Goal: Task Accomplishment & Management: Use online tool/utility

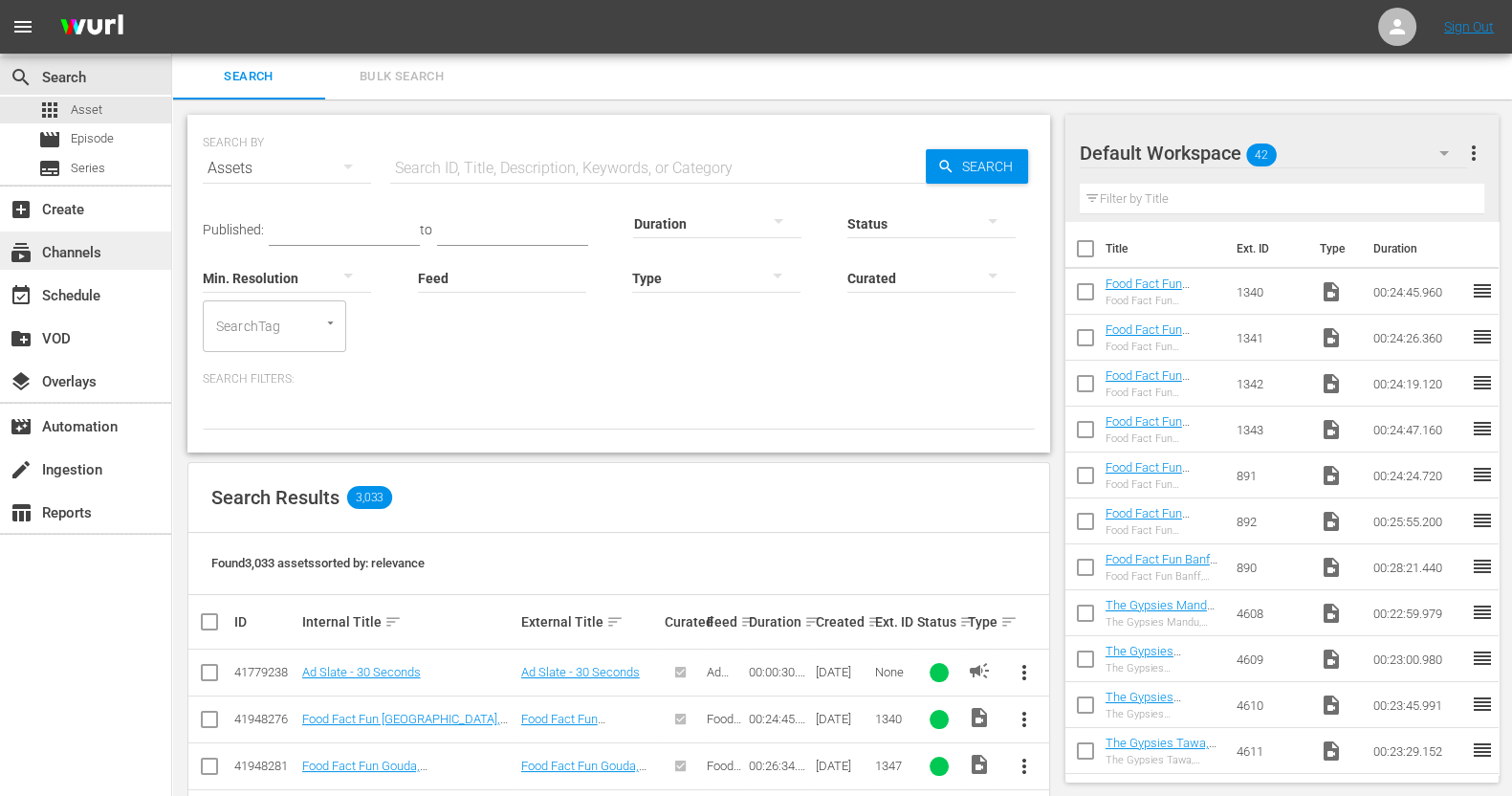
click at [100, 258] on div "subscriptions Channels" at bounding box center [54, 249] width 107 height 17
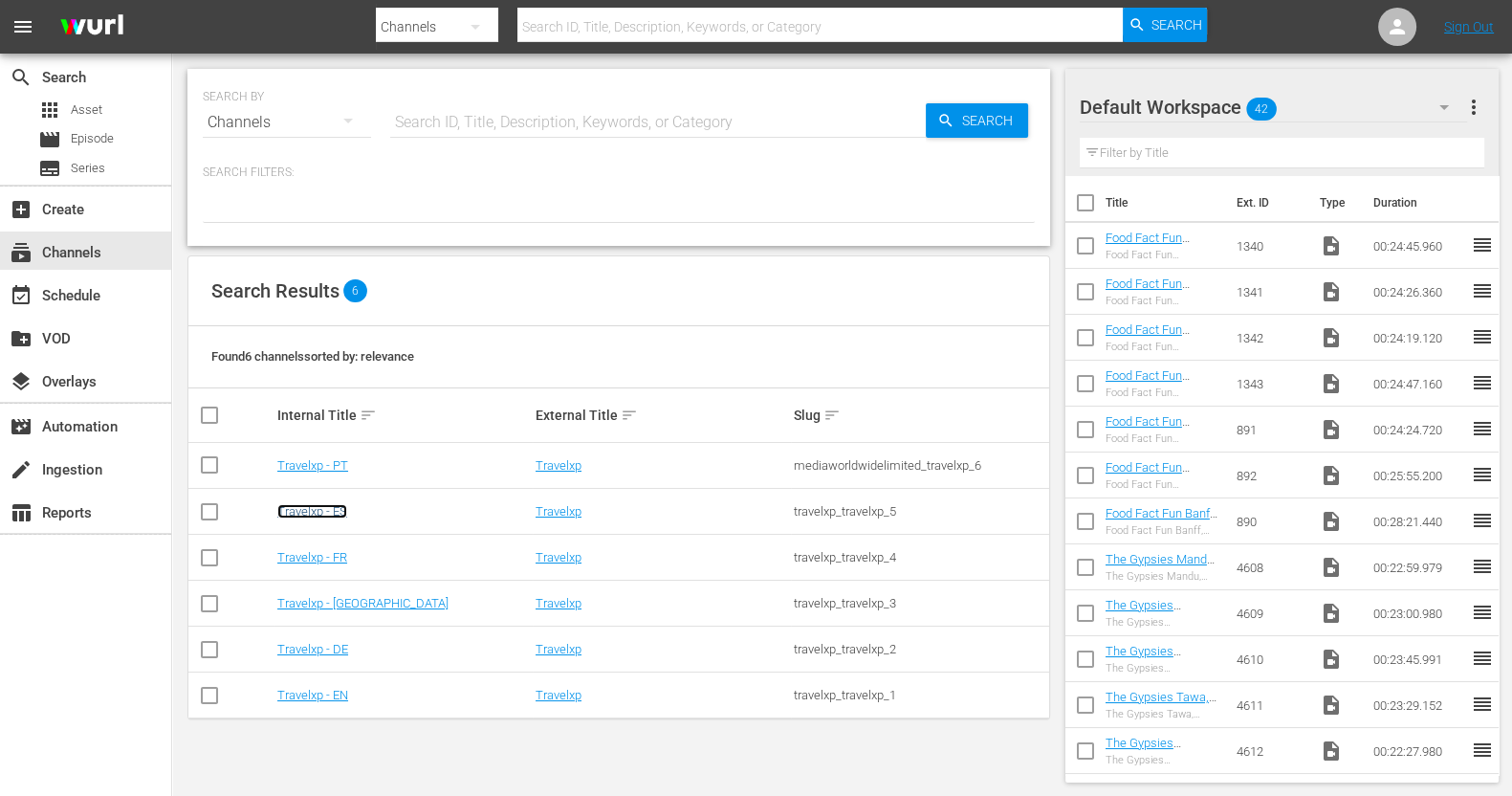
click at [329, 517] on link "Travelxp - ES" at bounding box center [312, 511] width 69 height 14
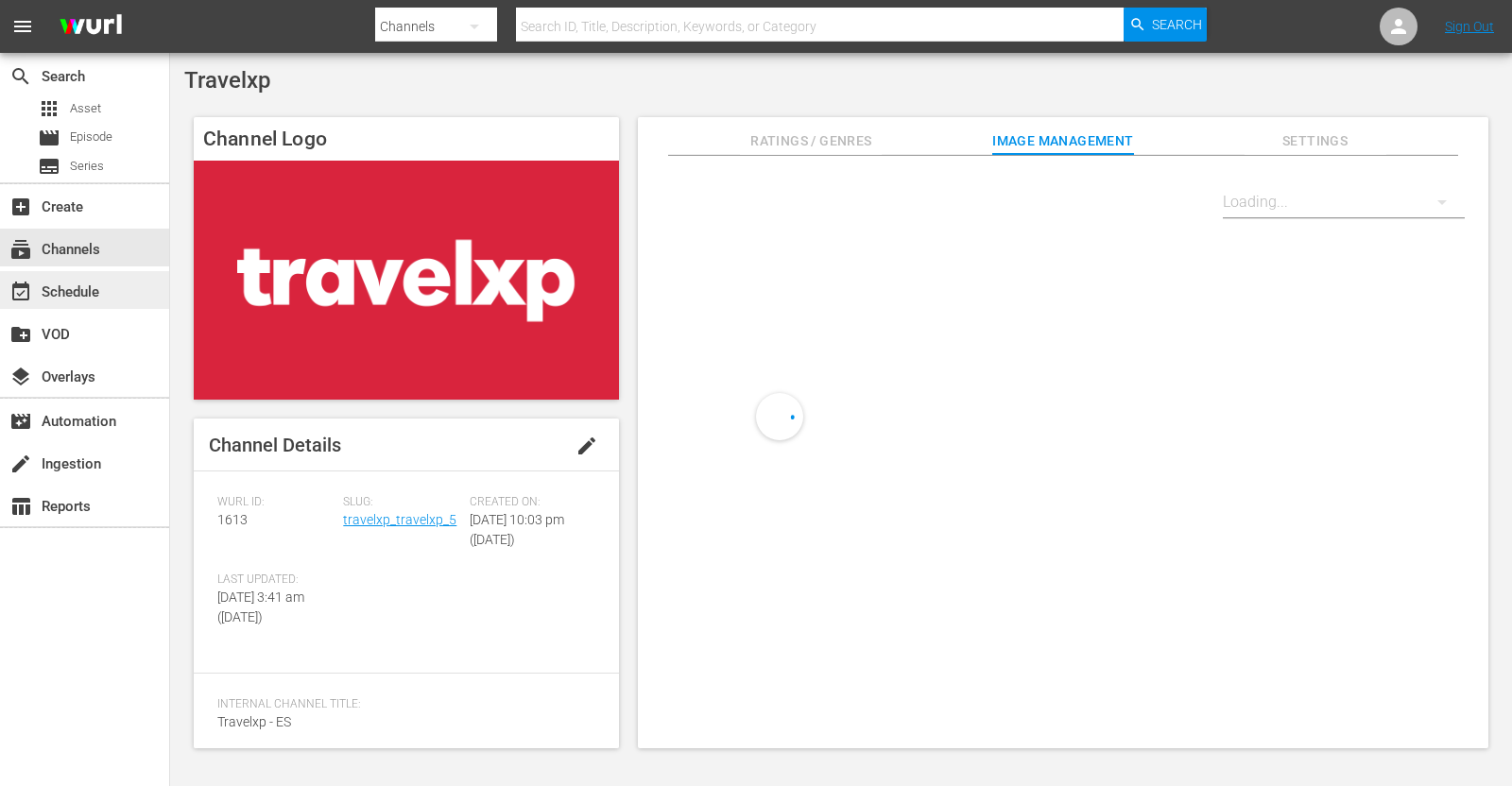
click at [112, 290] on div "event_available Schedule" at bounding box center [84, 290] width 170 height 38
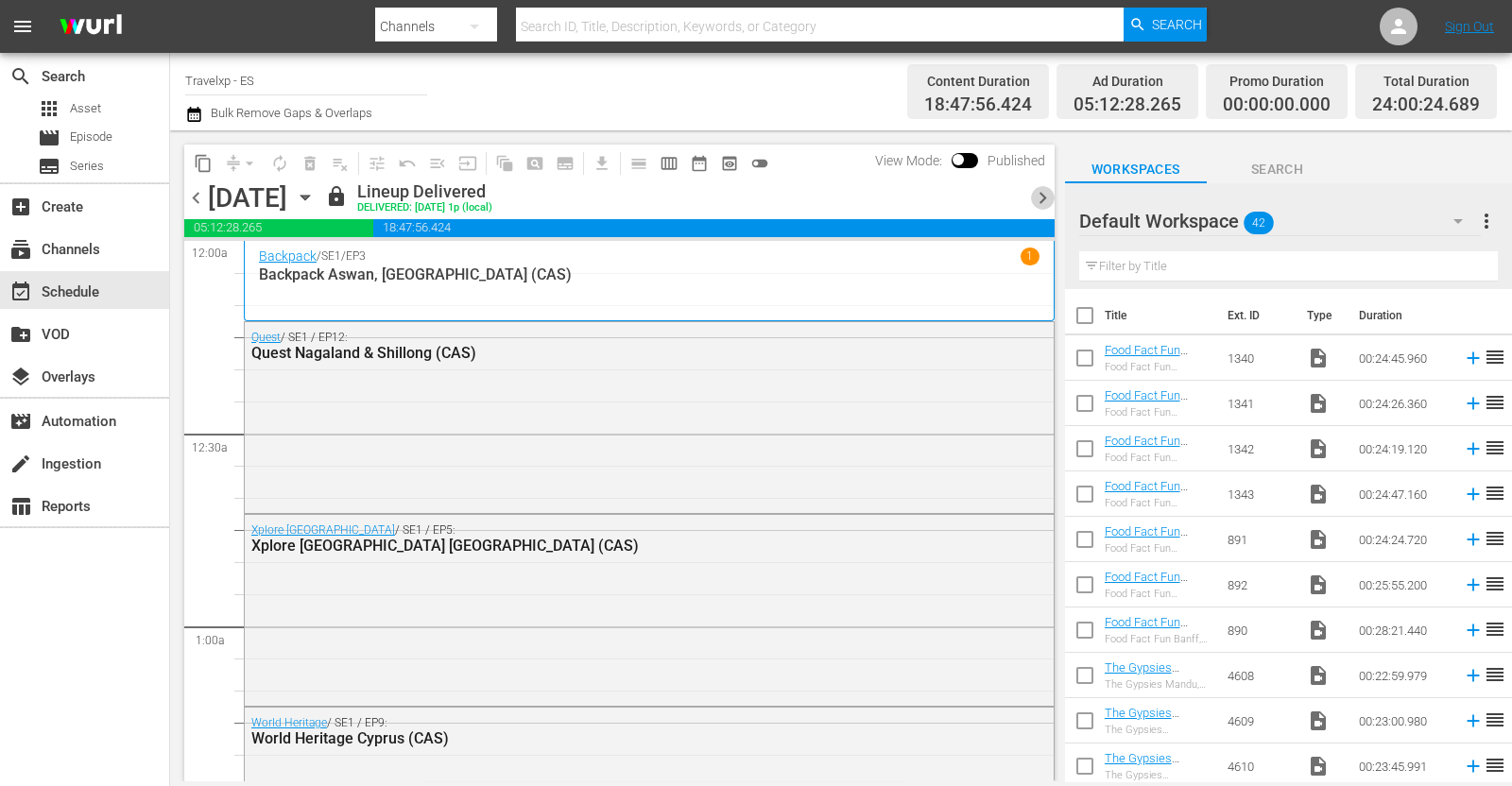
click at [1049, 197] on span "chevron_right" at bounding box center [1042, 198] width 24 height 24
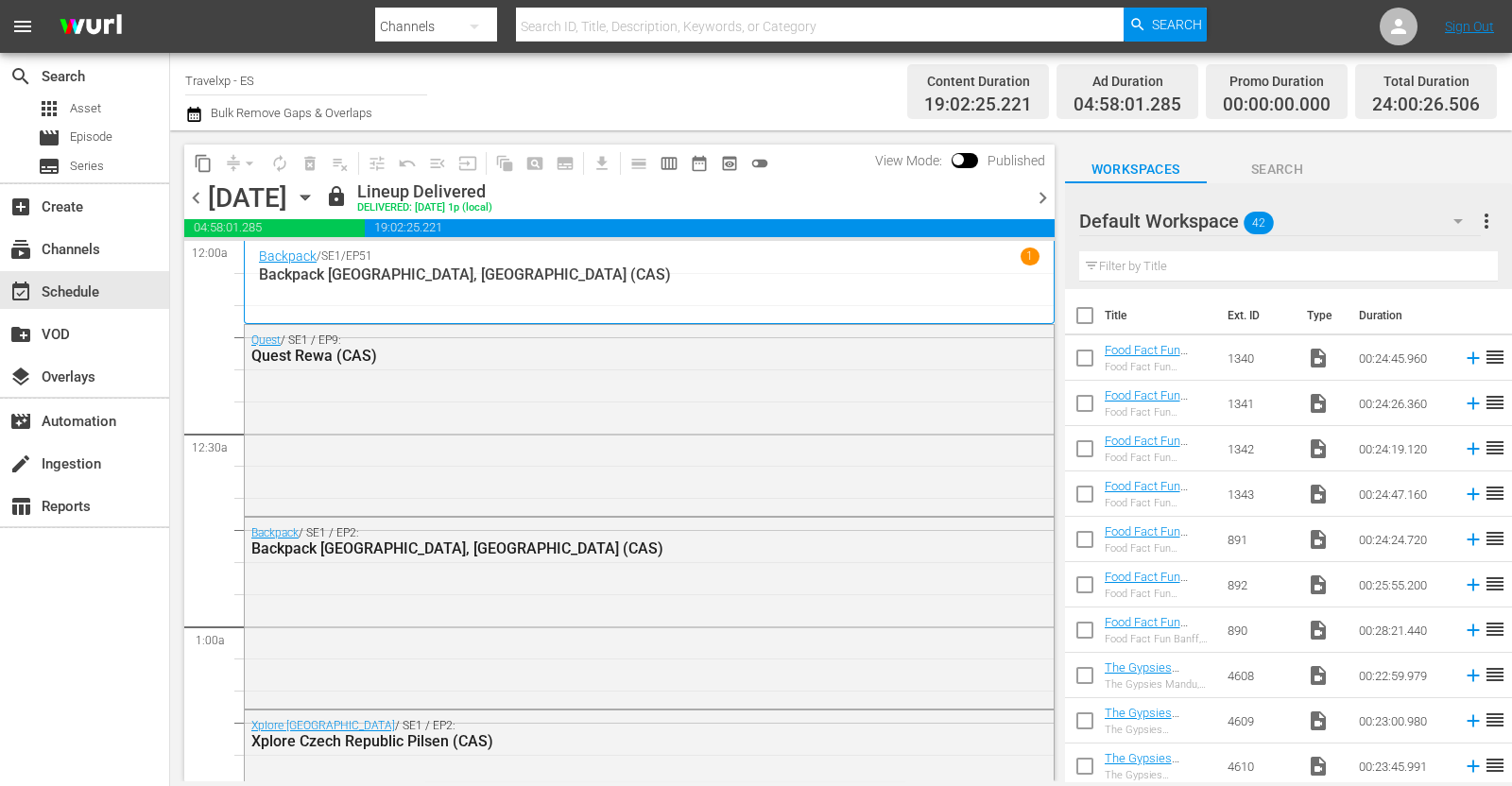
click at [1042, 193] on span "chevron_right" at bounding box center [1042, 198] width 24 height 24
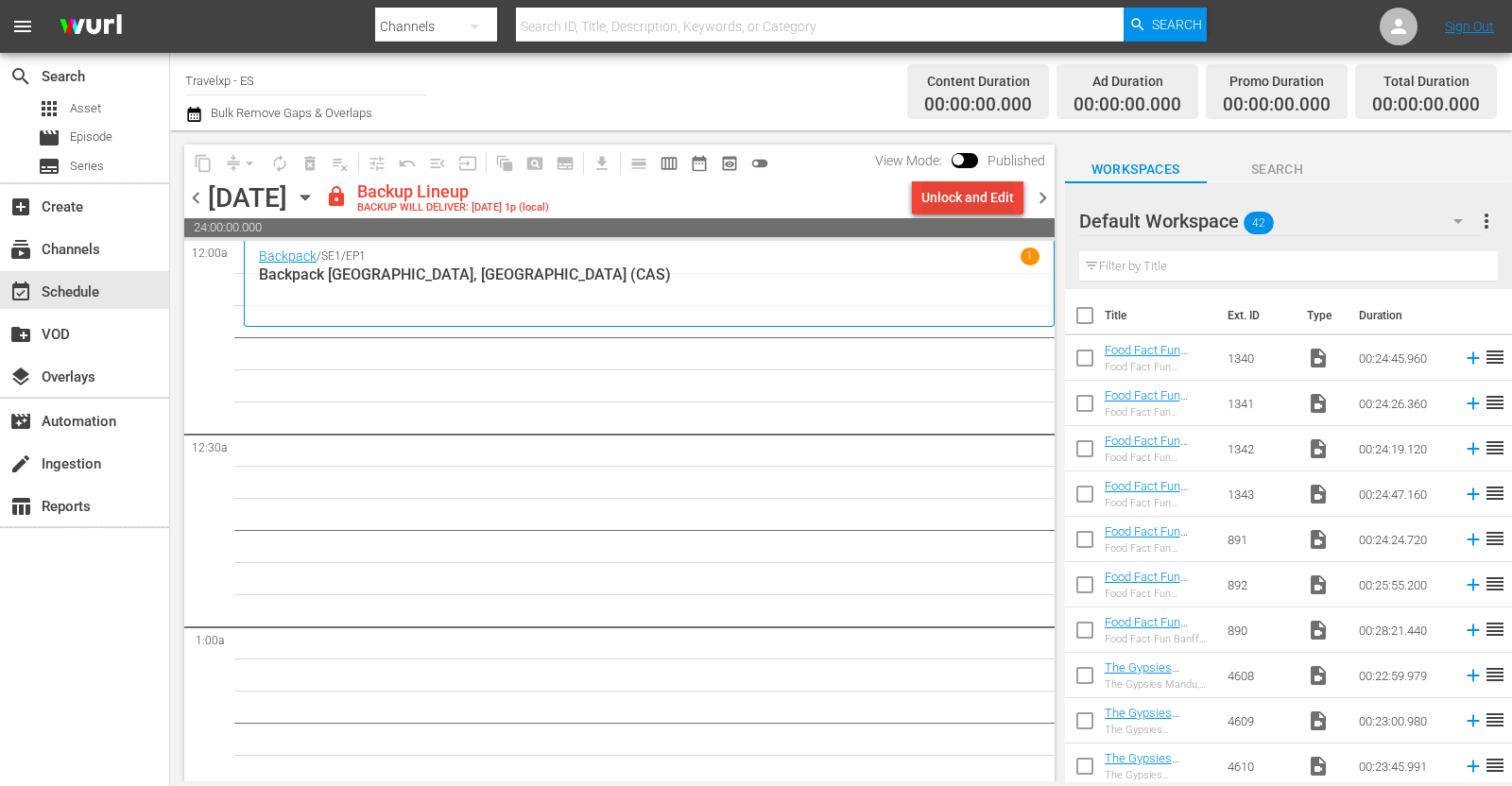
click at [971, 195] on div "Unlock and Edit" at bounding box center [968, 197] width 92 height 34
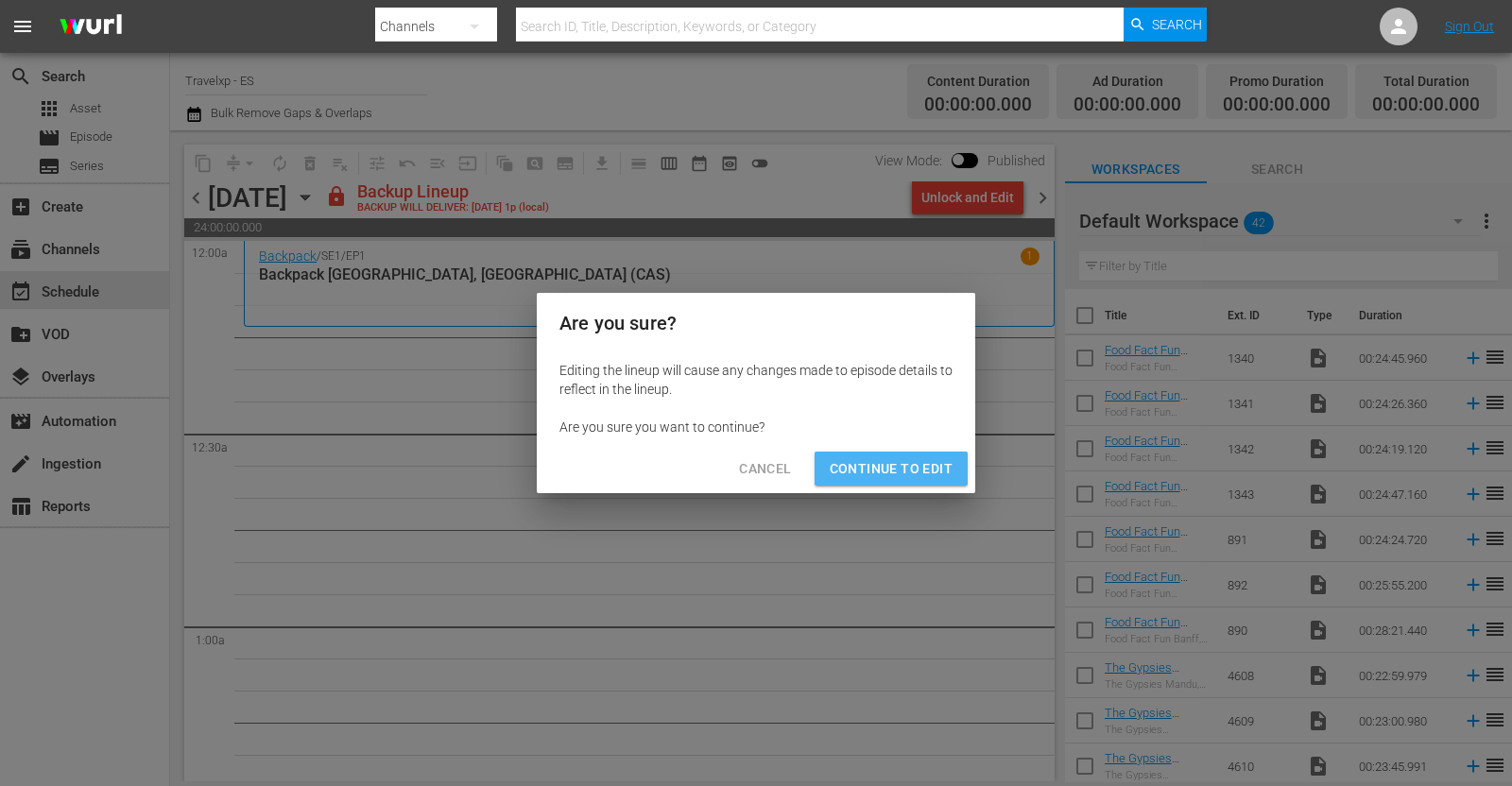
click at [899, 452] on button "Continue to Edit" at bounding box center [891, 469] width 153 height 35
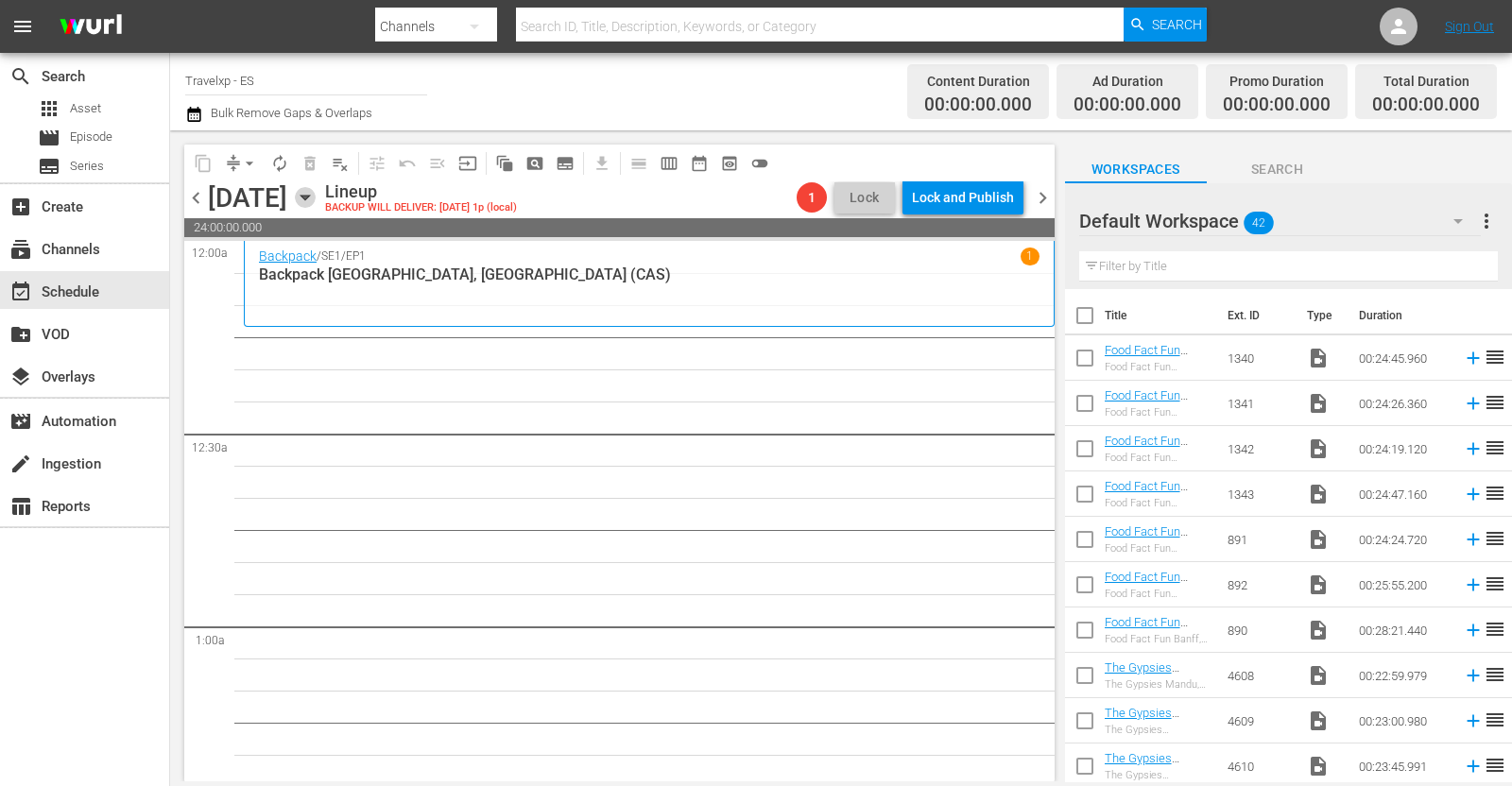
click at [316, 197] on icon "button" at bounding box center [305, 197] width 21 height 21
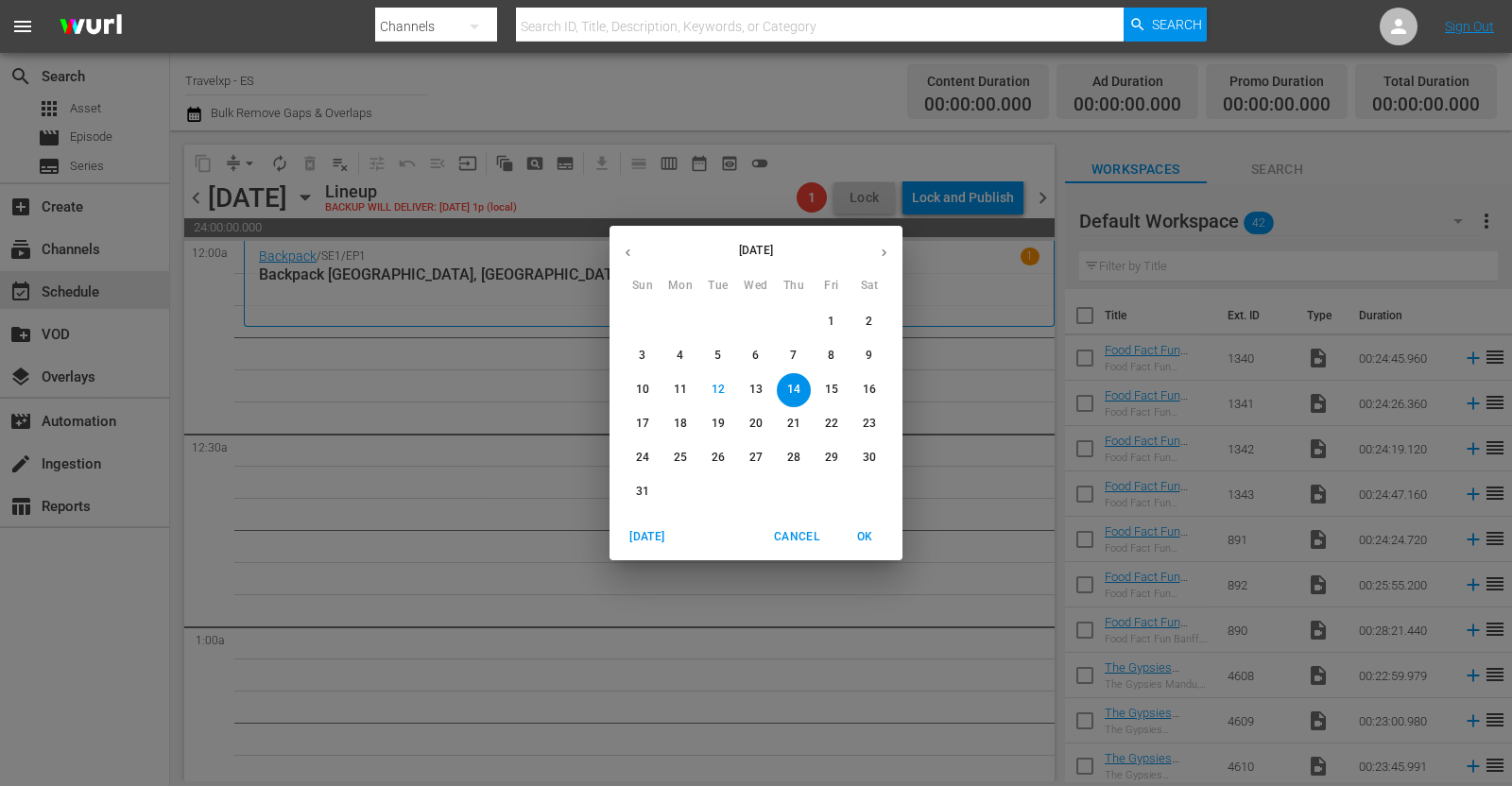
click at [630, 253] on icon "button" at bounding box center [628, 253] width 14 height 14
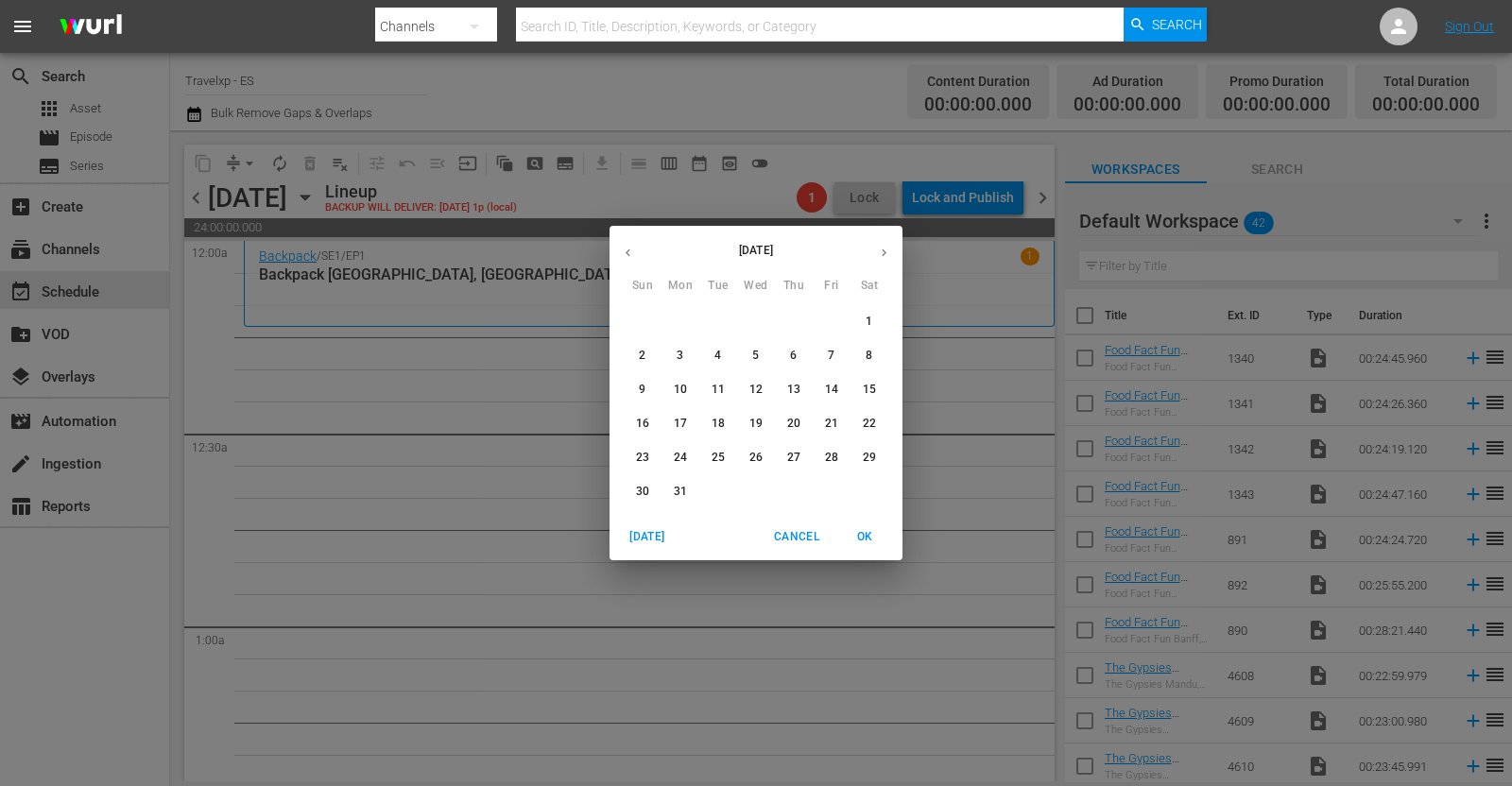
click at [830, 387] on p "14" at bounding box center [831, 389] width 13 height 16
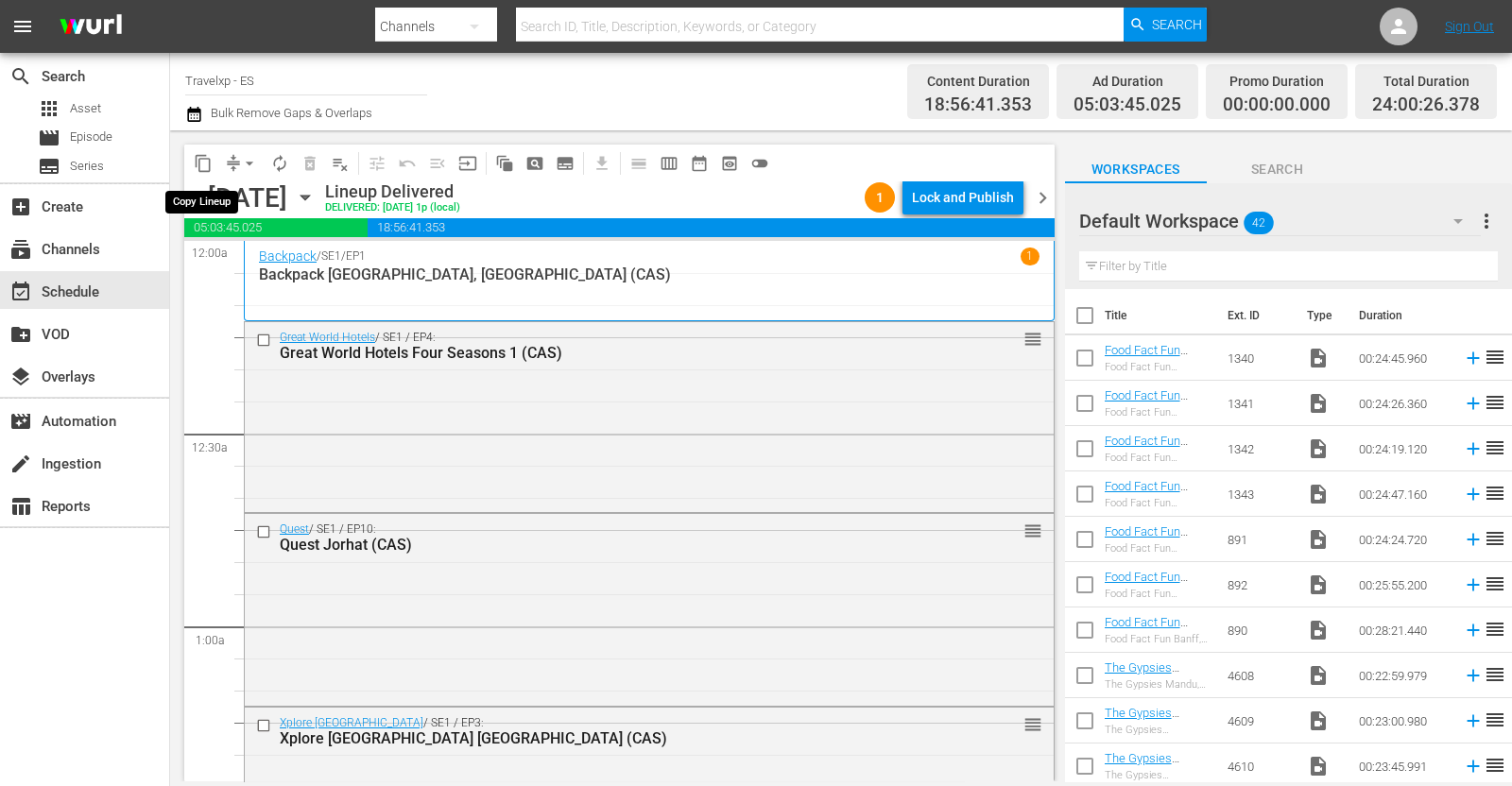
click at [198, 160] on span "content_copy" at bounding box center [203, 163] width 19 height 19
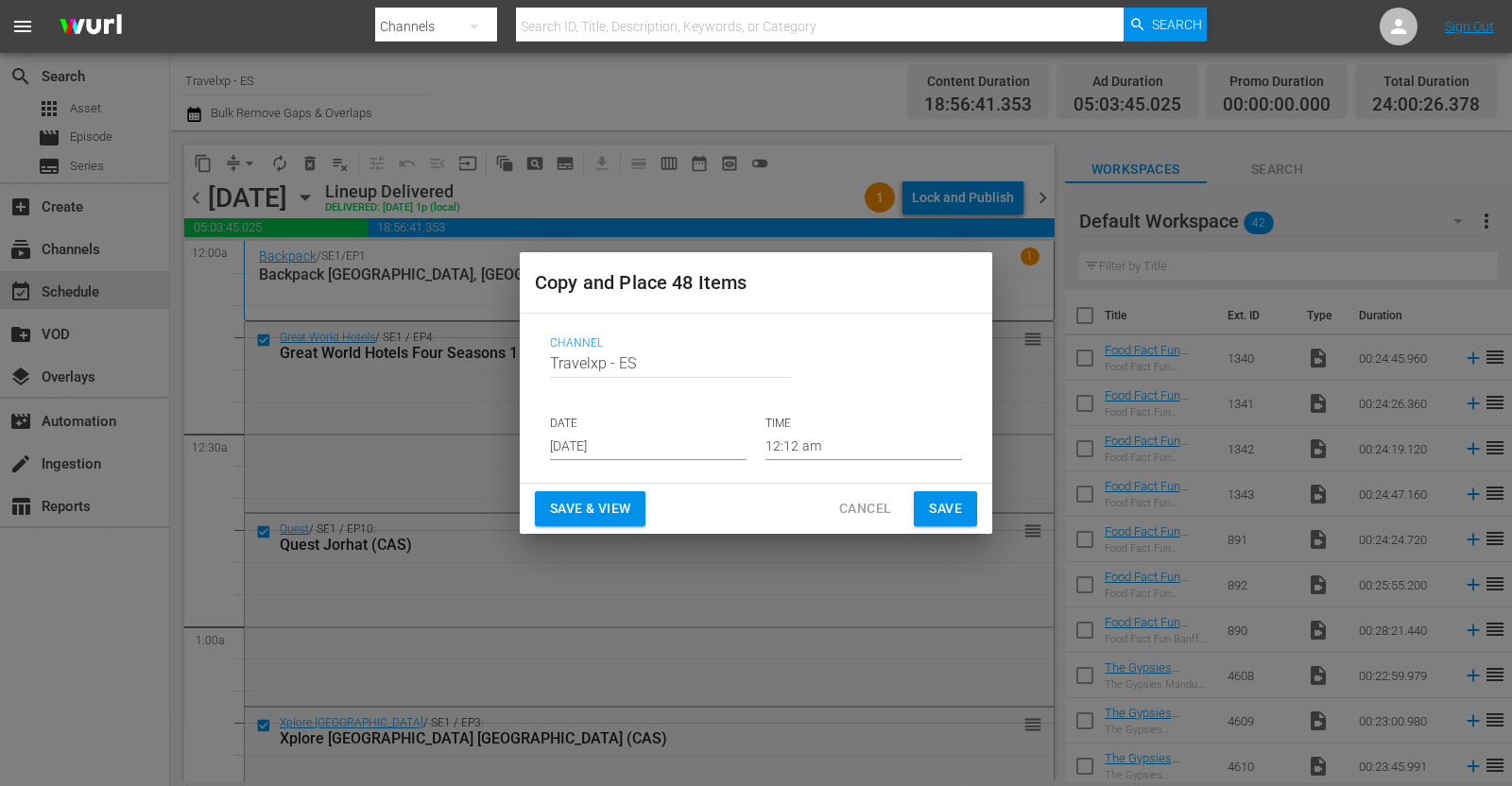
click at [610, 497] on span "Save & View" at bounding box center [590, 509] width 80 height 24
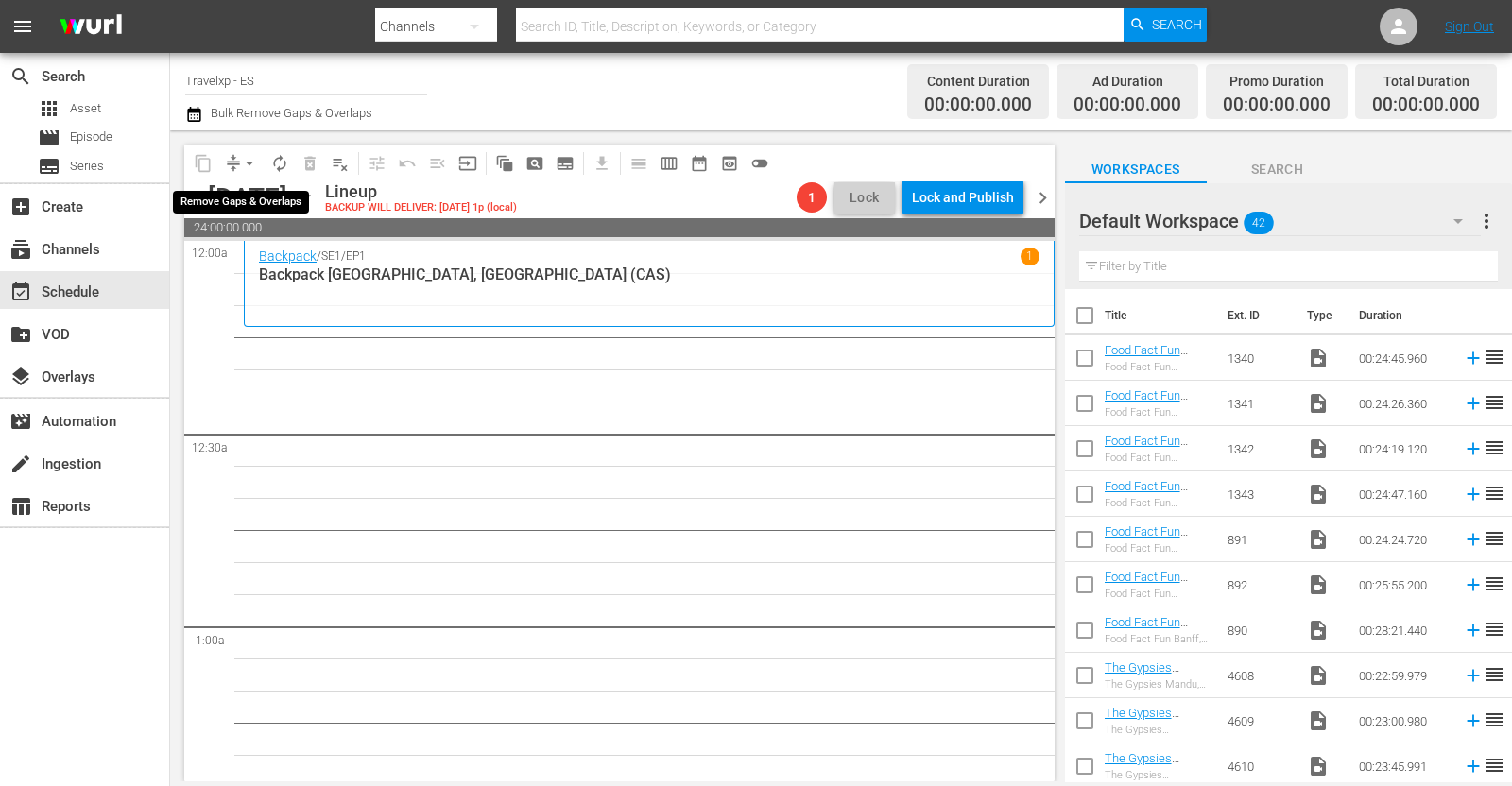
click at [245, 166] on span "arrow_drop_down" at bounding box center [249, 163] width 19 height 19
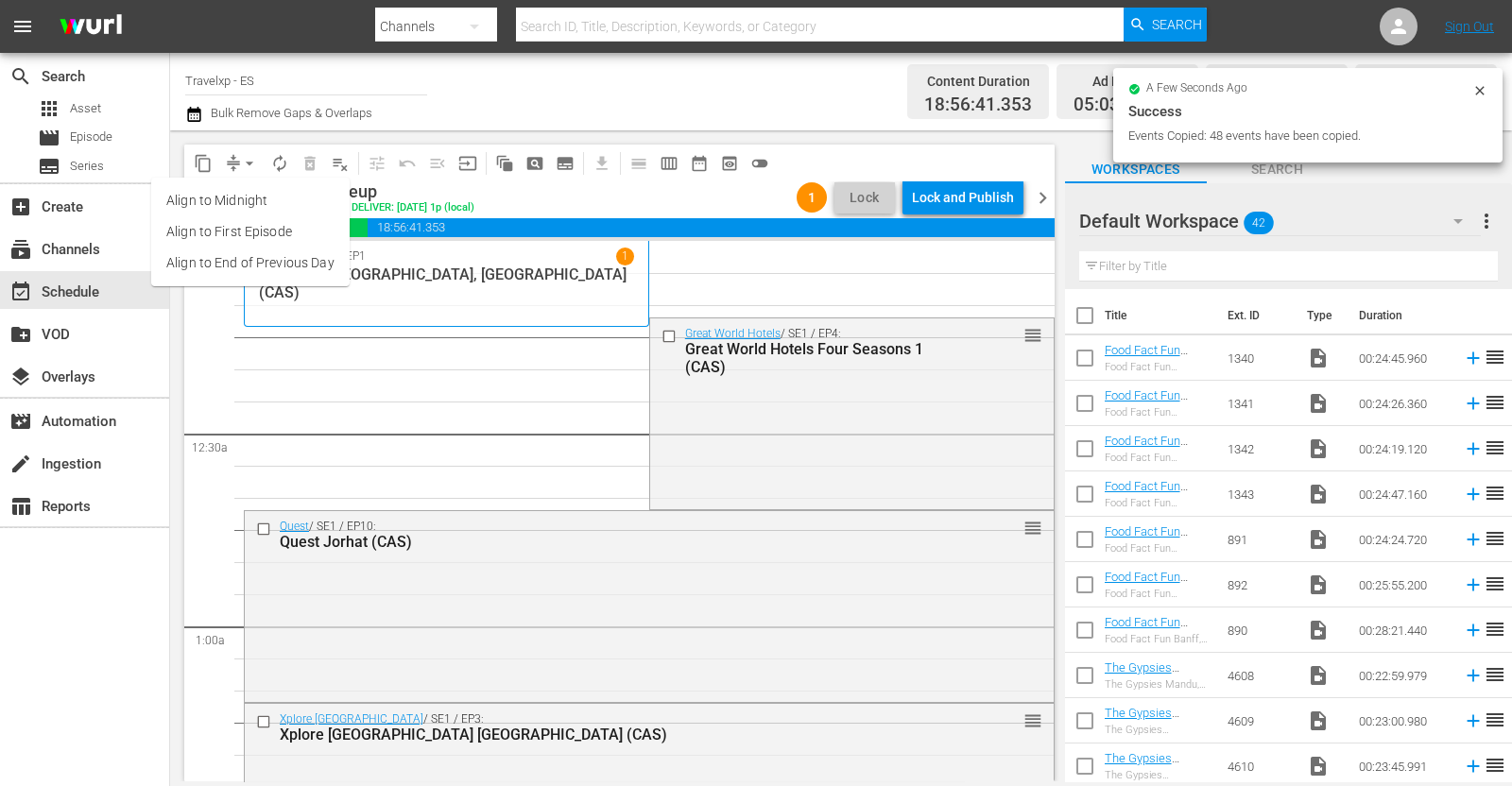
click at [262, 275] on li "Align to End of Previous Day" at bounding box center [250, 263] width 198 height 31
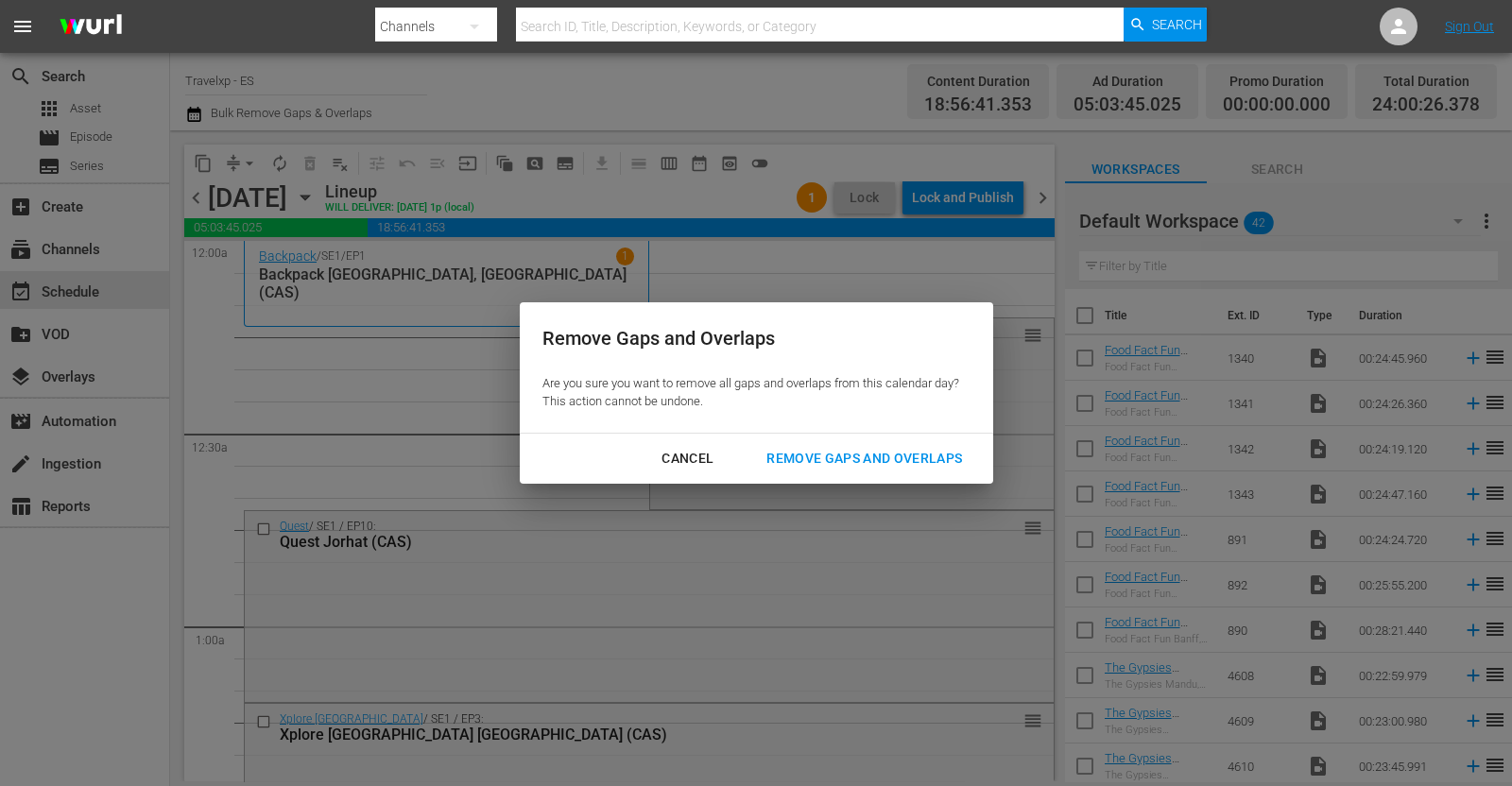
click at [846, 451] on div "Remove Gaps and Overlaps" at bounding box center [864, 459] width 226 height 24
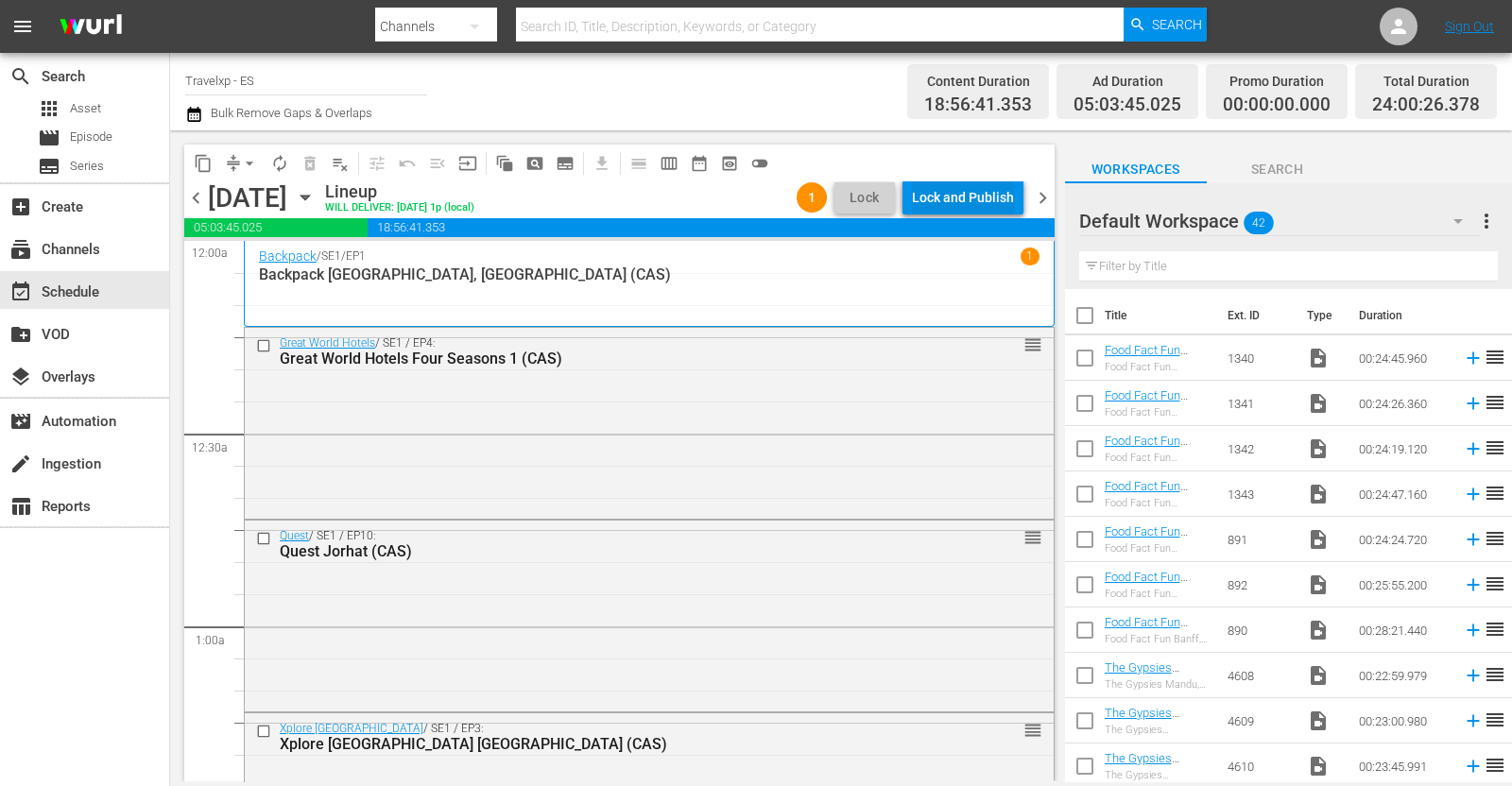
click at [998, 203] on div "Lock and Publish" at bounding box center [963, 197] width 102 height 34
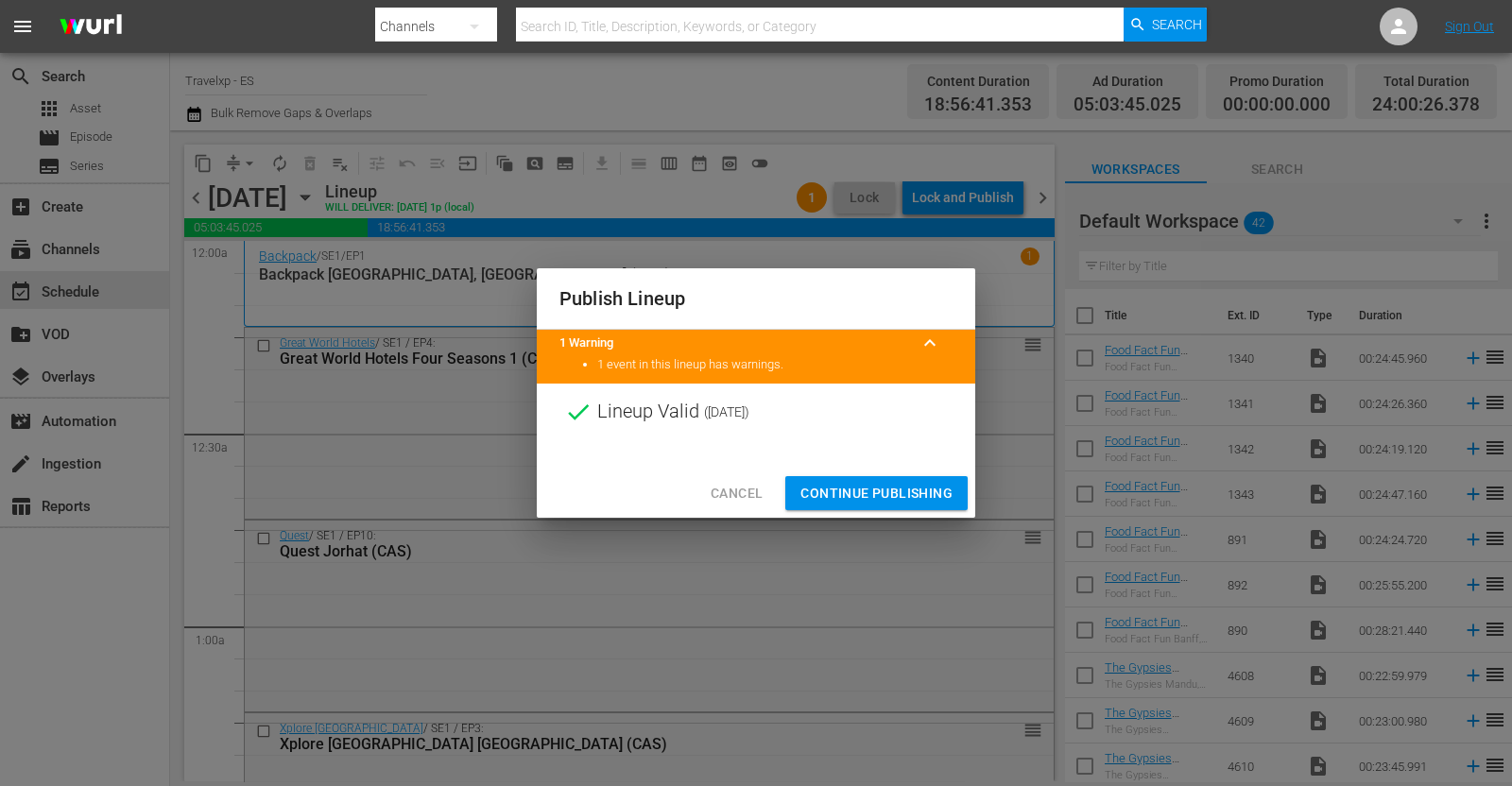
click at [886, 485] on span "Continue Publishing" at bounding box center [876, 494] width 152 height 24
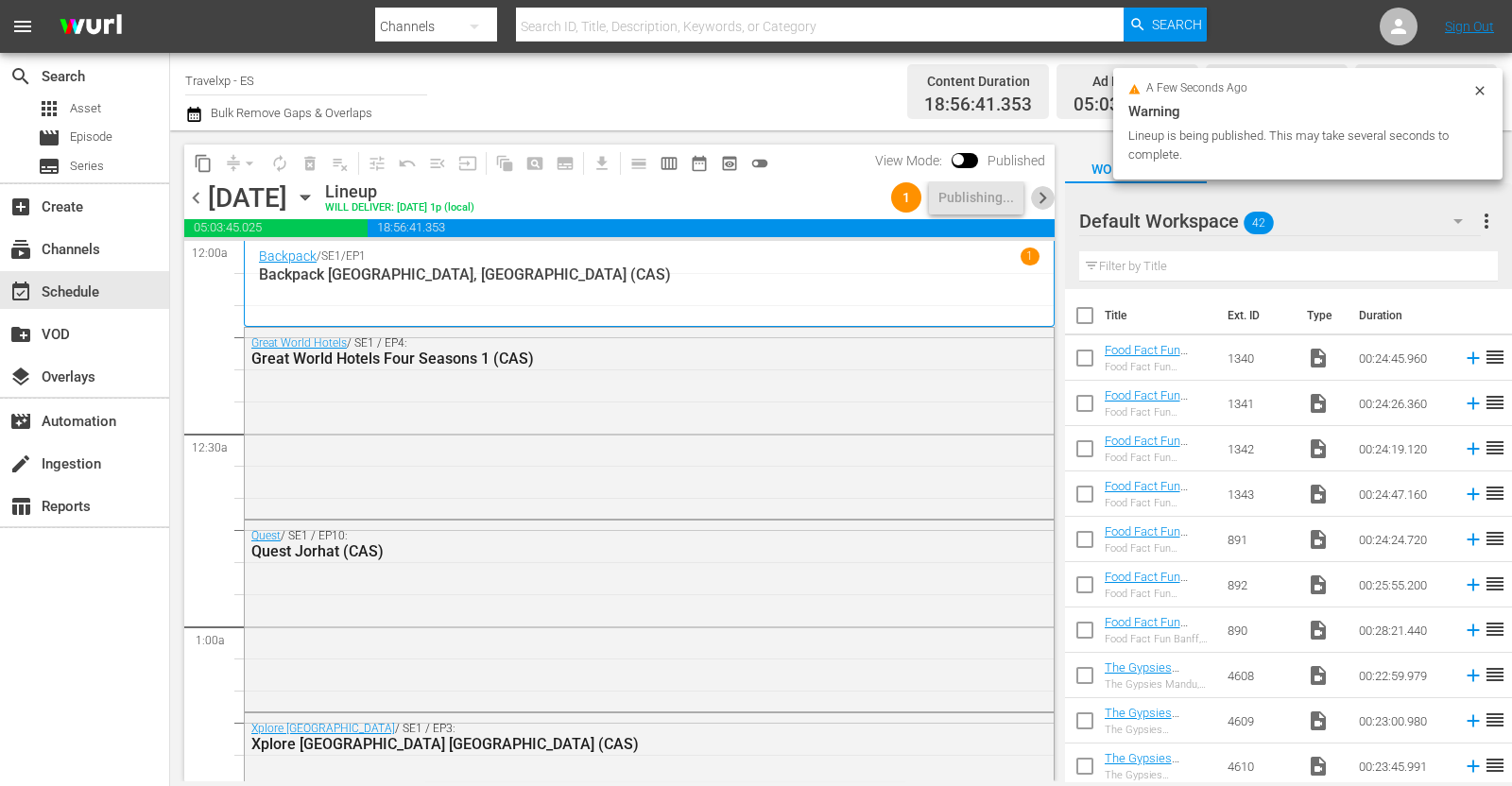
click at [1040, 203] on span "chevron_right" at bounding box center [1042, 198] width 24 height 24
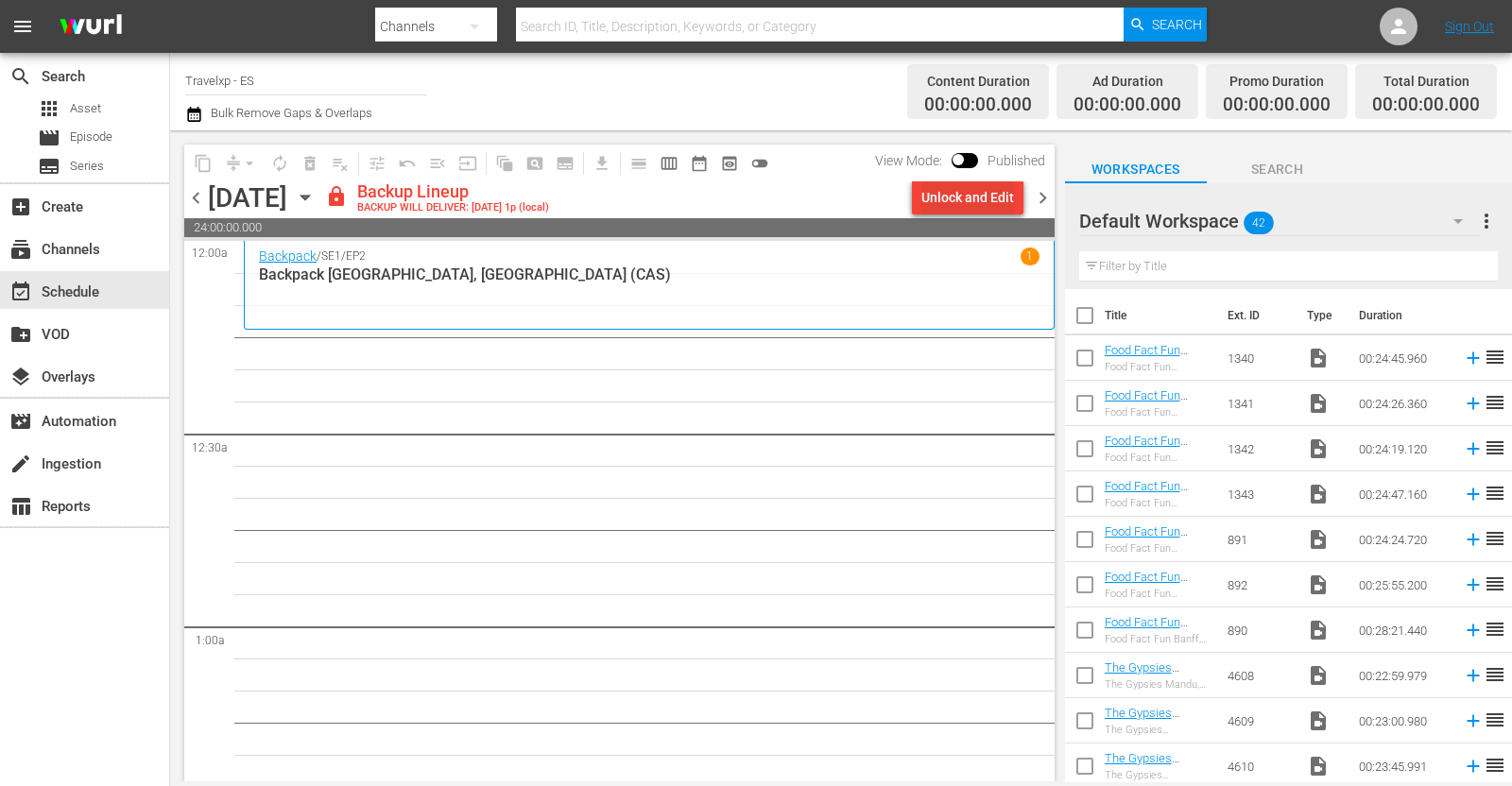
click at [956, 195] on div "Unlock and Edit" at bounding box center [968, 197] width 92 height 34
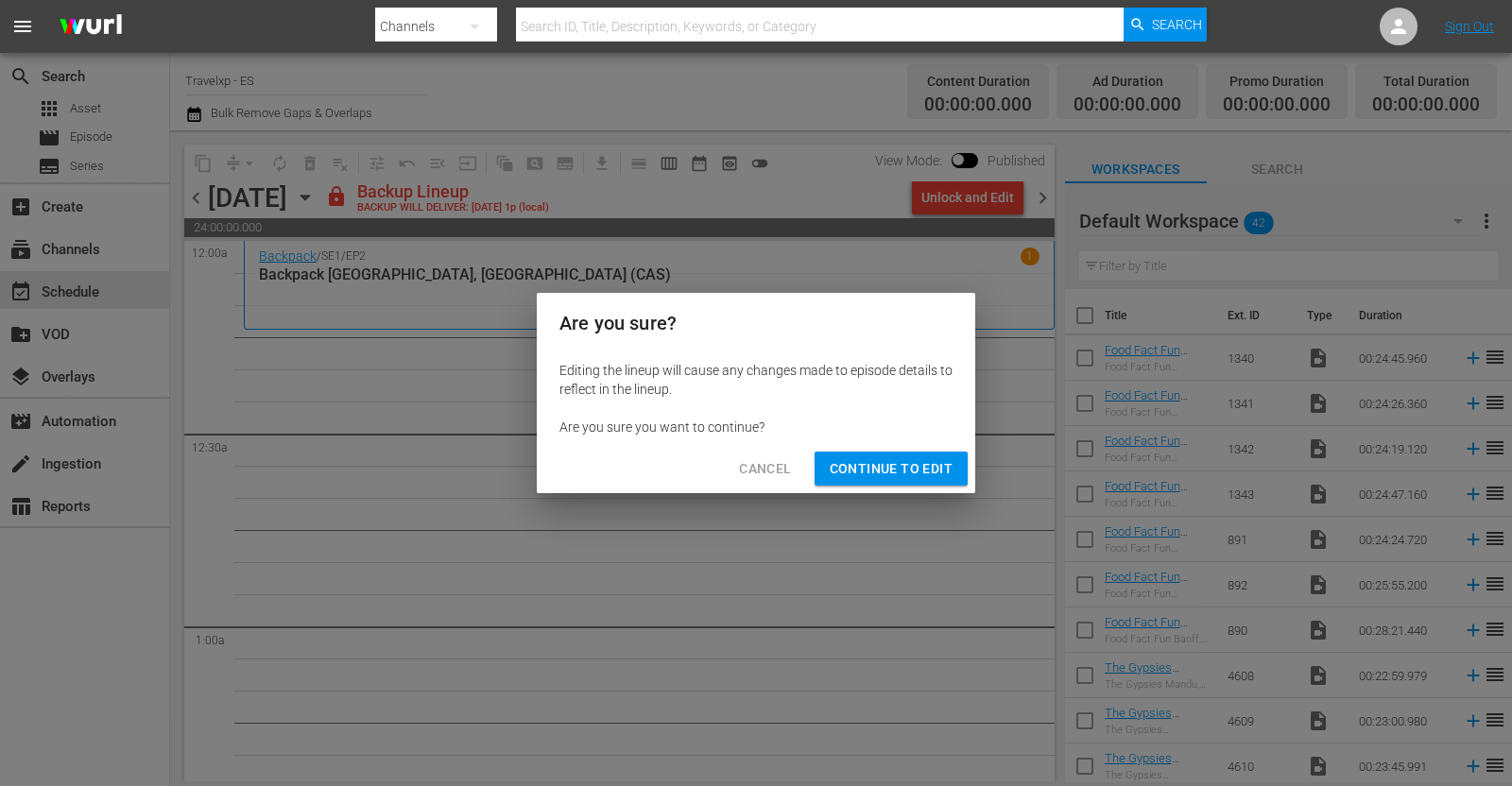
click at [864, 468] on span "Continue to Edit" at bounding box center [890, 468] width 123 height 24
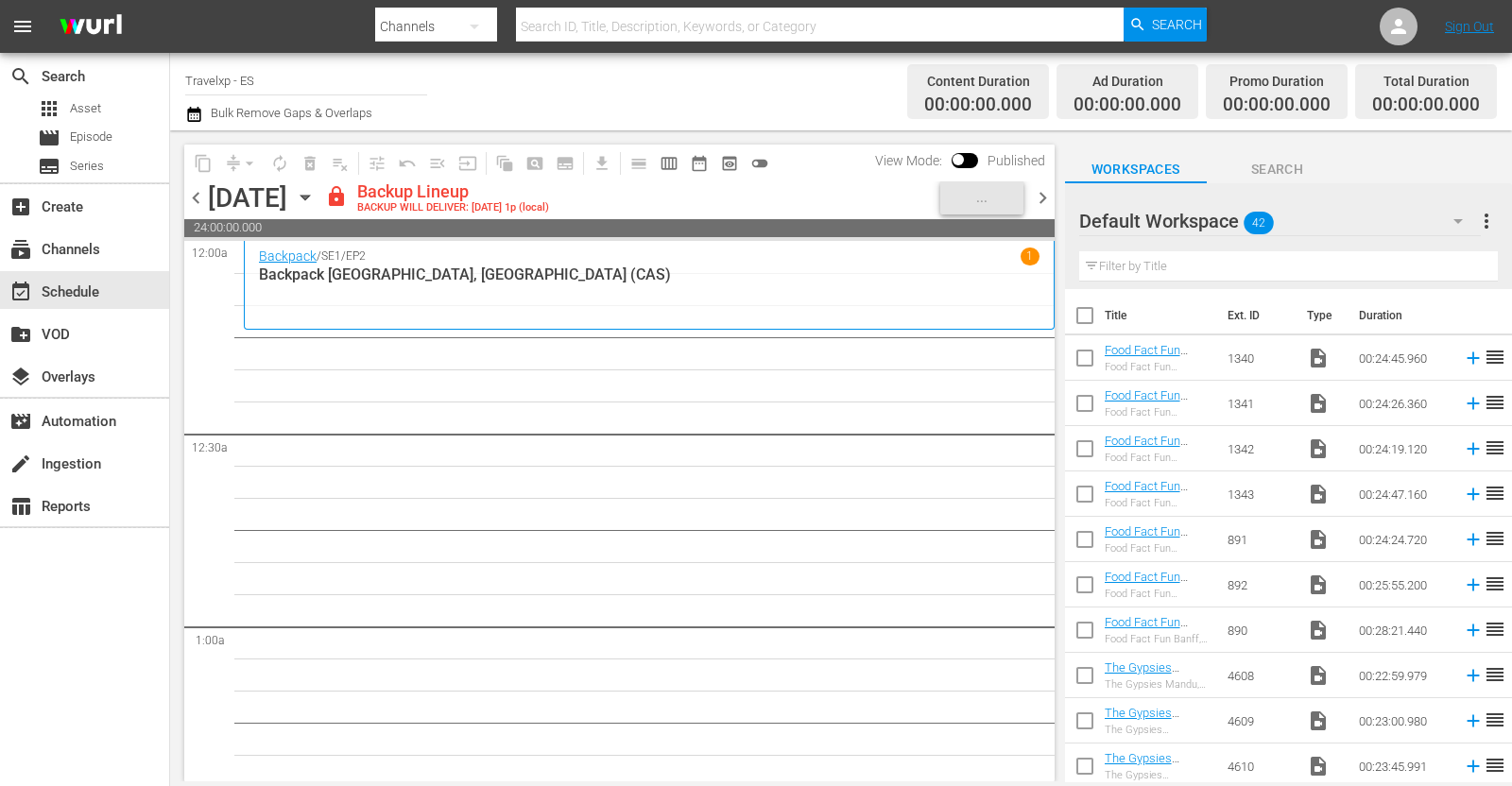
click at [316, 193] on icon "button" at bounding box center [305, 197] width 21 height 21
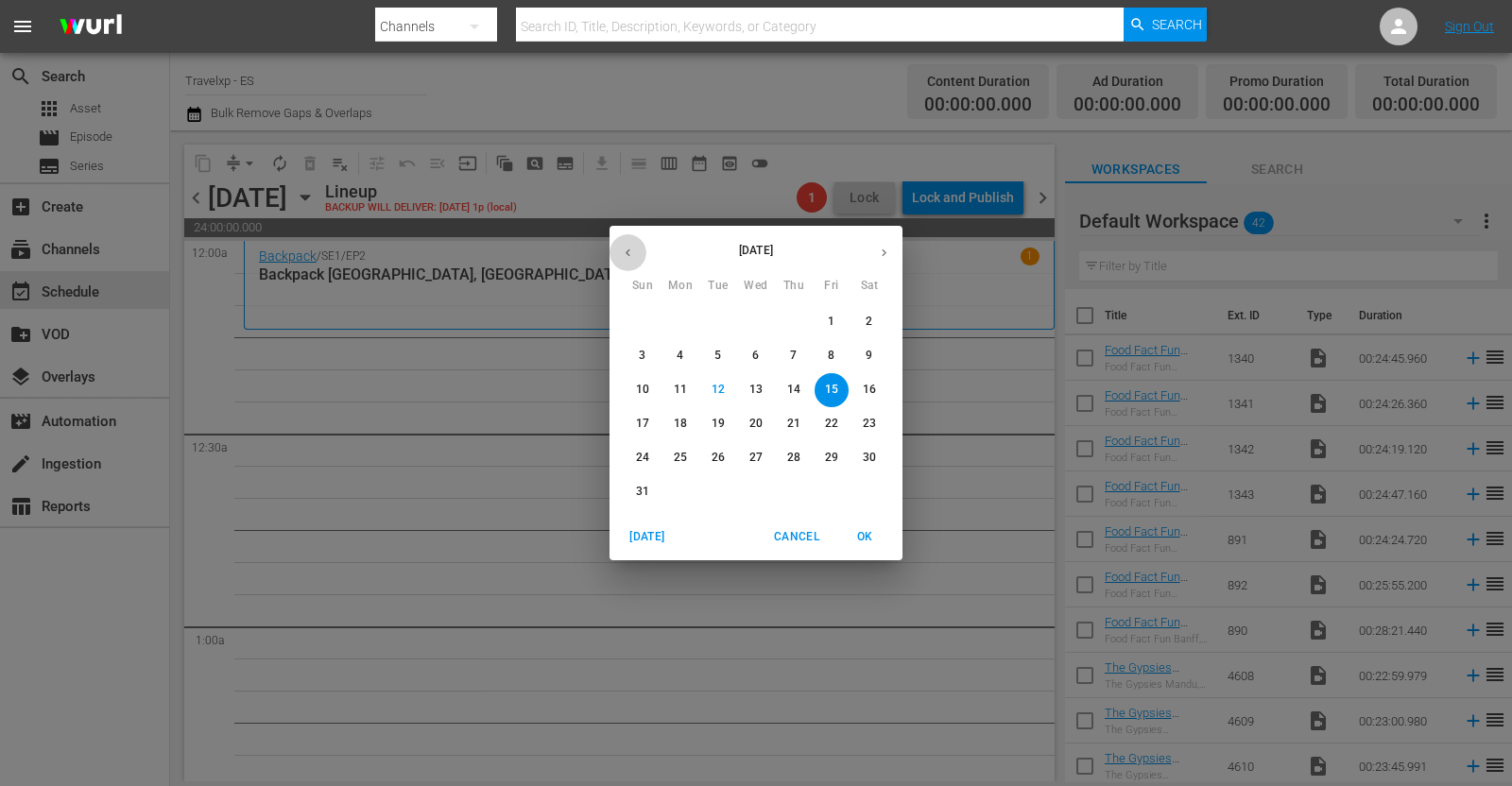
click at [629, 252] on icon "button" at bounding box center [628, 253] width 14 height 14
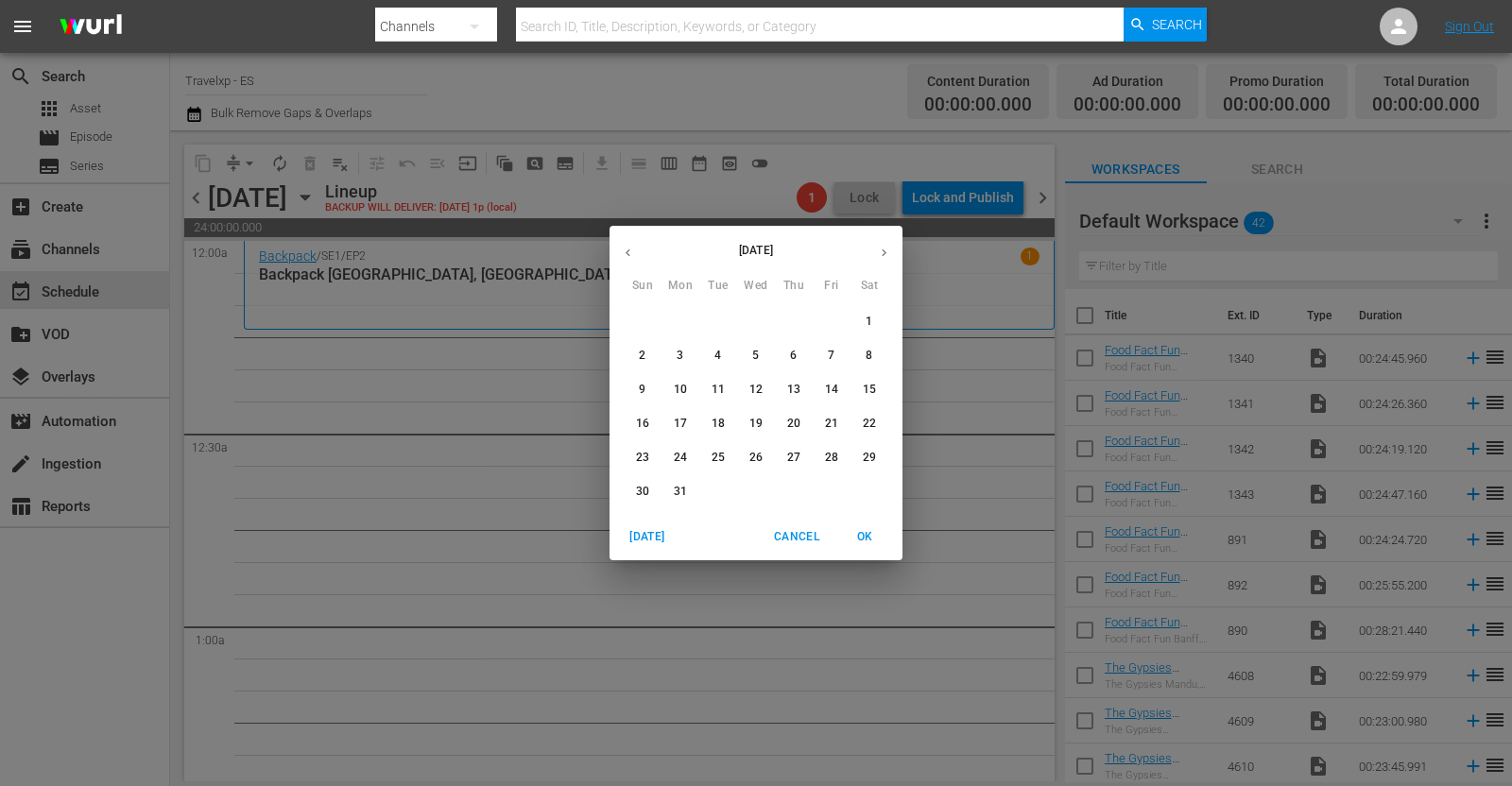
click at [869, 391] on p "15" at bounding box center [869, 389] width 13 height 16
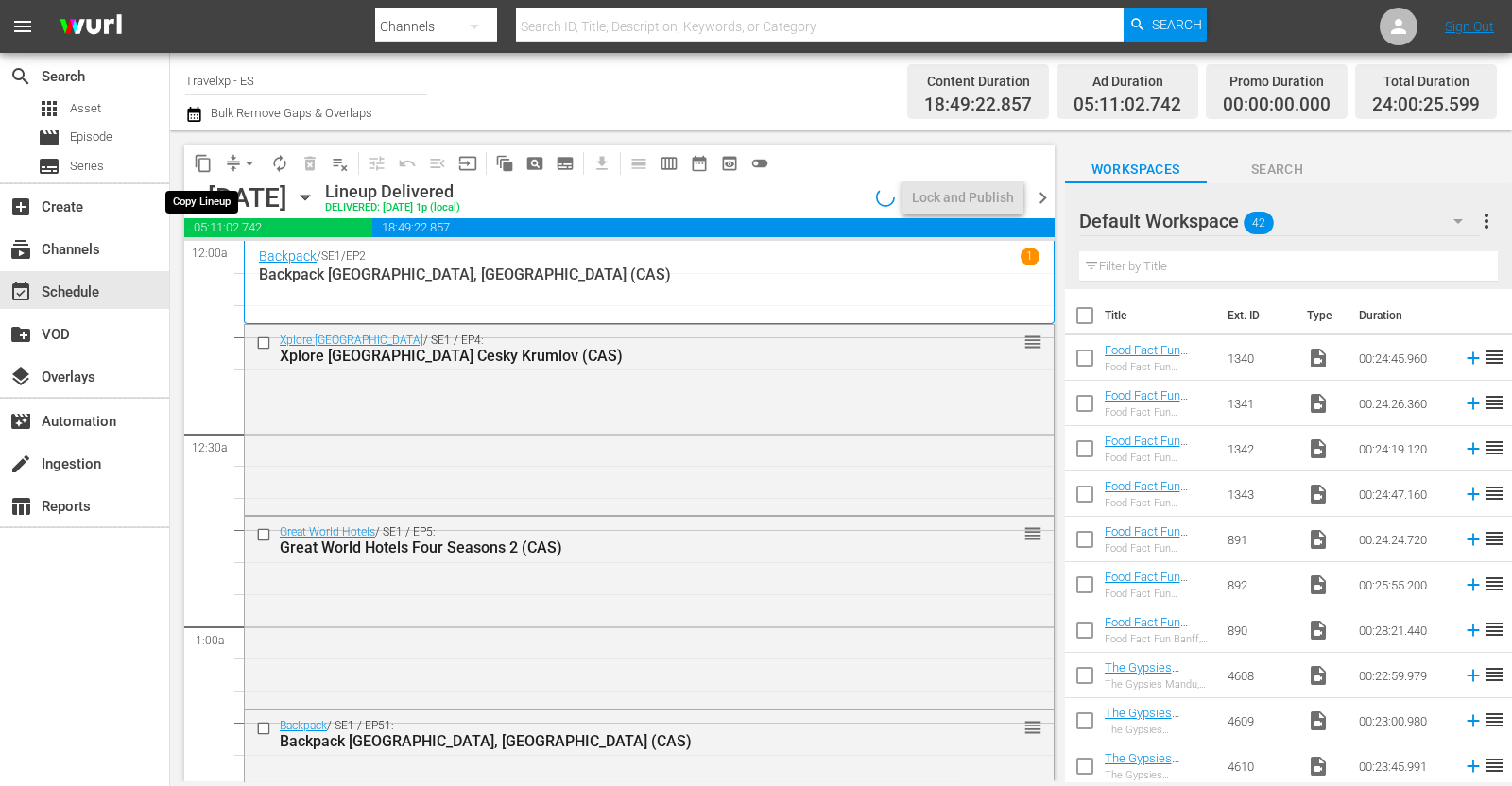
click at [198, 160] on span "content_copy" at bounding box center [203, 163] width 19 height 19
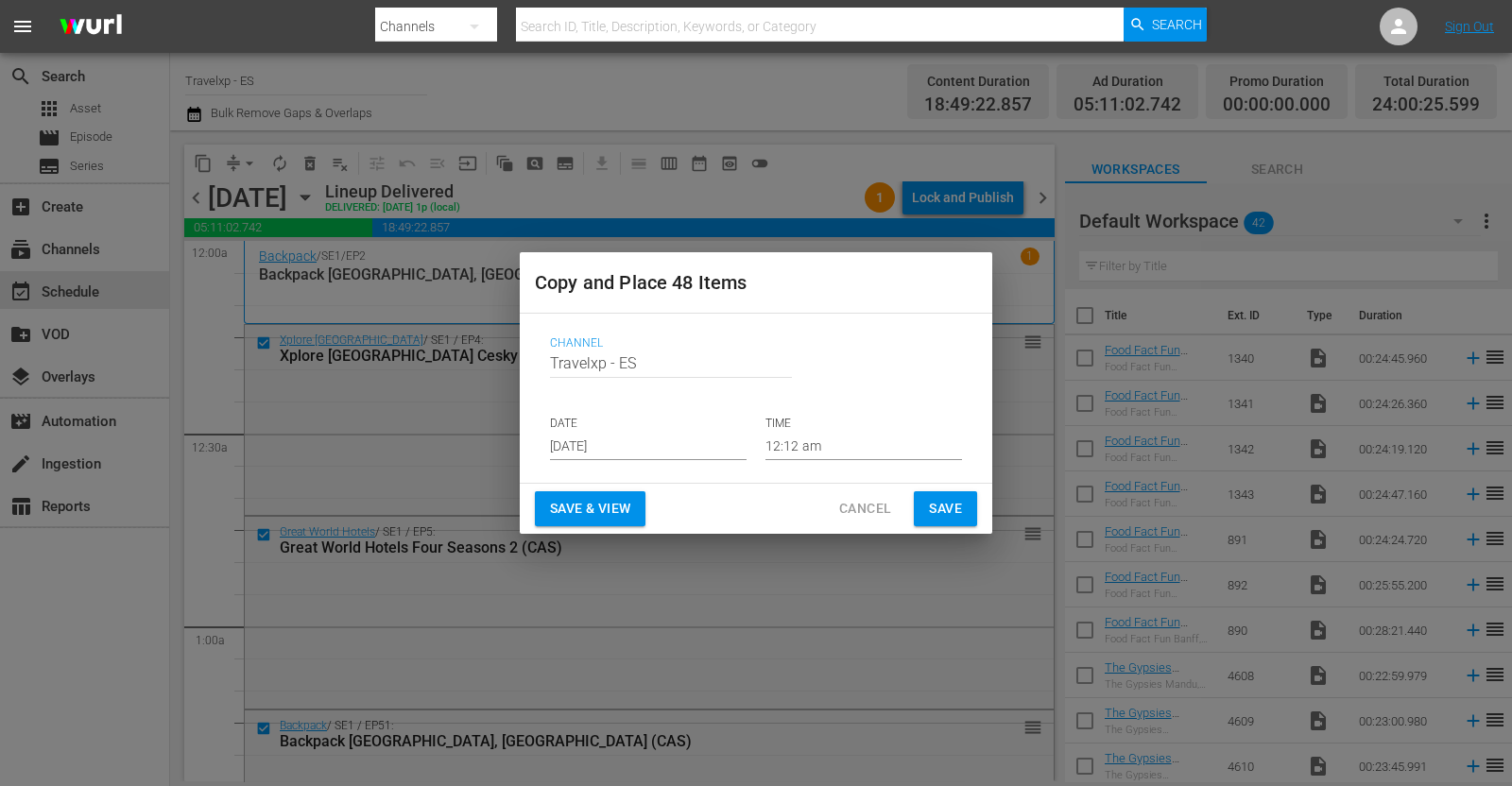
click at [592, 450] on input "[DATE]" at bounding box center [648, 445] width 196 height 28
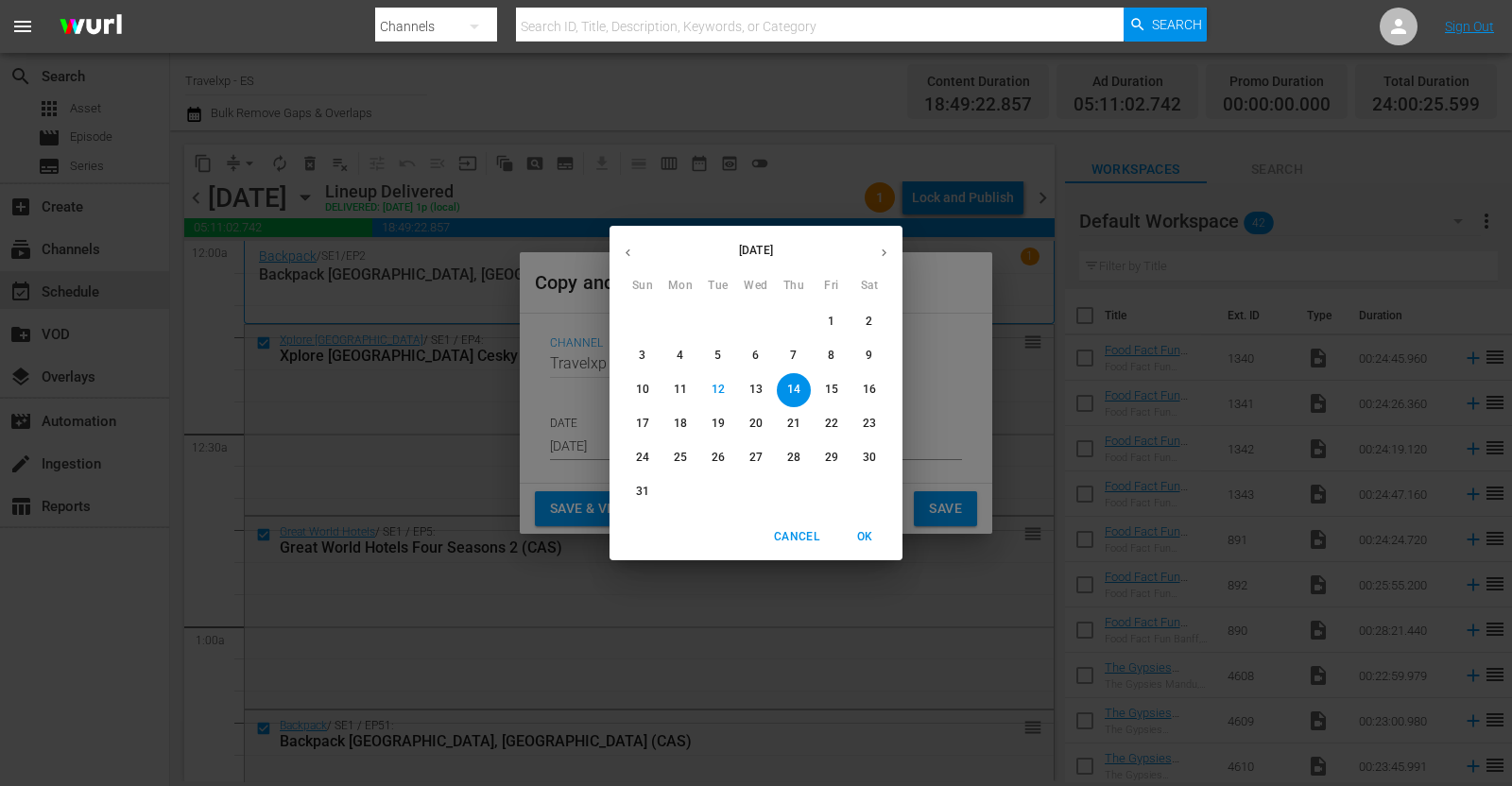
click at [836, 384] on p "15" at bounding box center [831, 389] width 13 height 16
type input "[DATE]"
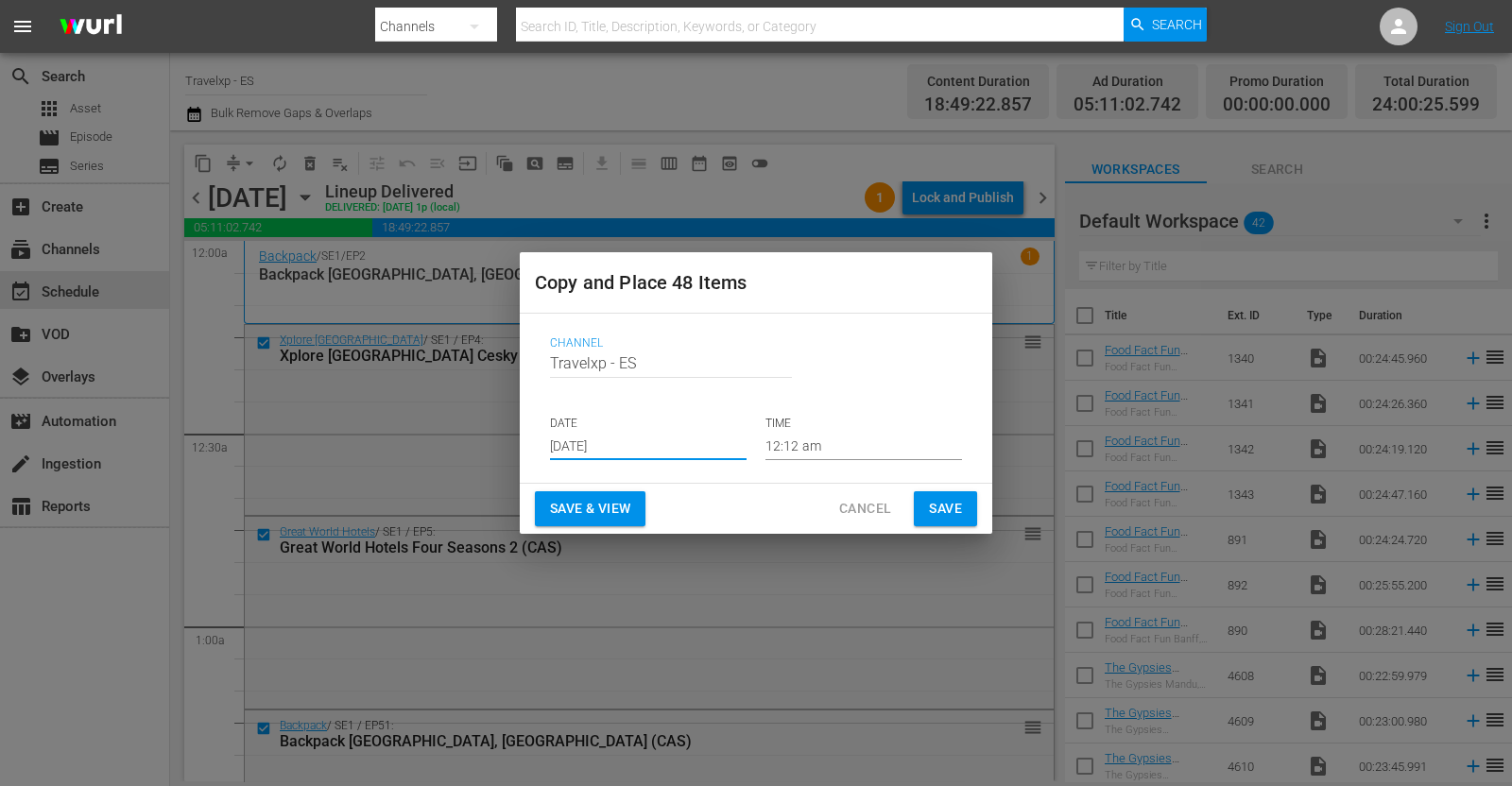
click at [566, 491] on button "Save & View" at bounding box center [589, 509] width 111 height 35
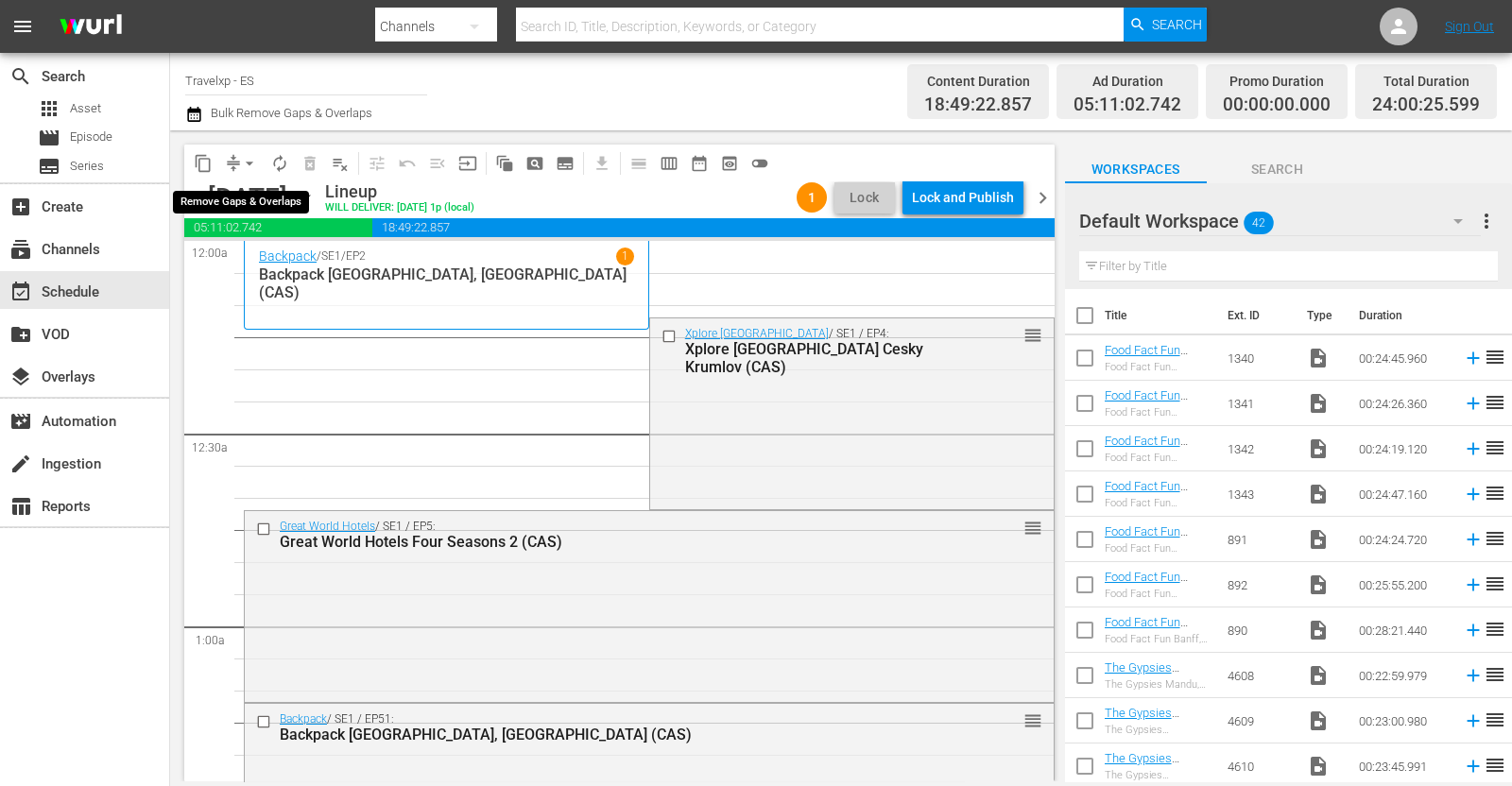
click at [241, 165] on span "arrow_drop_down" at bounding box center [249, 163] width 19 height 19
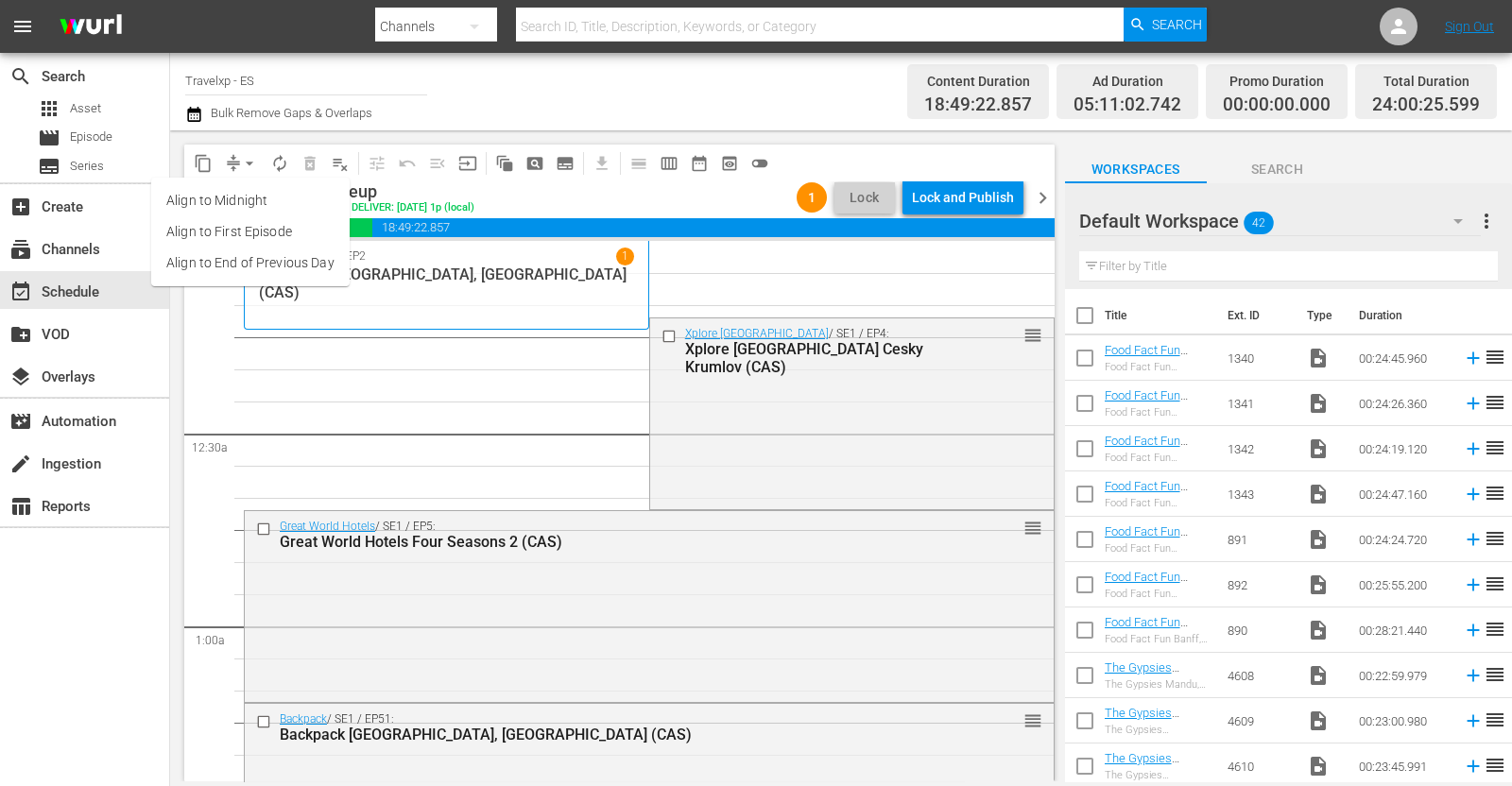
click at [267, 262] on li "Align to End of Previous Day" at bounding box center [250, 263] width 198 height 31
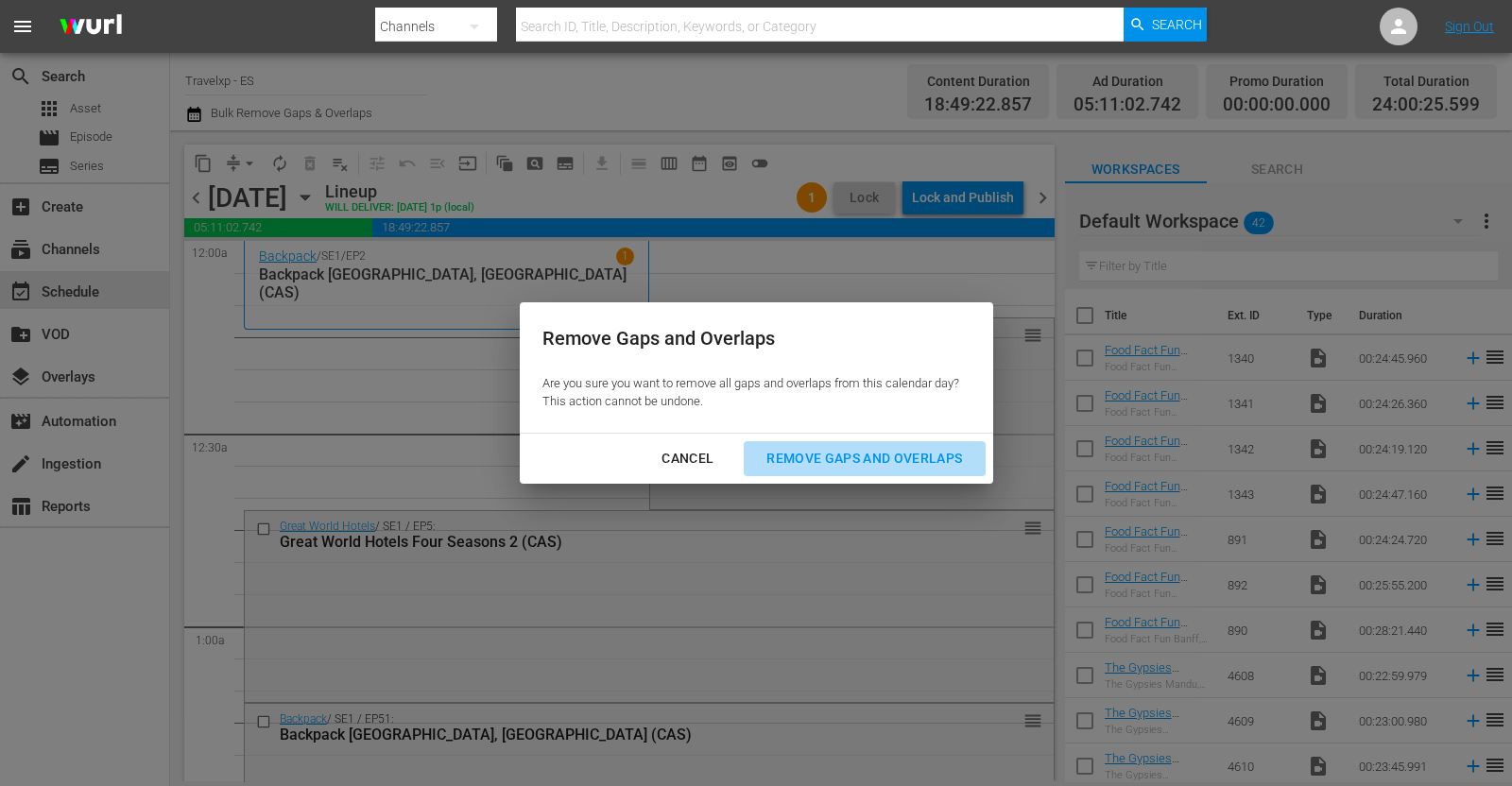
click at [846, 453] on div "Remove Gaps and Overlaps" at bounding box center [864, 459] width 226 height 24
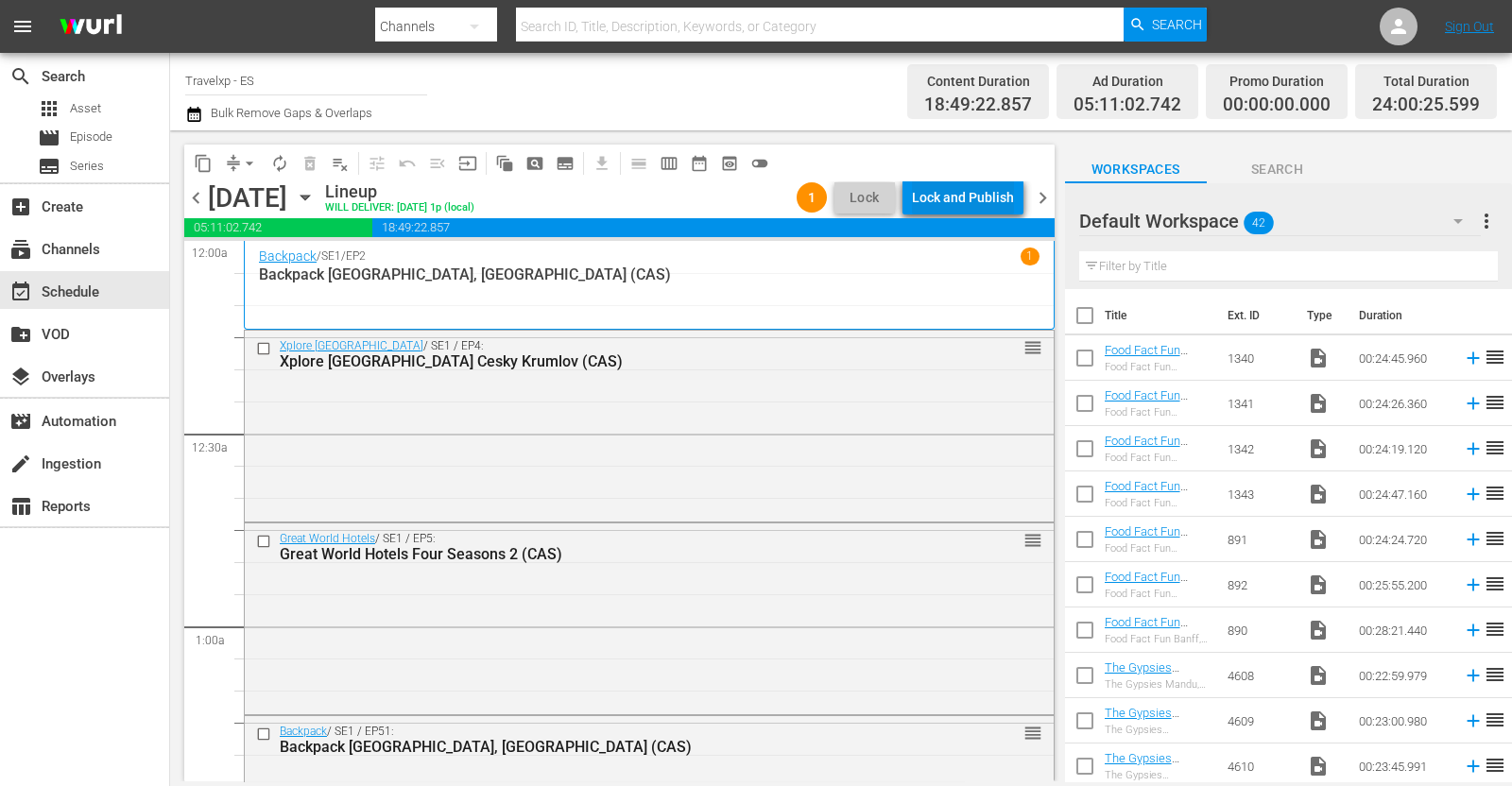
click at [967, 200] on div "Lock and Publish" at bounding box center [963, 197] width 102 height 34
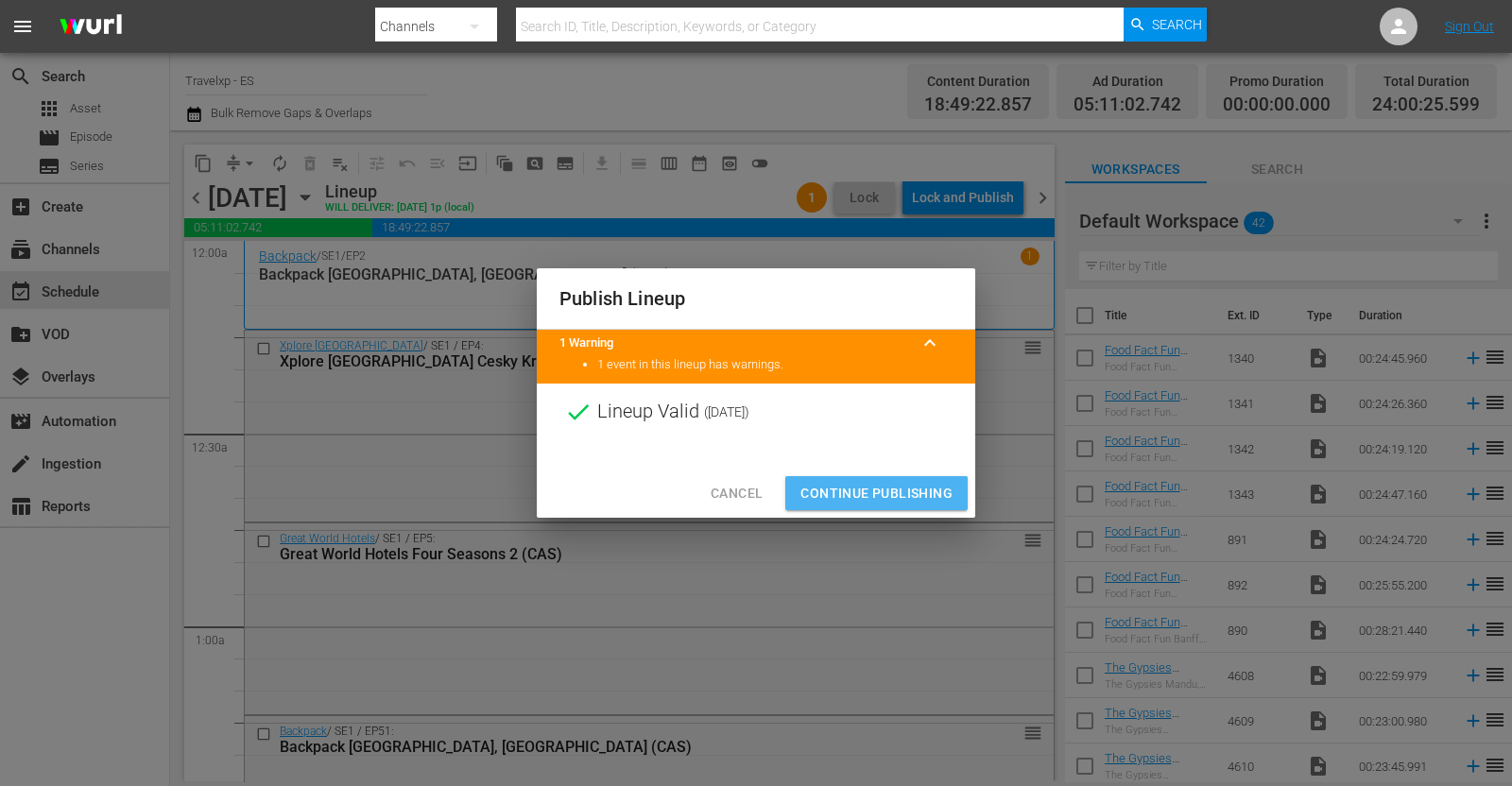
click at [893, 482] on span "Continue Publishing" at bounding box center [876, 494] width 152 height 24
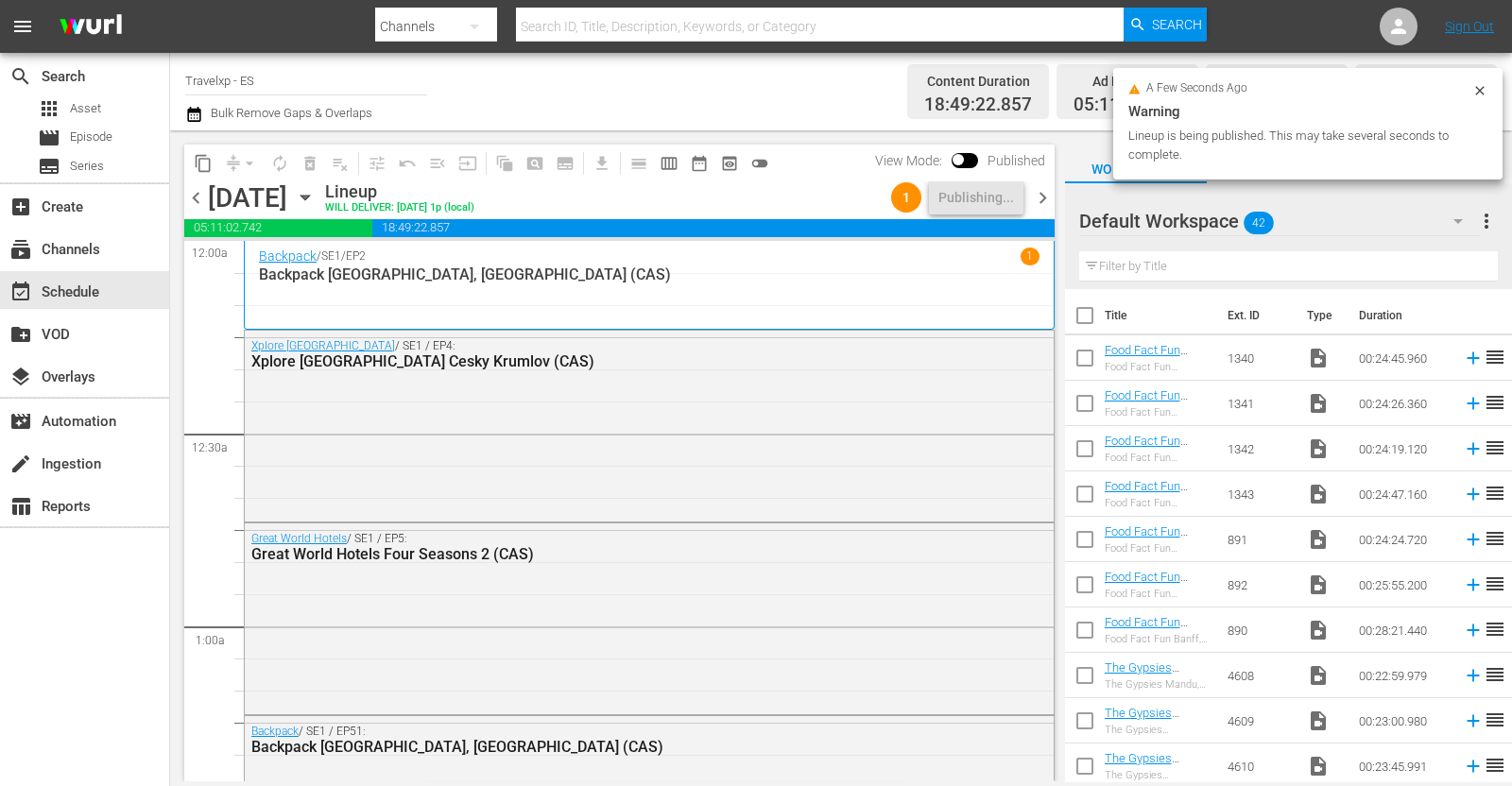
click at [1049, 197] on span "chevron_right" at bounding box center [1042, 198] width 24 height 24
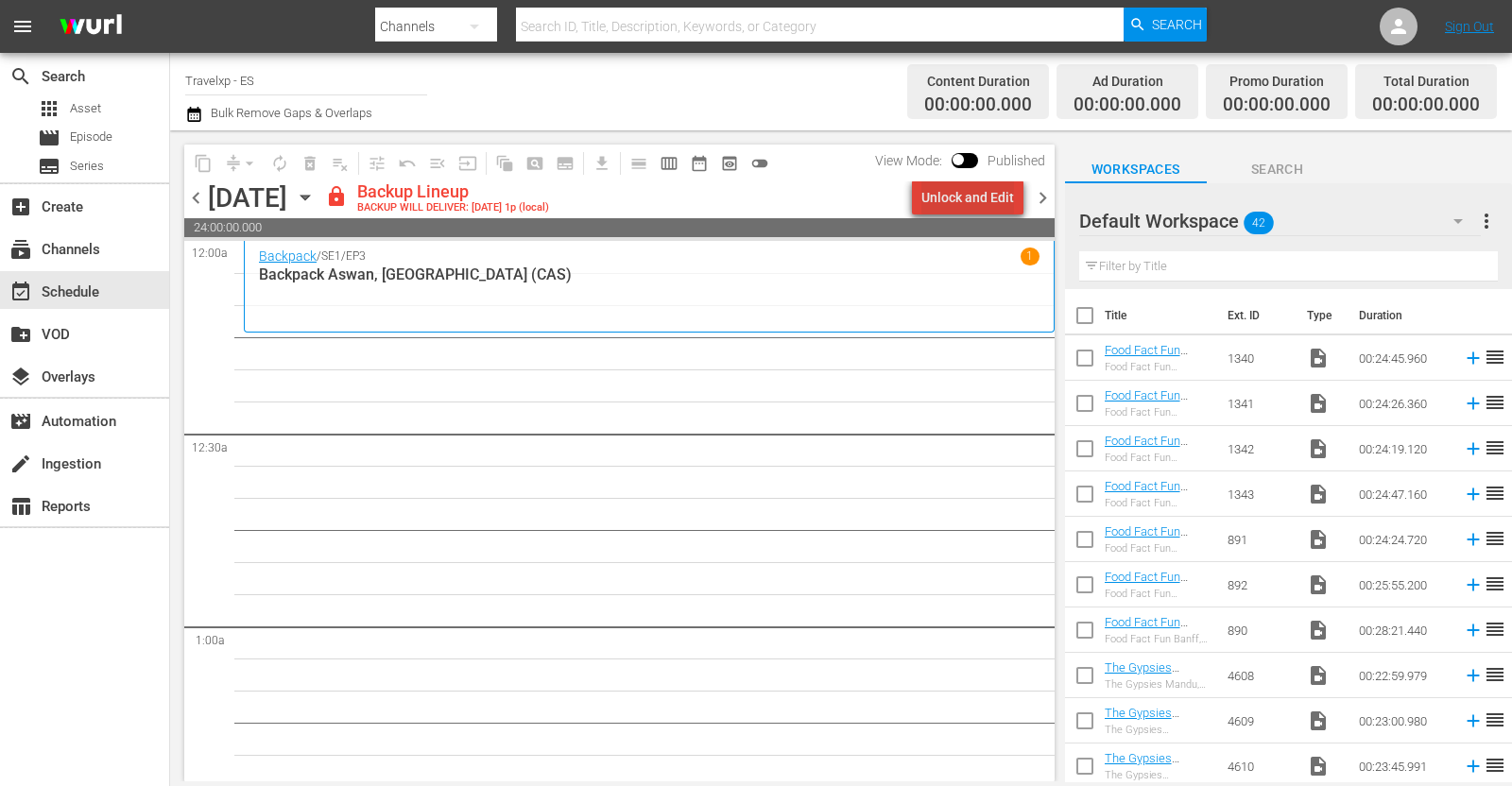
click at [990, 203] on div "Unlock and Edit" at bounding box center [968, 197] width 92 height 34
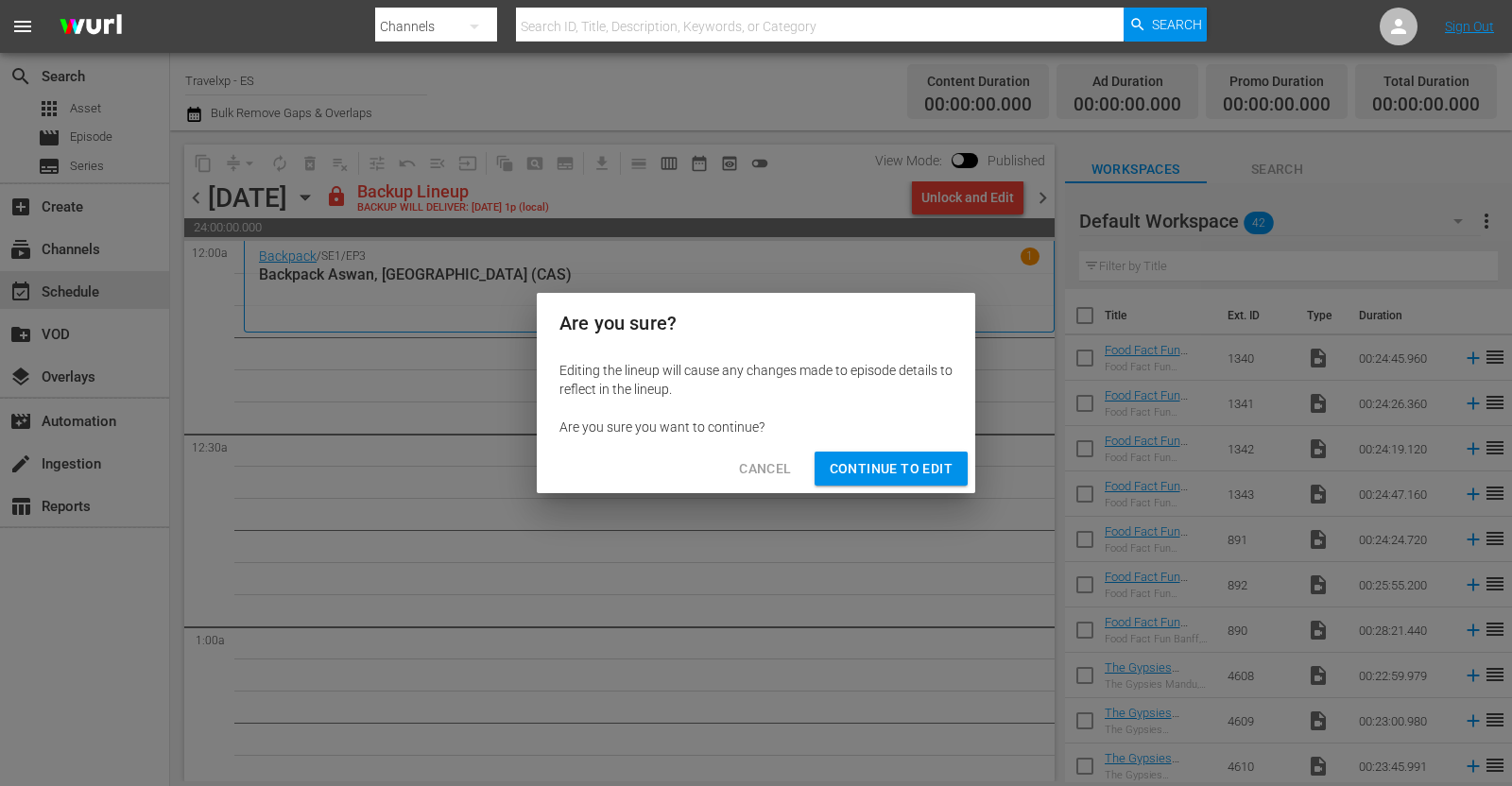
click at [879, 469] on span "Continue to Edit" at bounding box center [890, 468] width 123 height 24
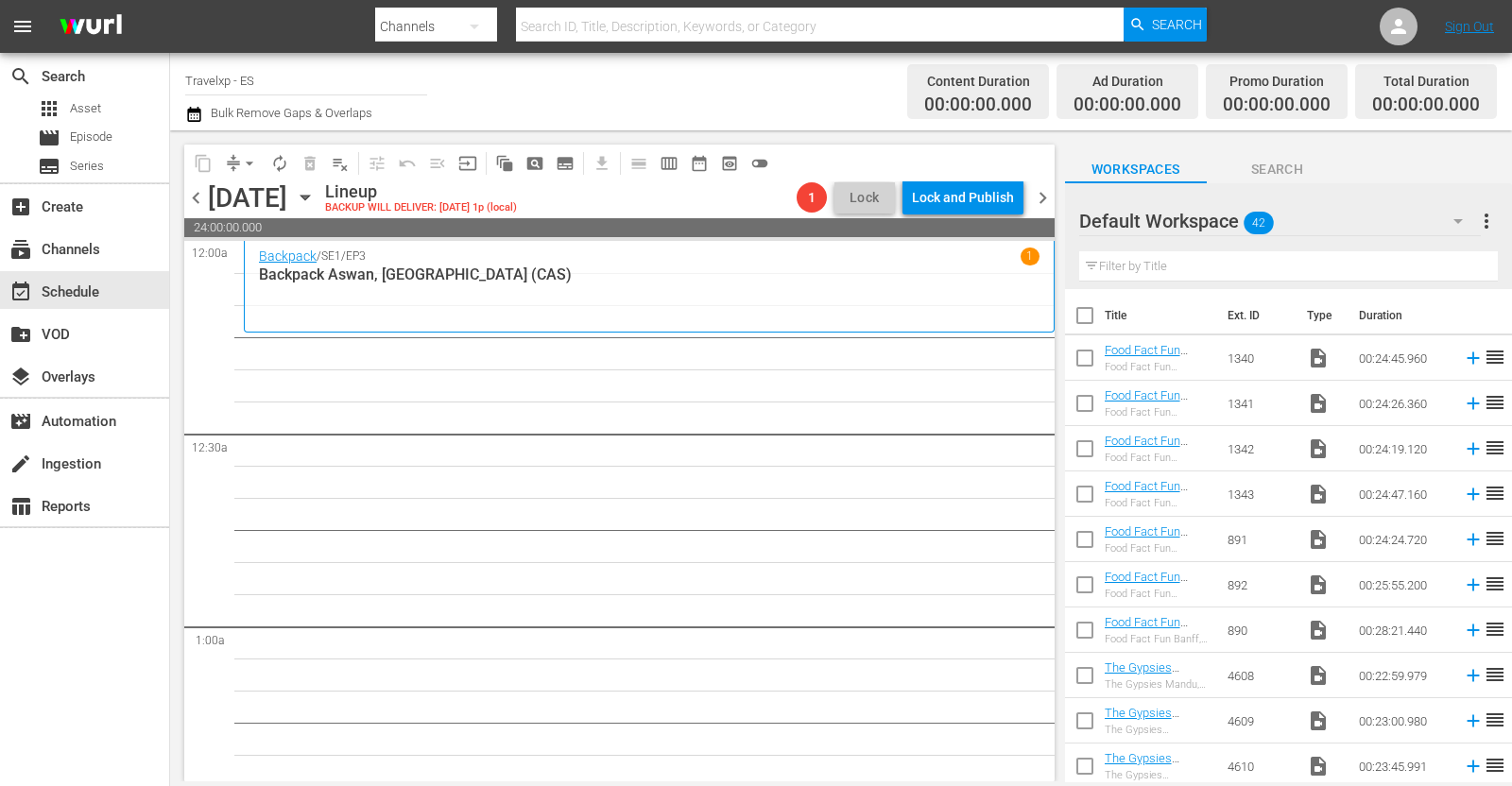
click at [316, 194] on icon "button" at bounding box center [305, 197] width 21 height 21
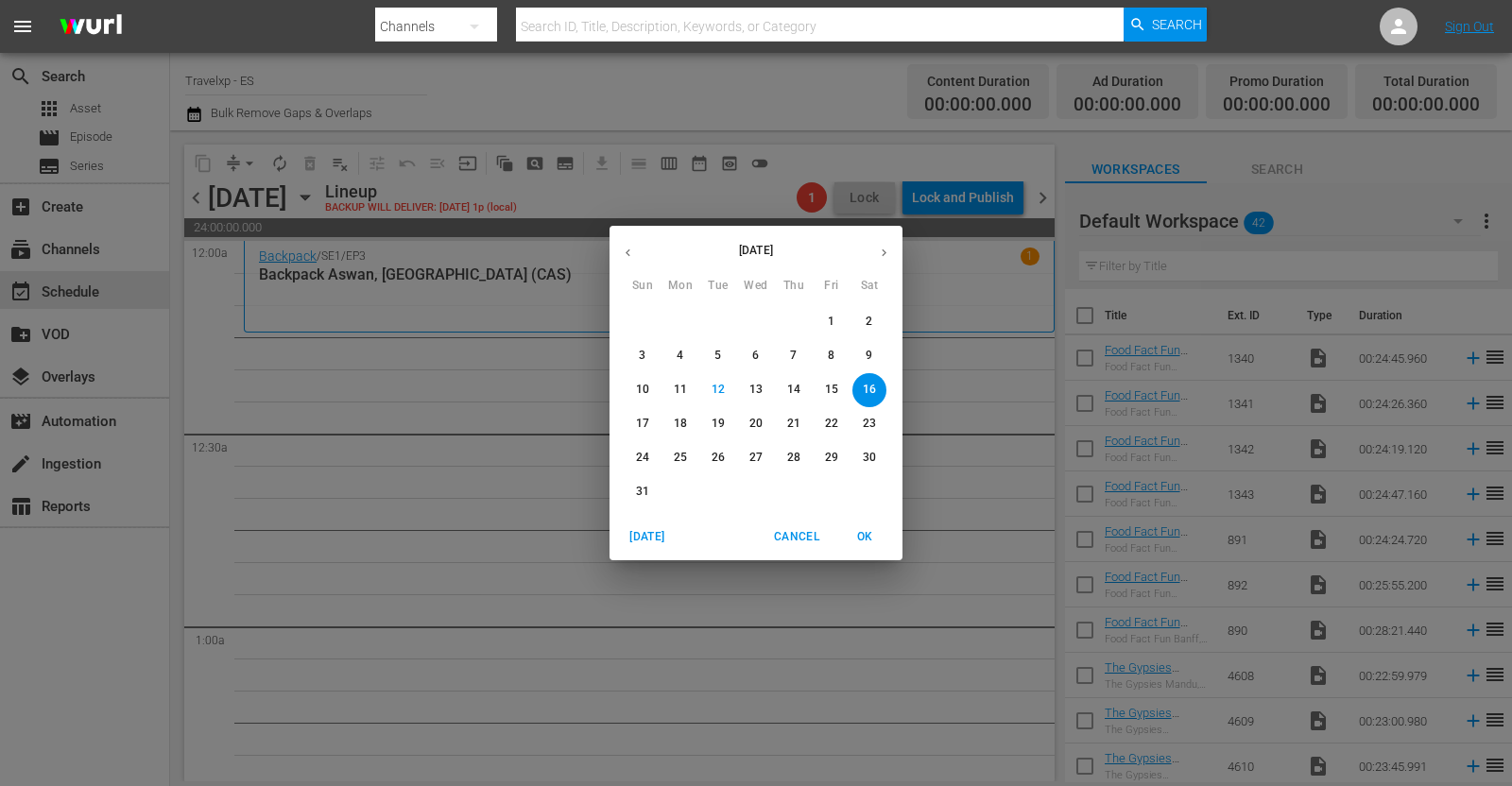
click at [619, 246] on button "button" at bounding box center [629, 253] width 37 height 37
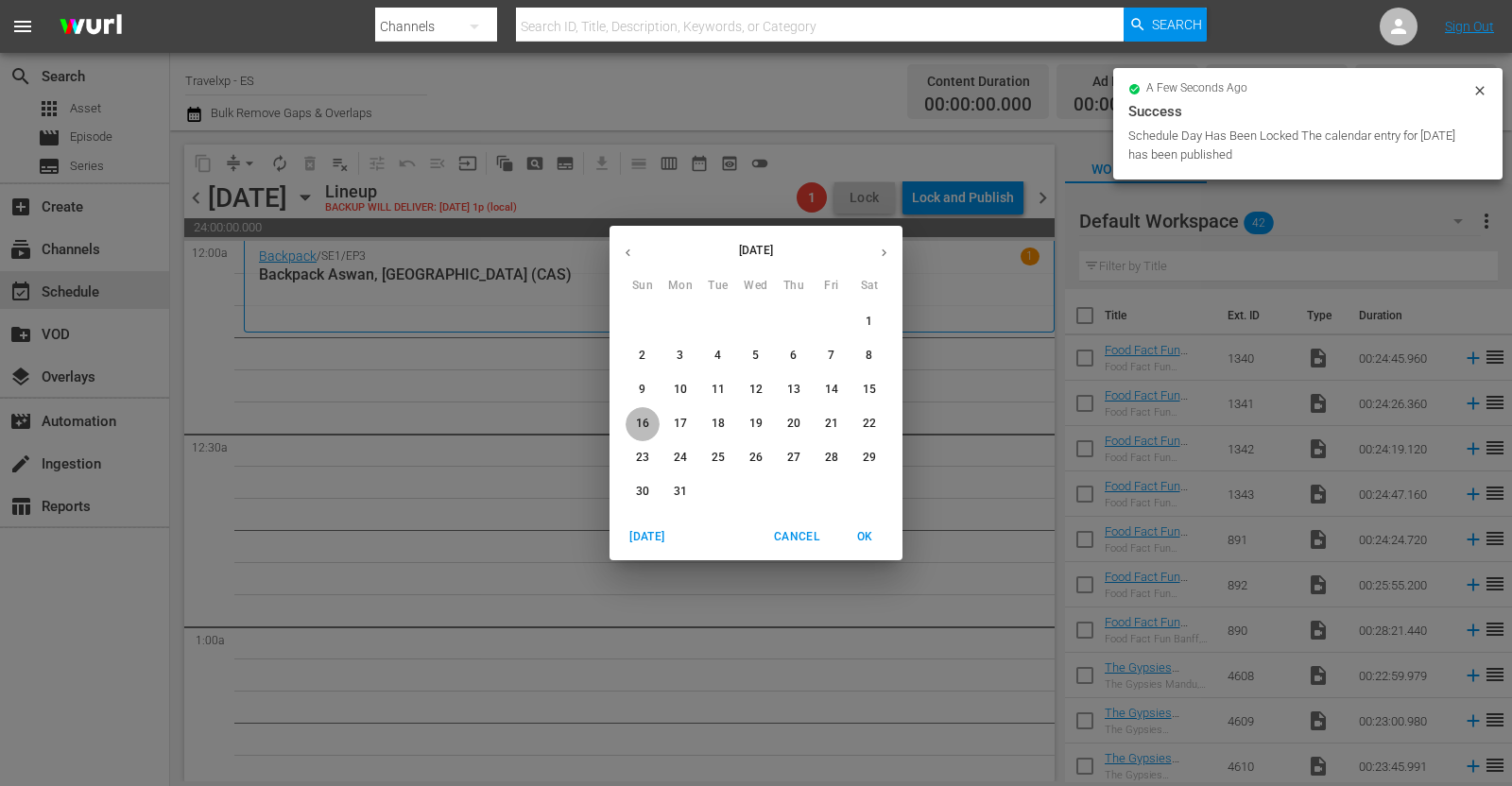
click at [640, 421] on p "16" at bounding box center [642, 423] width 13 height 16
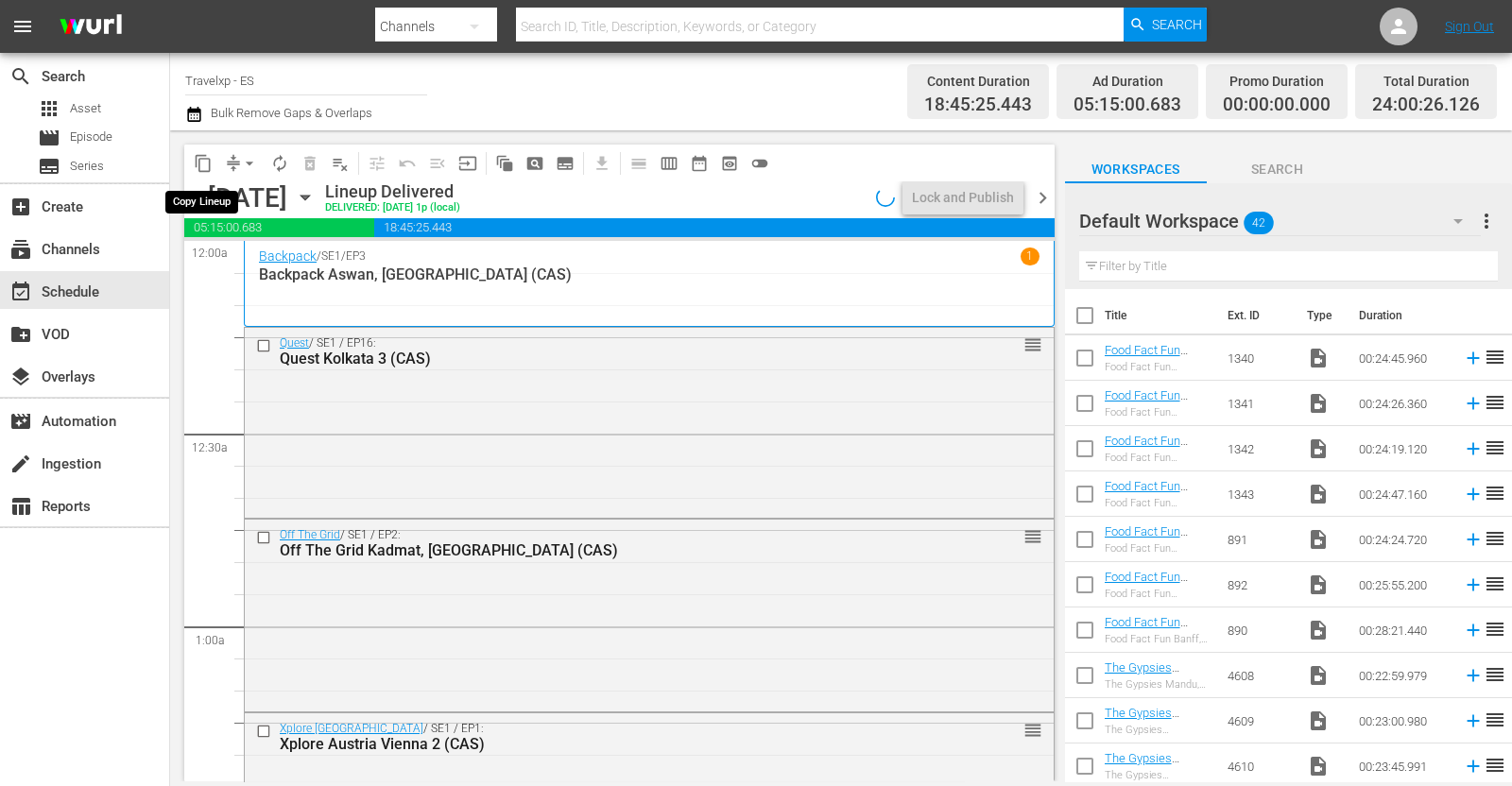
click at [199, 162] on span "content_copy" at bounding box center [203, 163] width 19 height 19
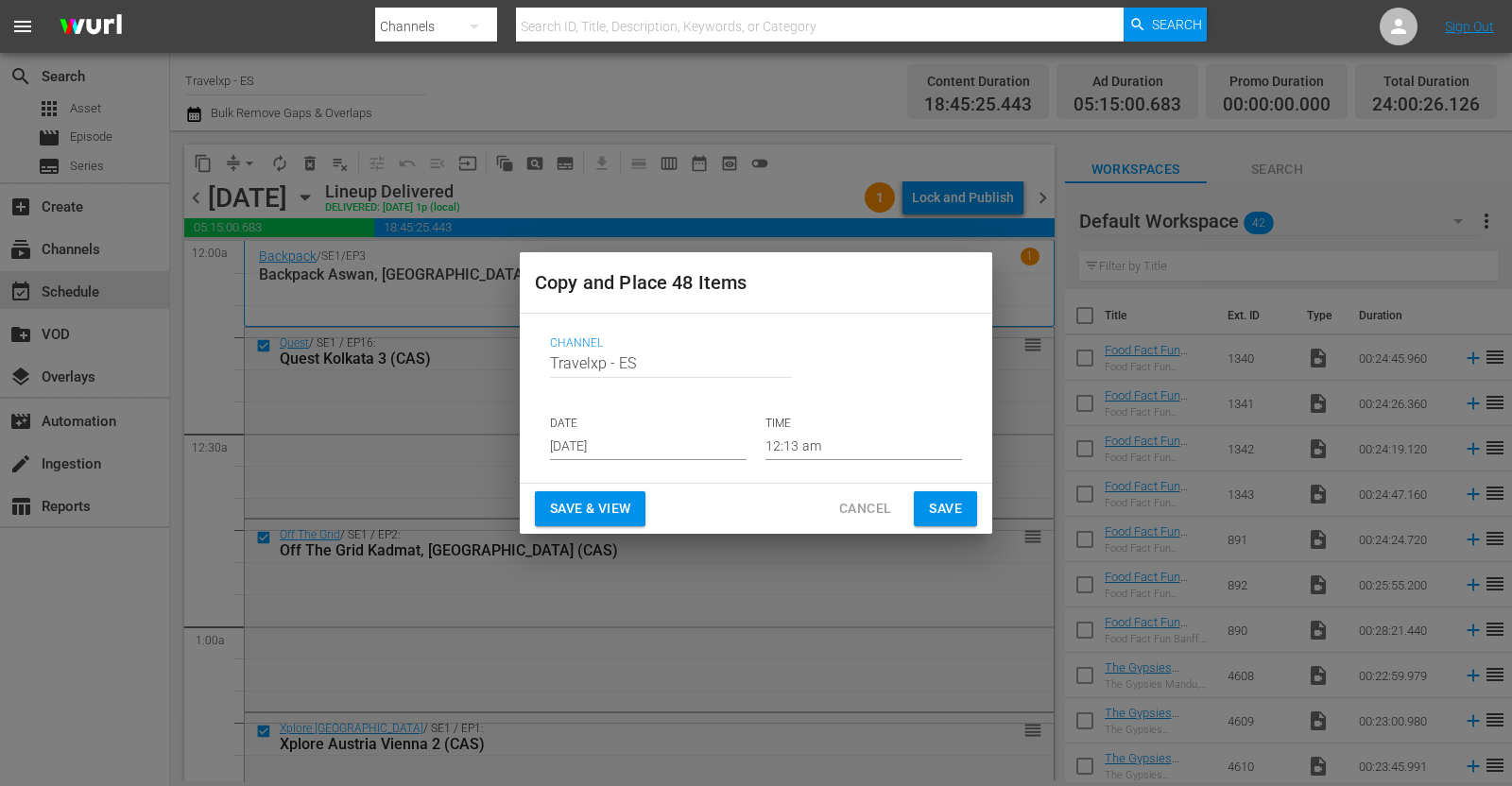
click at [602, 451] on input "[DATE]" at bounding box center [648, 445] width 196 height 28
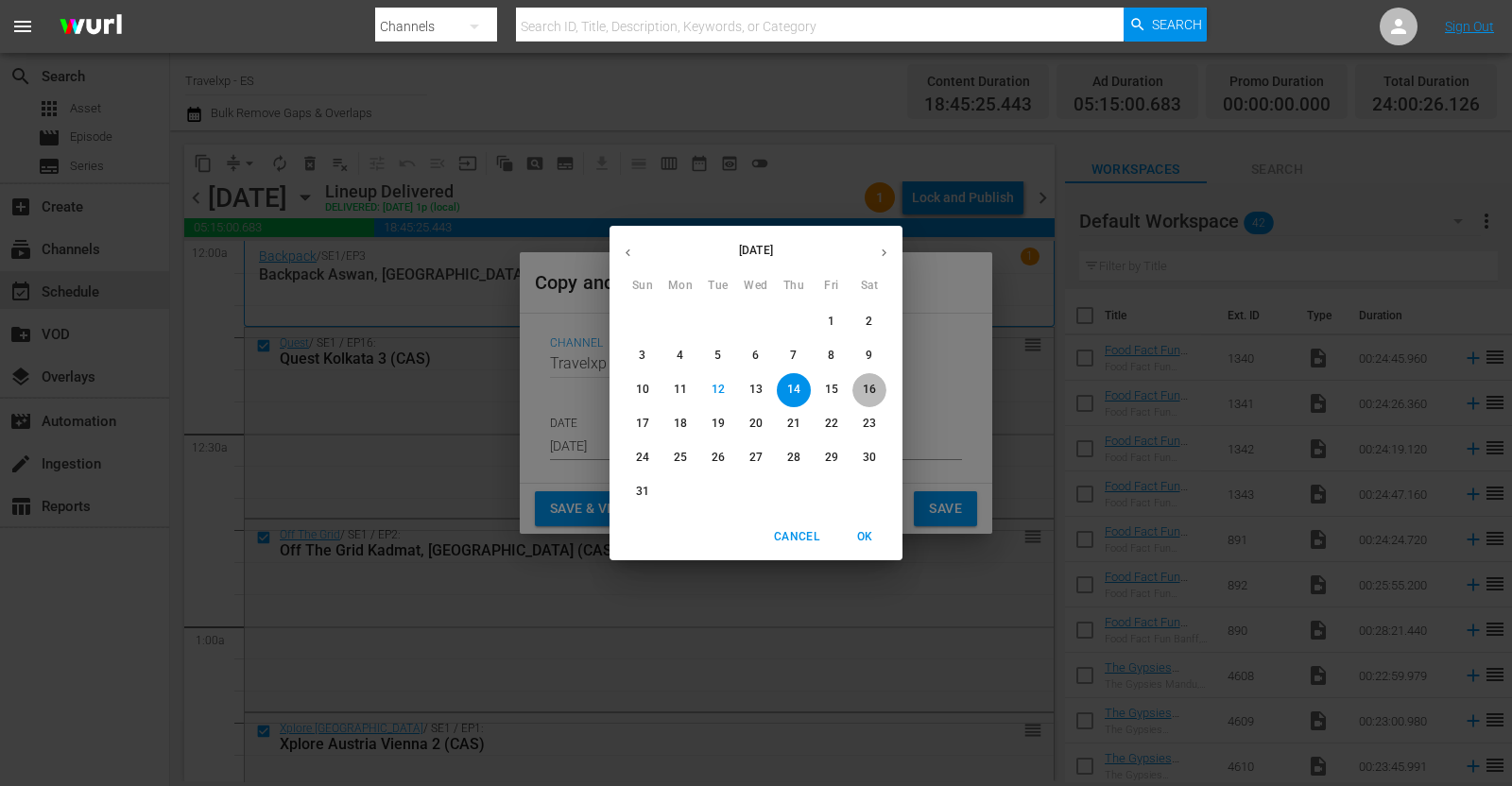
click at [875, 389] on p "16" at bounding box center [869, 389] width 13 height 16
type input "[DATE]"
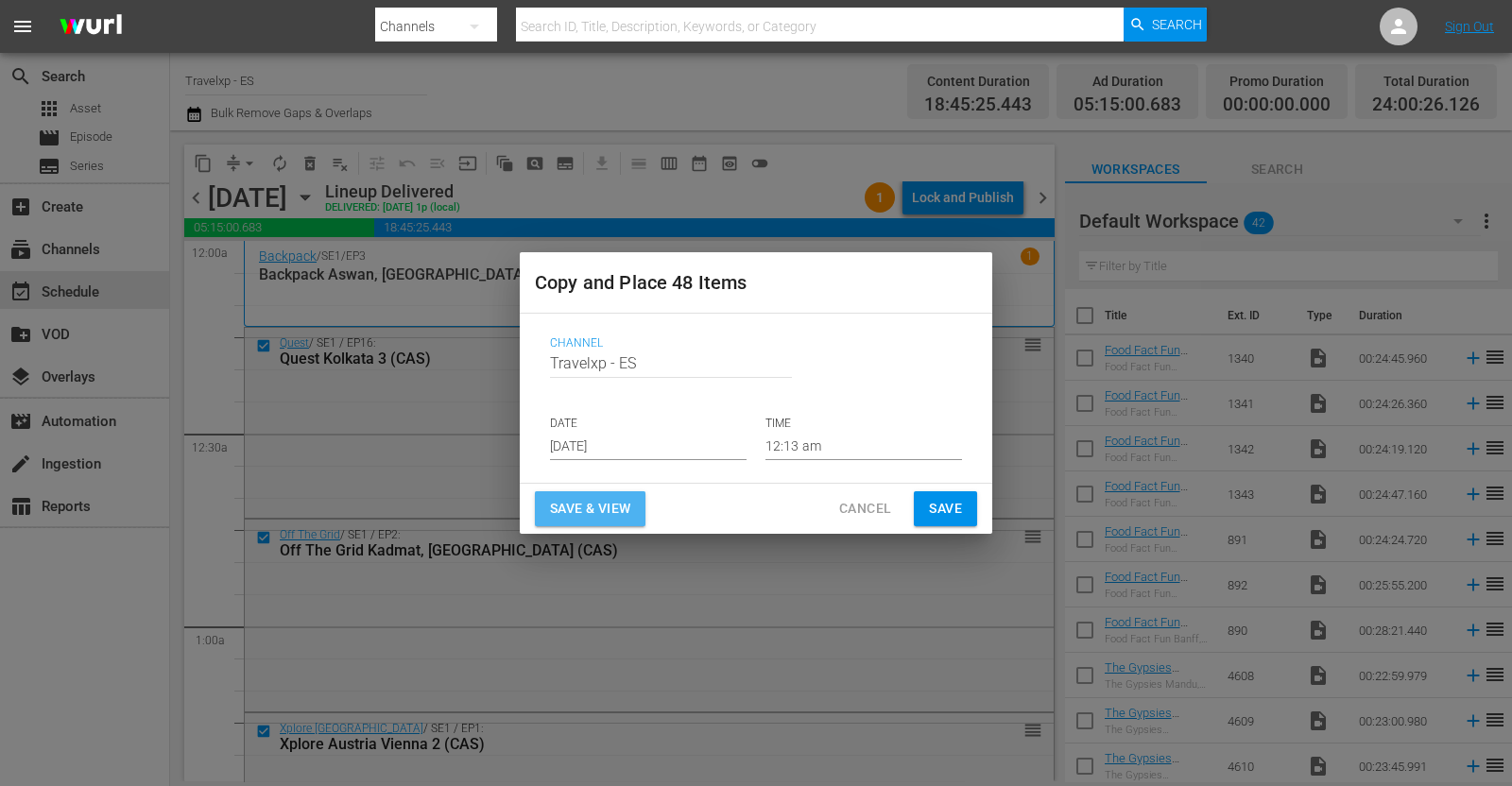
click at [582, 508] on span "Save & View" at bounding box center [590, 509] width 80 height 24
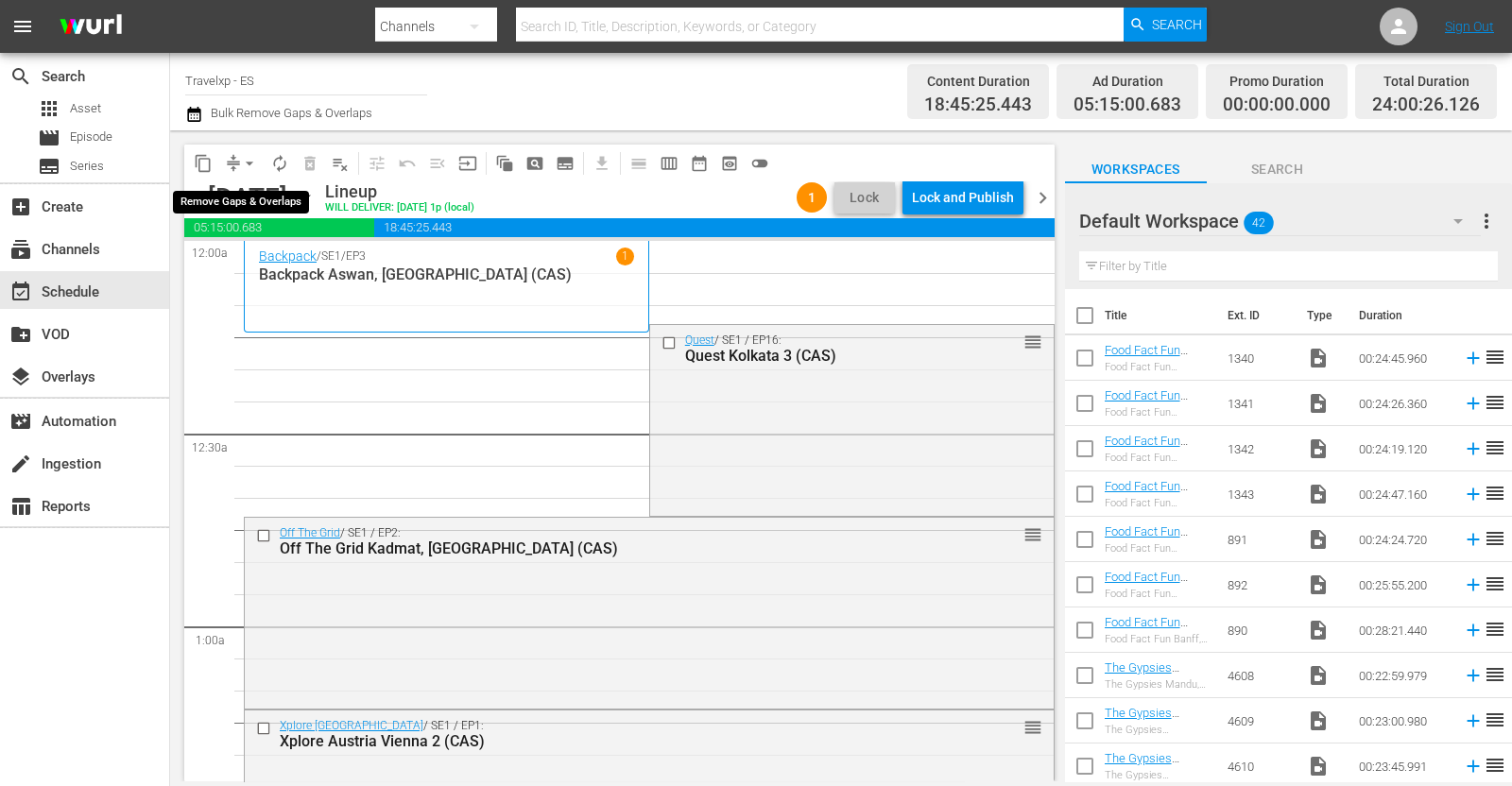
click at [260, 158] on button "arrow_drop_down" at bounding box center [249, 163] width 30 height 30
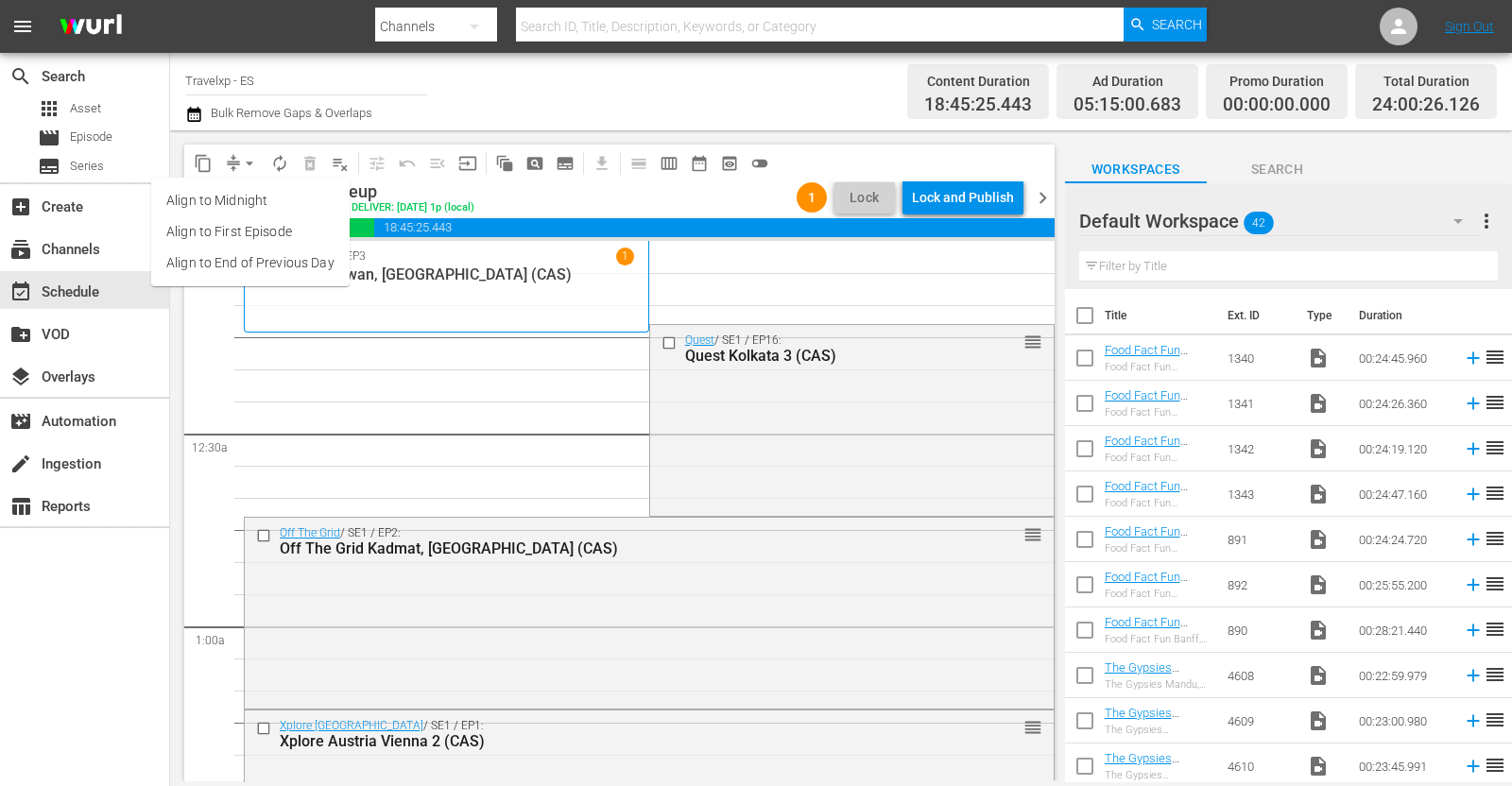
click at [311, 270] on li "Align to End of Previous Day" at bounding box center [250, 263] width 198 height 31
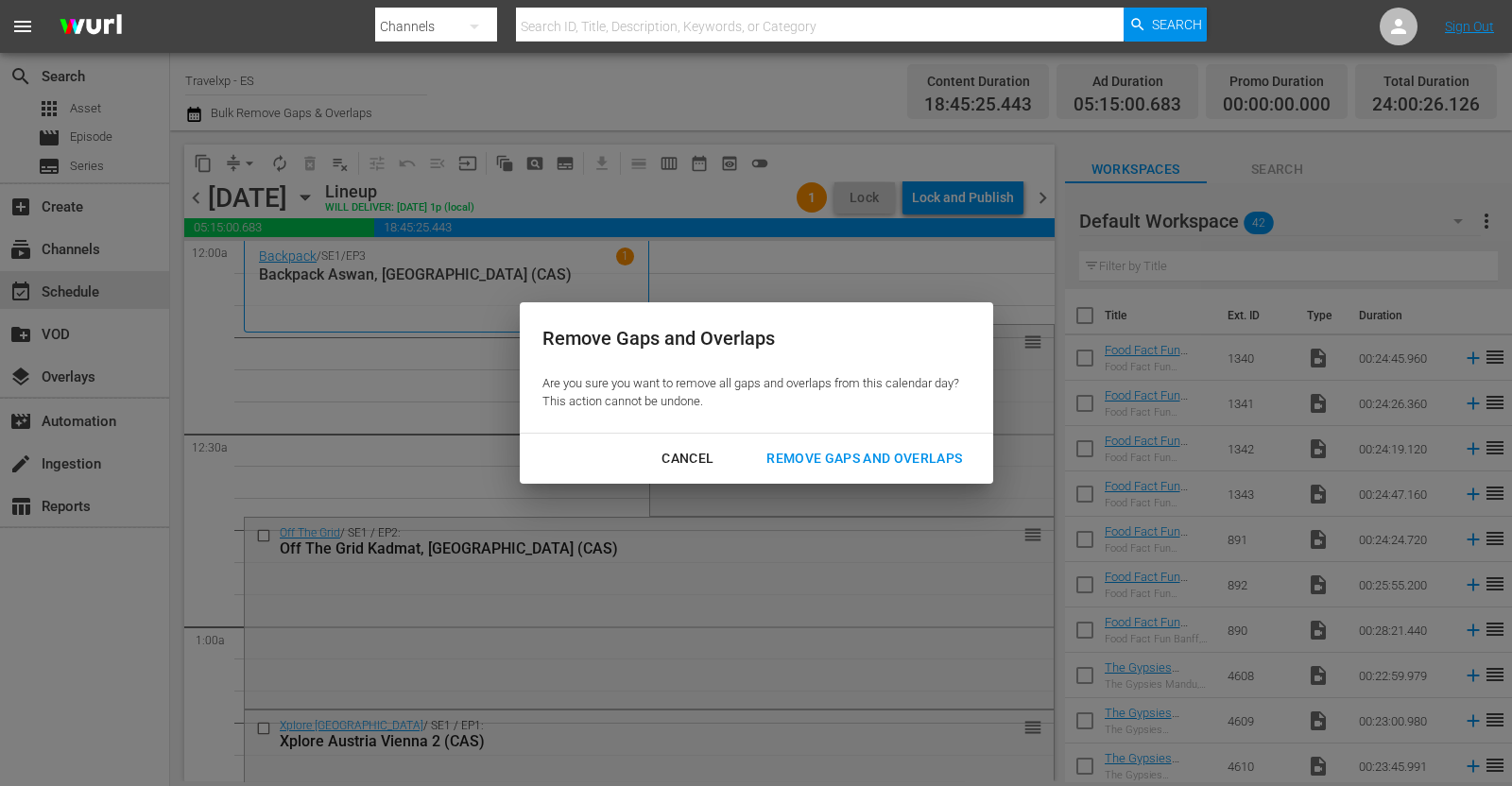
click at [836, 465] on div "Remove Gaps and Overlaps" at bounding box center [864, 459] width 226 height 24
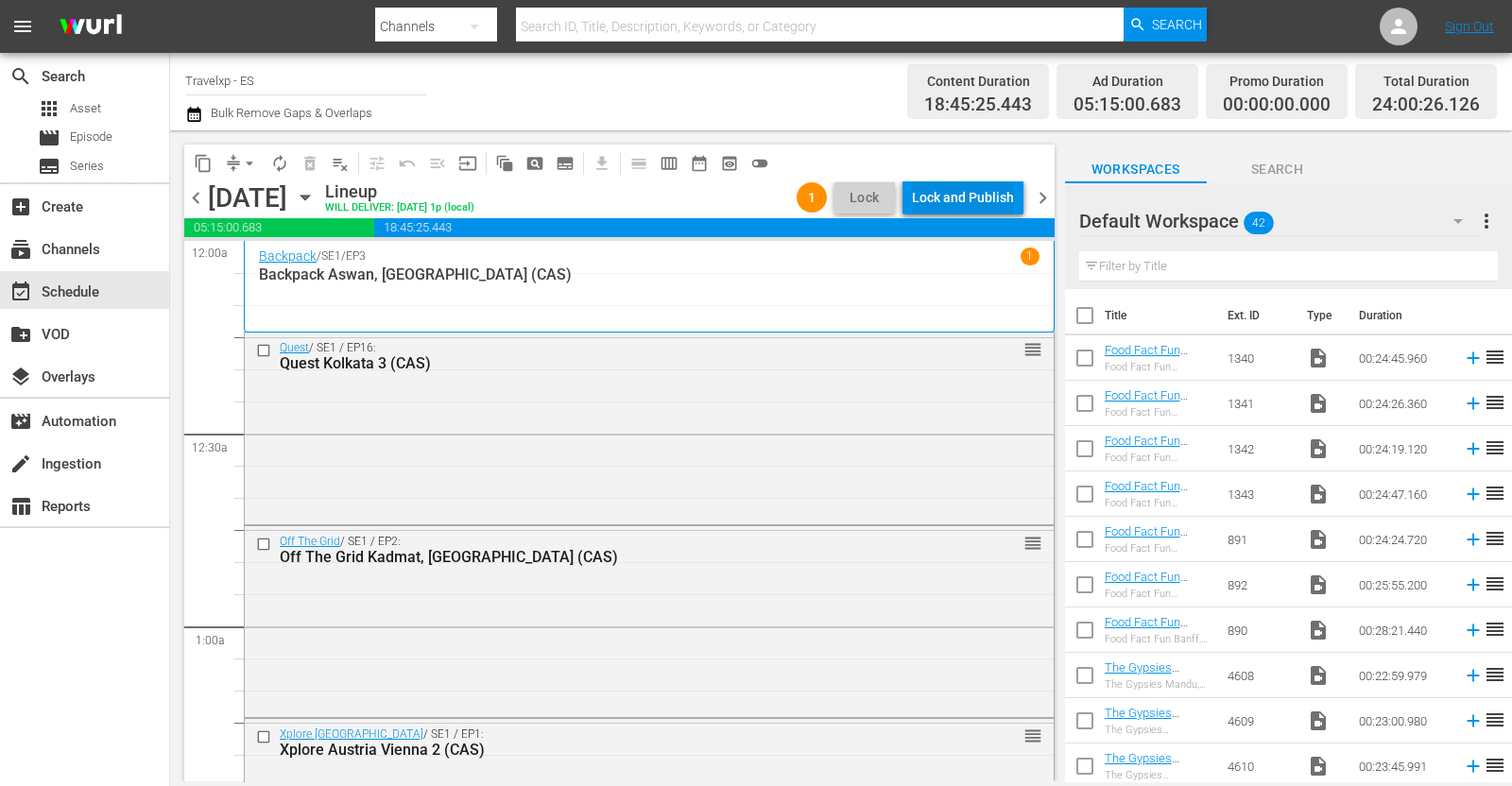
click at [959, 193] on div "Lock and Publish" at bounding box center [963, 197] width 102 height 34
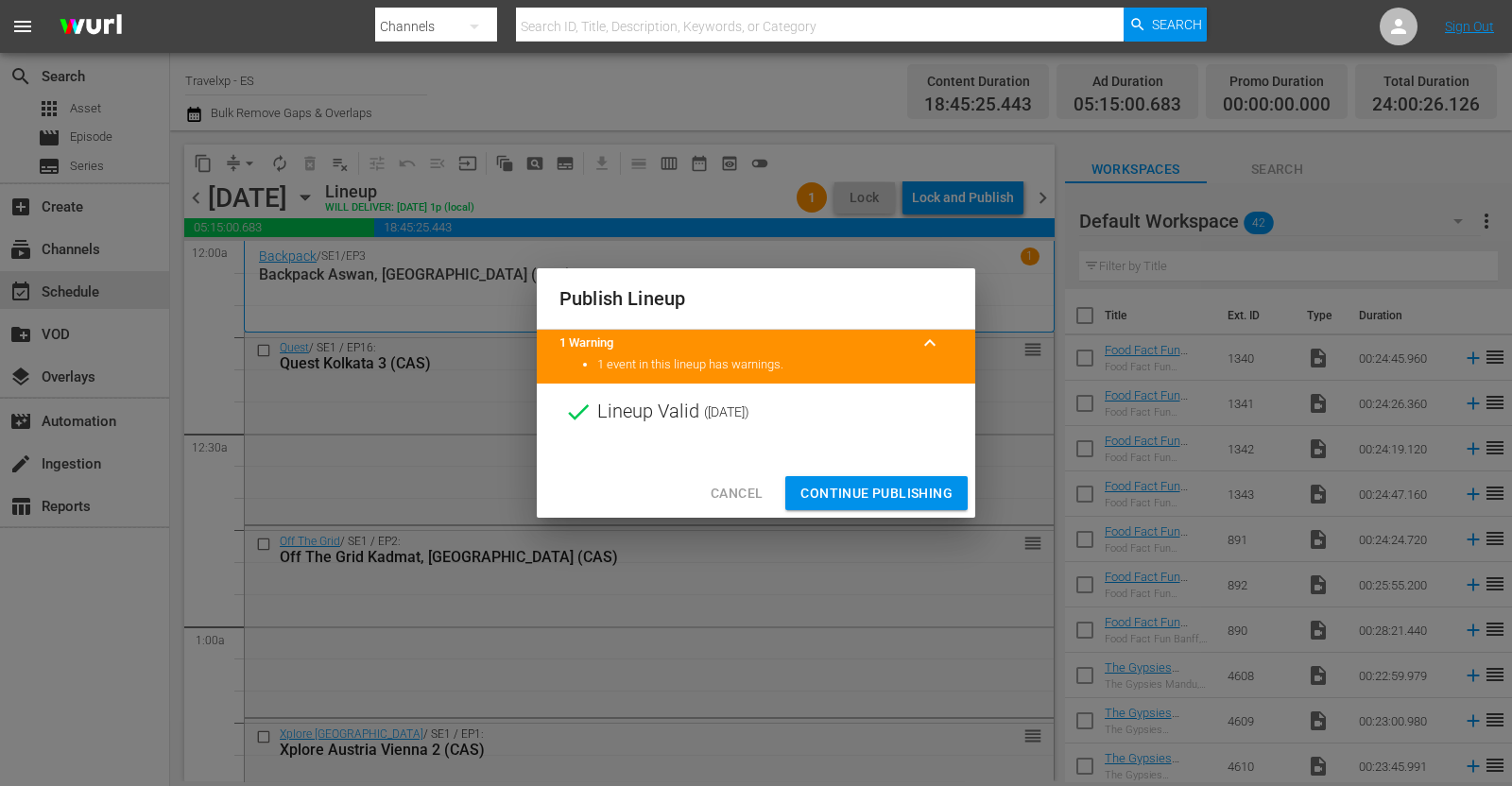
click at [873, 486] on span "Continue Publishing" at bounding box center [876, 494] width 152 height 24
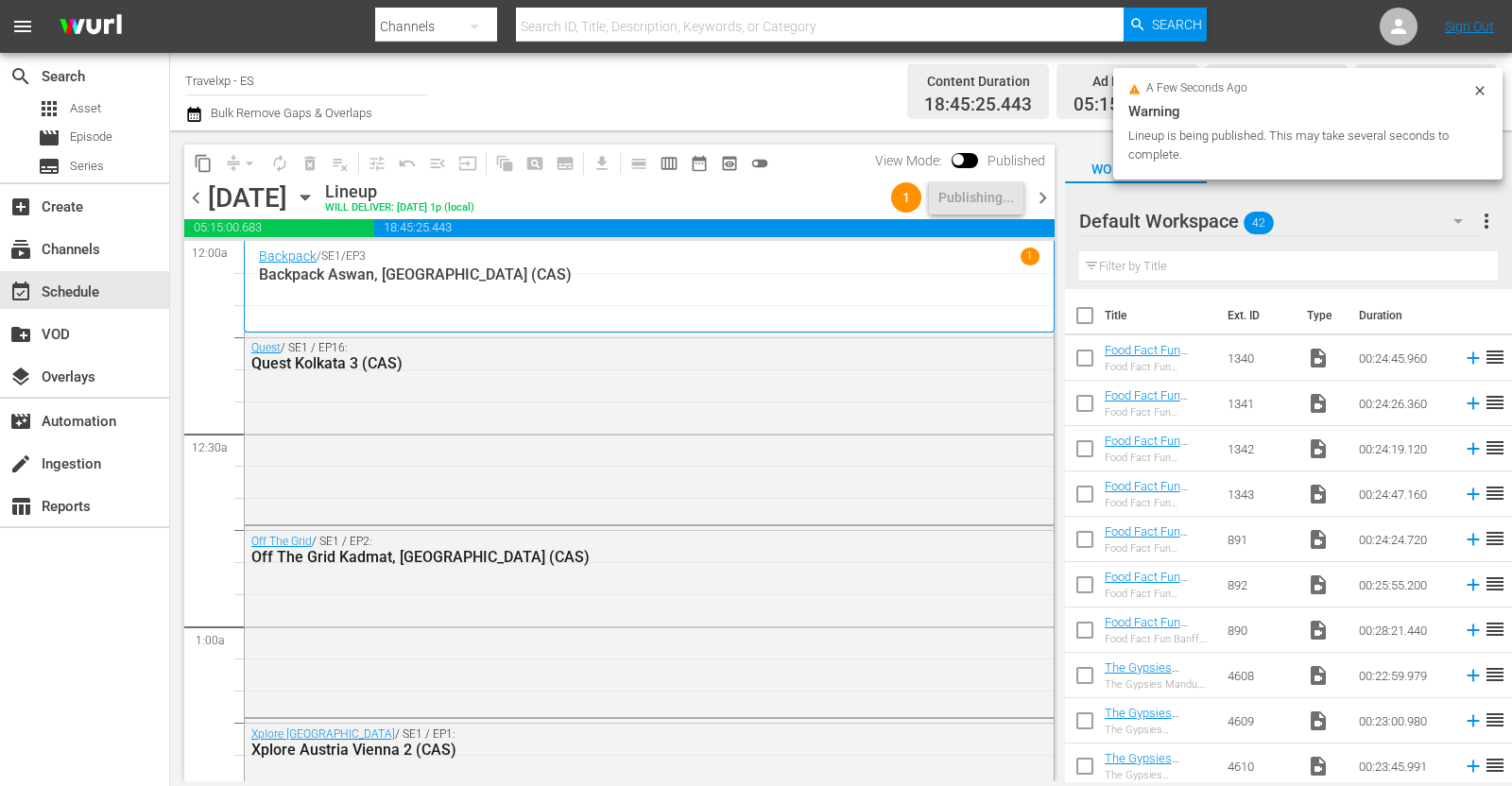
click at [1041, 197] on span "chevron_right" at bounding box center [1042, 198] width 24 height 24
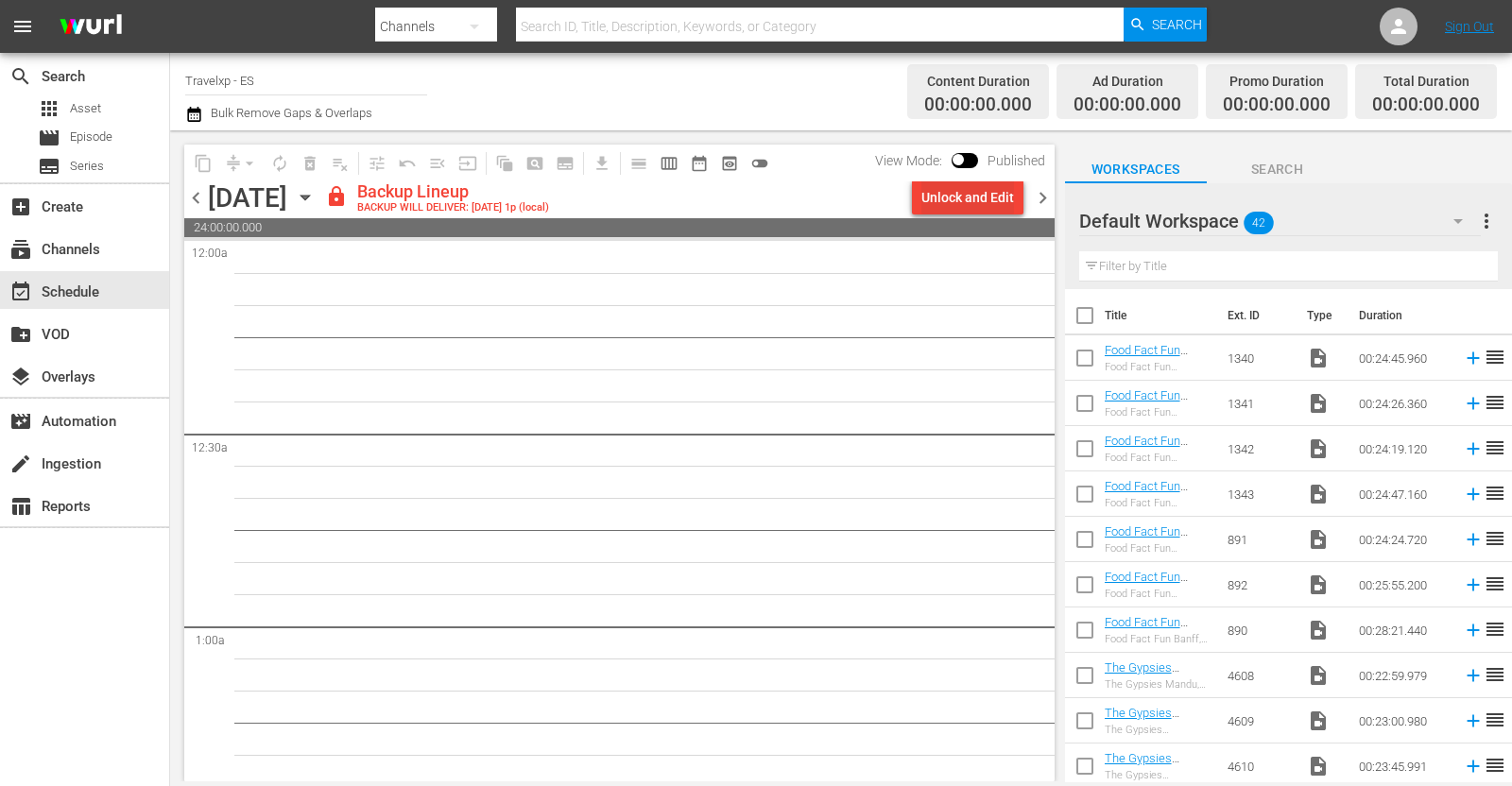
click at [963, 188] on div "Unlock and Edit" at bounding box center [968, 197] width 92 height 34
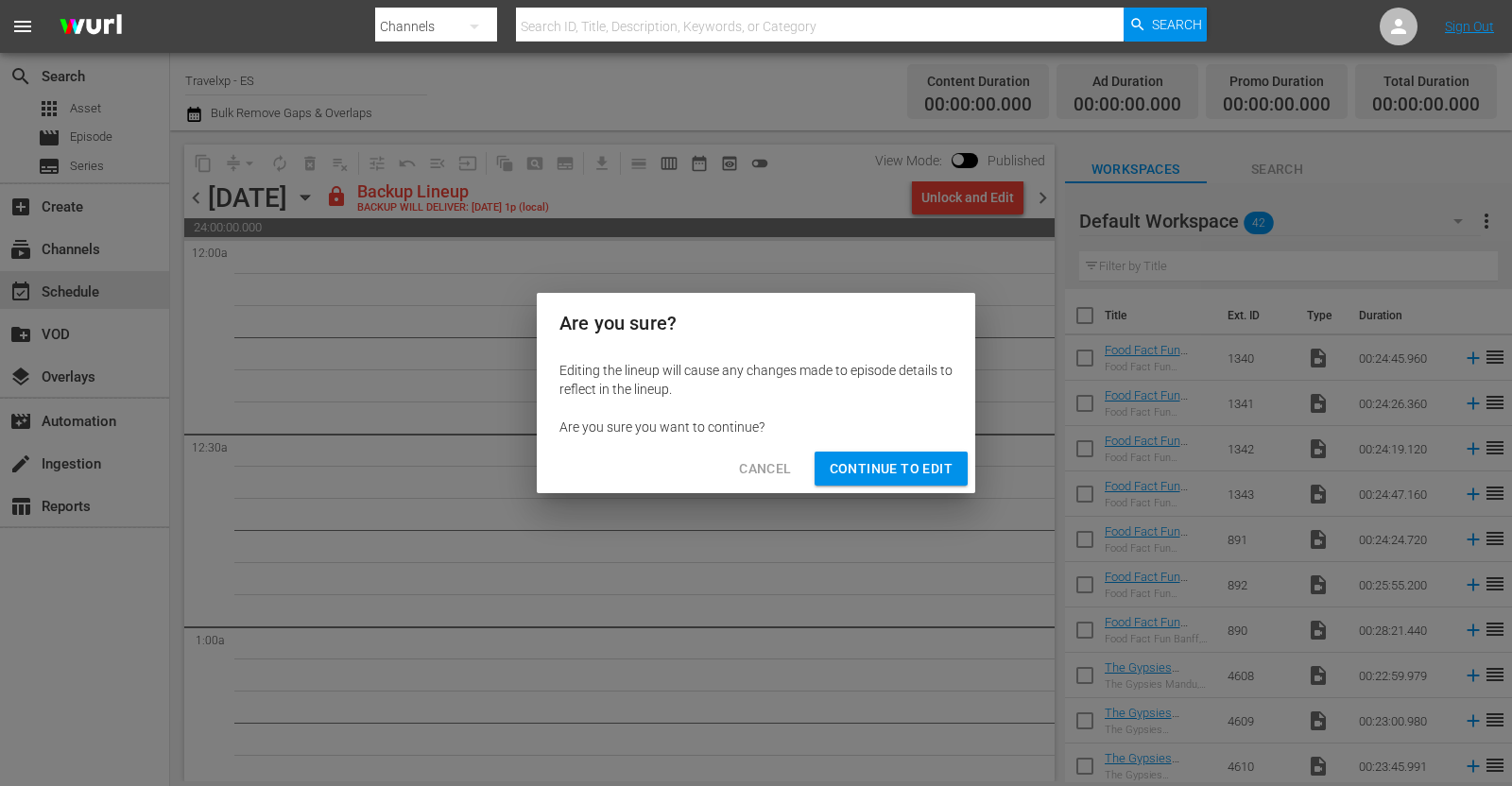
click at [870, 464] on span "Continue to Edit" at bounding box center [890, 468] width 123 height 24
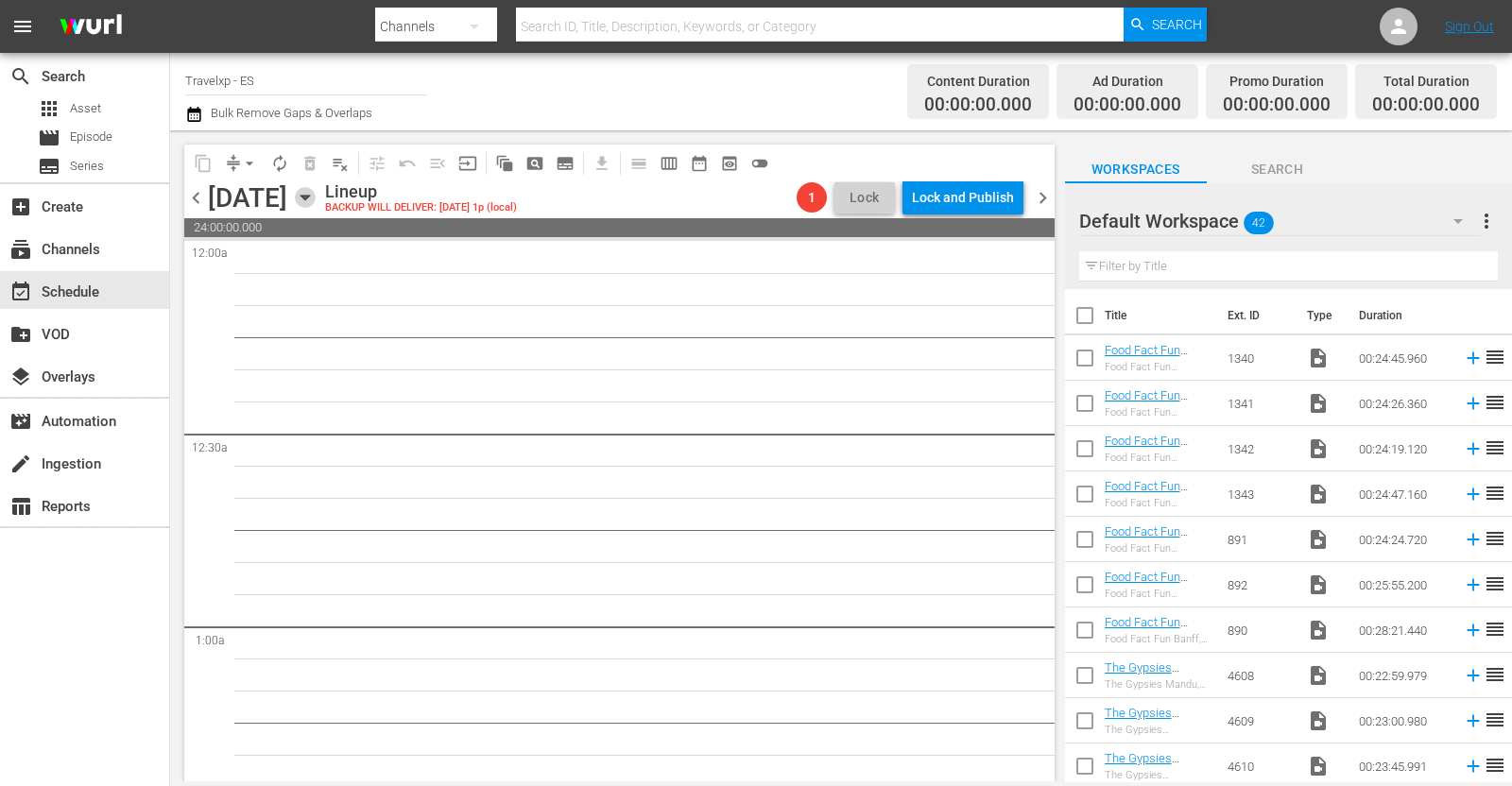
click at [309, 196] on icon "button" at bounding box center [304, 197] width 9 height 5
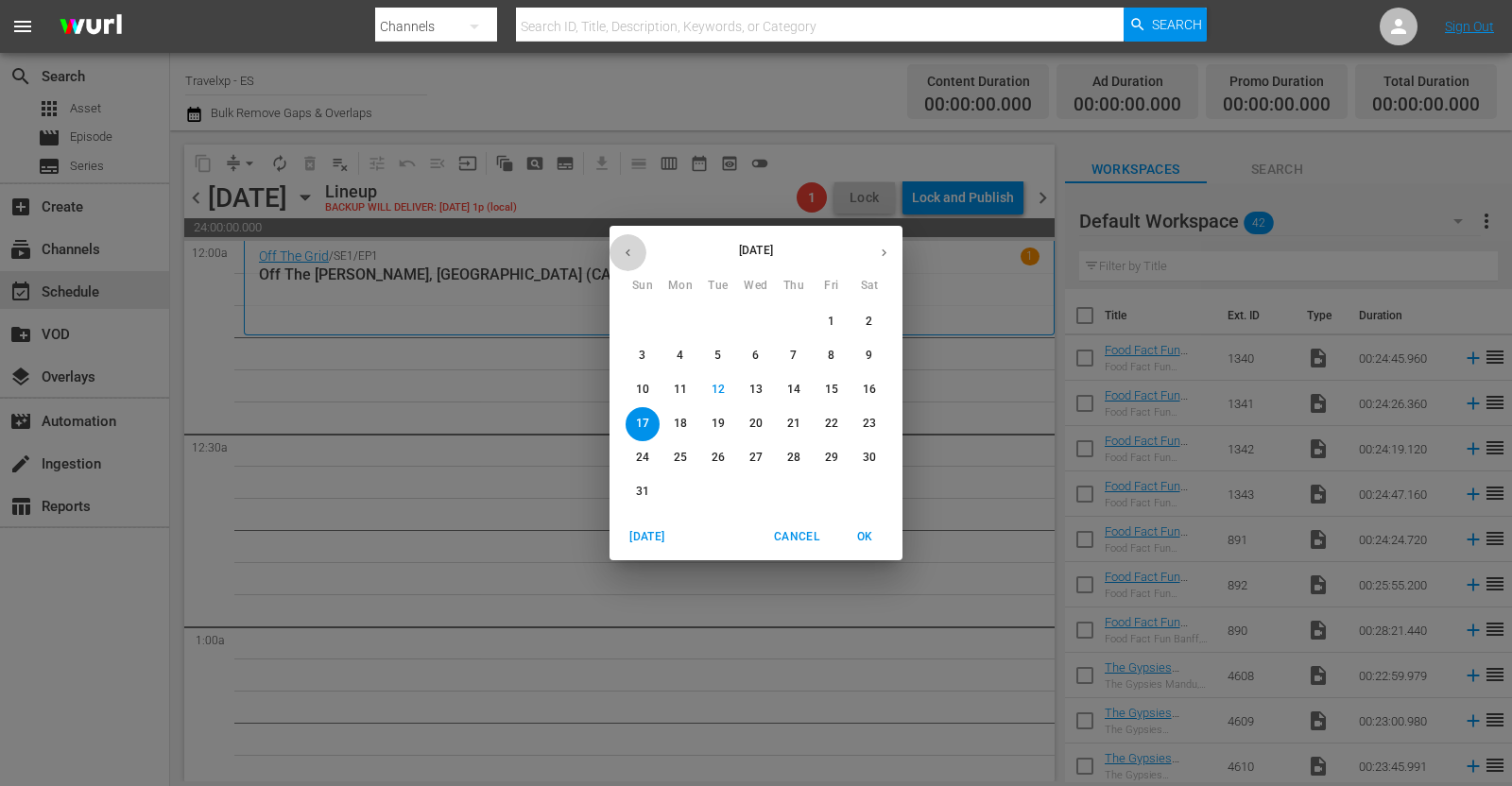
click at [618, 257] on button "button" at bounding box center [629, 253] width 37 height 37
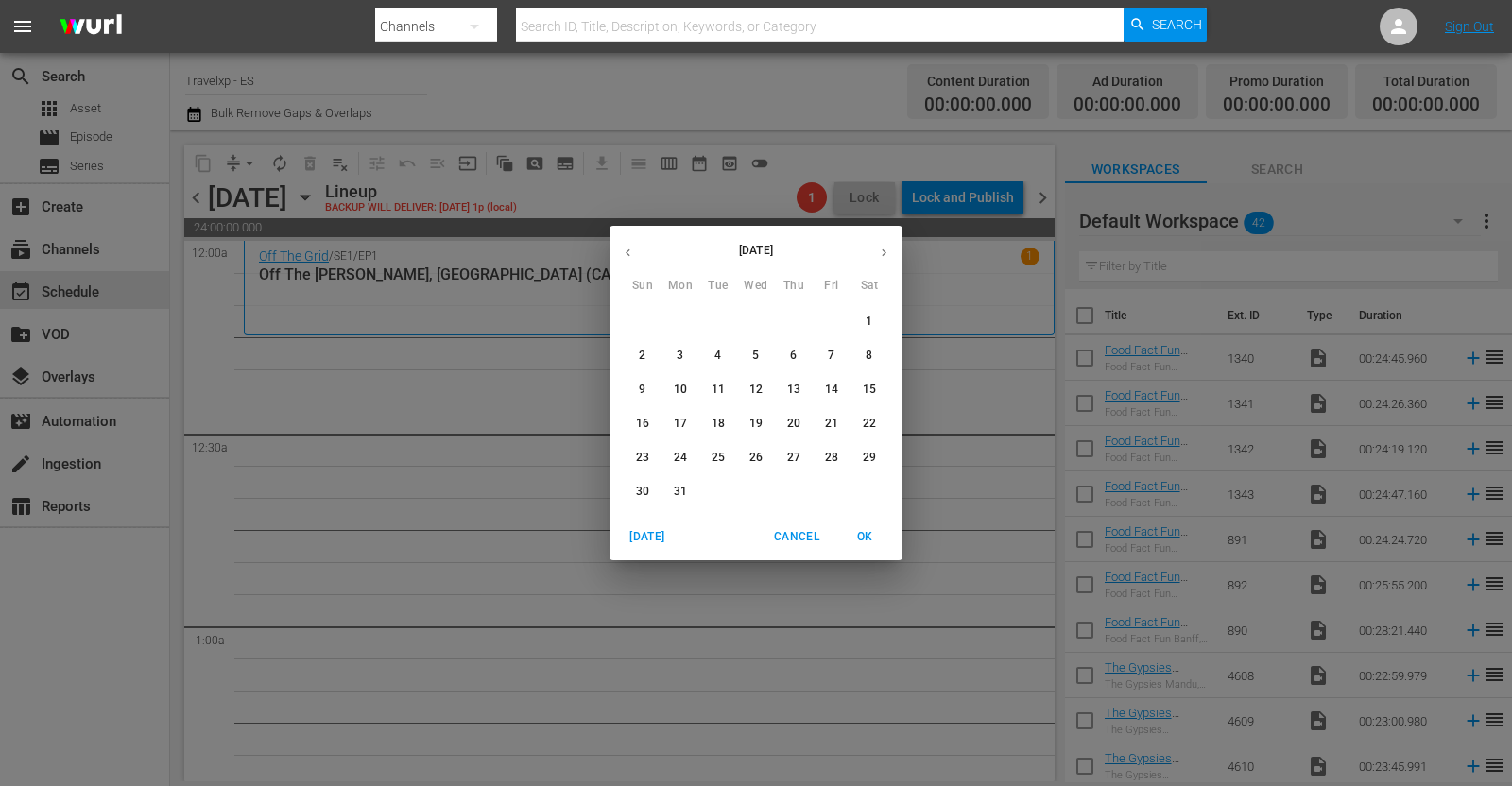
click at [618, 257] on button "button" at bounding box center [629, 253] width 37 height 37
click at [879, 251] on icon "button" at bounding box center [883, 253] width 14 height 14
click at [680, 418] on p "17" at bounding box center [680, 423] width 13 height 16
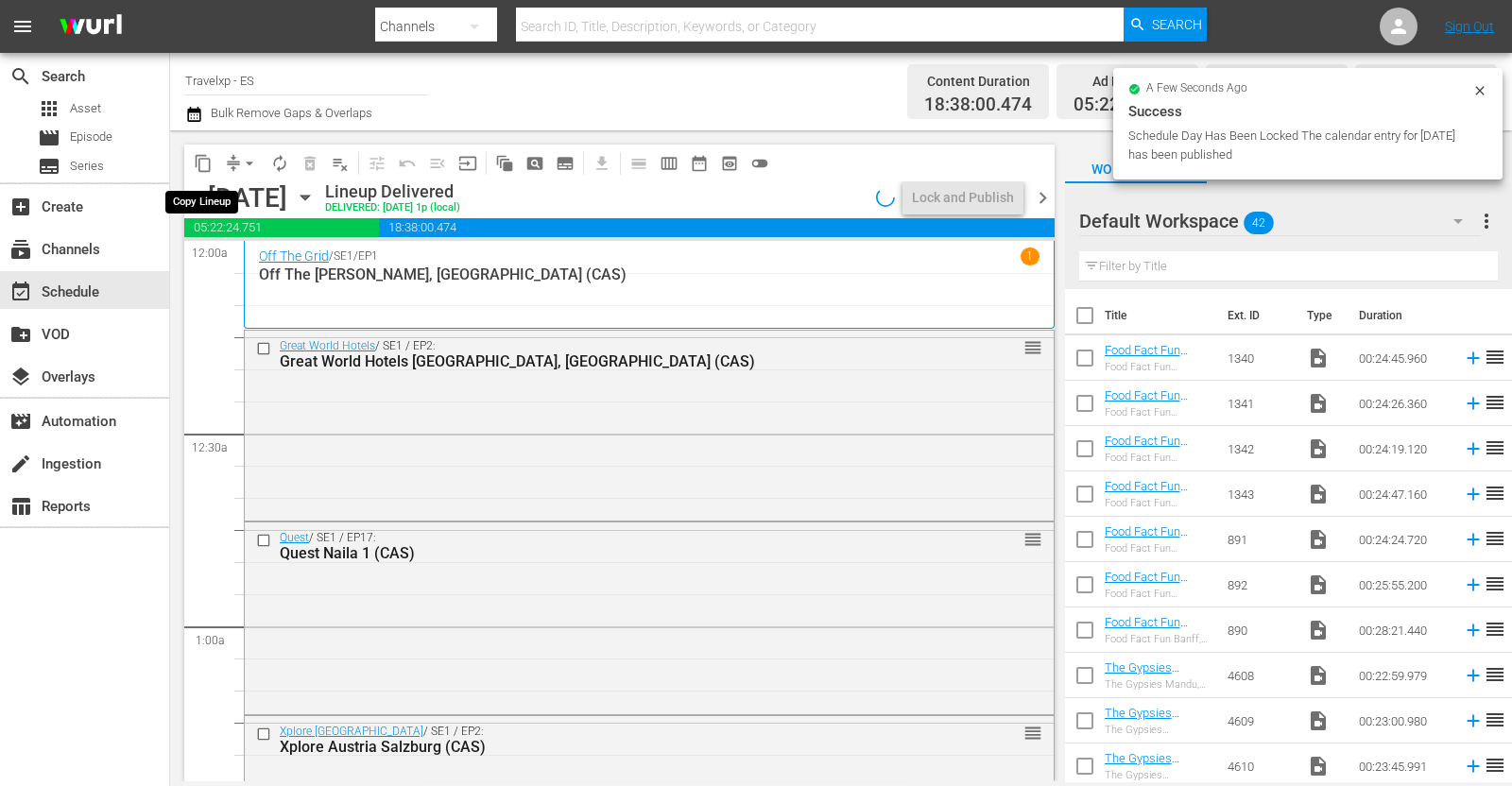
click at [208, 158] on span "content_copy" at bounding box center [203, 163] width 19 height 19
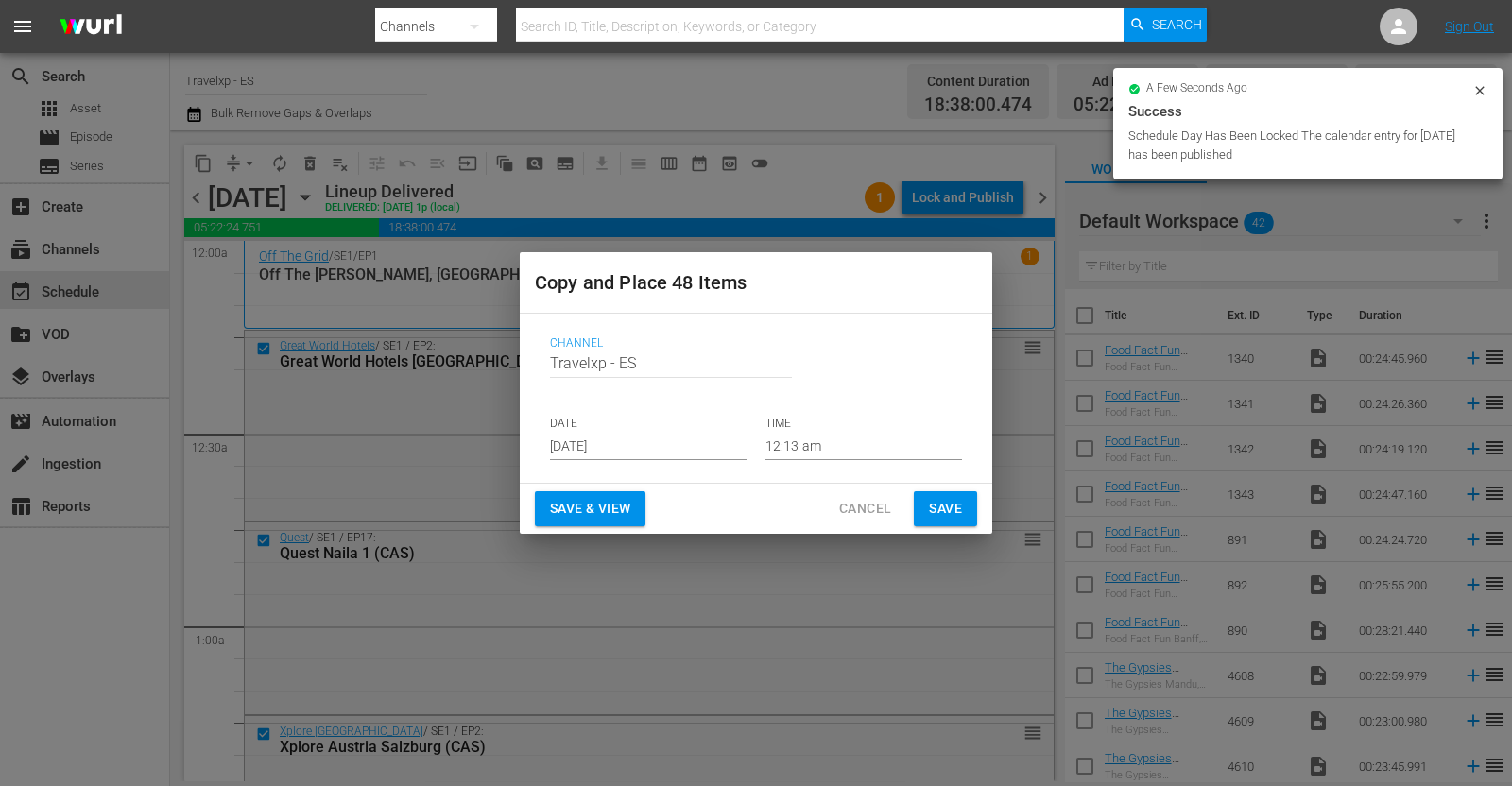
click at [581, 449] on input "[DATE]" at bounding box center [648, 445] width 196 height 28
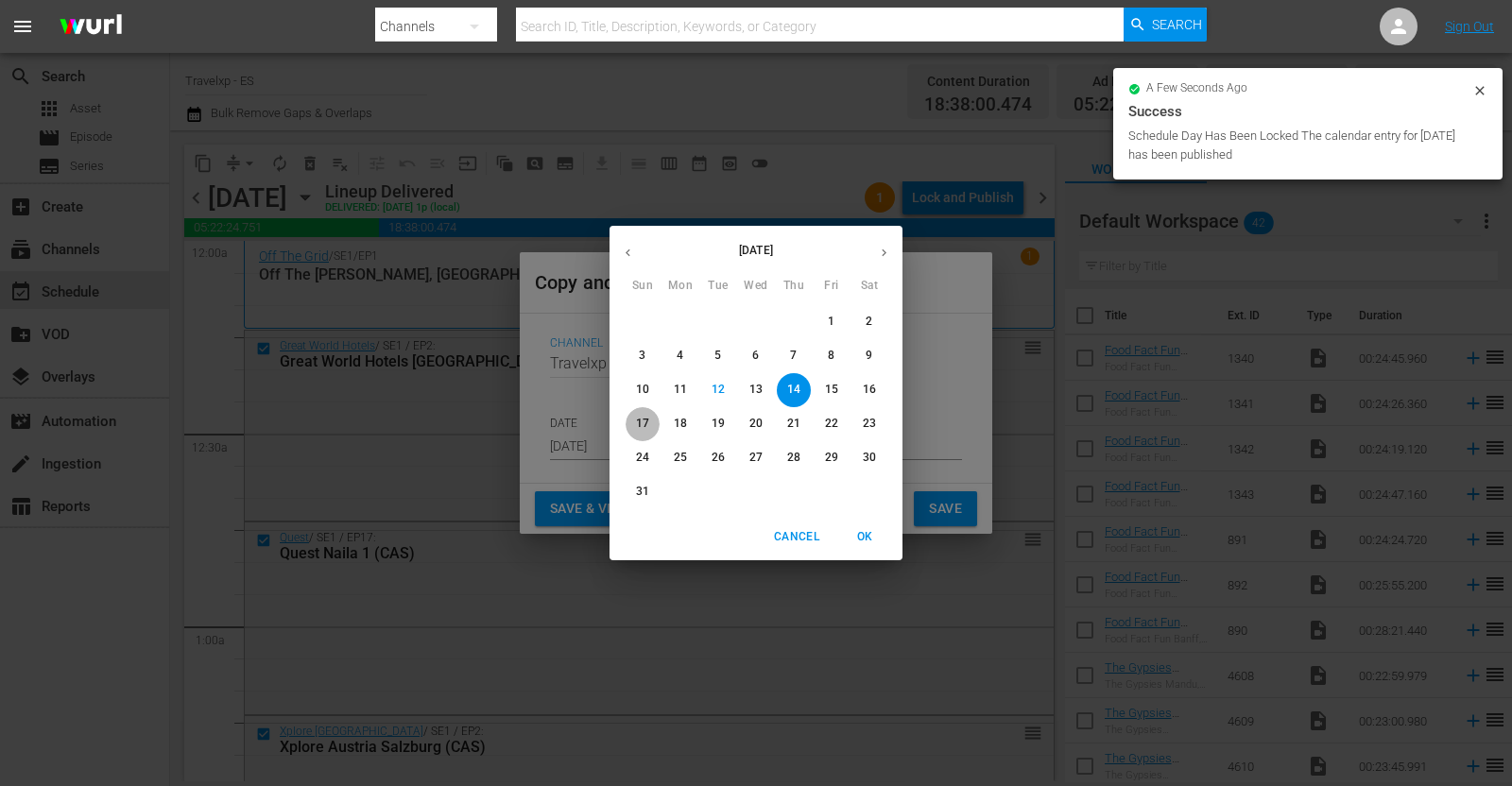
click at [641, 427] on p "17" at bounding box center [642, 423] width 13 height 16
type input "[DATE]"
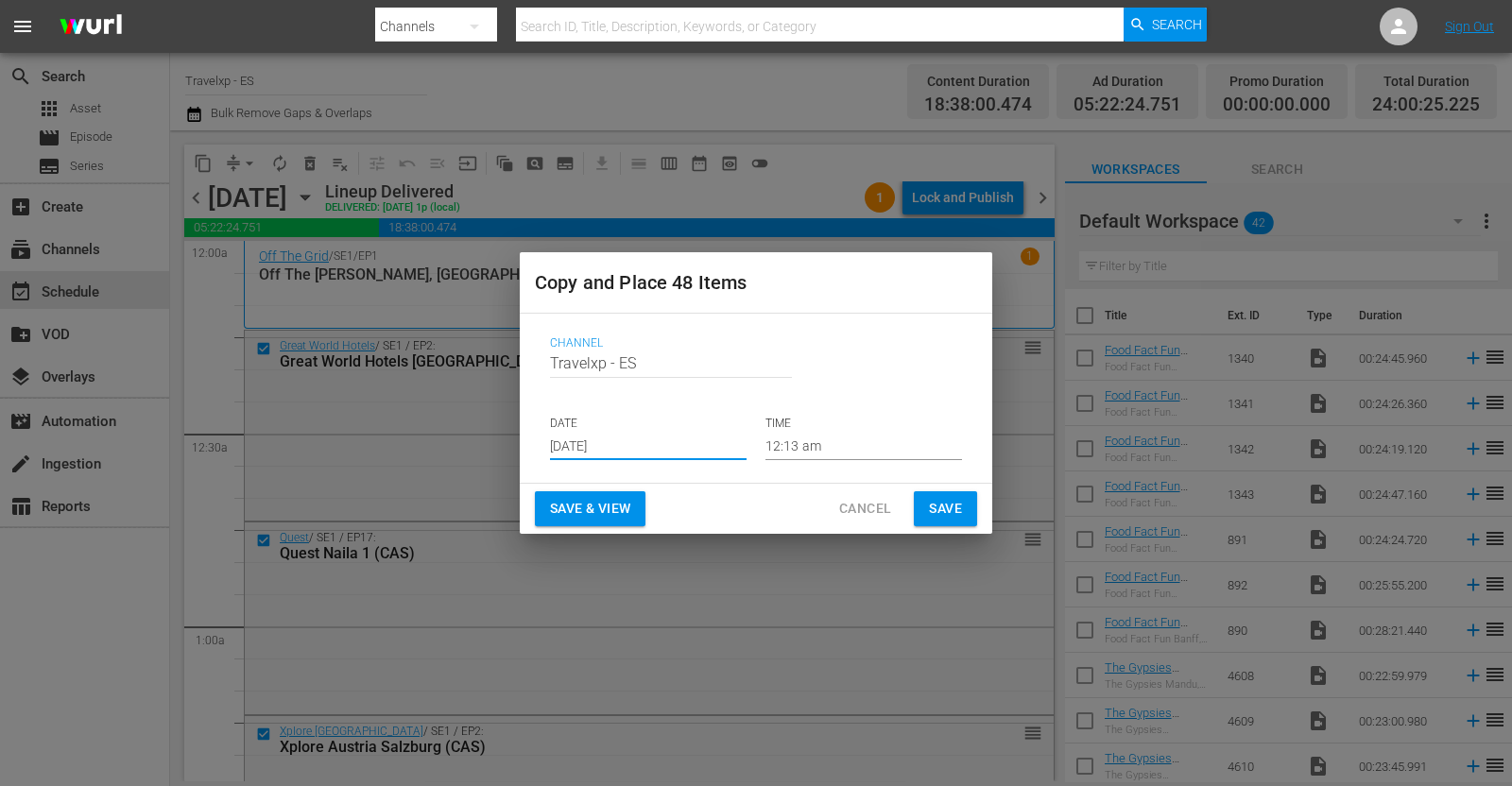
click at [588, 500] on span "Save & View" at bounding box center [590, 509] width 80 height 24
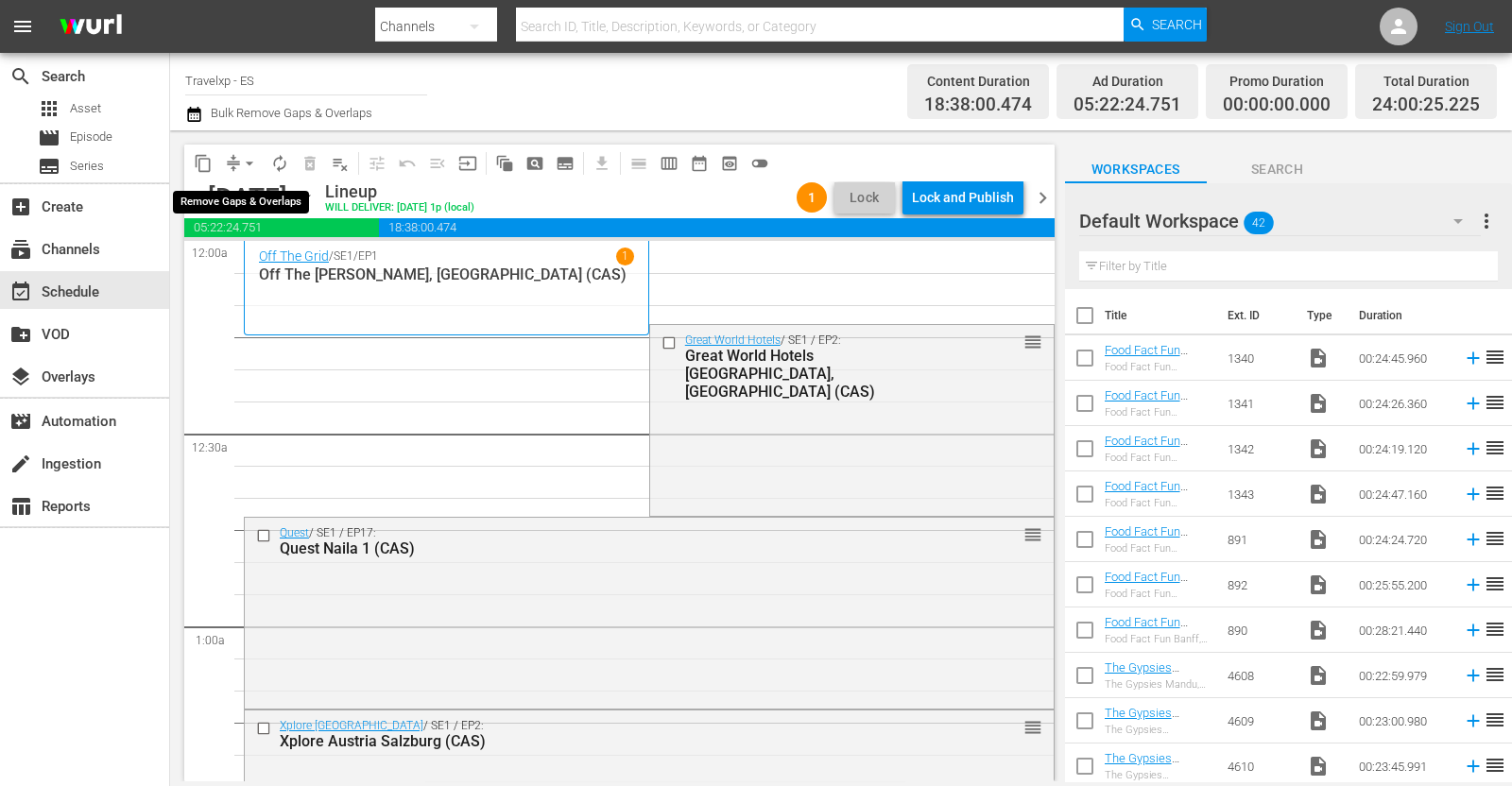
click at [245, 156] on span "arrow_drop_down" at bounding box center [249, 163] width 19 height 19
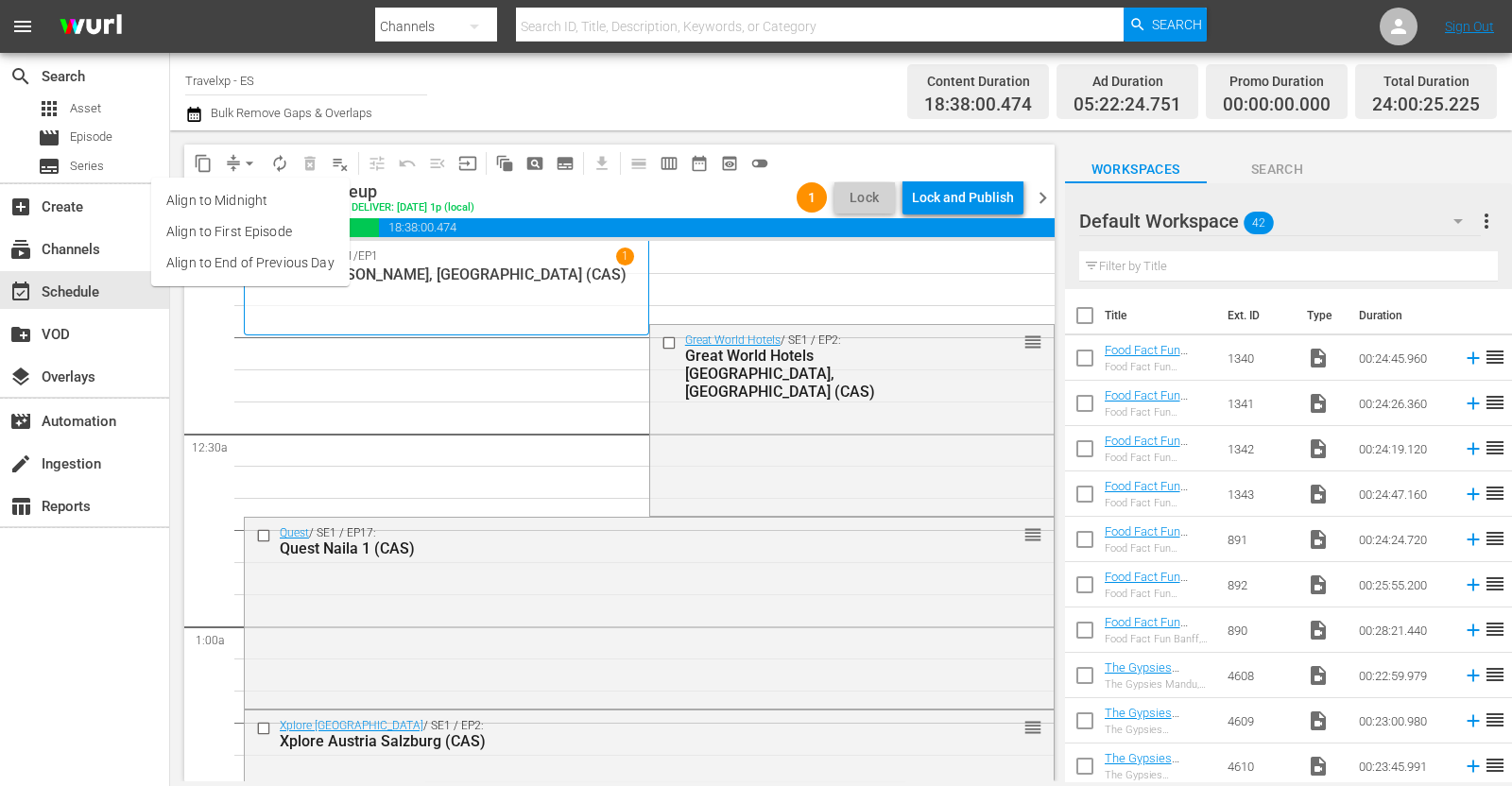
click at [280, 262] on li "Align to End of Previous Day" at bounding box center [250, 263] width 198 height 31
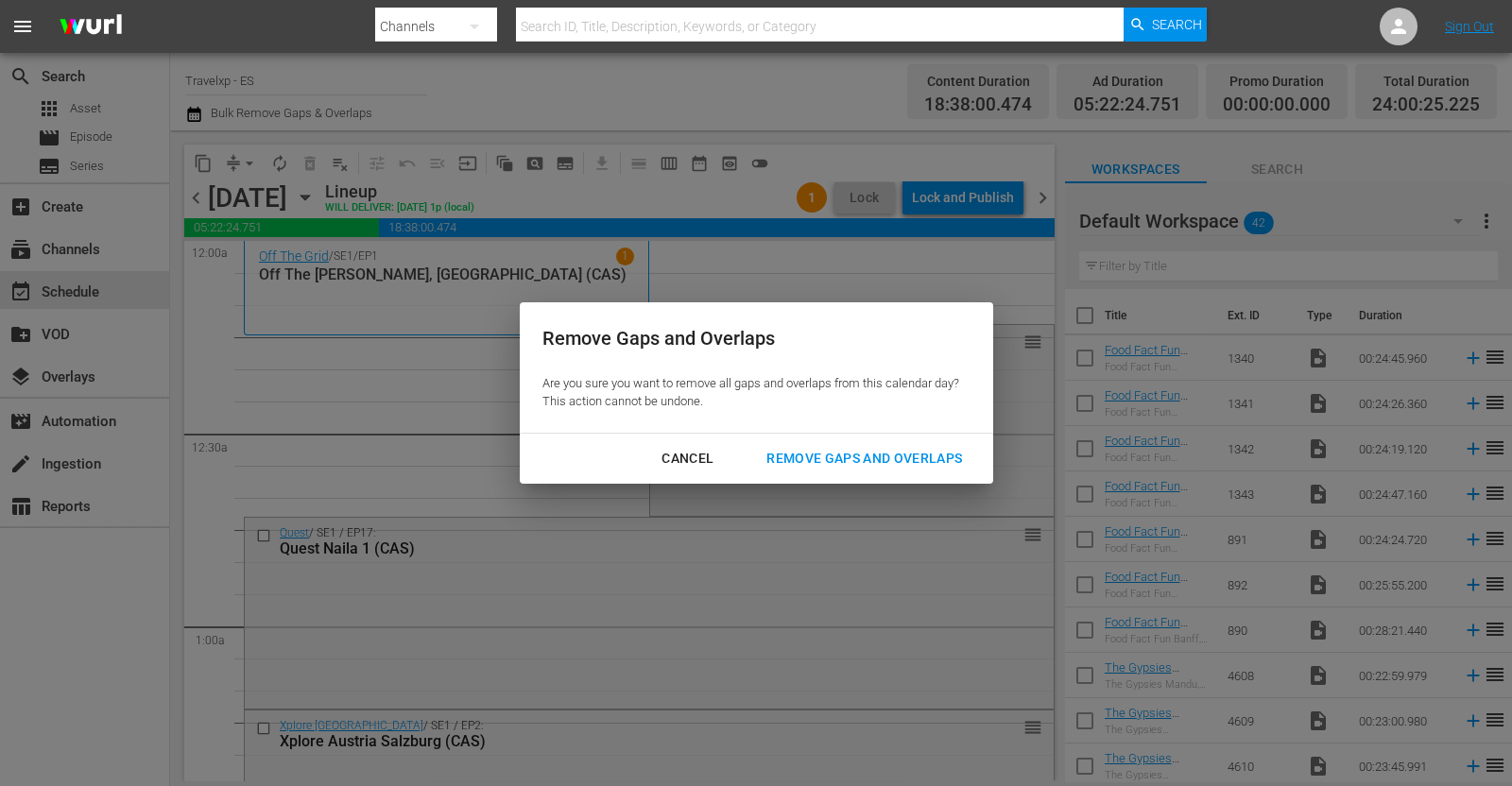
click at [855, 446] on button "Remove Gaps and Overlaps" at bounding box center [864, 459] width 241 height 35
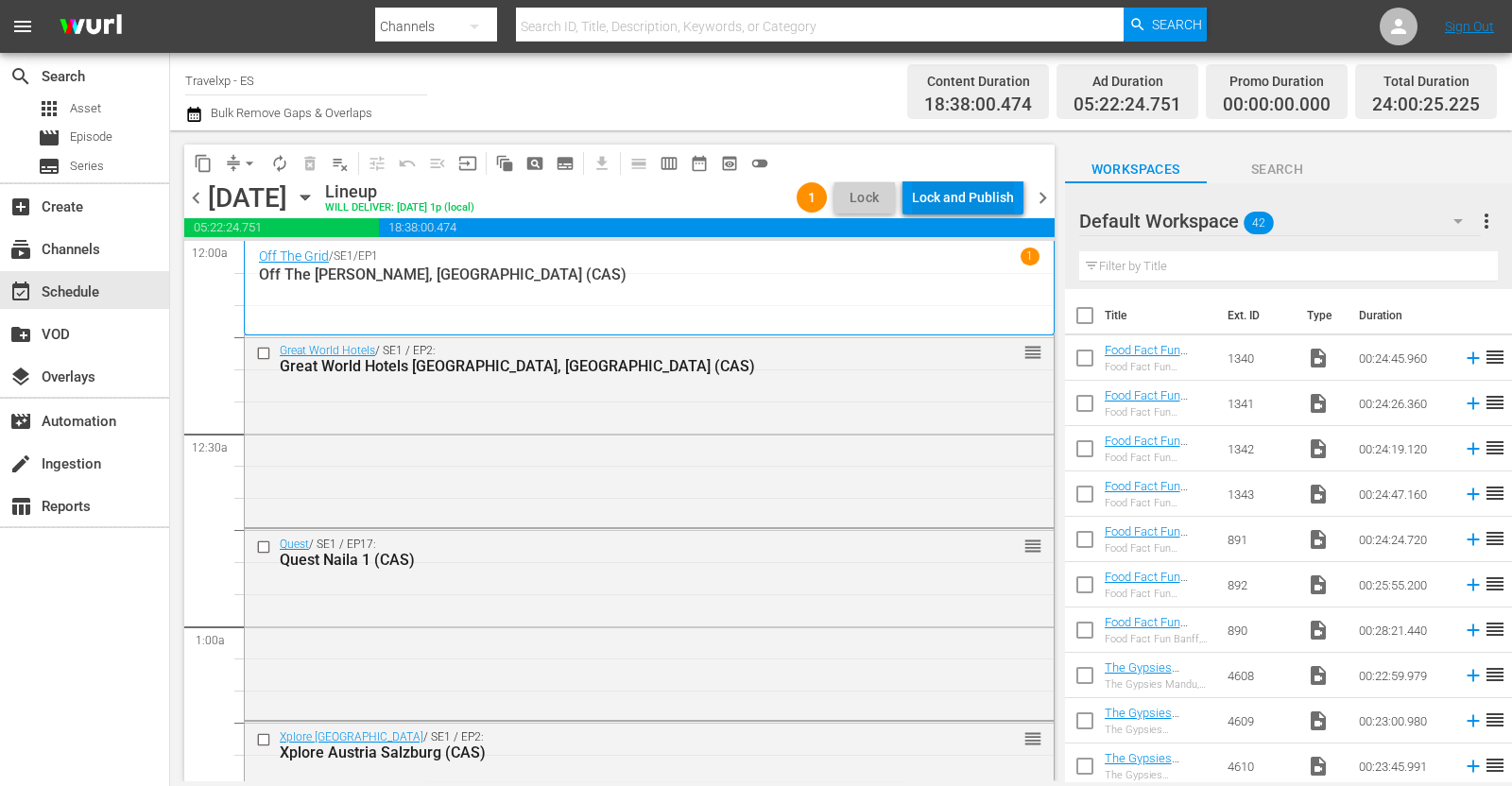
click at [957, 181] on div "Lock and Publish" at bounding box center [963, 197] width 102 height 34
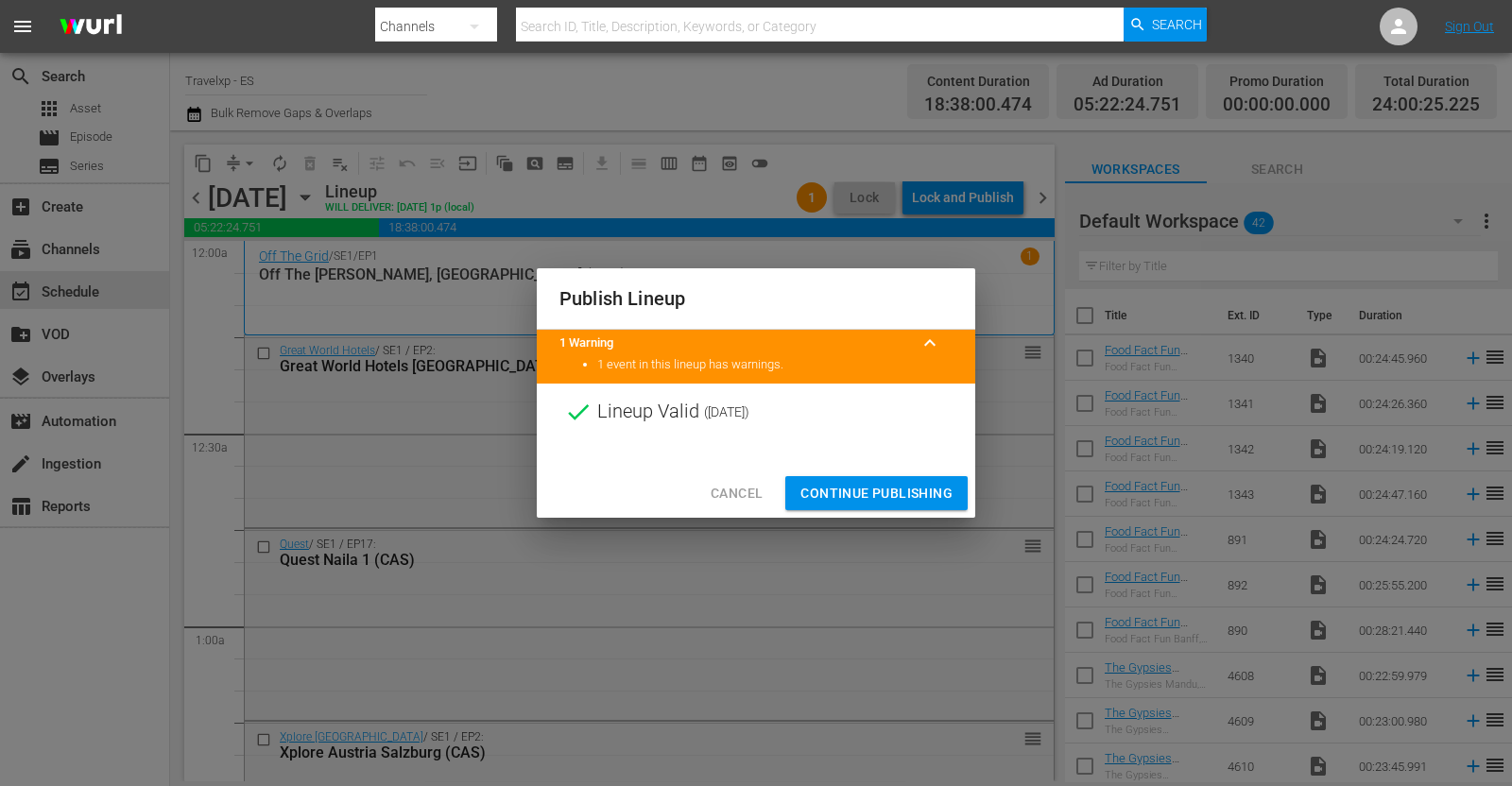
click at [861, 486] on span "Continue Publishing" at bounding box center [876, 494] width 152 height 24
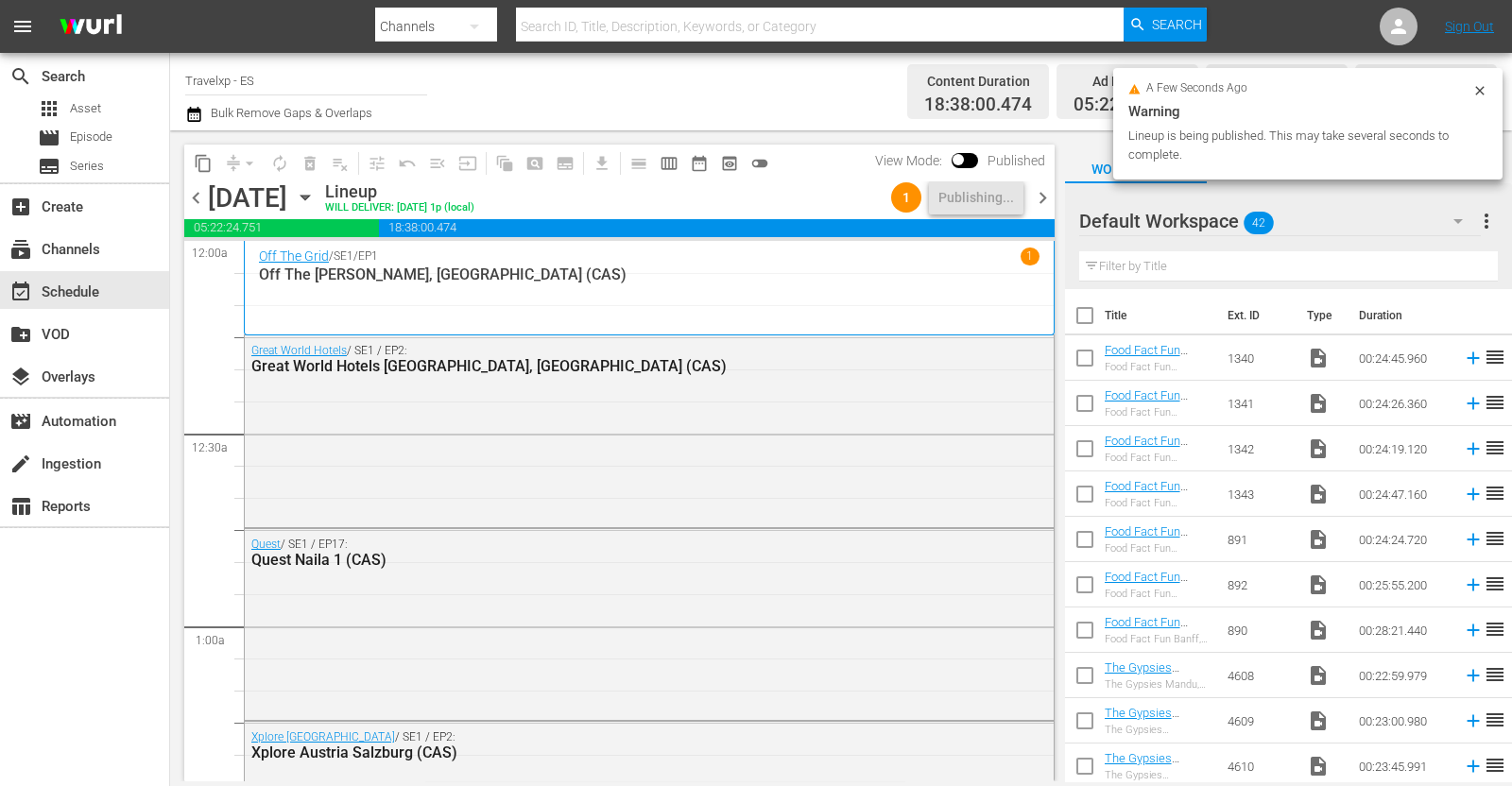
click at [1041, 191] on span "chevron_right" at bounding box center [1042, 198] width 24 height 24
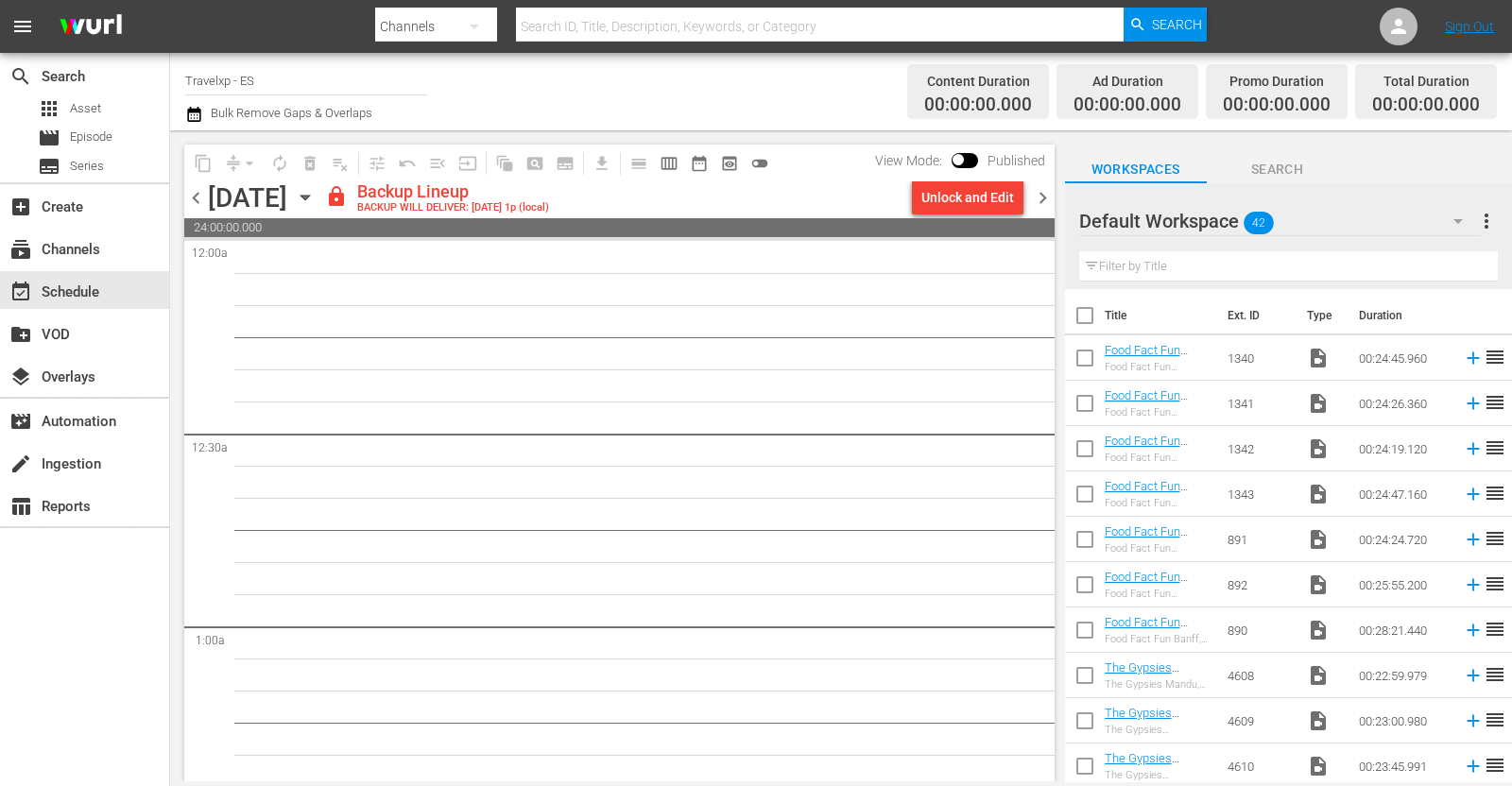
click at [963, 195] on div "Unlock and Edit" at bounding box center [968, 197] width 92 height 34
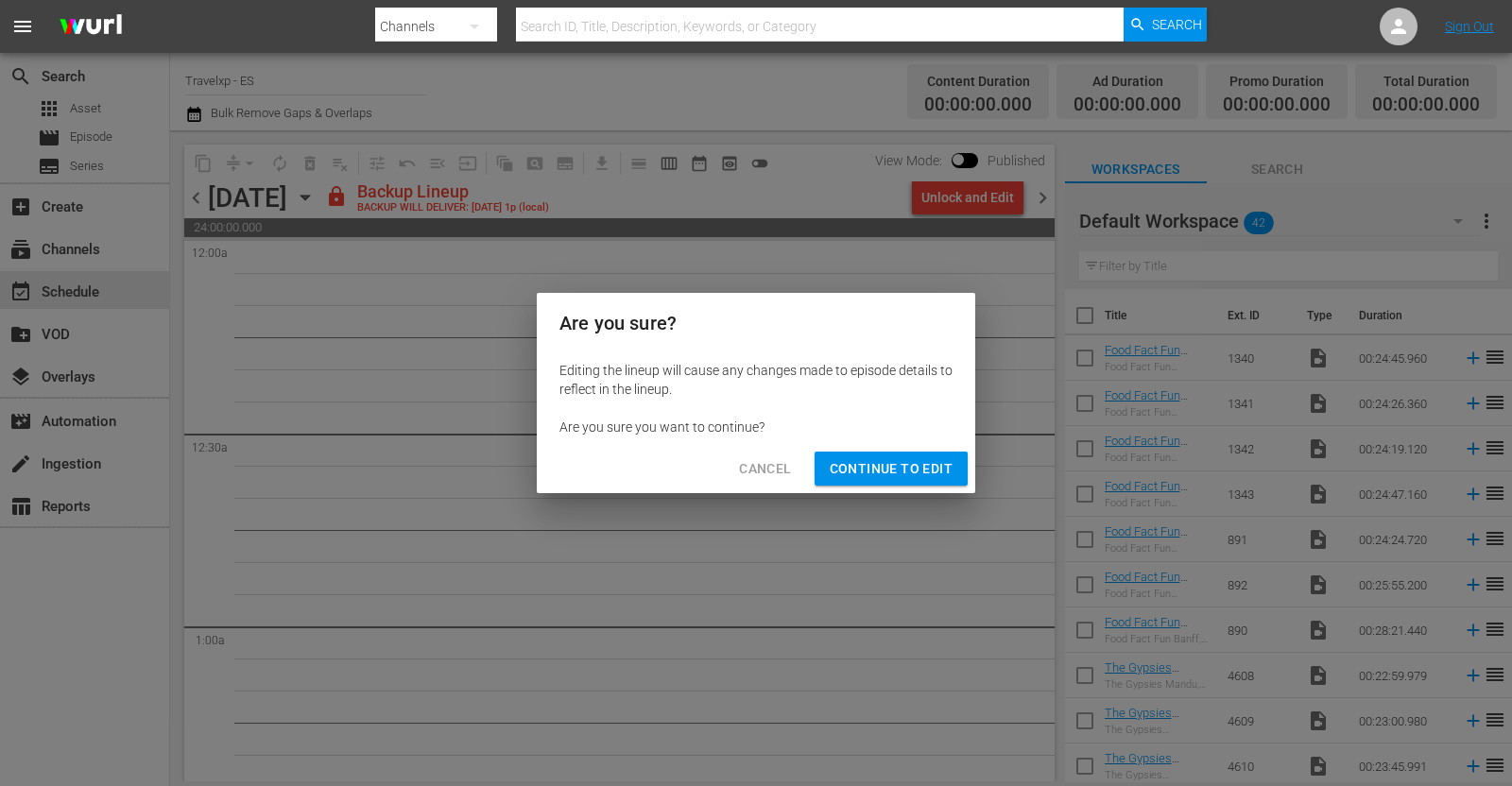
click at [870, 475] on span "Continue to Edit" at bounding box center [890, 468] width 123 height 24
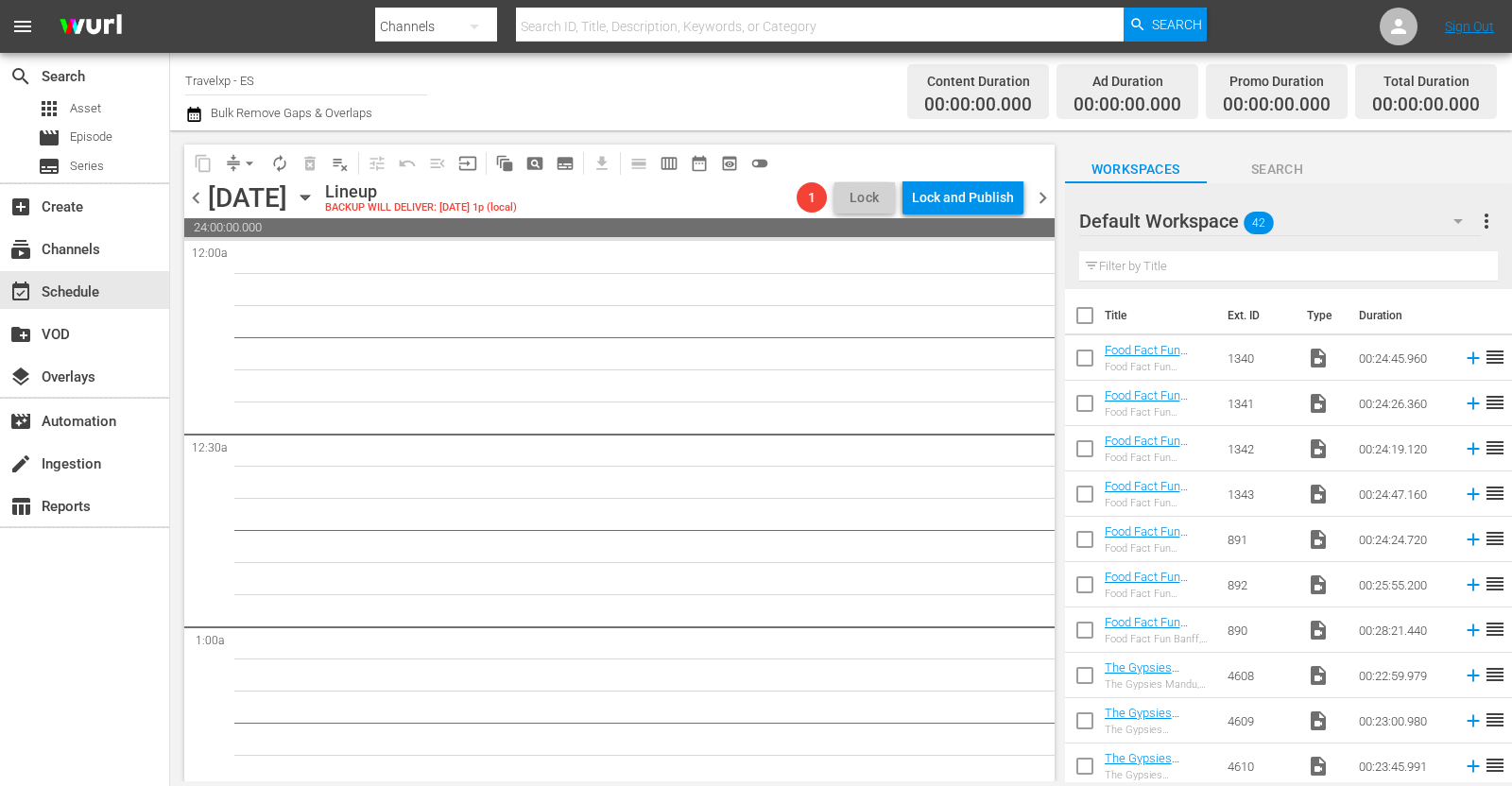
click at [316, 201] on icon "button" at bounding box center [305, 197] width 21 height 21
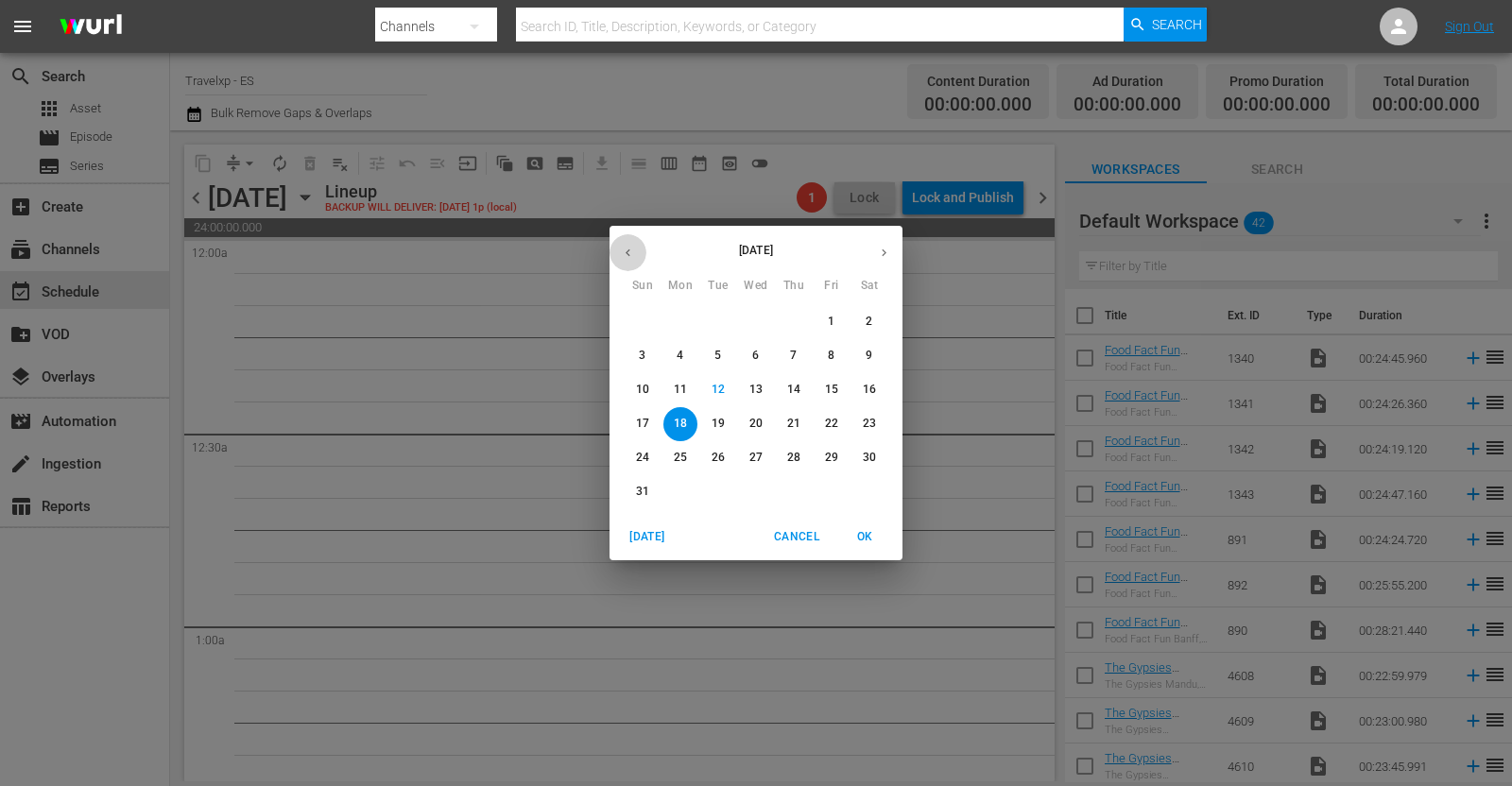
click at [623, 247] on icon "button" at bounding box center [628, 253] width 14 height 14
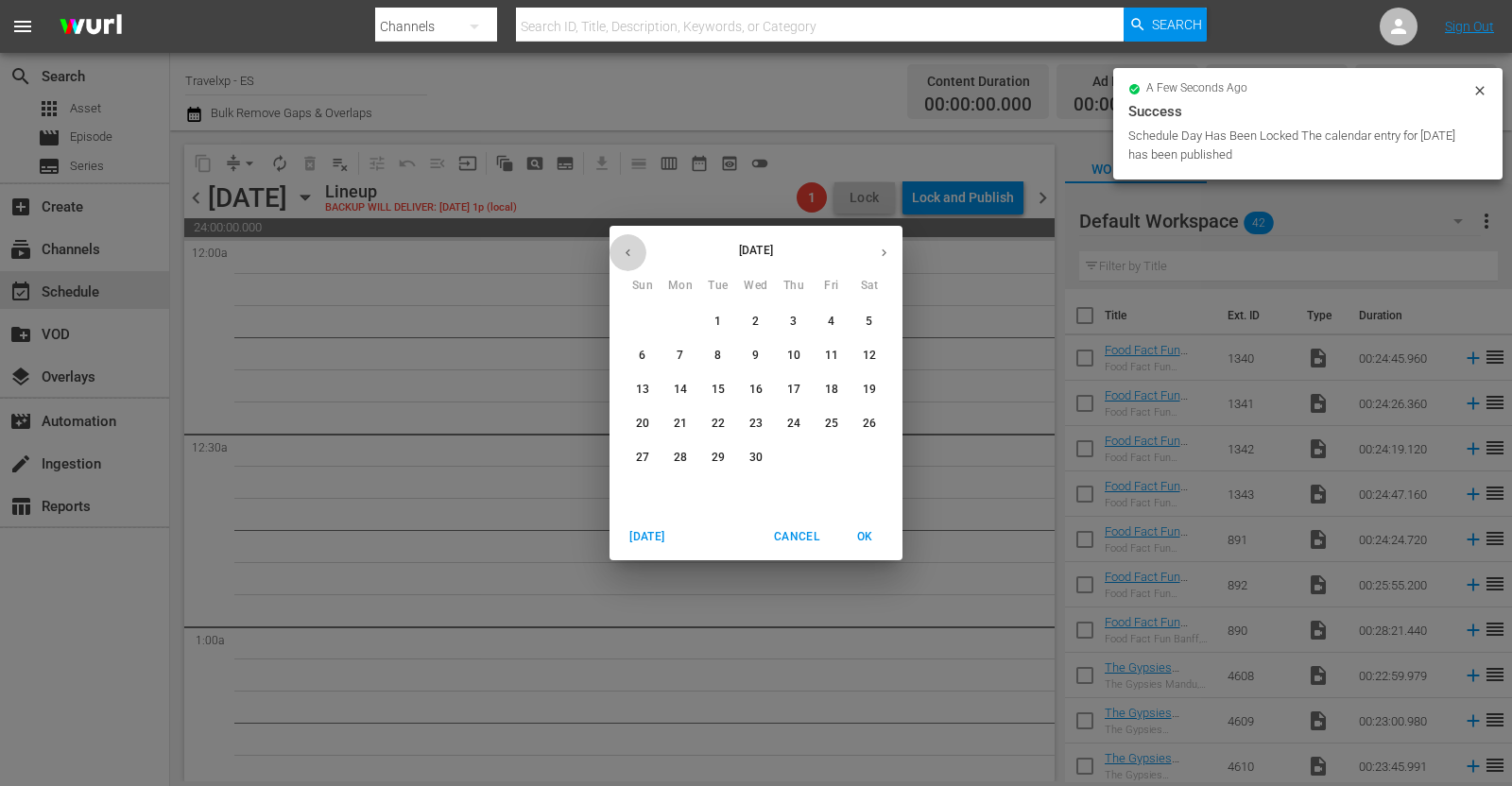
click at [623, 244] on button "button" at bounding box center [629, 253] width 37 height 37
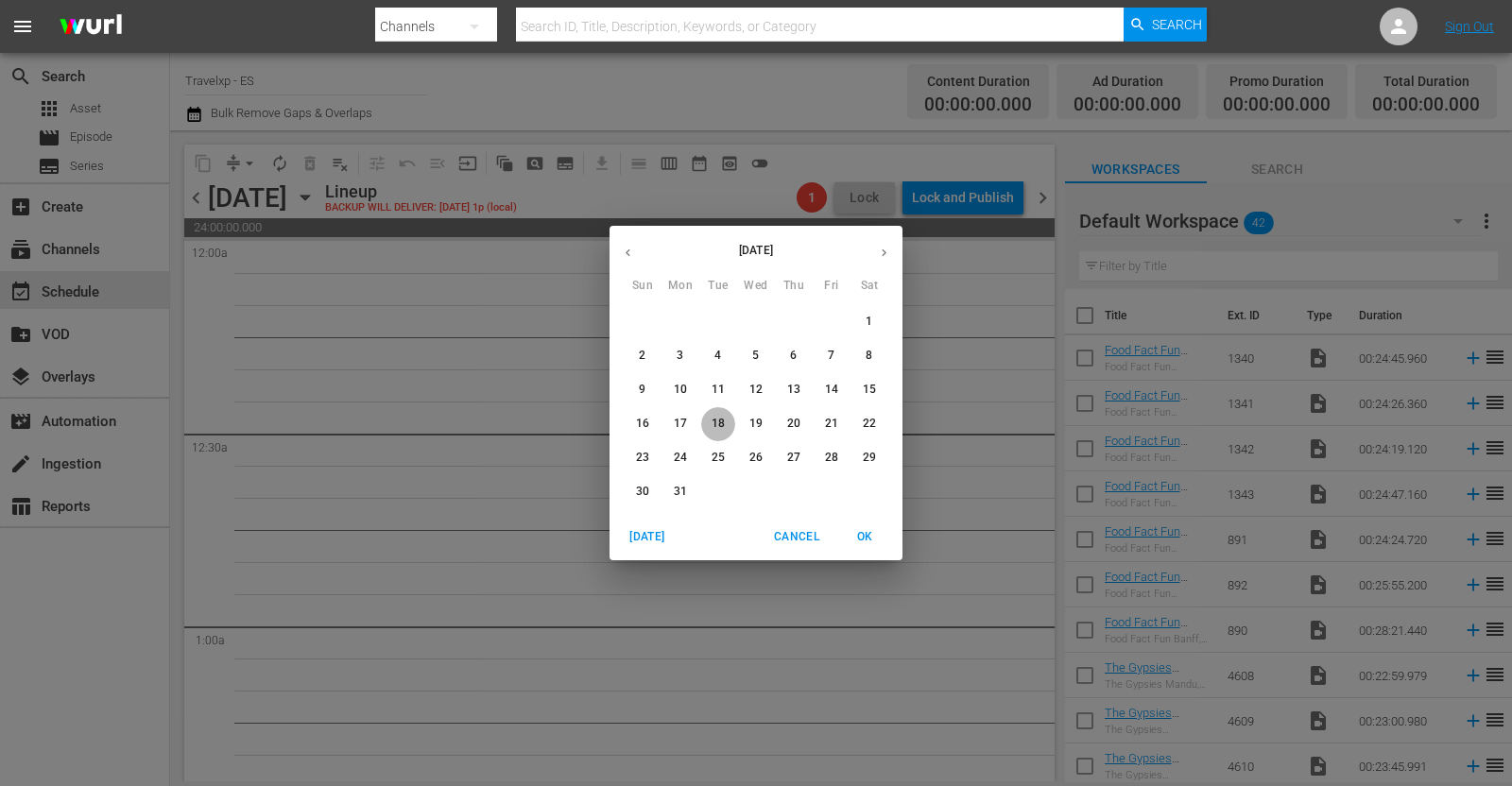
click at [728, 419] on span "18" at bounding box center [718, 423] width 34 height 16
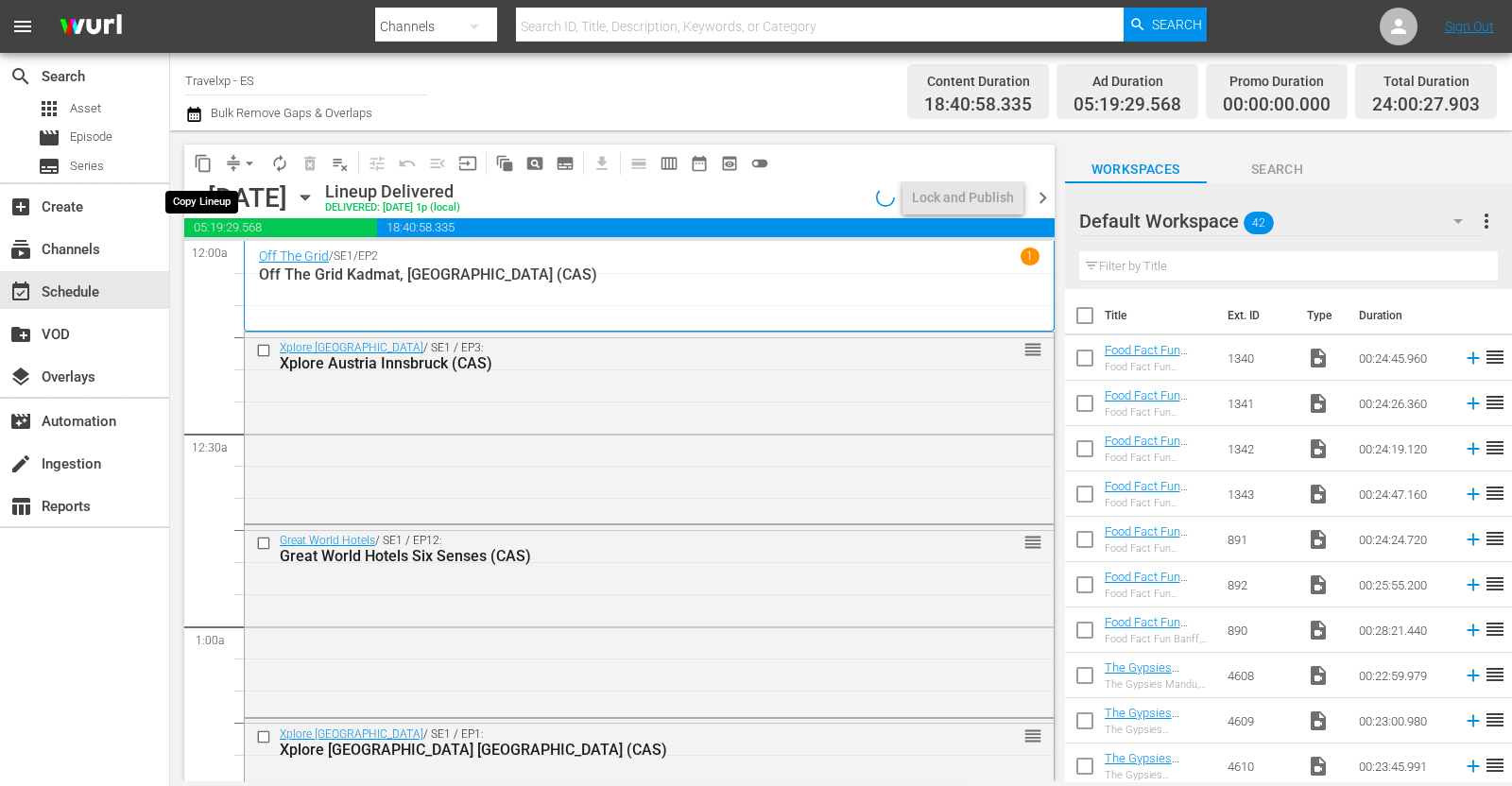
click at [206, 163] on span "content_copy" at bounding box center [203, 163] width 19 height 19
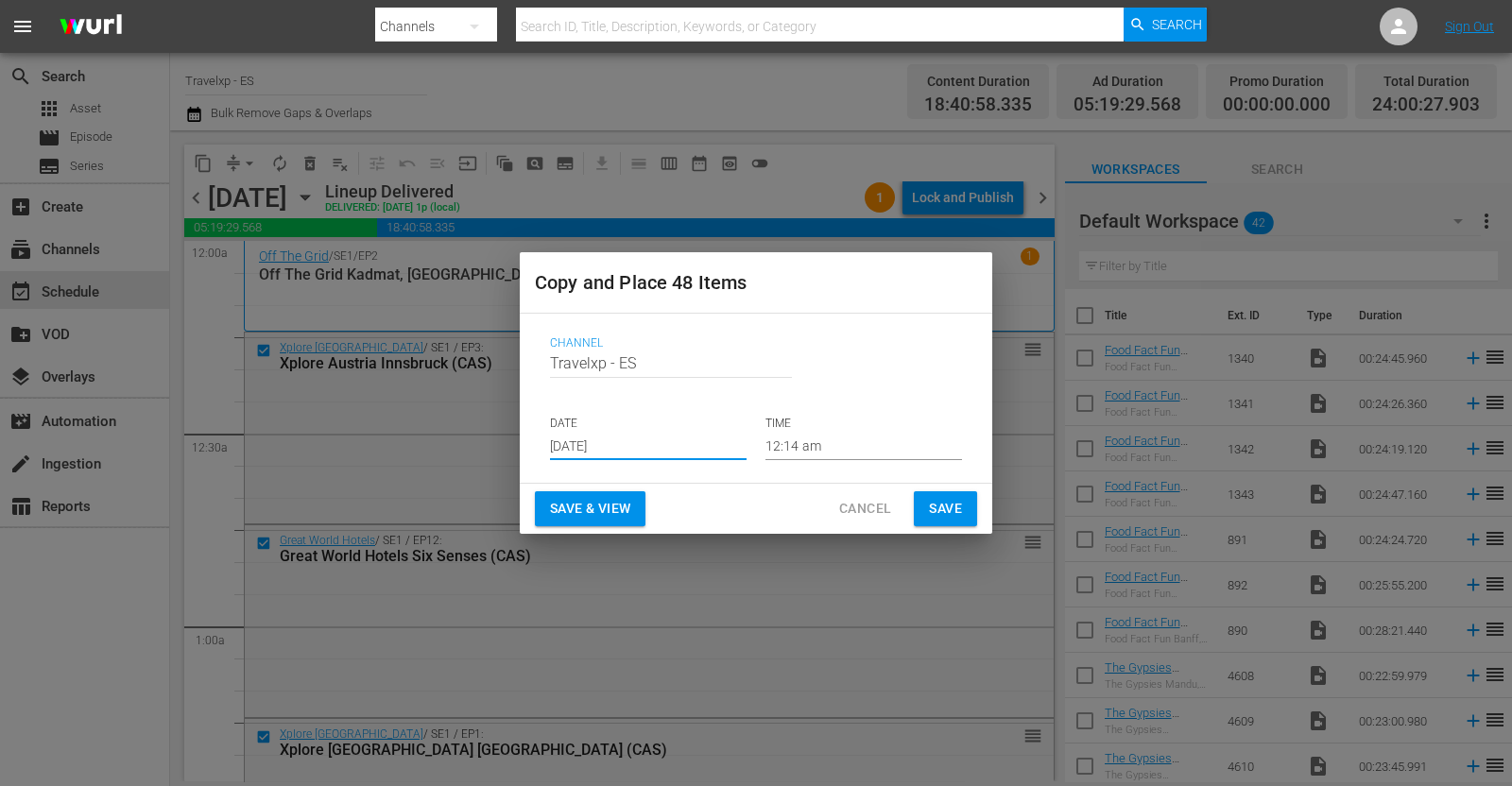
click at [609, 436] on input "[DATE]" at bounding box center [648, 445] width 196 height 28
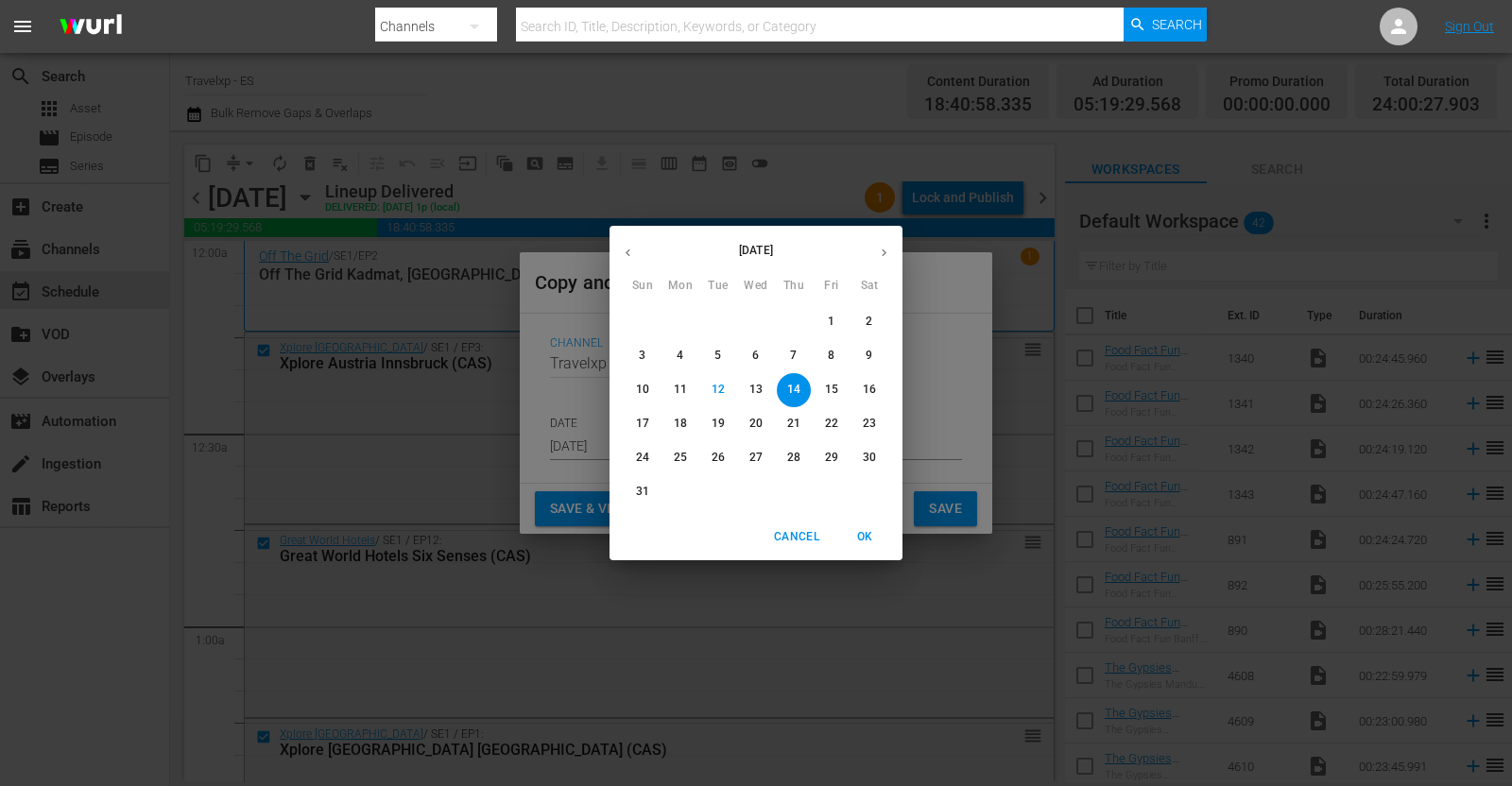
click at [680, 425] on p "18" at bounding box center [680, 423] width 13 height 16
type input "[DATE]"
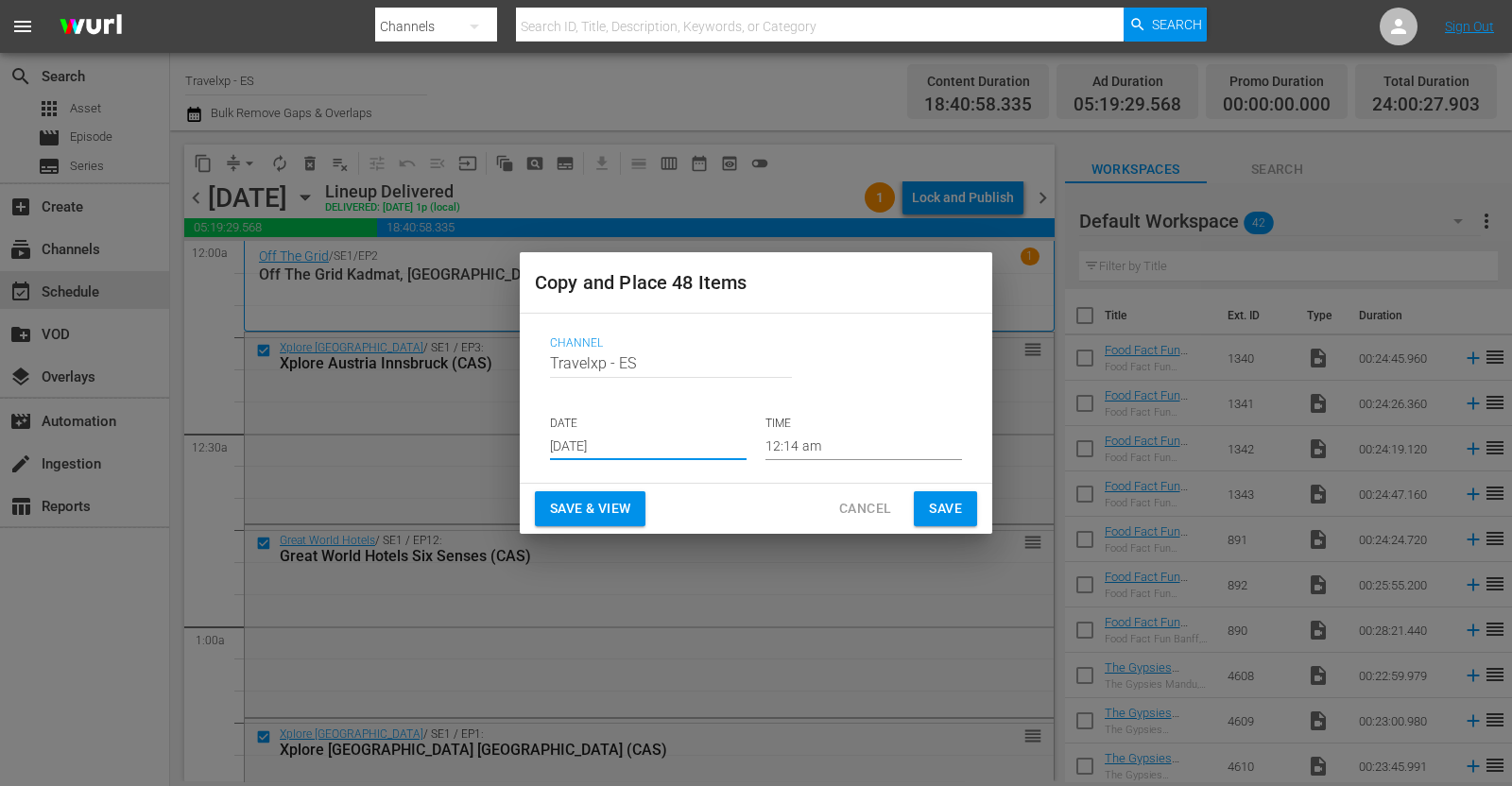
click at [581, 506] on span "Save & View" at bounding box center [590, 509] width 80 height 24
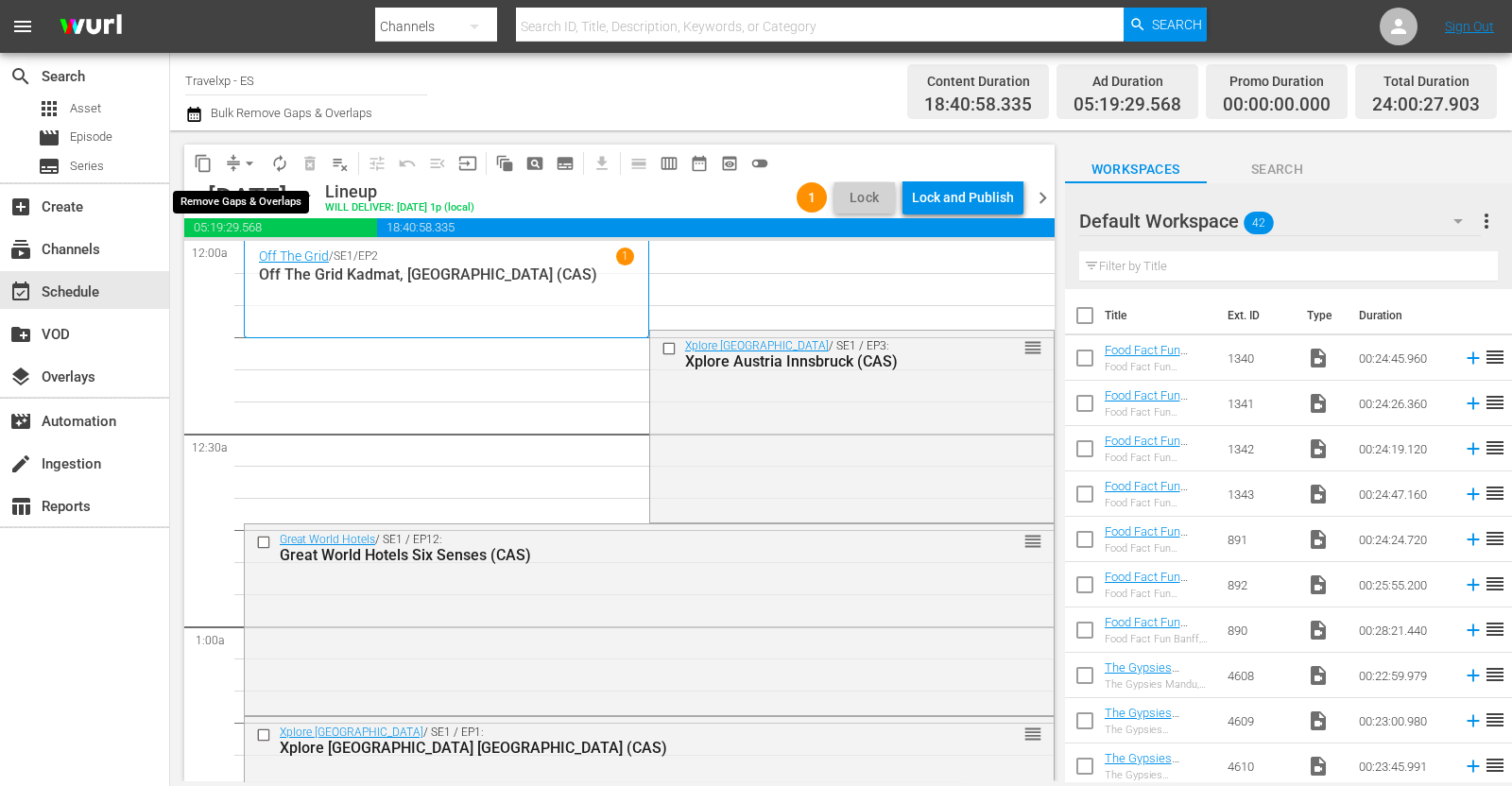
click at [246, 160] on span "arrow_drop_down" at bounding box center [249, 163] width 19 height 19
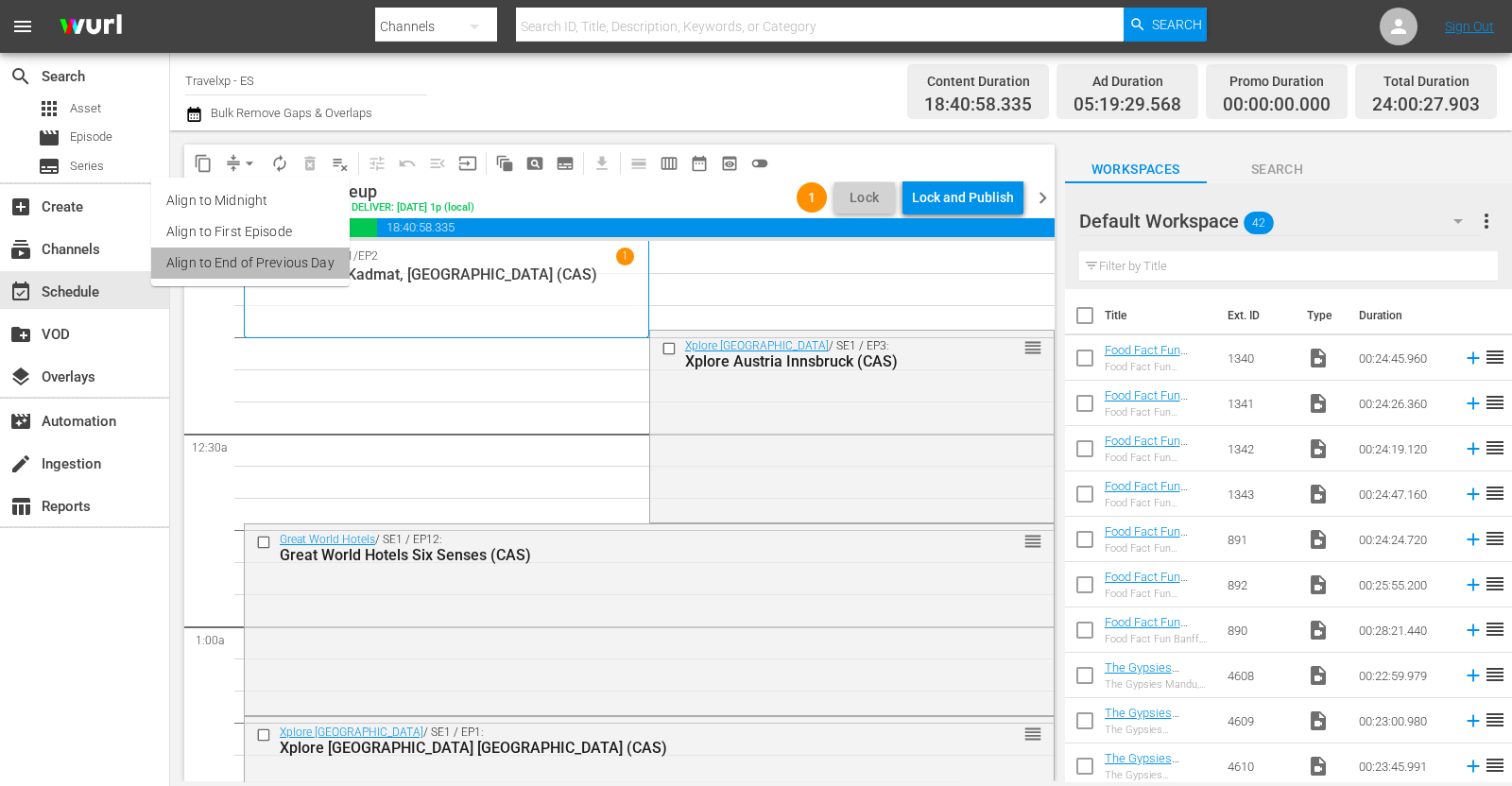
click at [276, 263] on li "Align to End of Previous Day" at bounding box center [250, 263] width 198 height 31
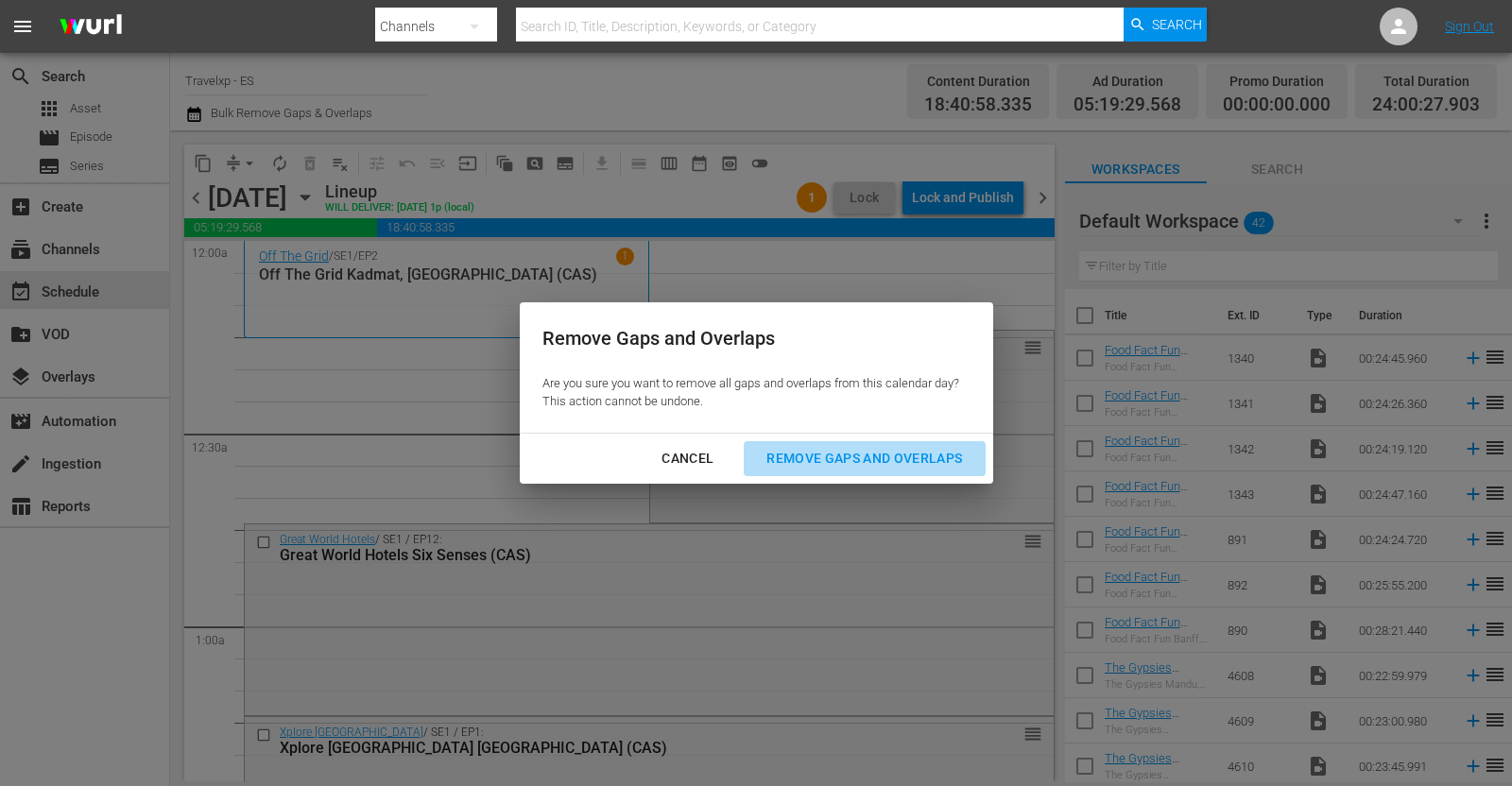
click at [899, 462] on div "Remove Gaps and Overlaps" at bounding box center [864, 459] width 226 height 24
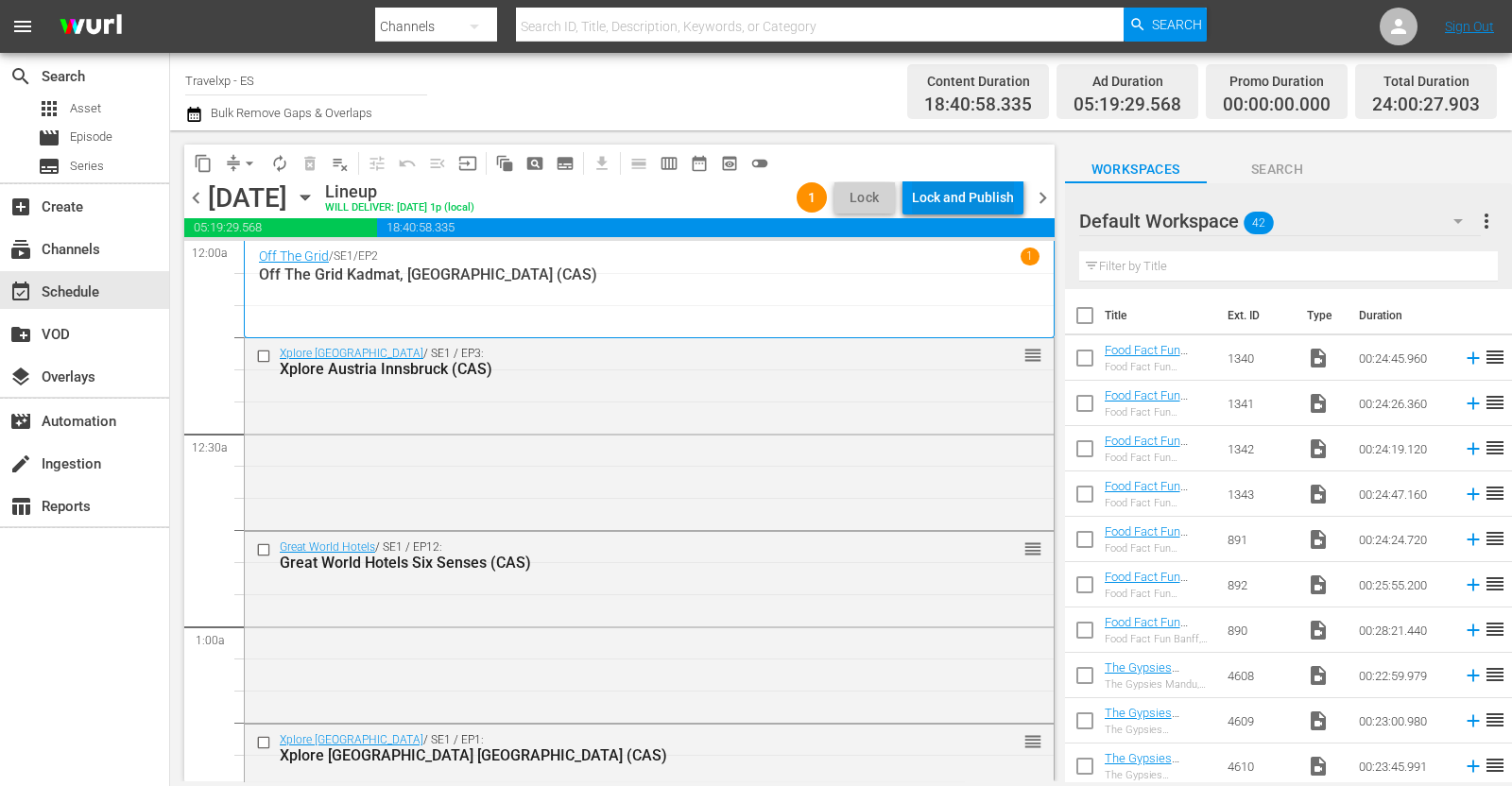
click at [935, 185] on div "Lock and Publish" at bounding box center [963, 197] width 102 height 34
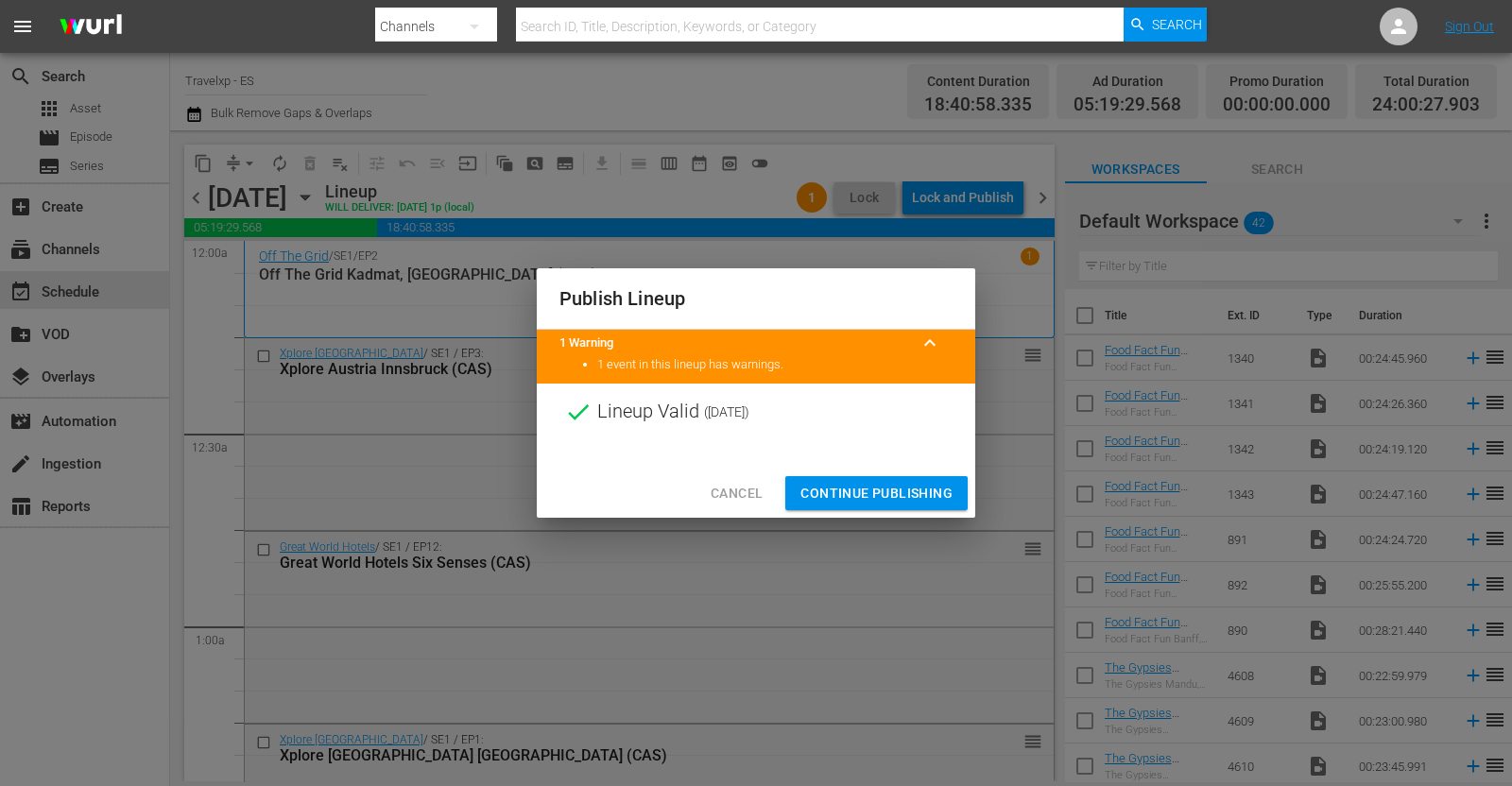
click at [876, 488] on span "Continue Publishing" at bounding box center [876, 494] width 152 height 24
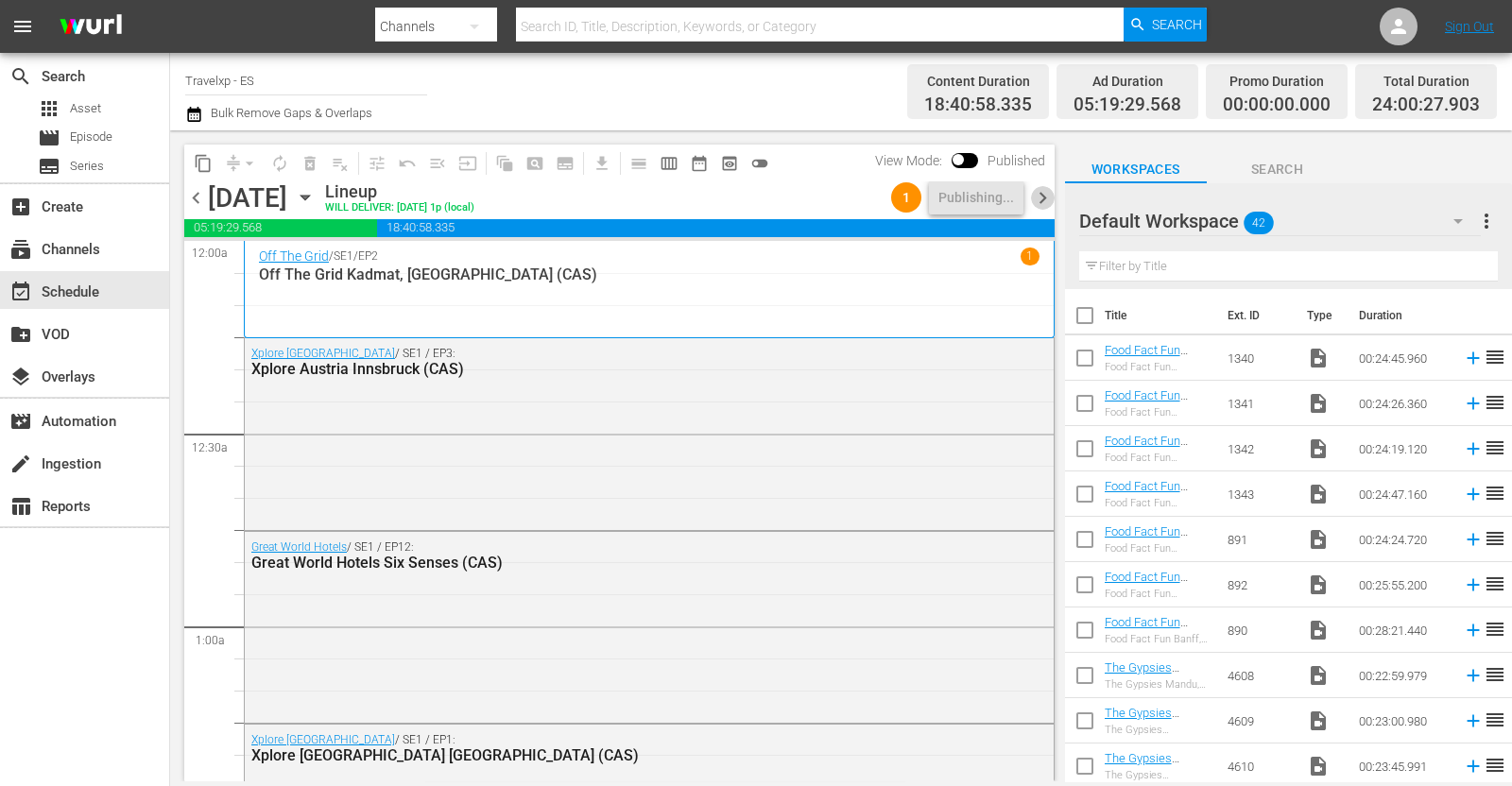
click at [1034, 200] on span "chevron_right" at bounding box center [1042, 198] width 24 height 24
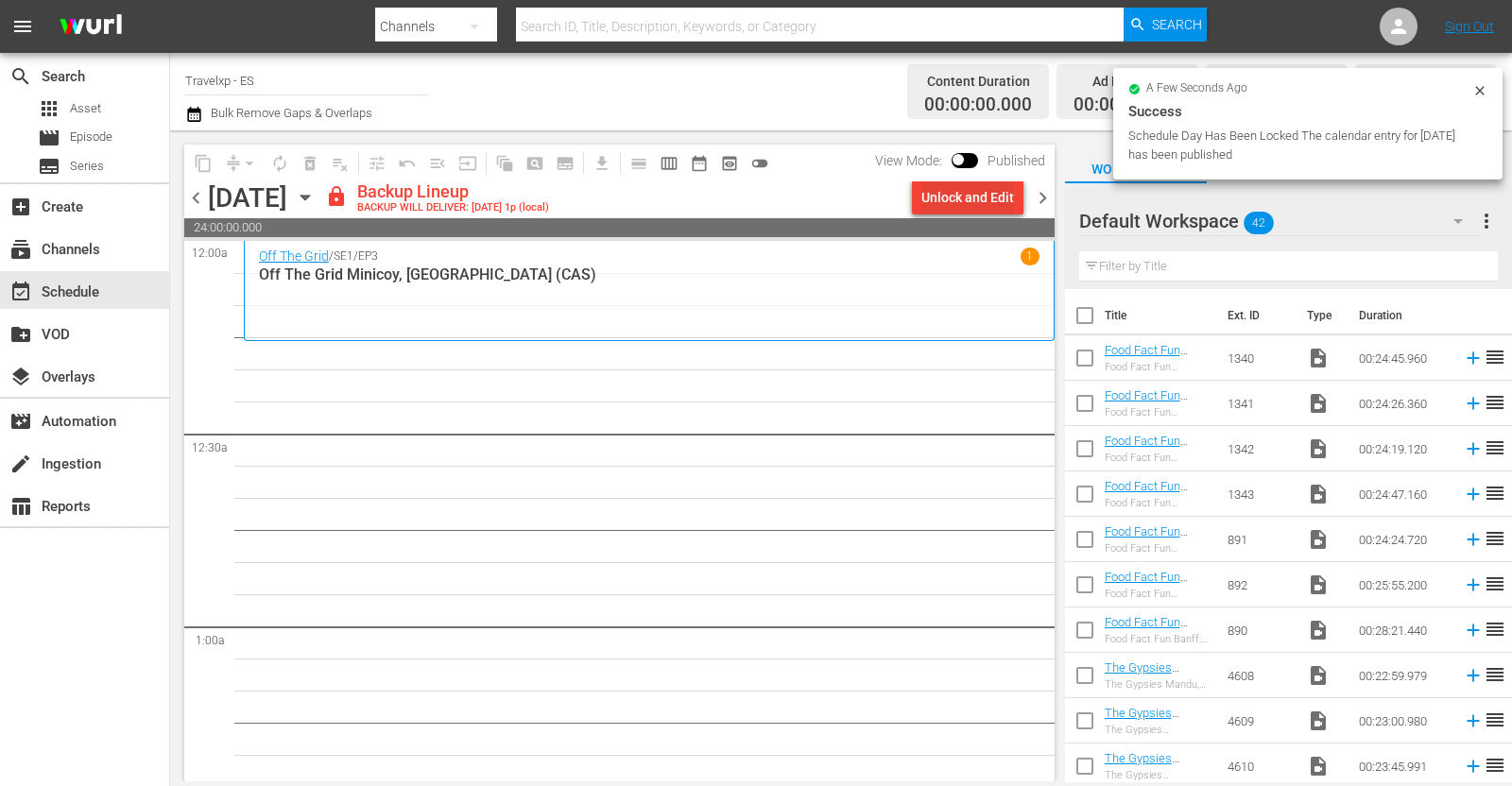
click at [977, 200] on div "Unlock and Edit" at bounding box center [968, 197] width 92 height 34
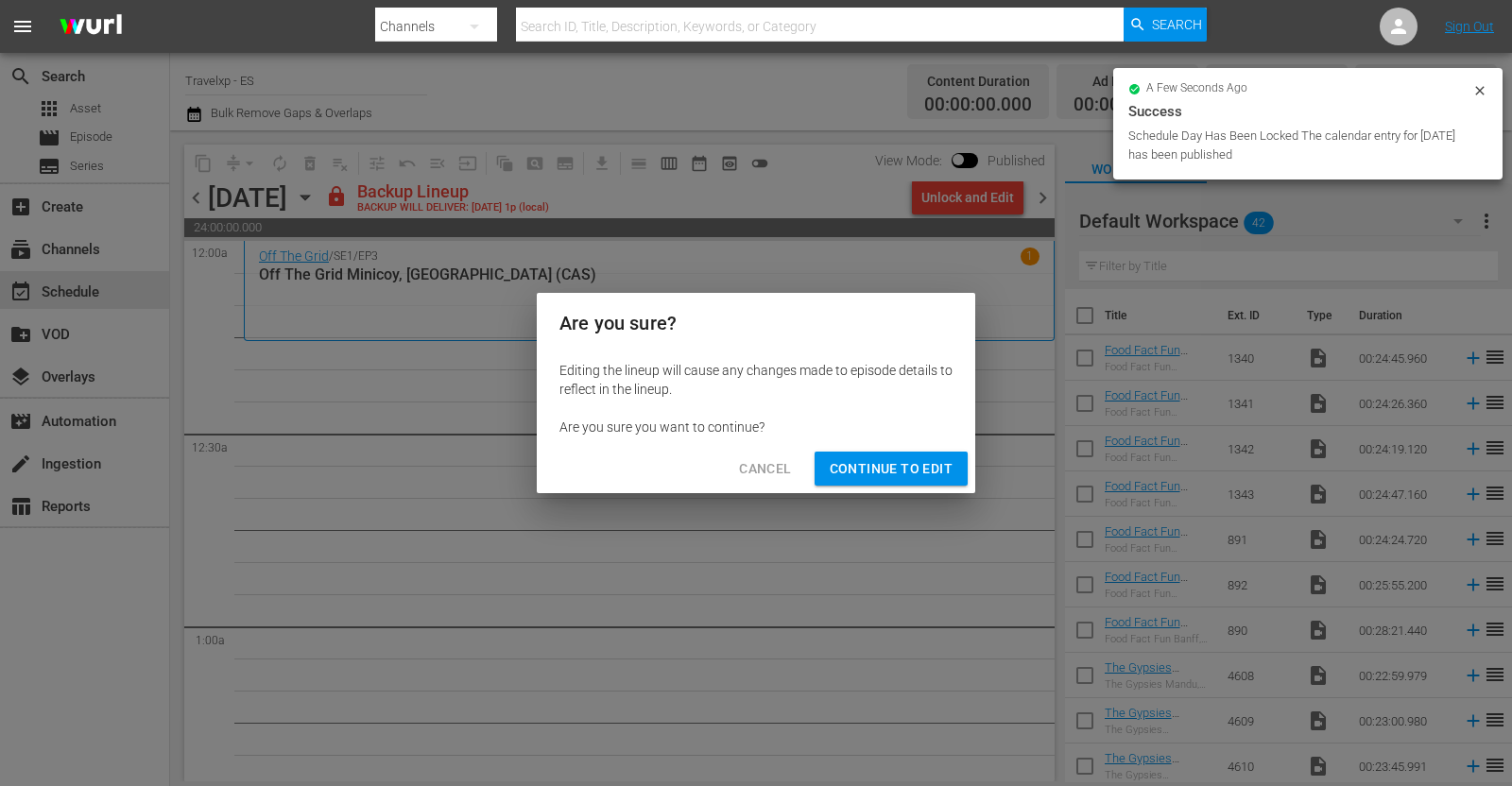
click at [879, 464] on span "Continue to Edit" at bounding box center [890, 468] width 123 height 24
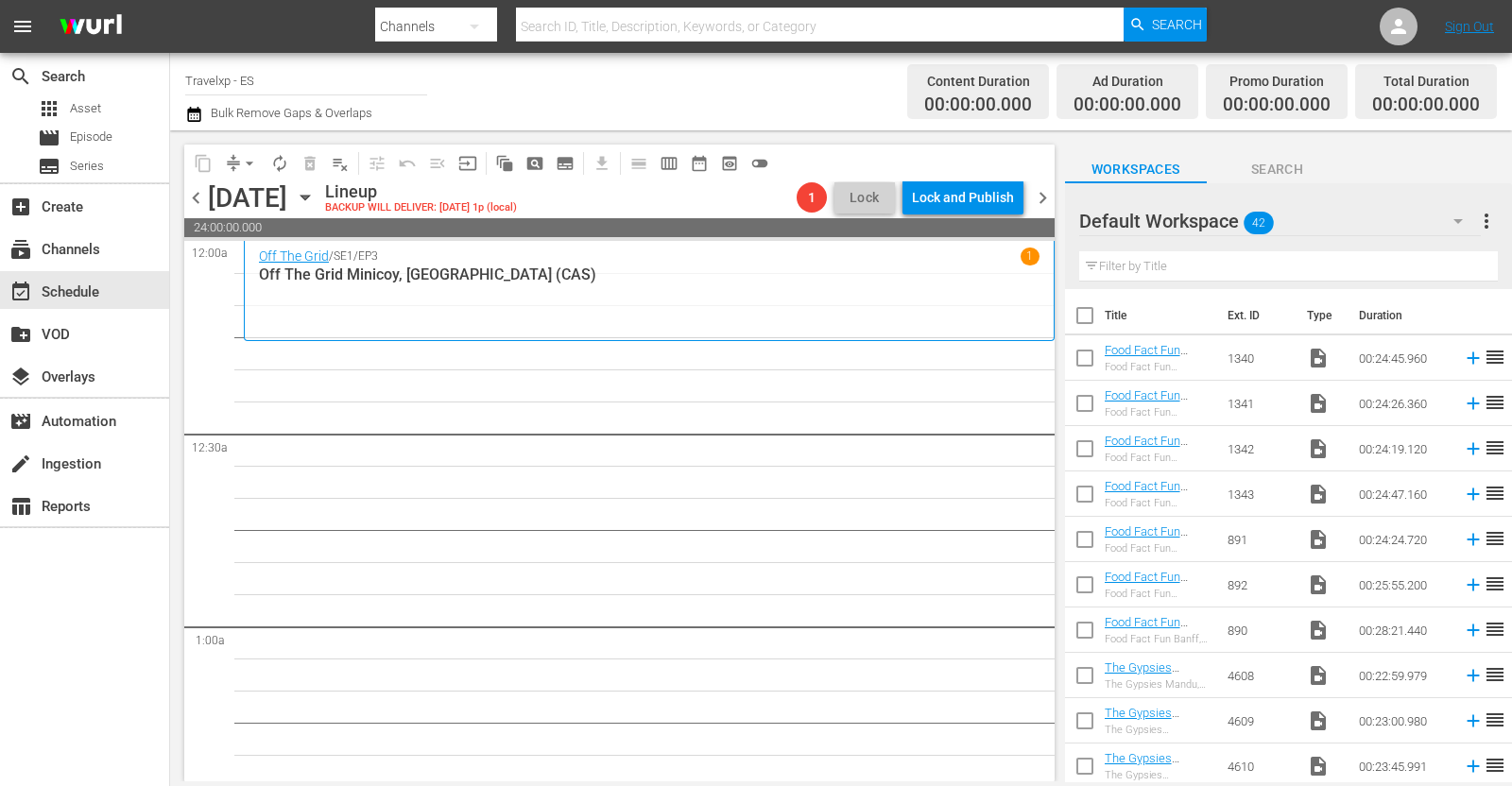
click at [316, 198] on icon "button" at bounding box center [305, 197] width 21 height 21
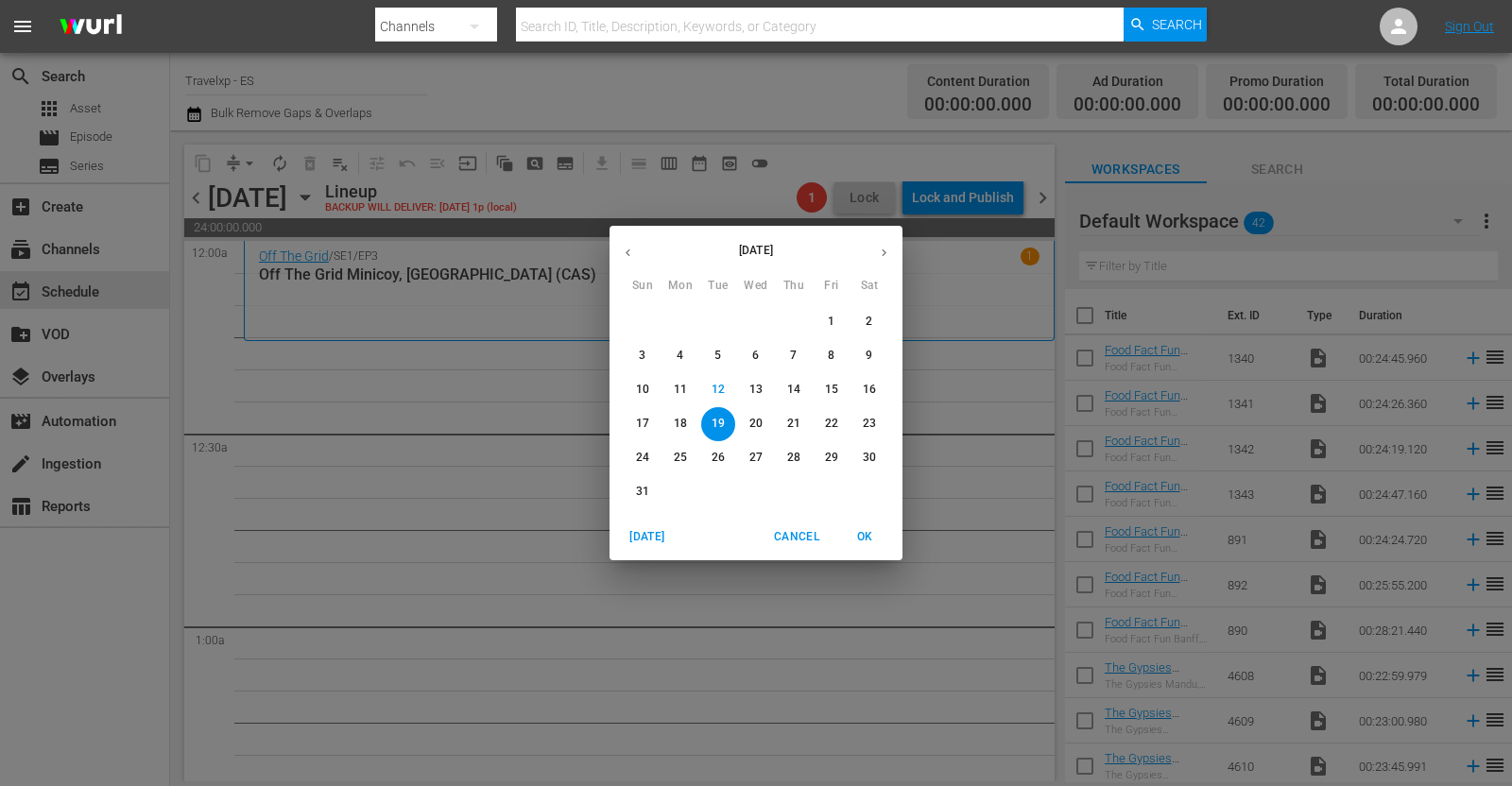
click at [630, 253] on icon "button" at bounding box center [628, 253] width 14 height 14
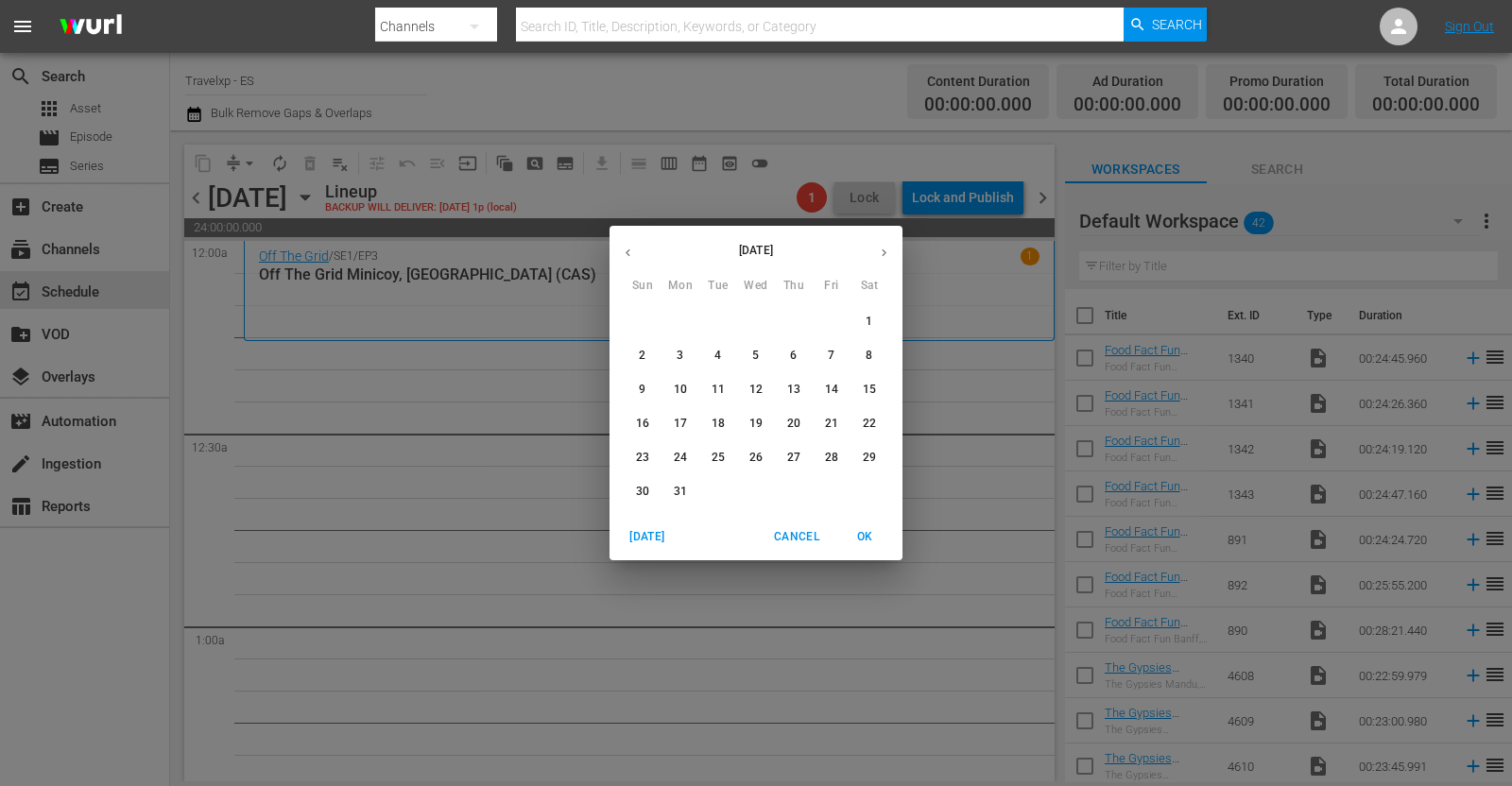
click at [754, 422] on p "19" at bounding box center [755, 423] width 13 height 16
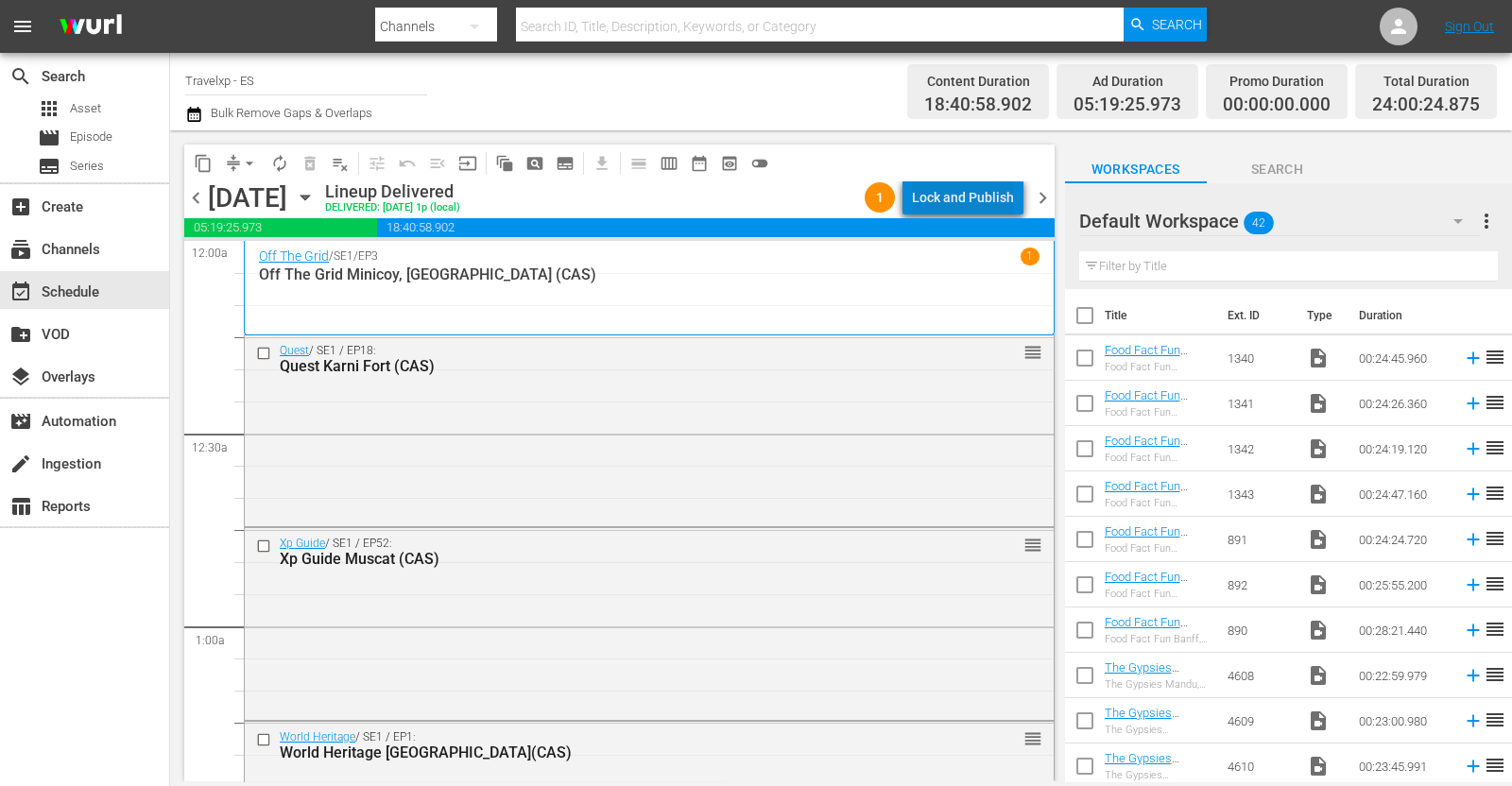
click at [980, 198] on div "Lock and Publish" at bounding box center [963, 197] width 102 height 34
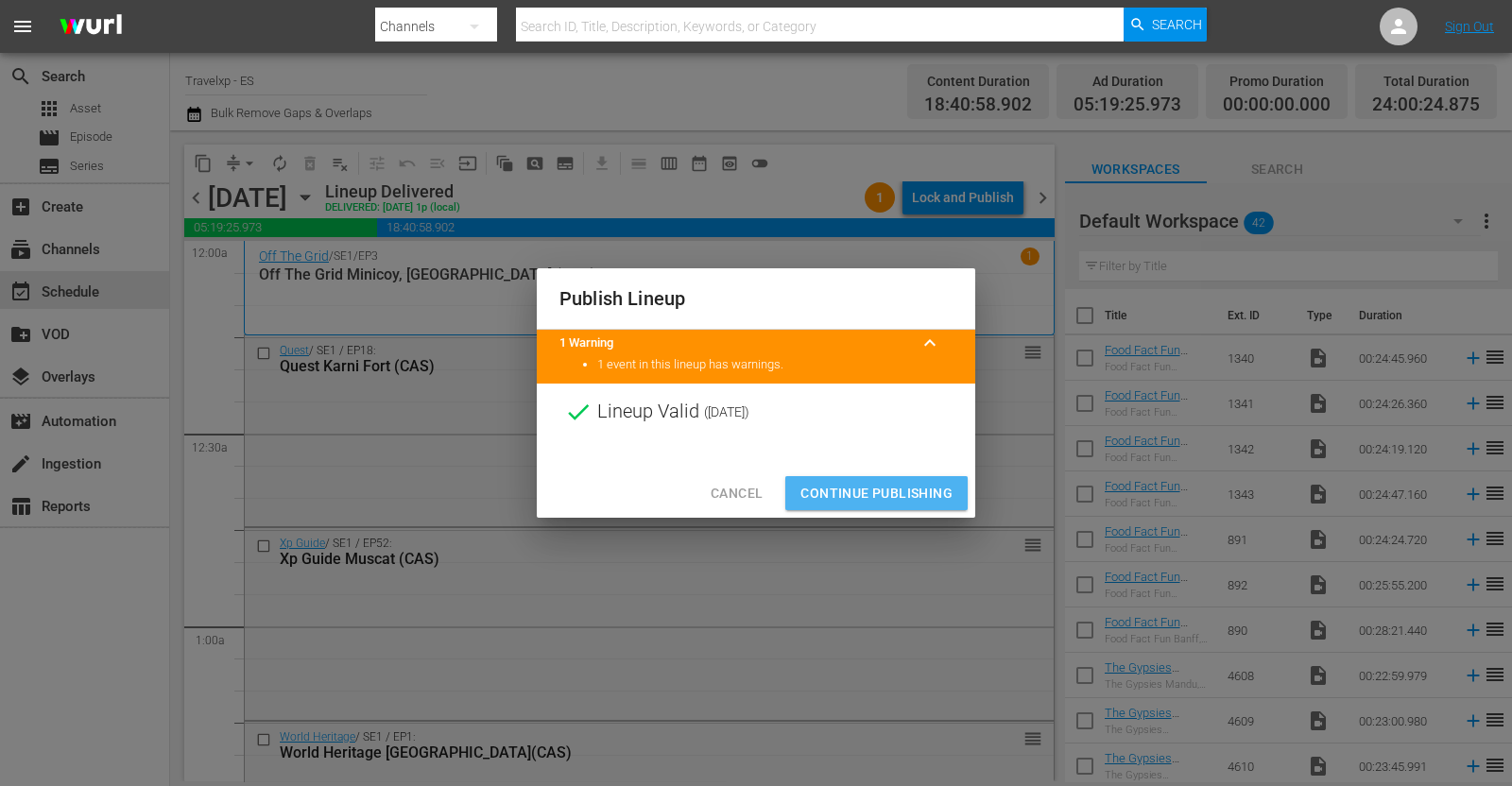
click at [870, 499] on span "Continue Publishing" at bounding box center [876, 494] width 152 height 24
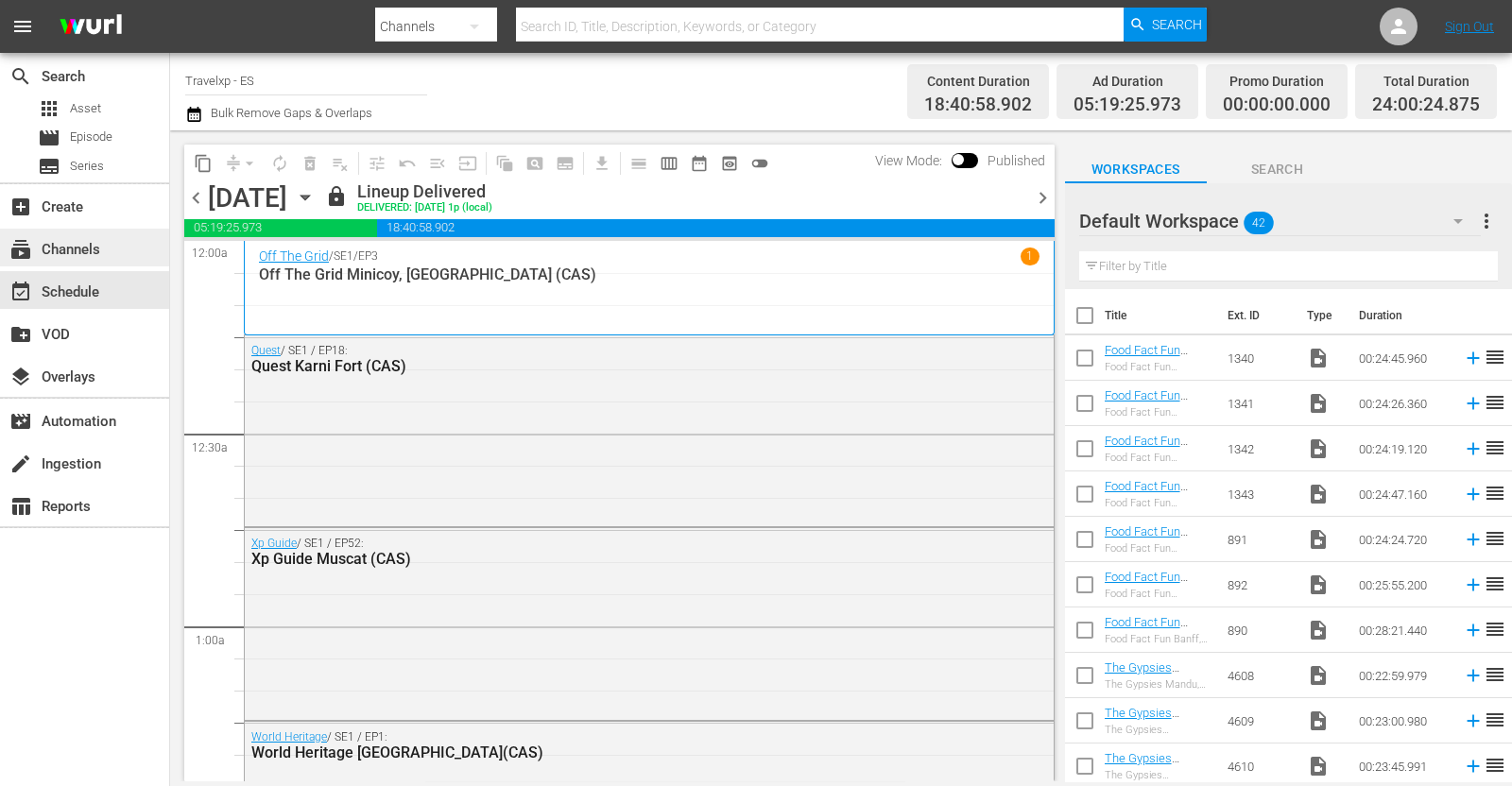
click at [96, 255] on div "subscriptions Channels" at bounding box center [53, 246] width 106 height 17
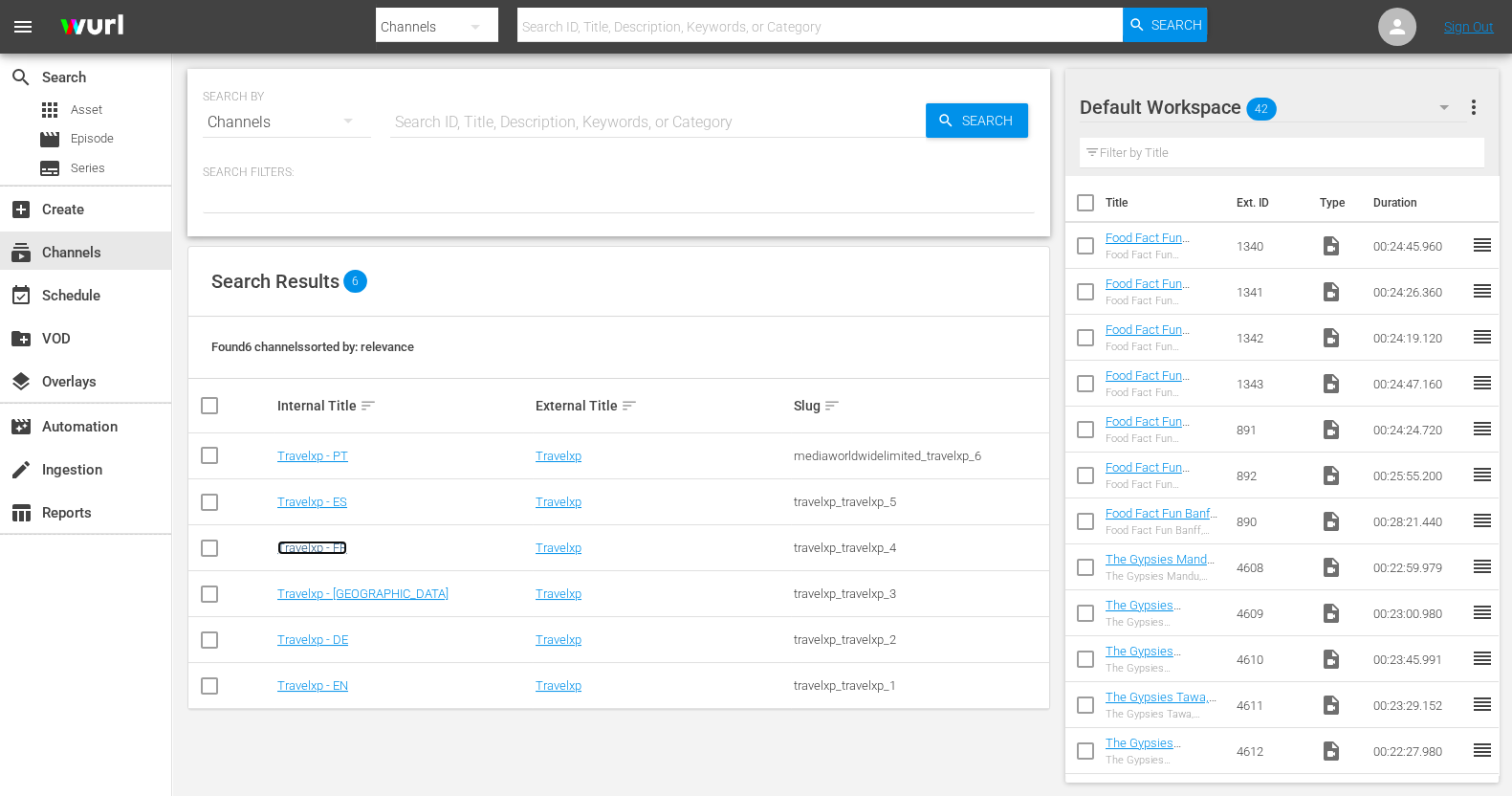
click at [339, 549] on link "Travelxp - FR" at bounding box center [312, 548] width 69 height 14
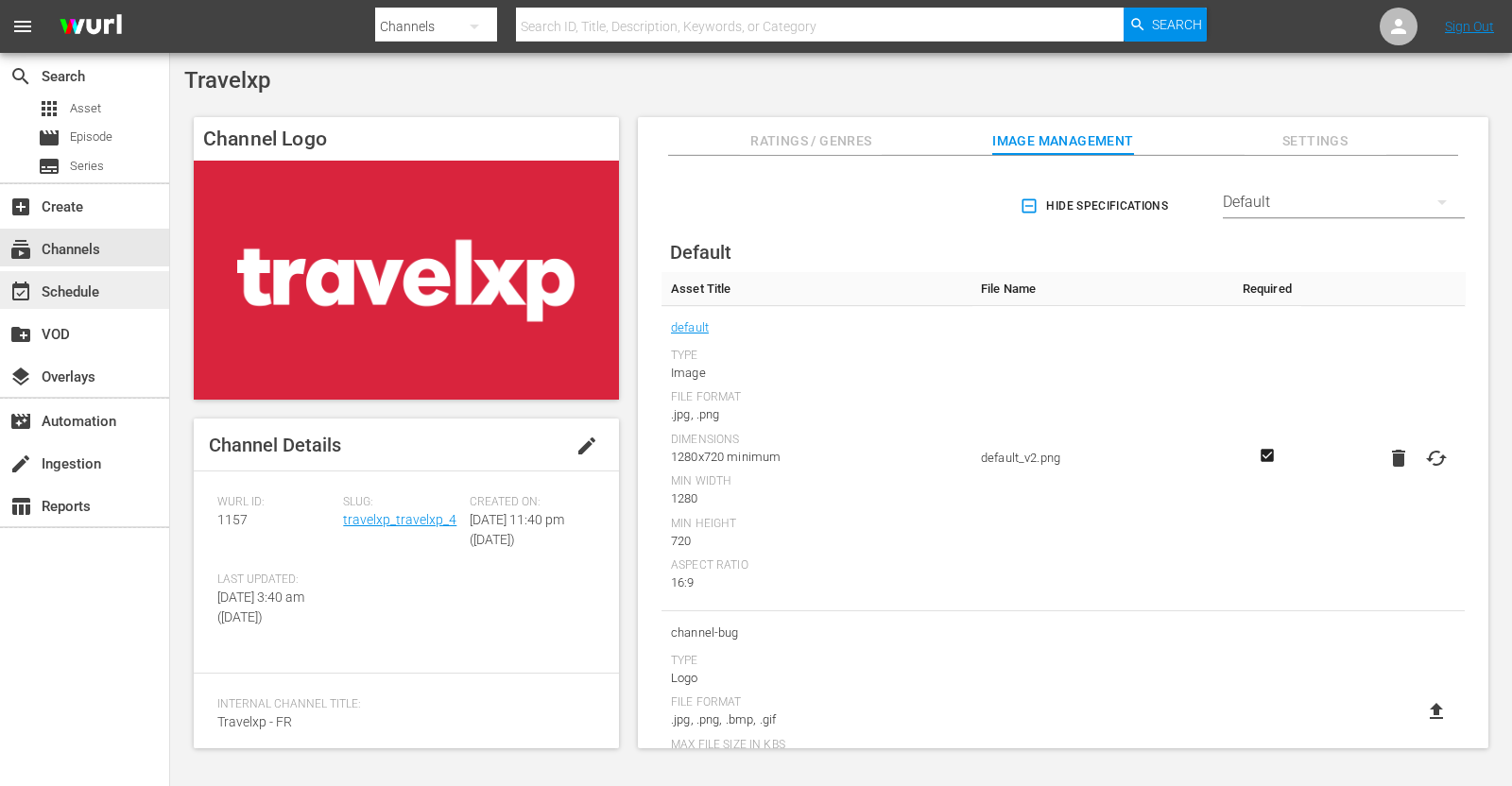
click at [86, 282] on div "event_available Schedule" at bounding box center [53, 288] width 106 height 17
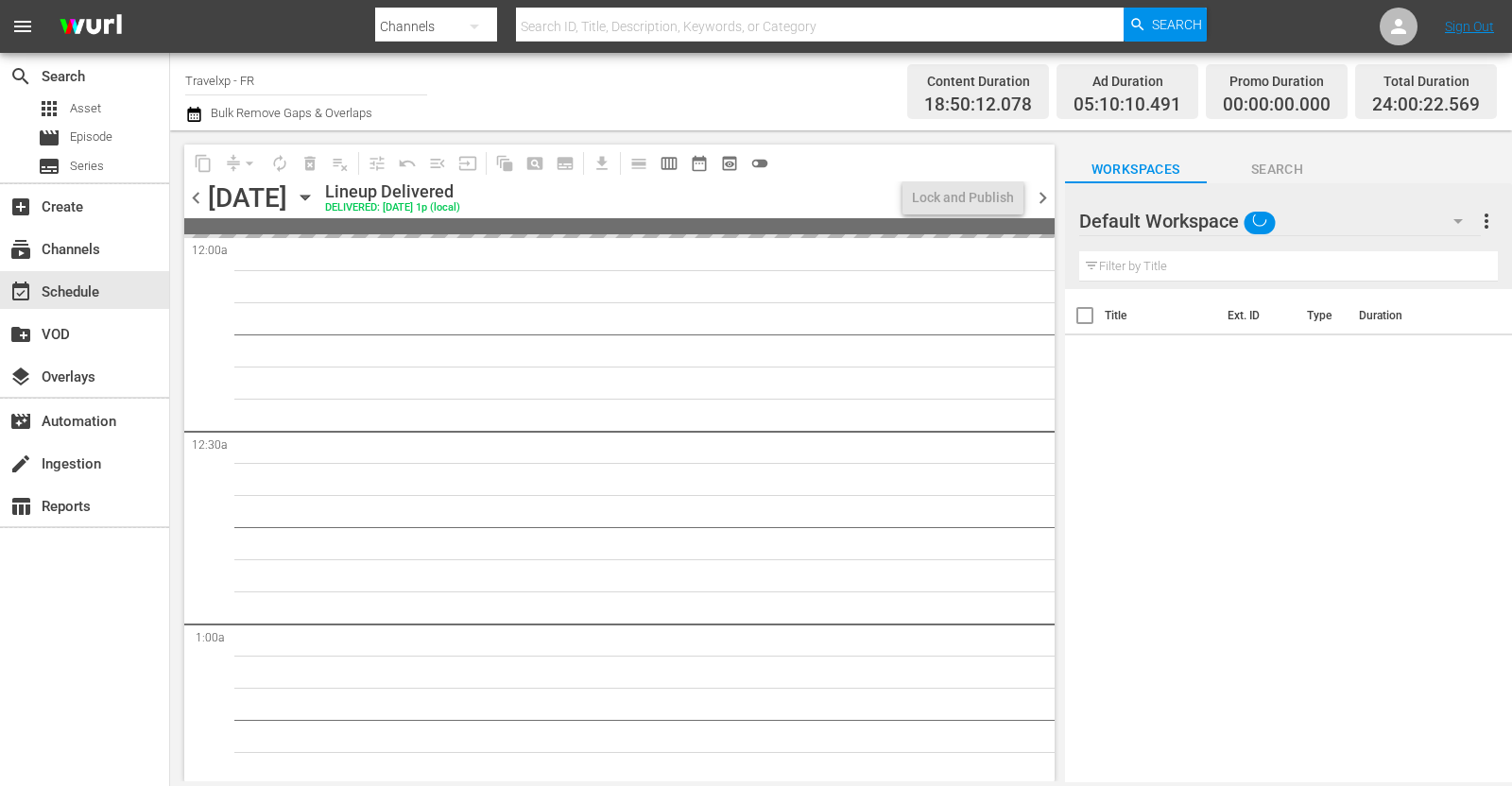
click at [316, 194] on icon "button" at bounding box center [305, 197] width 21 height 21
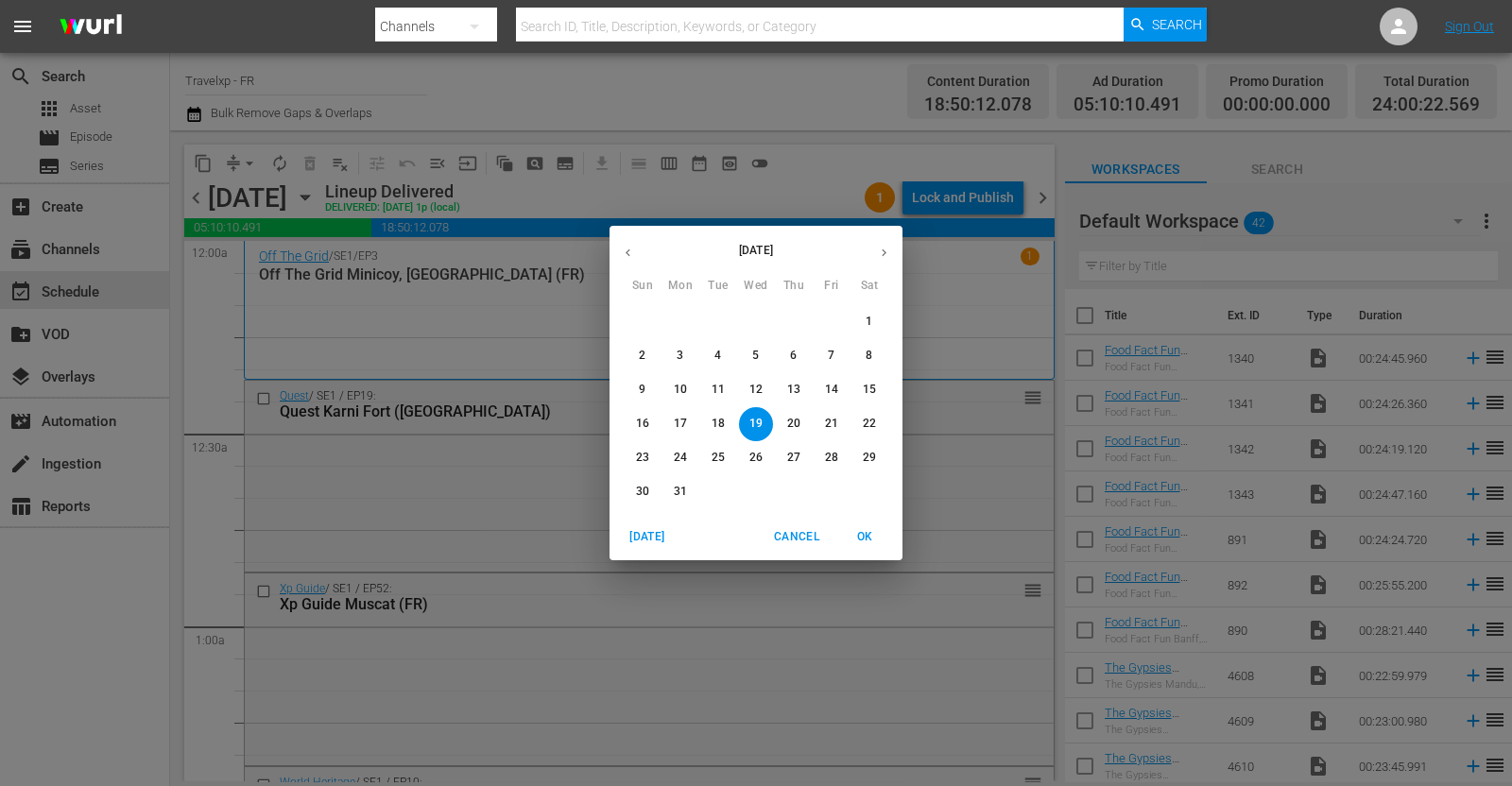
click at [828, 389] on p "14" at bounding box center [831, 389] width 13 height 16
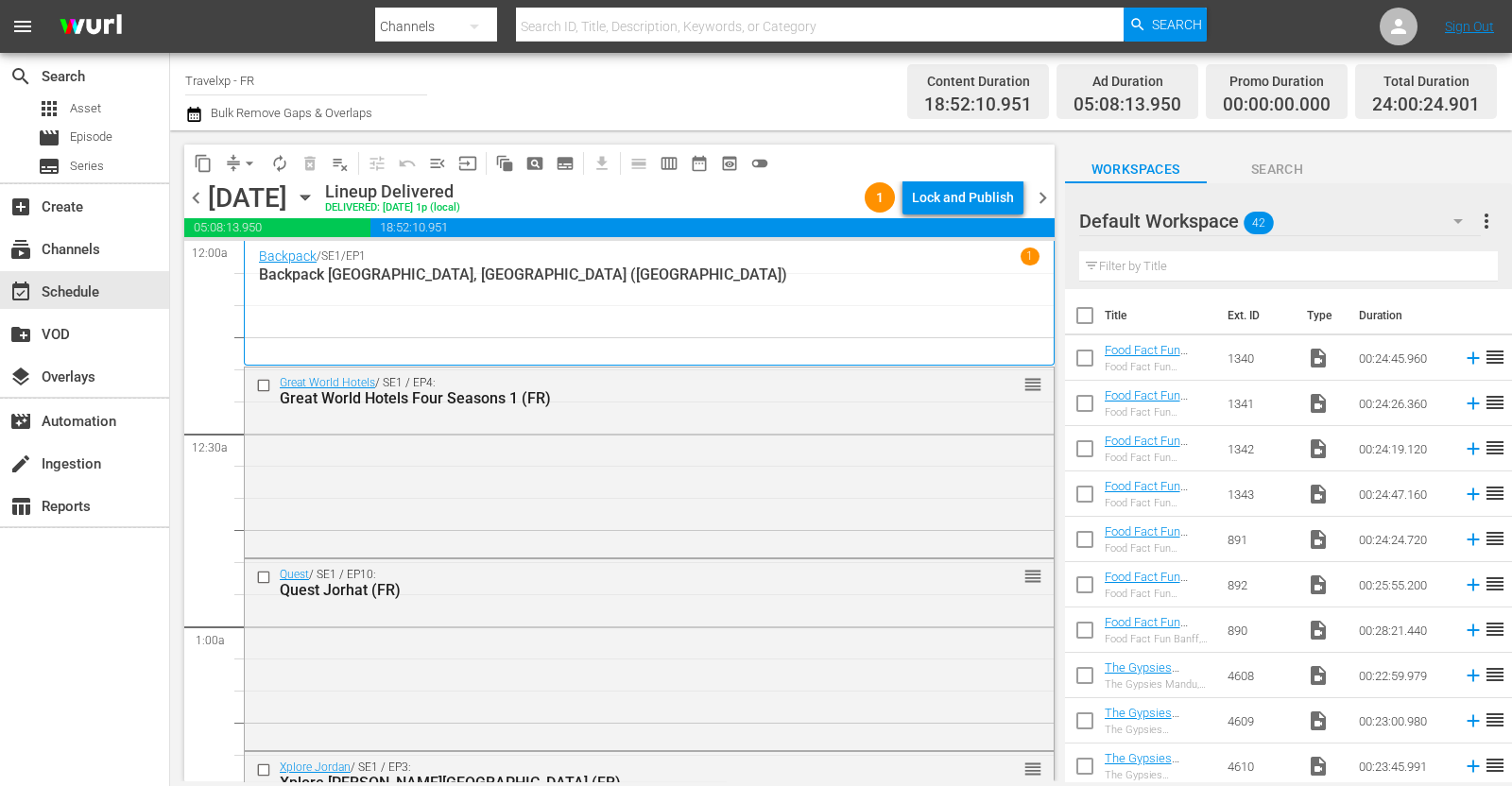
click at [309, 197] on icon "button" at bounding box center [304, 197] width 9 height 5
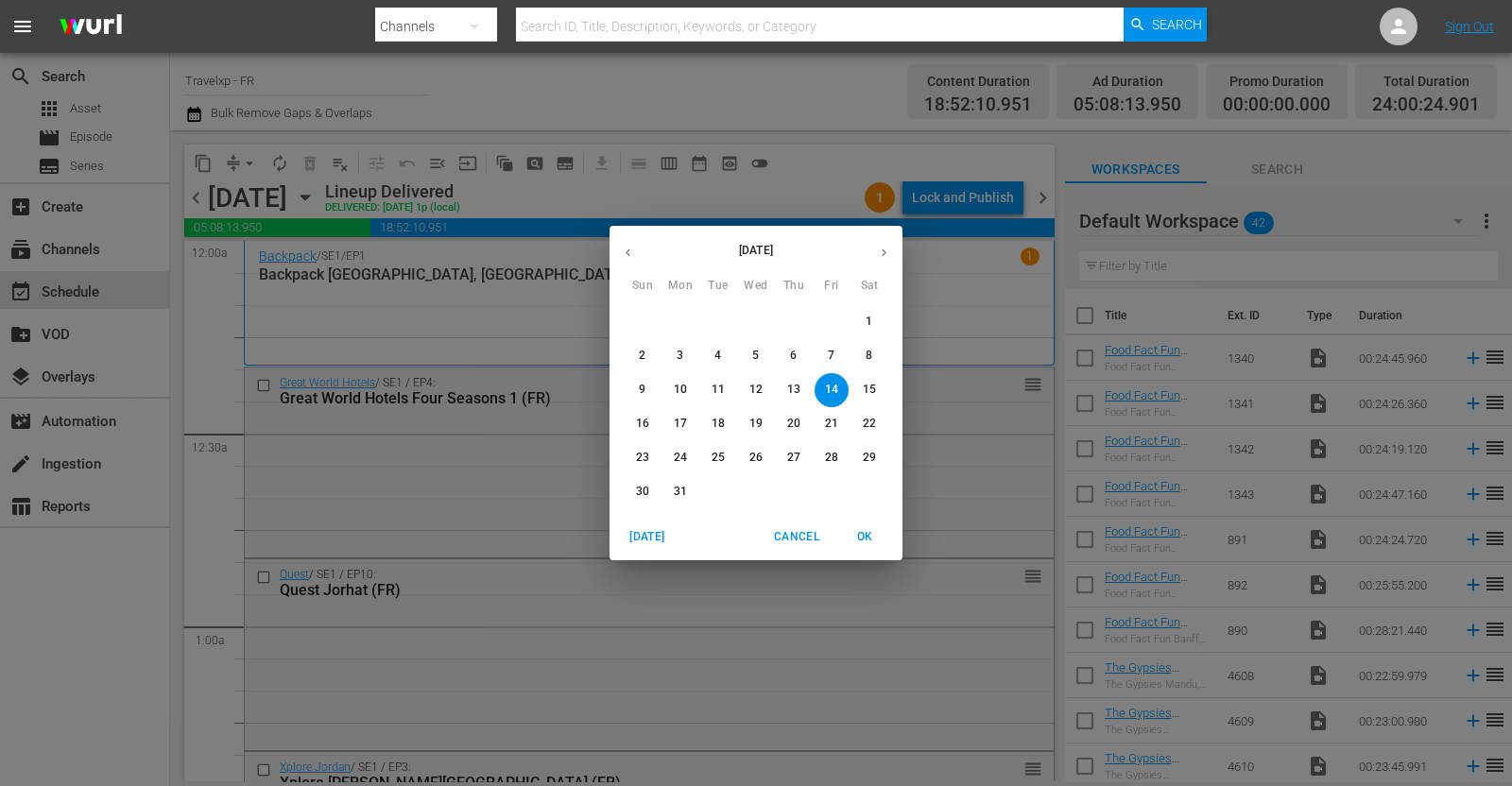
click at [883, 247] on icon "button" at bounding box center [883, 253] width 14 height 14
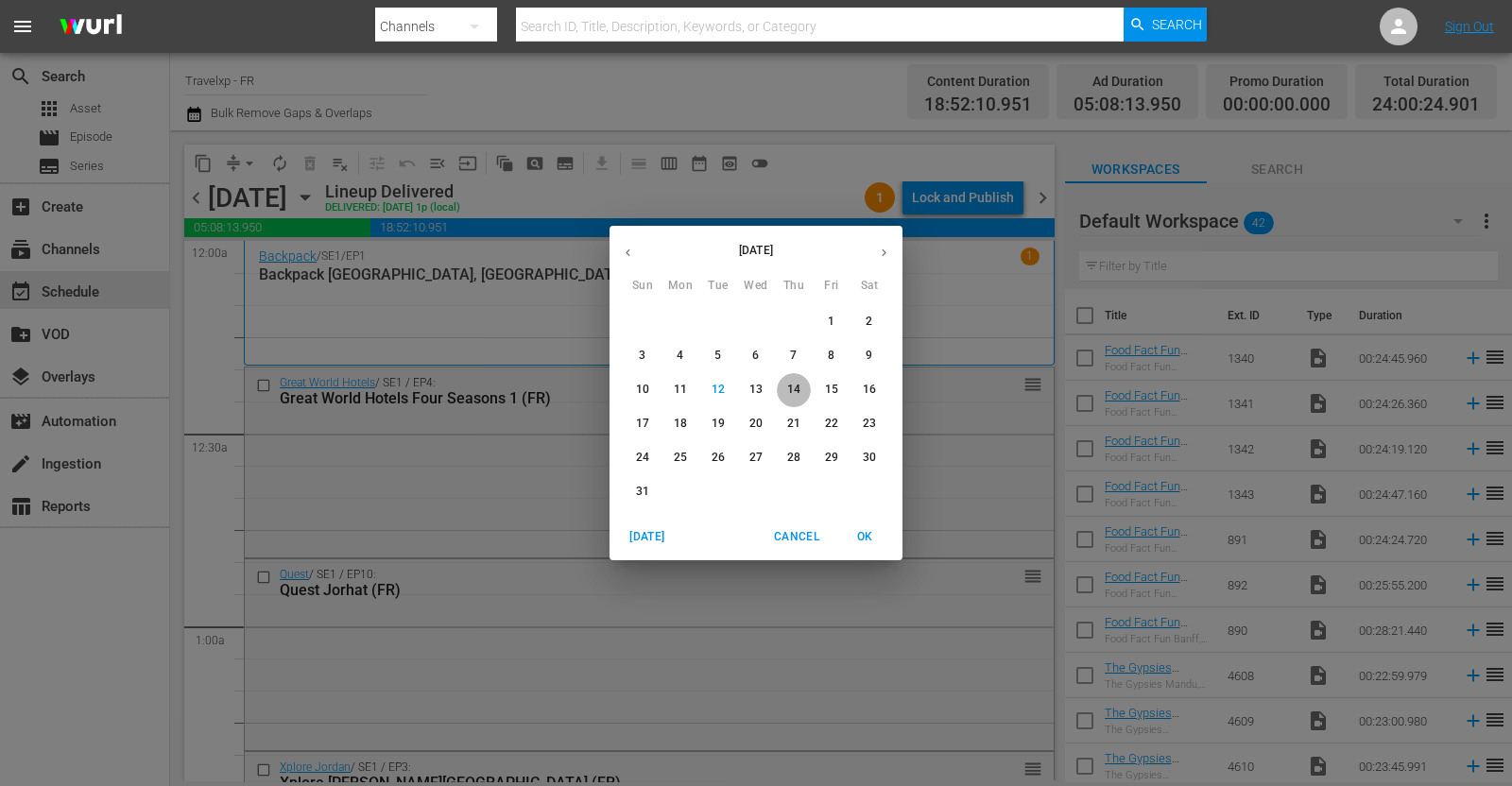
click at [789, 381] on p "14" at bounding box center [793, 389] width 13 height 16
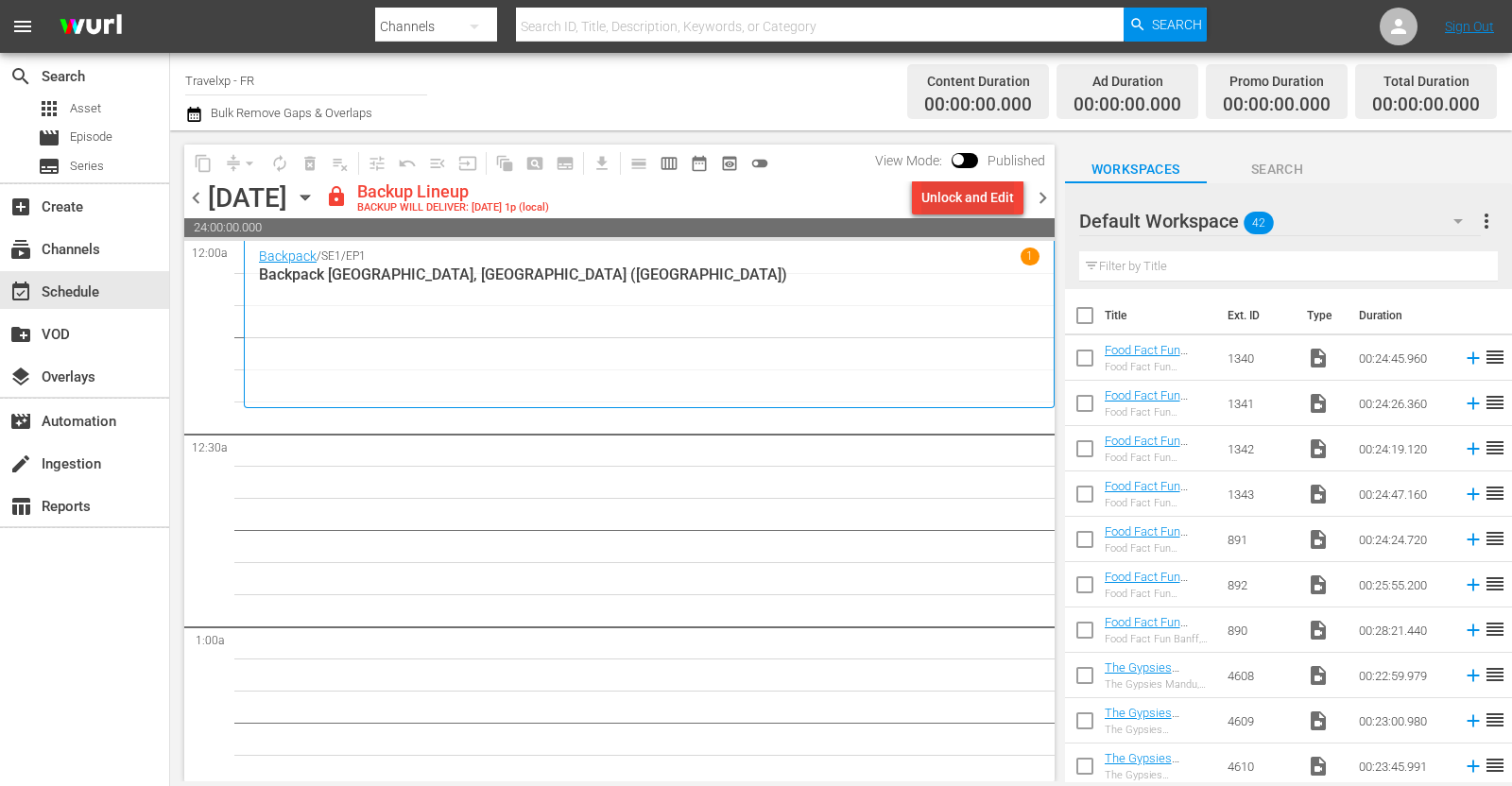
click at [968, 196] on div "Unlock and Edit" at bounding box center [968, 197] width 92 height 34
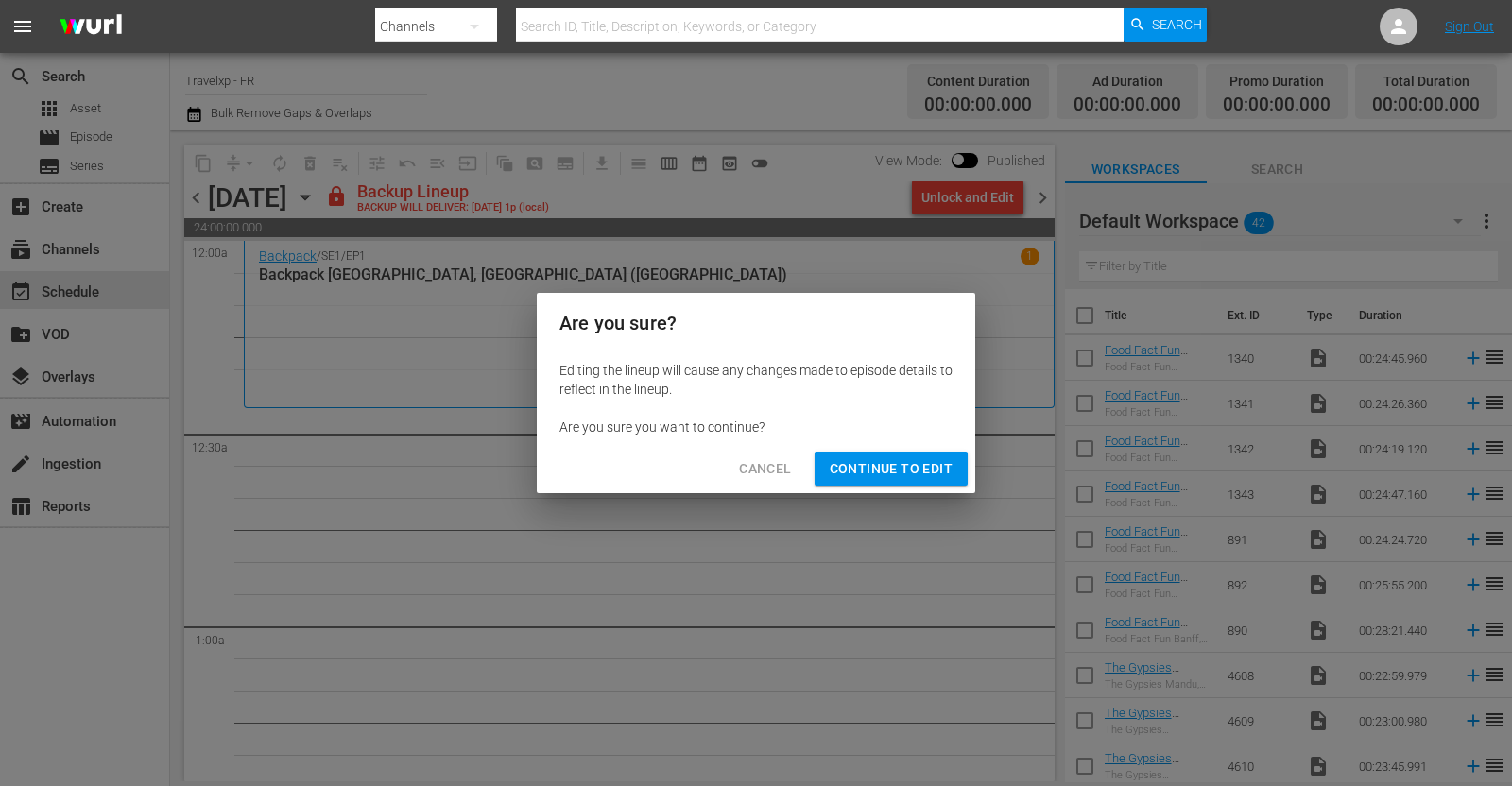
click at [902, 460] on span "Continue to Edit" at bounding box center [890, 468] width 123 height 24
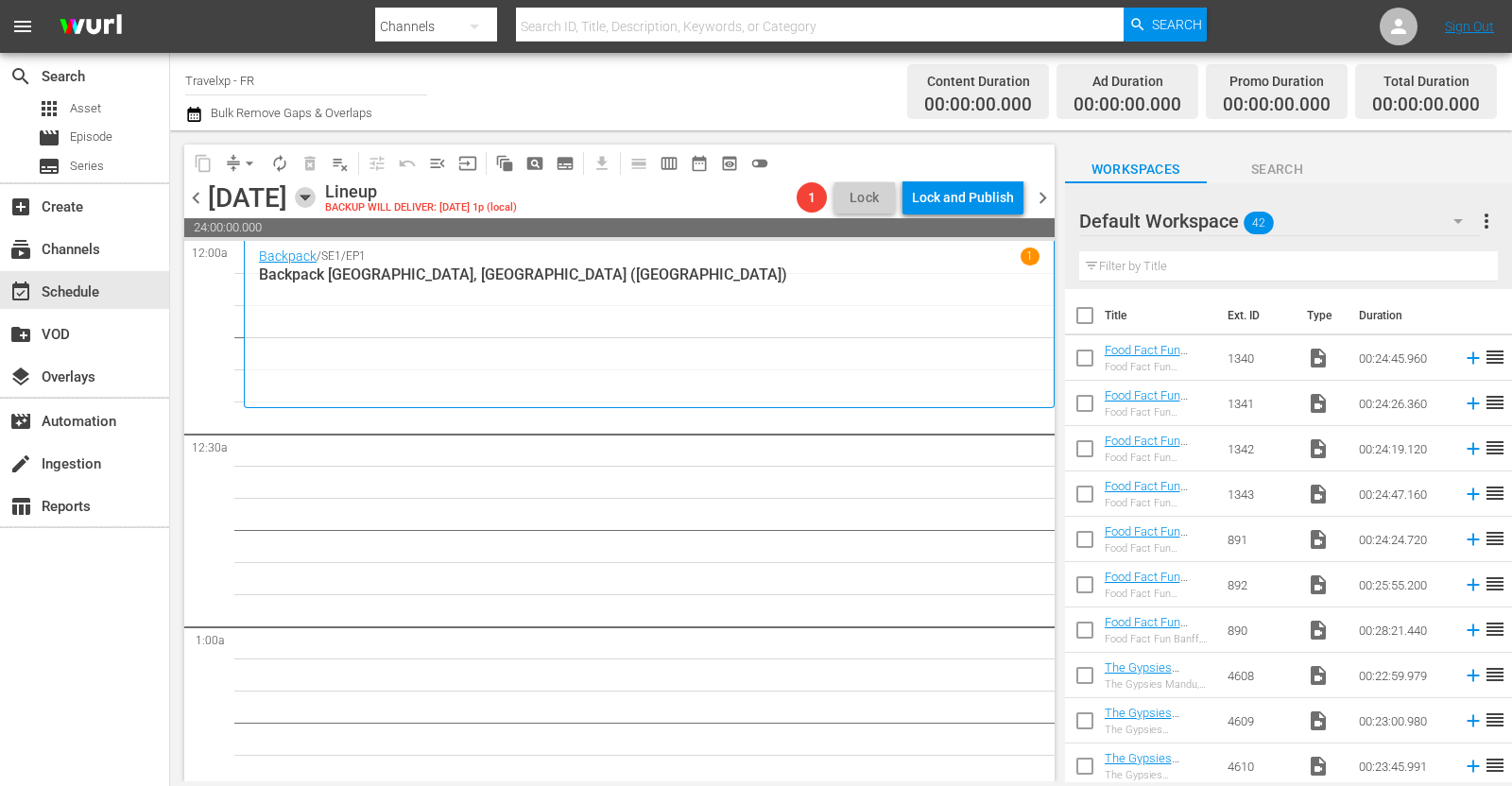
click at [316, 198] on icon "button" at bounding box center [305, 197] width 21 height 21
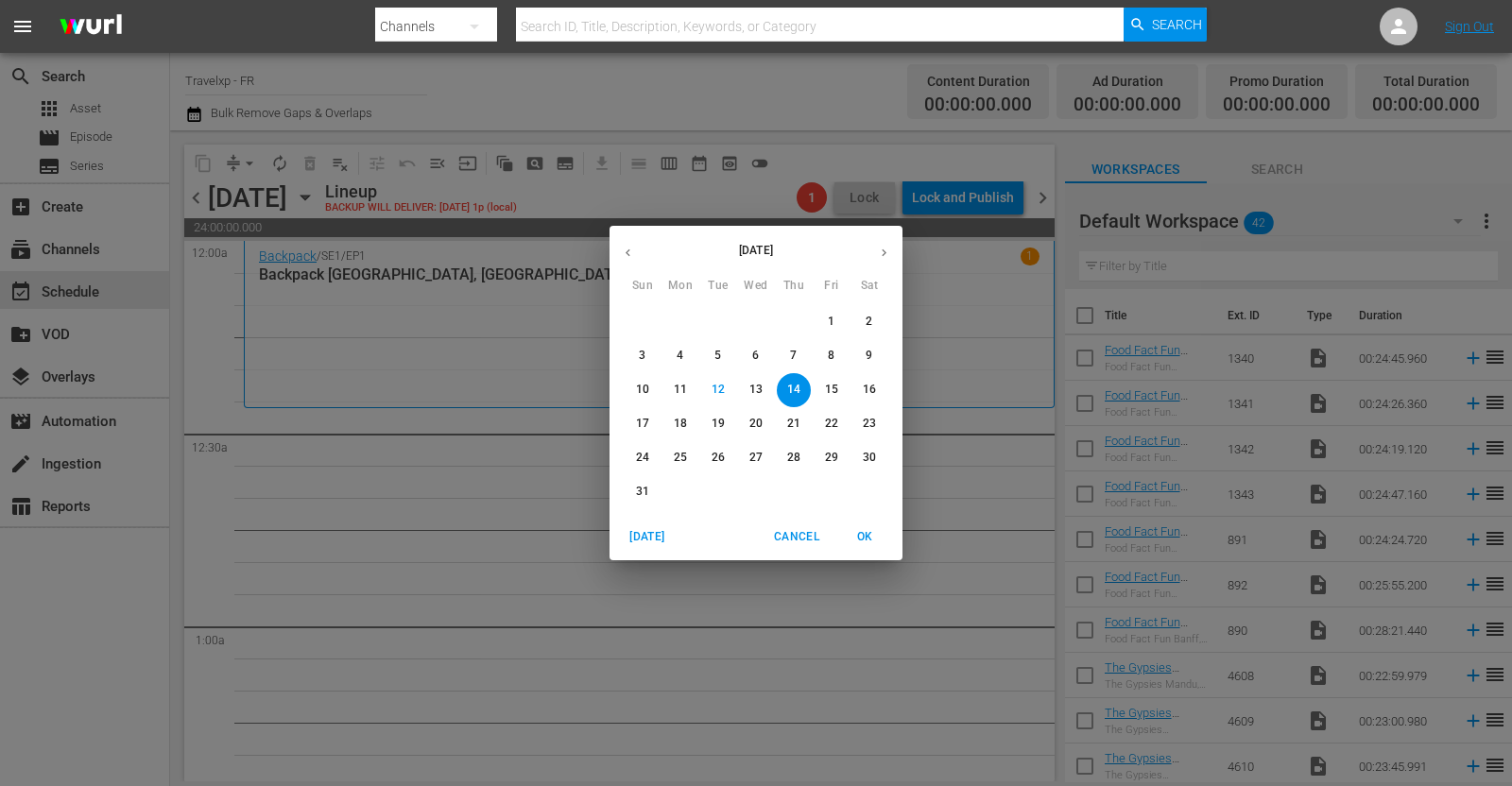
click at [626, 255] on icon "button" at bounding box center [628, 253] width 14 height 14
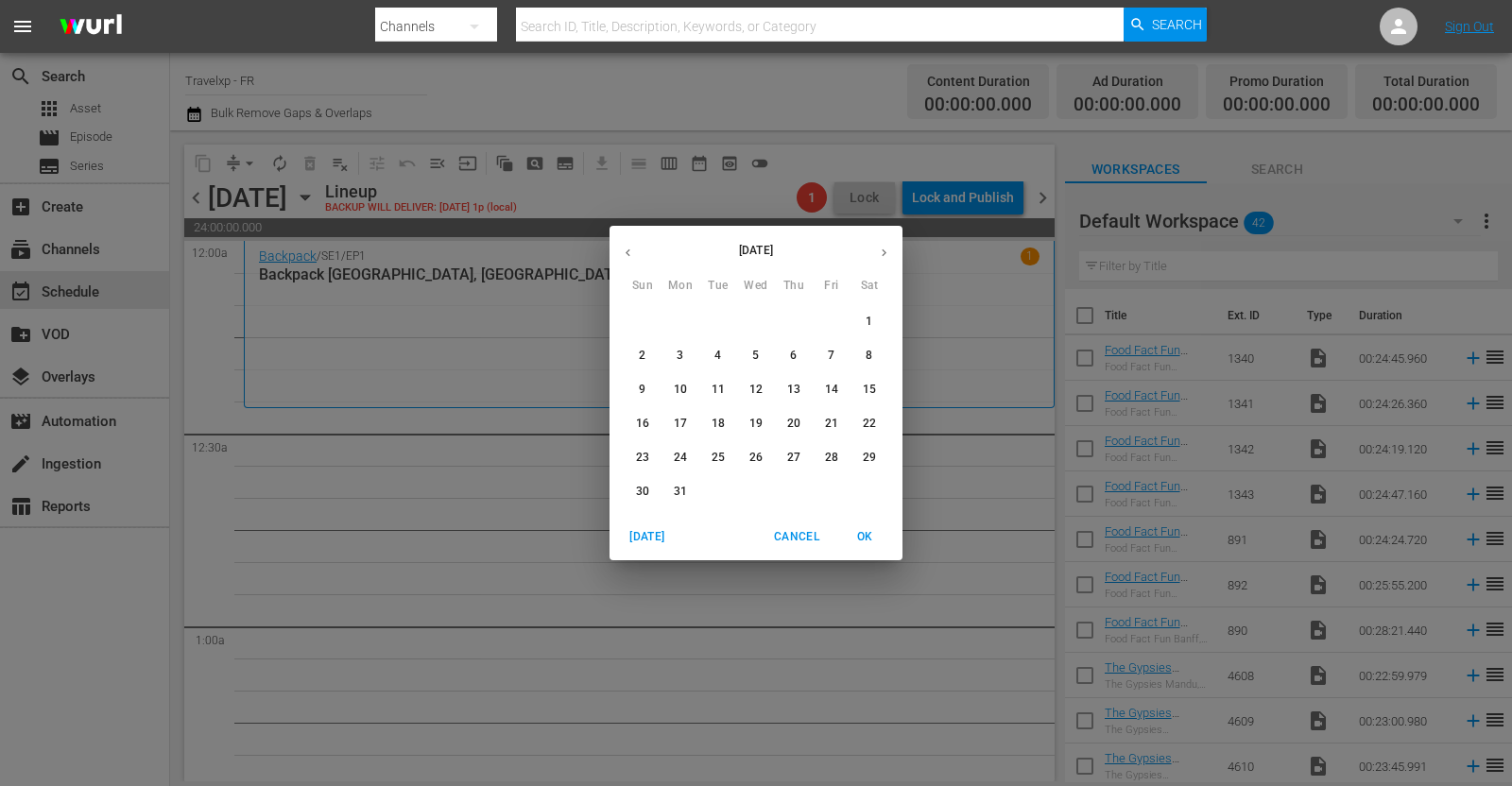
click at [829, 382] on p "14" at bounding box center [831, 389] width 13 height 16
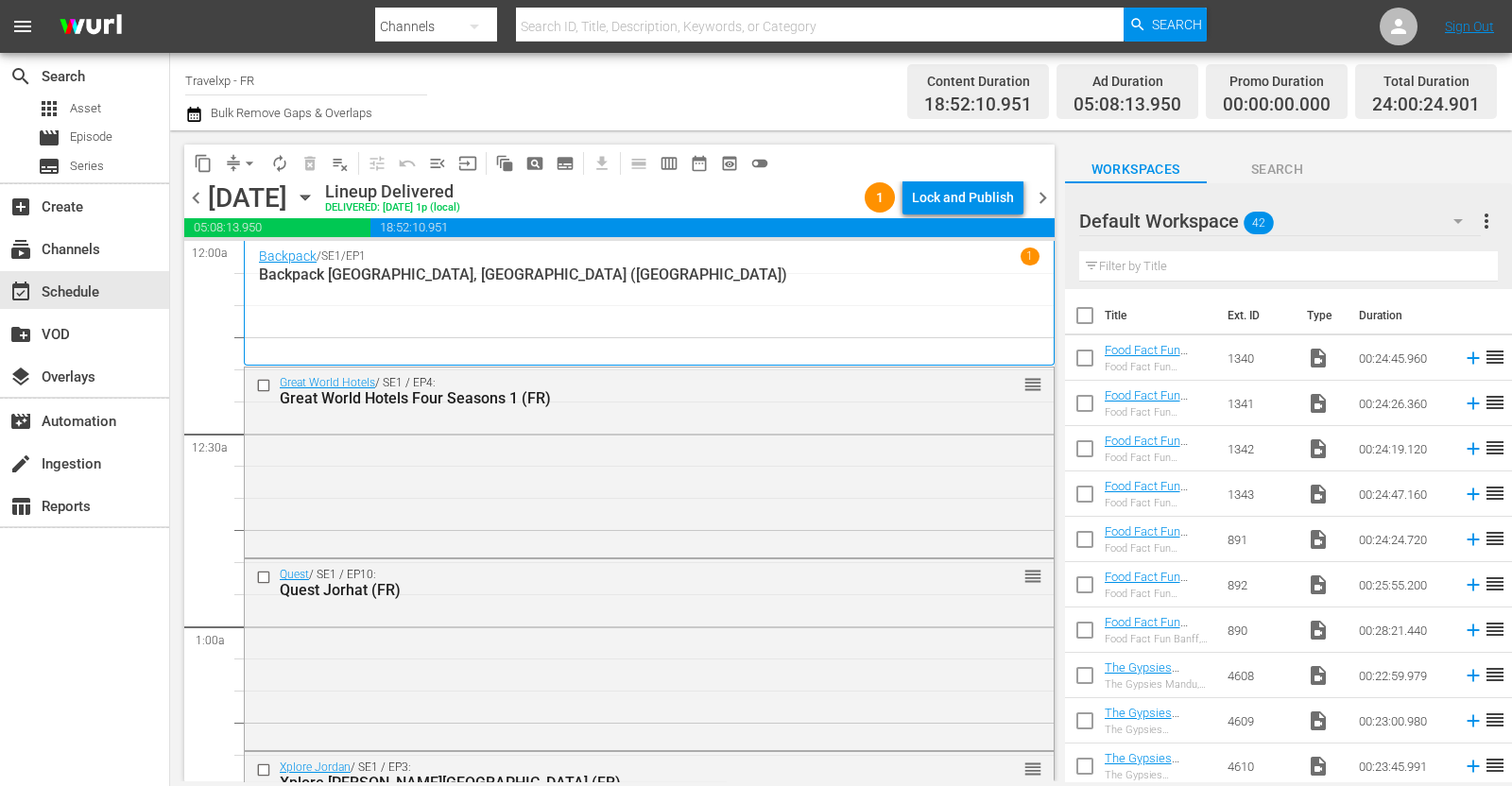
click at [198, 159] on span "content_copy" at bounding box center [203, 163] width 19 height 19
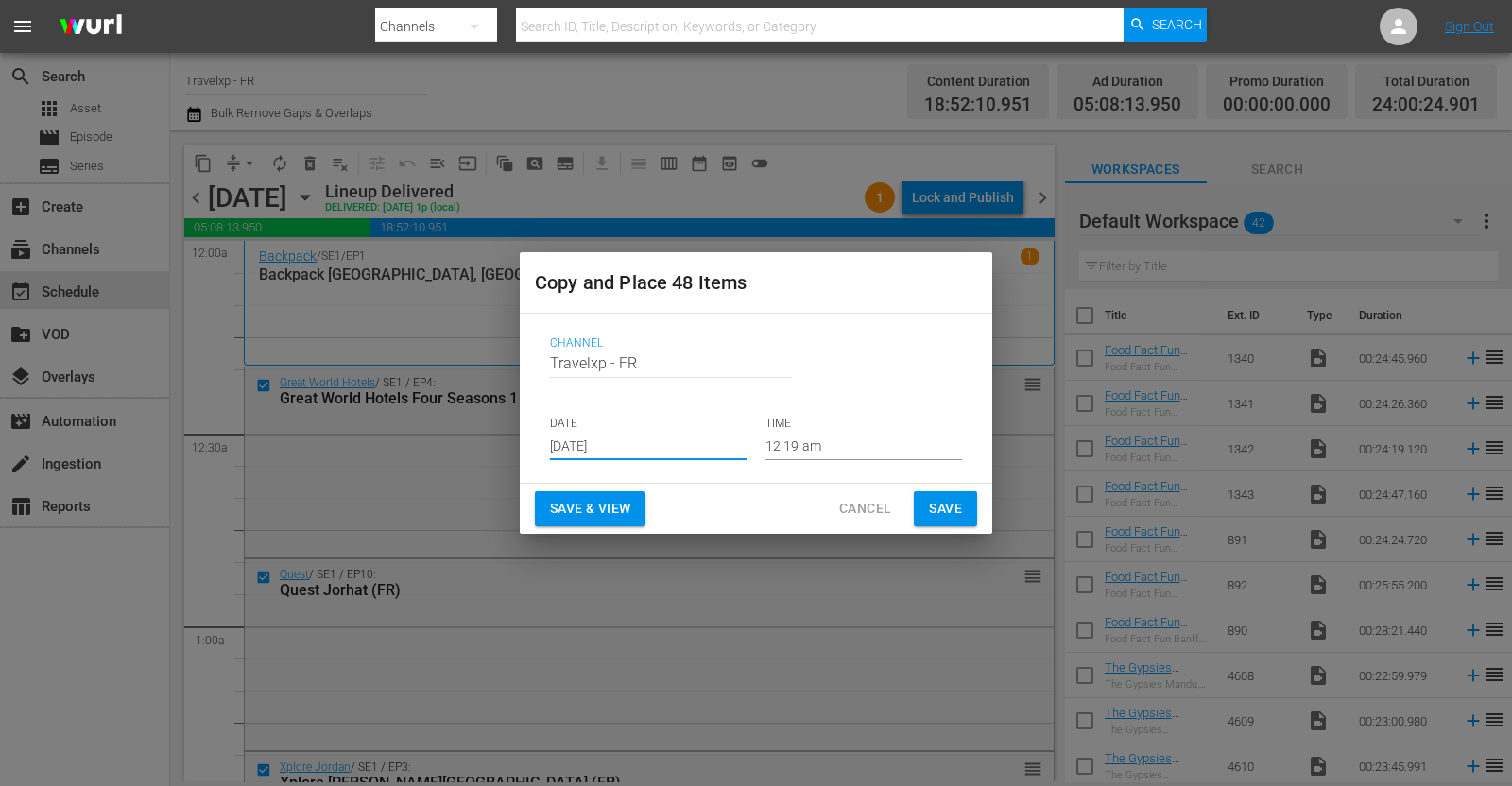
click at [621, 447] on input "[DATE]" at bounding box center [648, 445] width 196 height 28
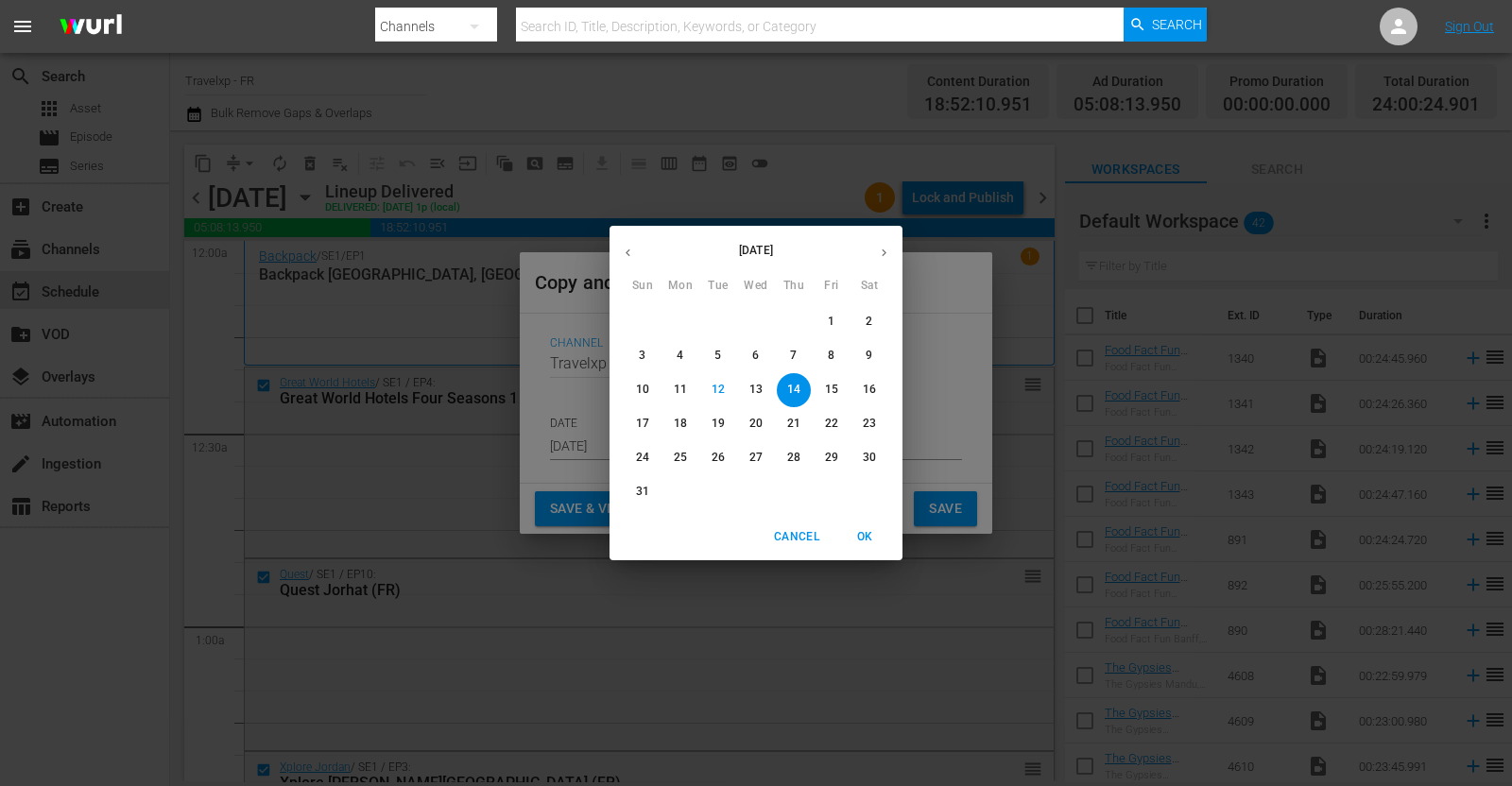
click at [595, 447] on div "August 2025 Sun Mon Tue Wed Thu Fri Sat 27 28 29 30 31 1 2 3 4 5 6 7 8 9 10 11 …" at bounding box center [756, 393] width 1512 height 786
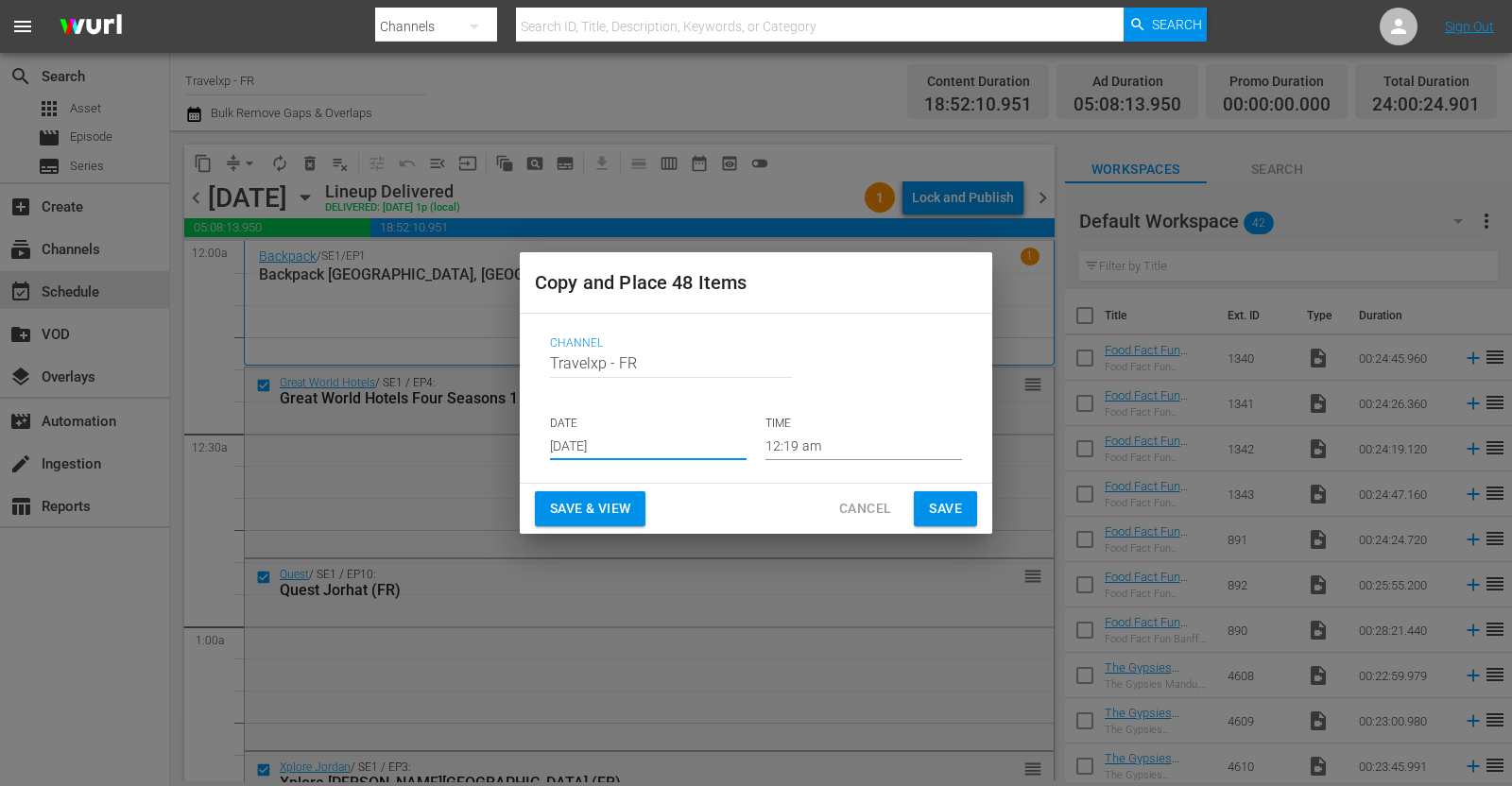
click at [596, 493] on button "Save & View" at bounding box center [589, 509] width 111 height 35
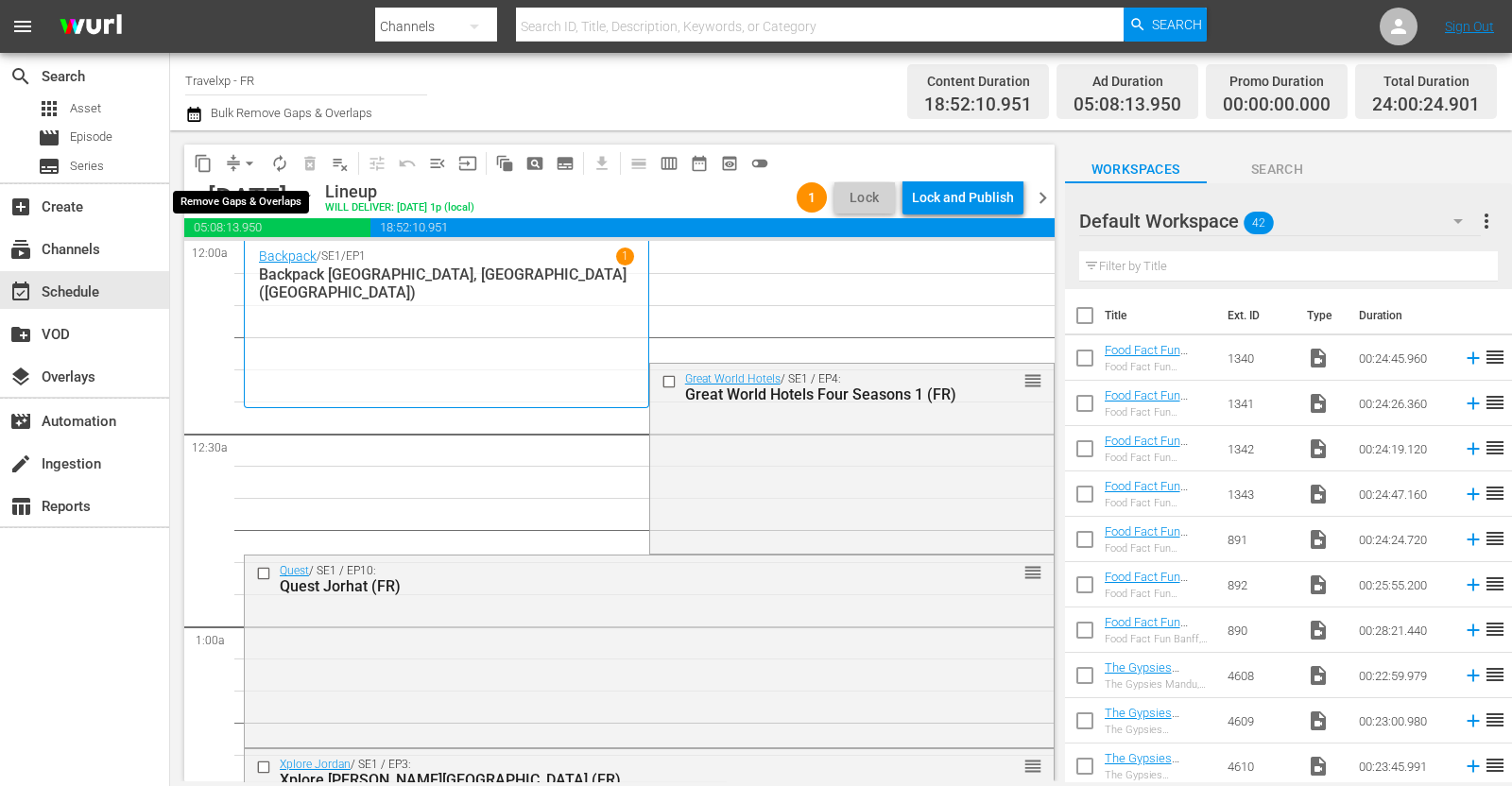
click at [250, 165] on span "arrow_drop_down" at bounding box center [249, 163] width 19 height 19
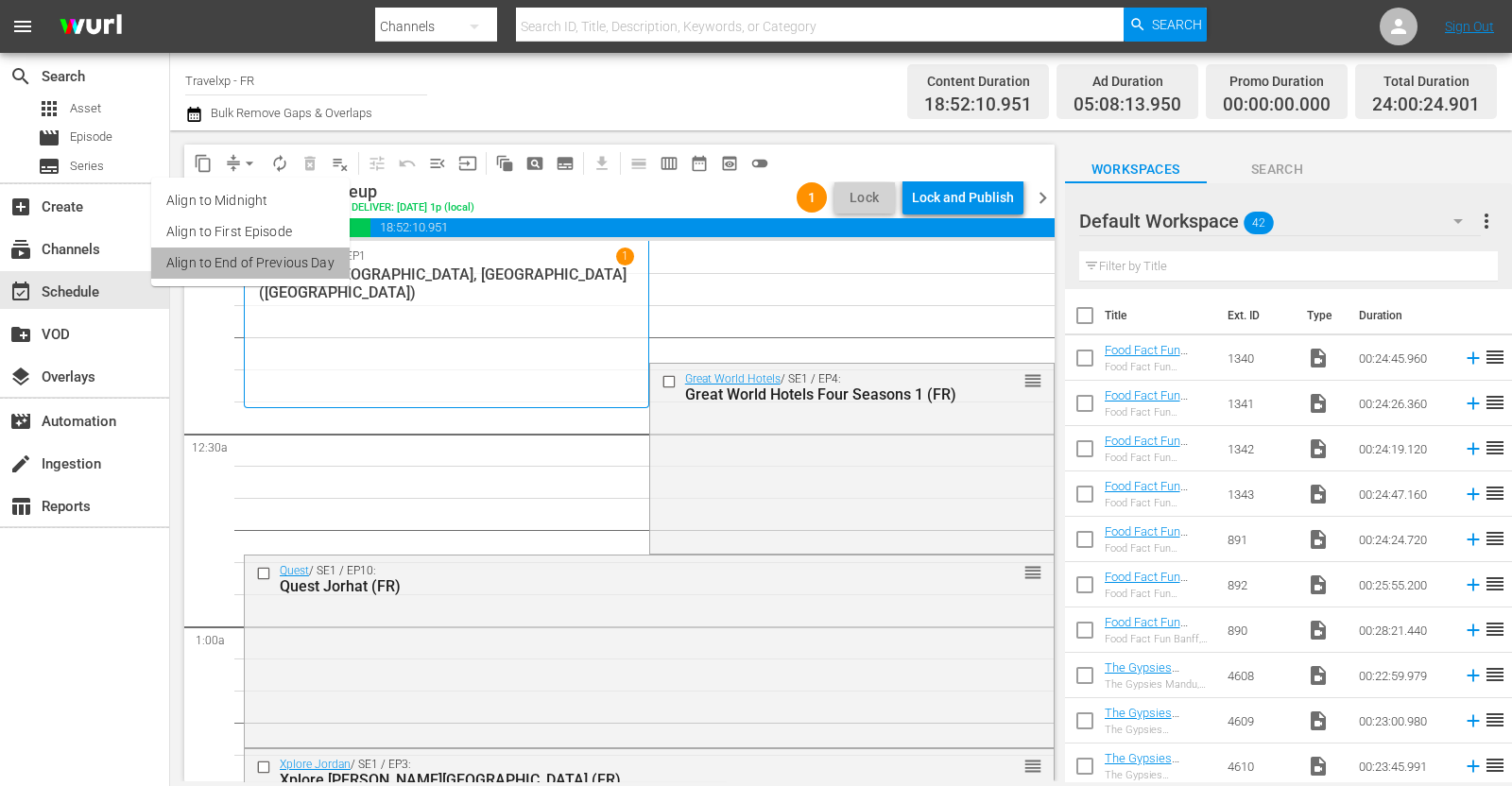
click at [255, 254] on li "Align to End of Previous Day" at bounding box center [250, 263] width 198 height 31
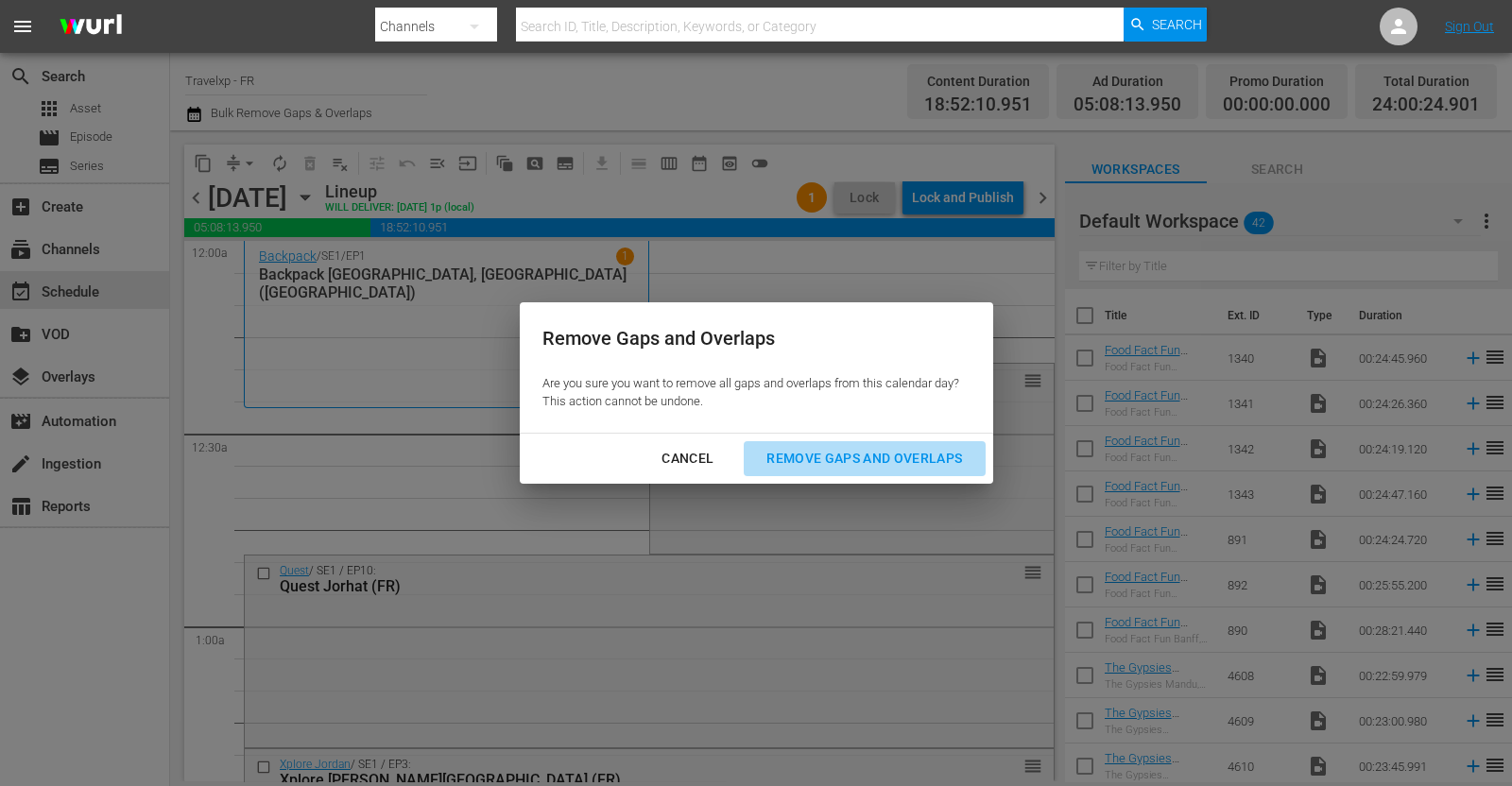
click at [809, 452] on div "Remove Gaps and Overlaps" at bounding box center [864, 459] width 226 height 24
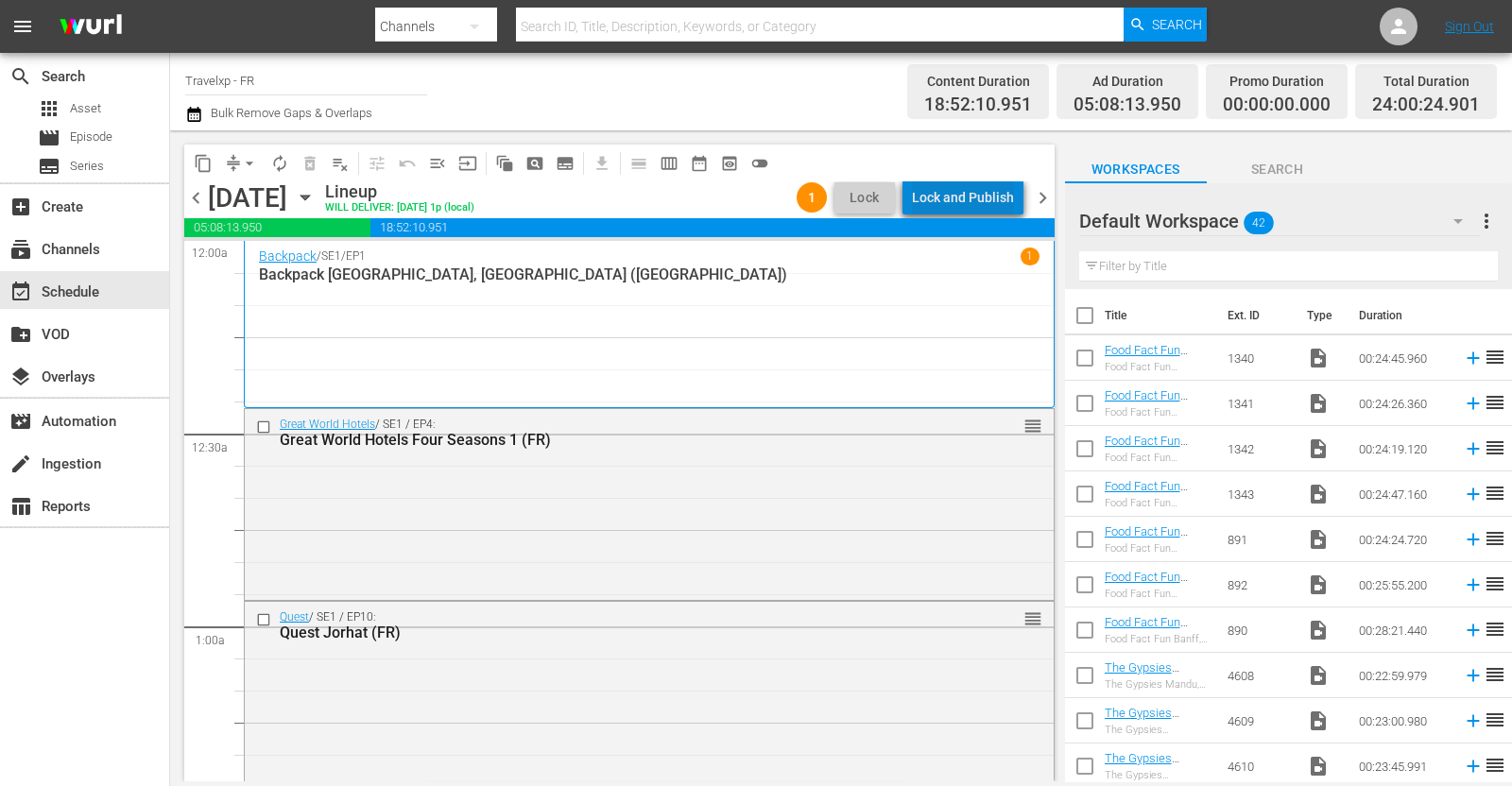
click at [1011, 201] on div "Lock and Publish" at bounding box center [963, 197] width 102 height 34
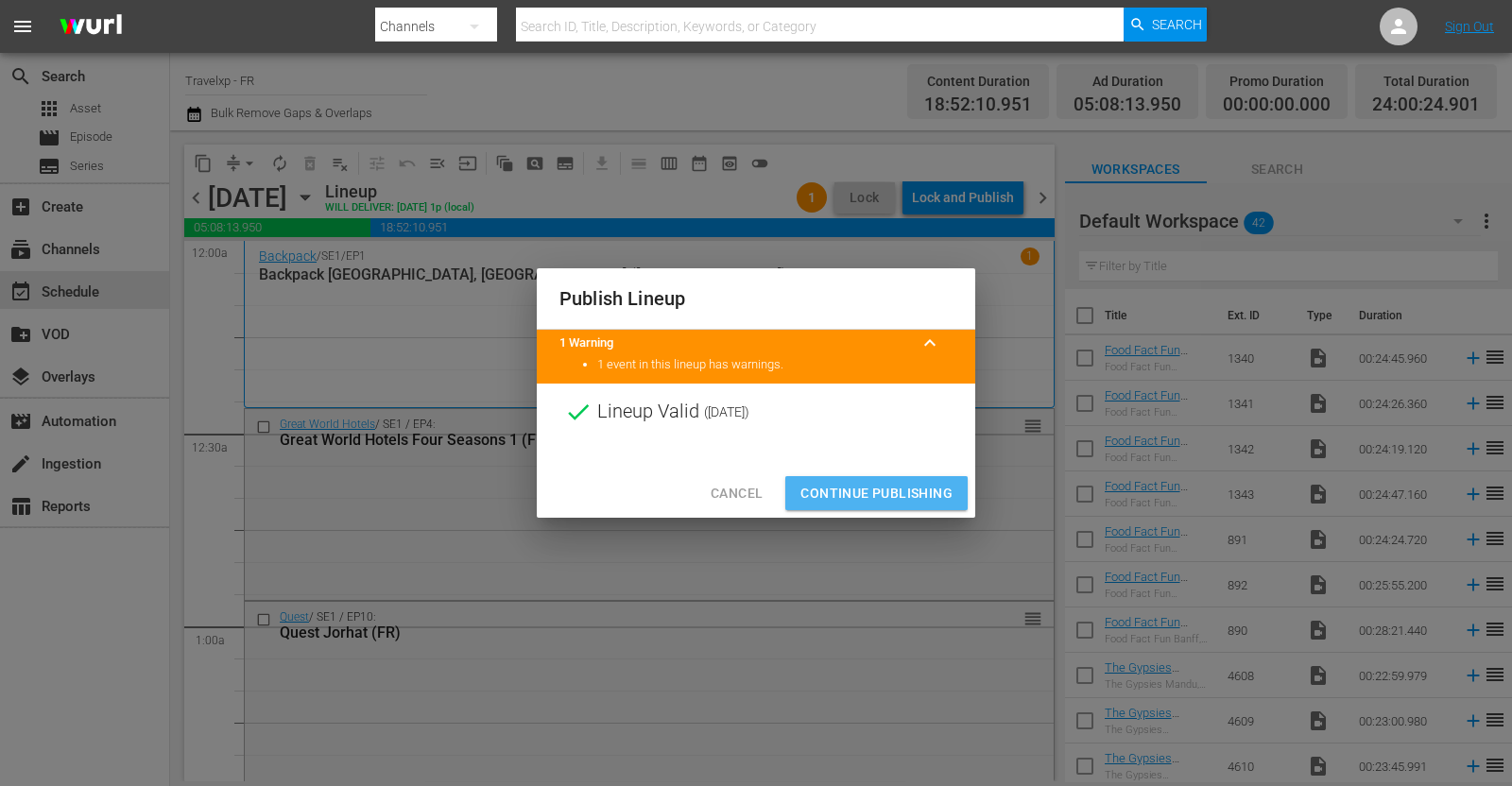
click at [882, 478] on button "Continue Publishing" at bounding box center [877, 494] width 182 height 35
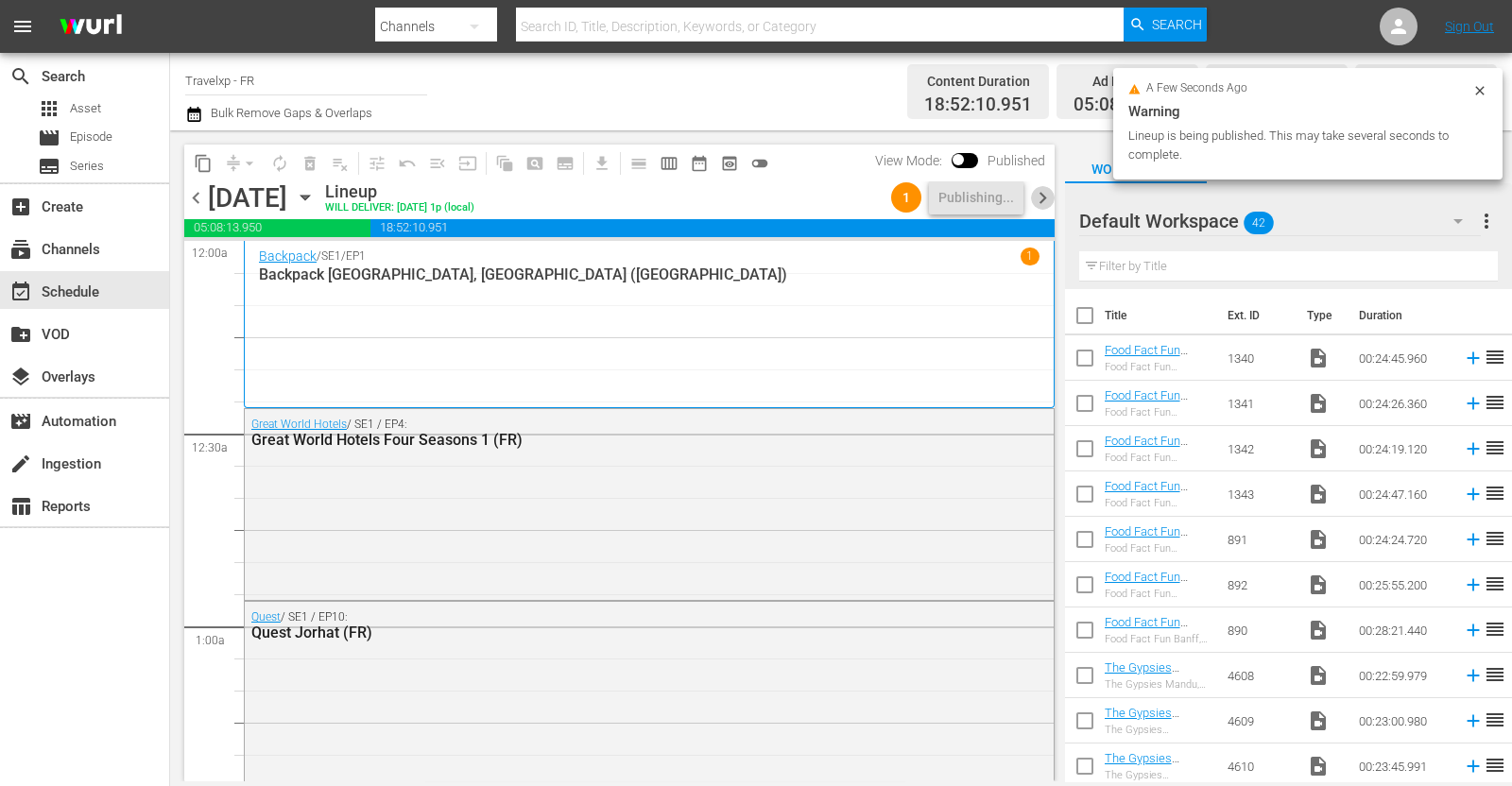
click at [1043, 199] on span "chevron_right" at bounding box center [1042, 198] width 24 height 24
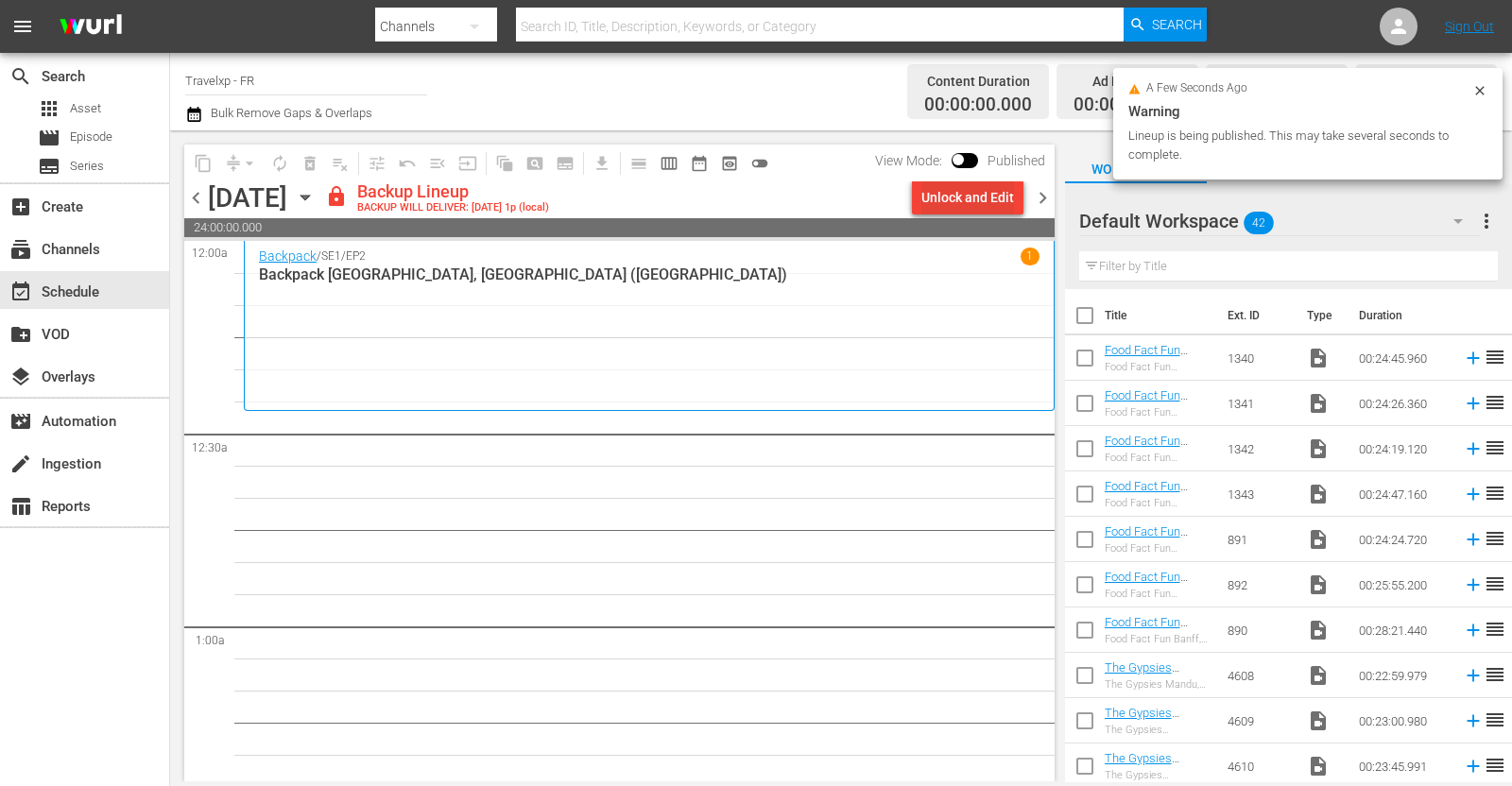
click at [983, 200] on div "Unlock and Edit" at bounding box center [968, 197] width 92 height 34
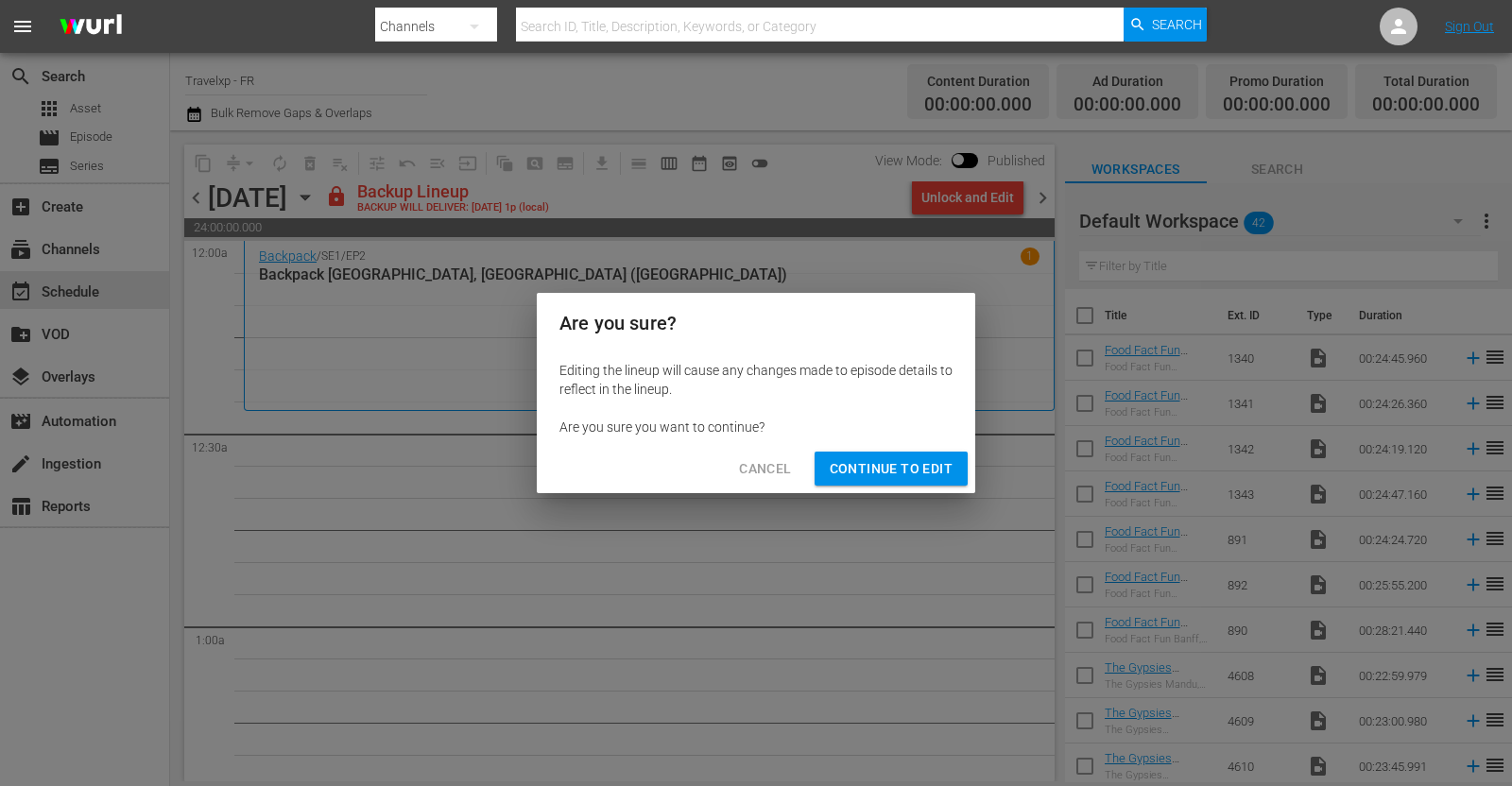
click at [913, 439] on div "Editing the lineup will cause any changes made to episode details to reflect in…" at bounding box center [755, 398] width 438 height 91
click at [921, 469] on span "Continue to Edit" at bounding box center [890, 468] width 123 height 24
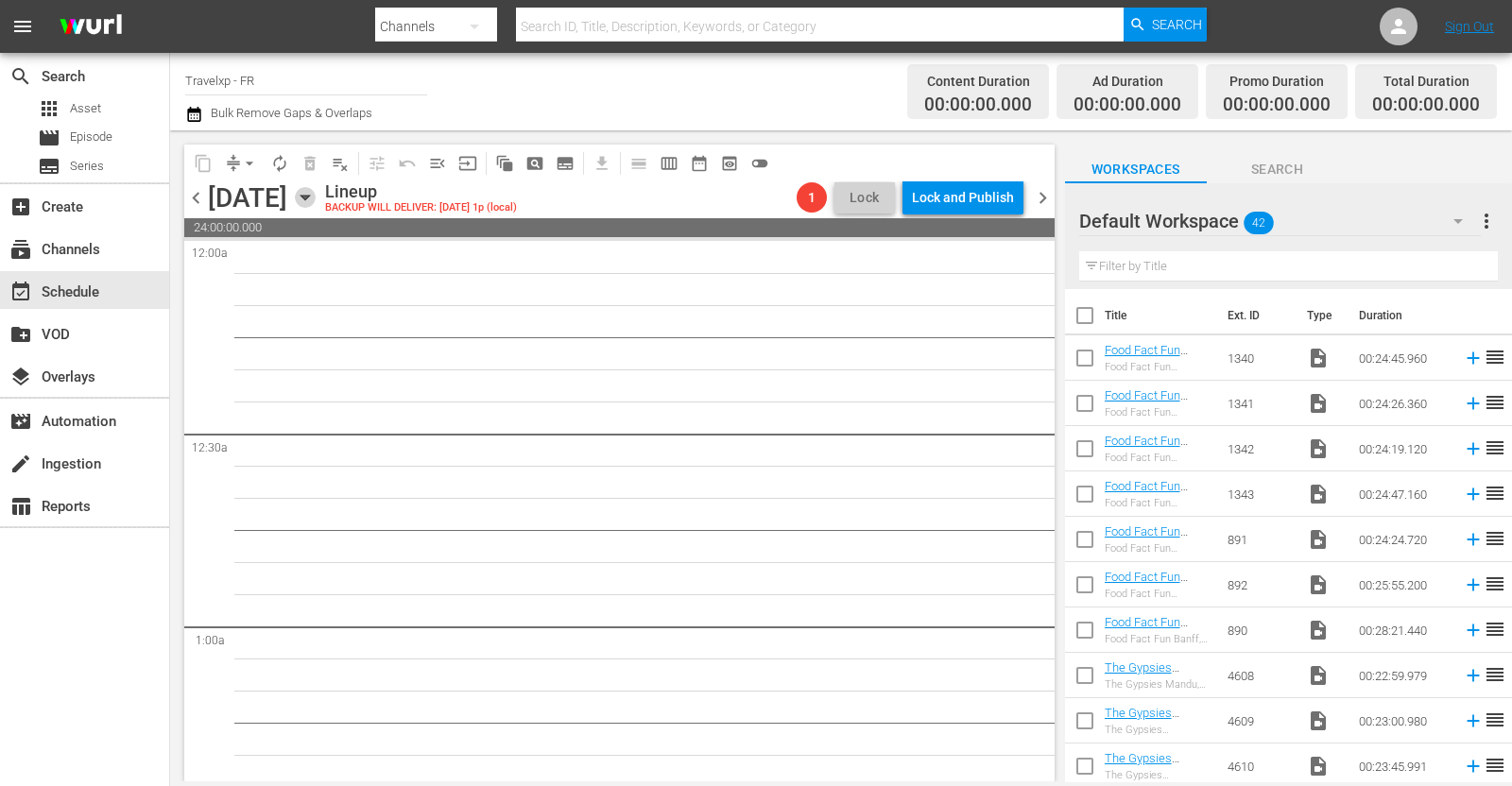
click at [309, 195] on icon "button" at bounding box center [304, 197] width 9 height 5
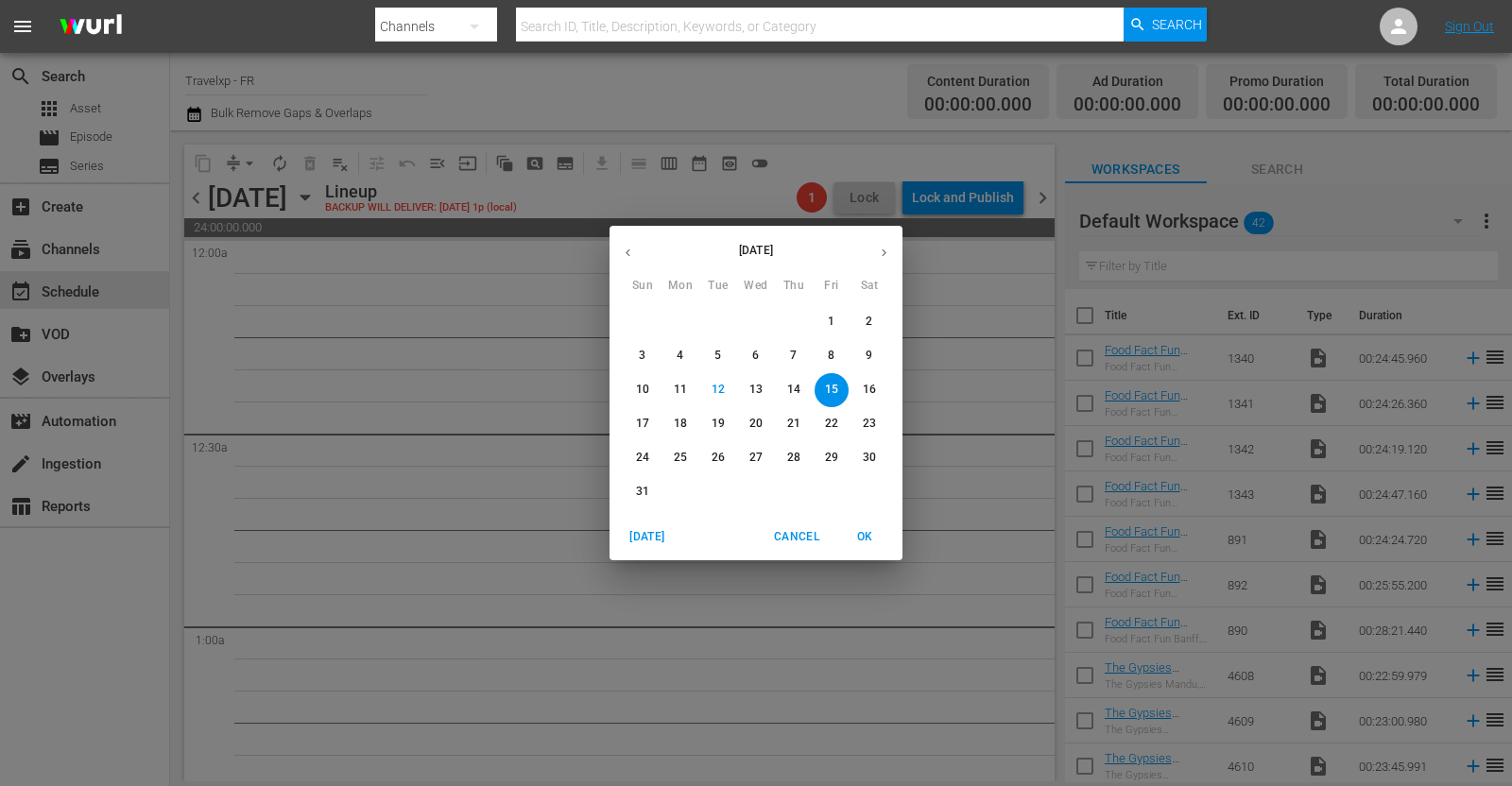
click at [624, 248] on icon "button" at bounding box center [628, 253] width 14 height 14
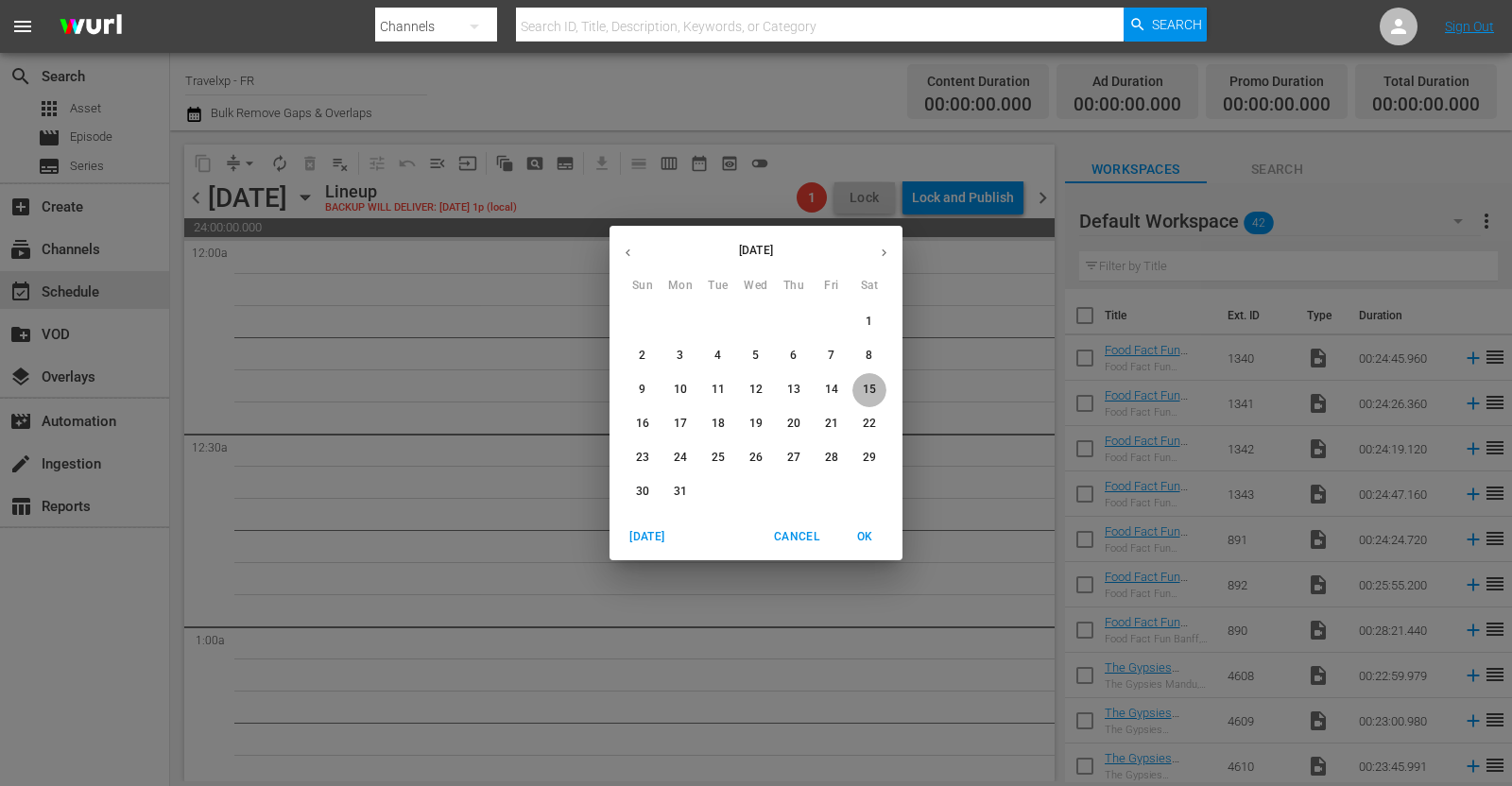
click at [865, 385] on p "15" at bounding box center [869, 389] width 13 height 16
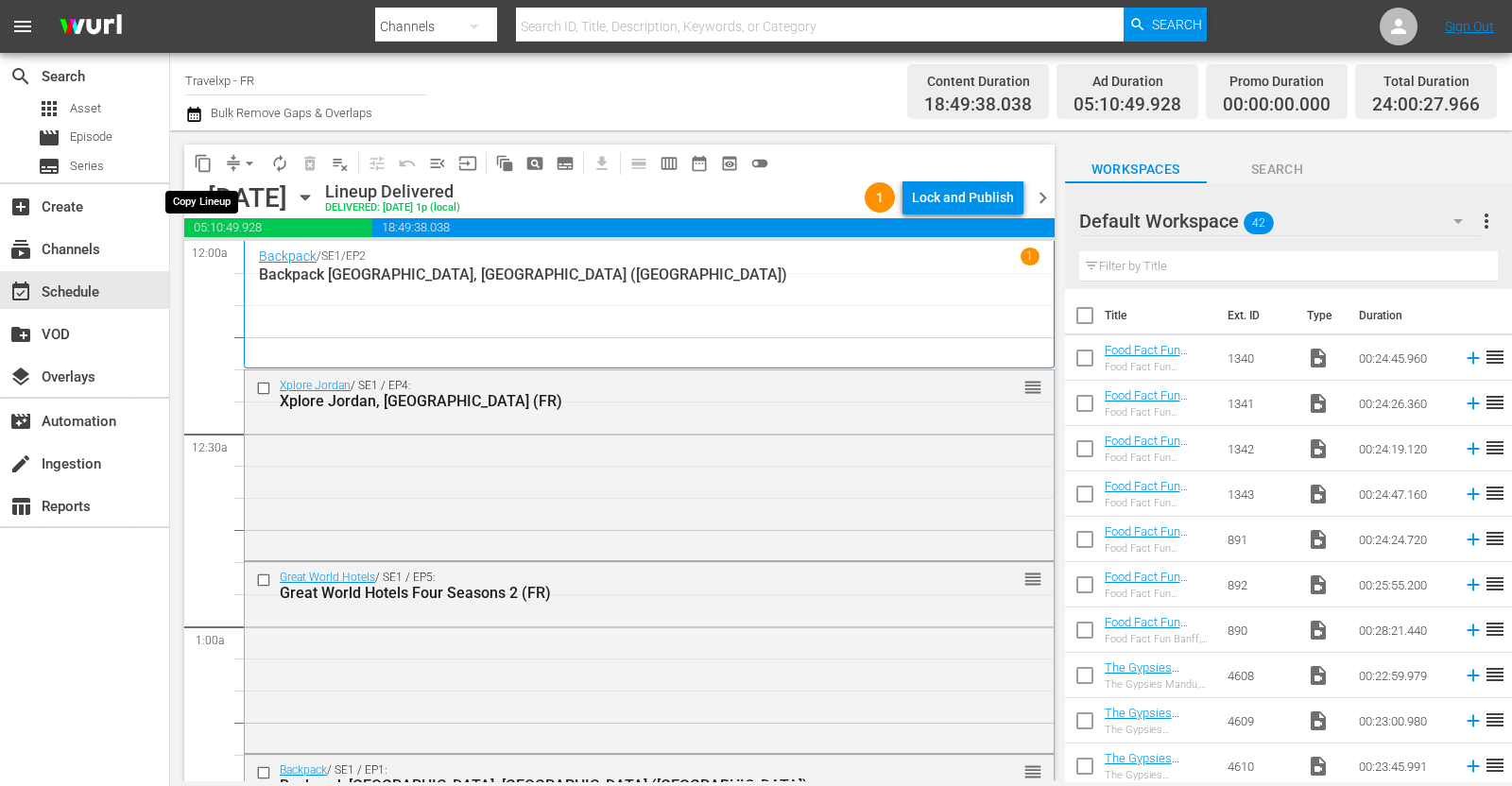
click at [204, 166] on span "content_copy" at bounding box center [203, 163] width 19 height 19
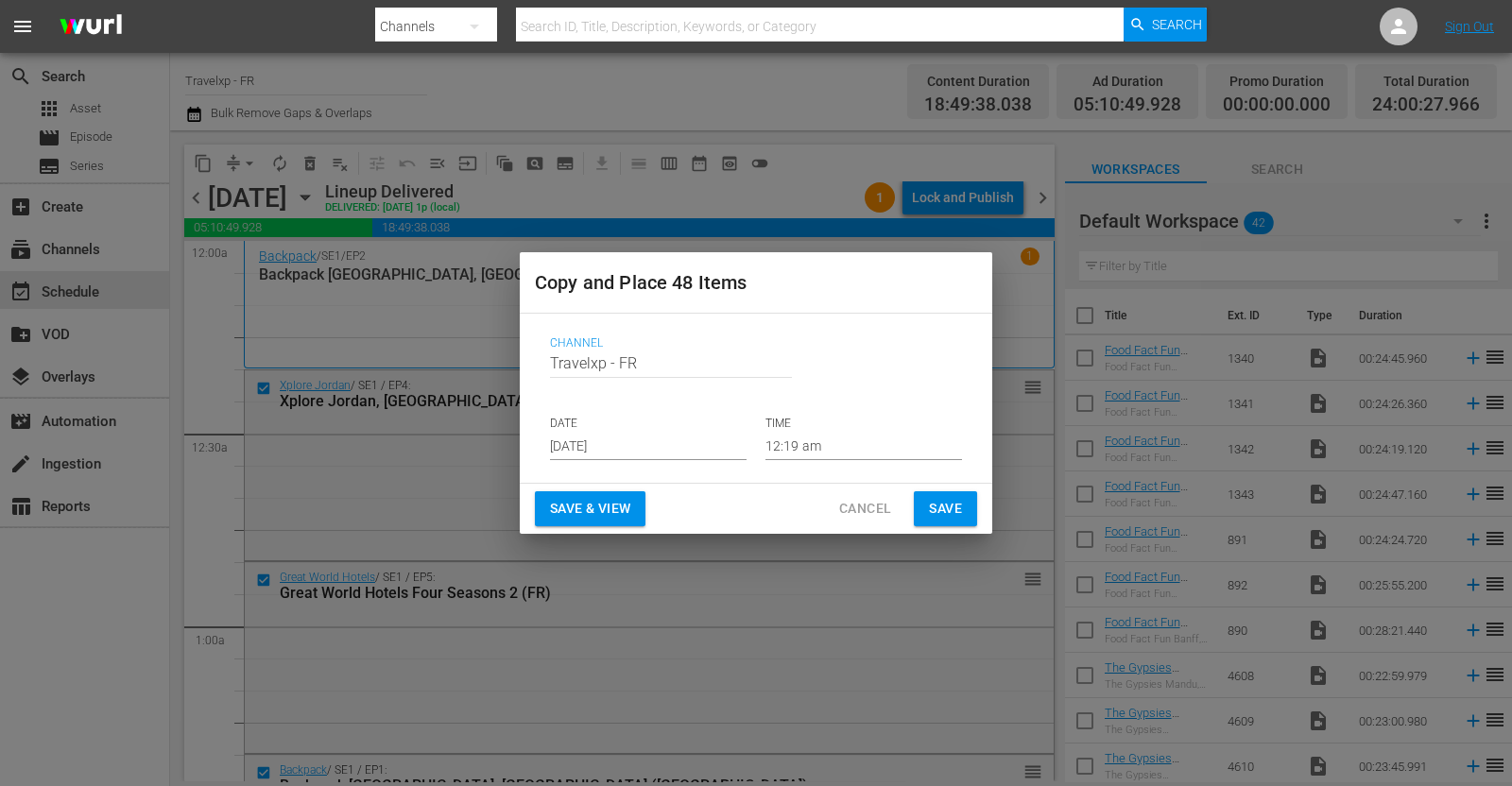
click at [624, 441] on input "[DATE]" at bounding box center [648, 445] width 196 height 28
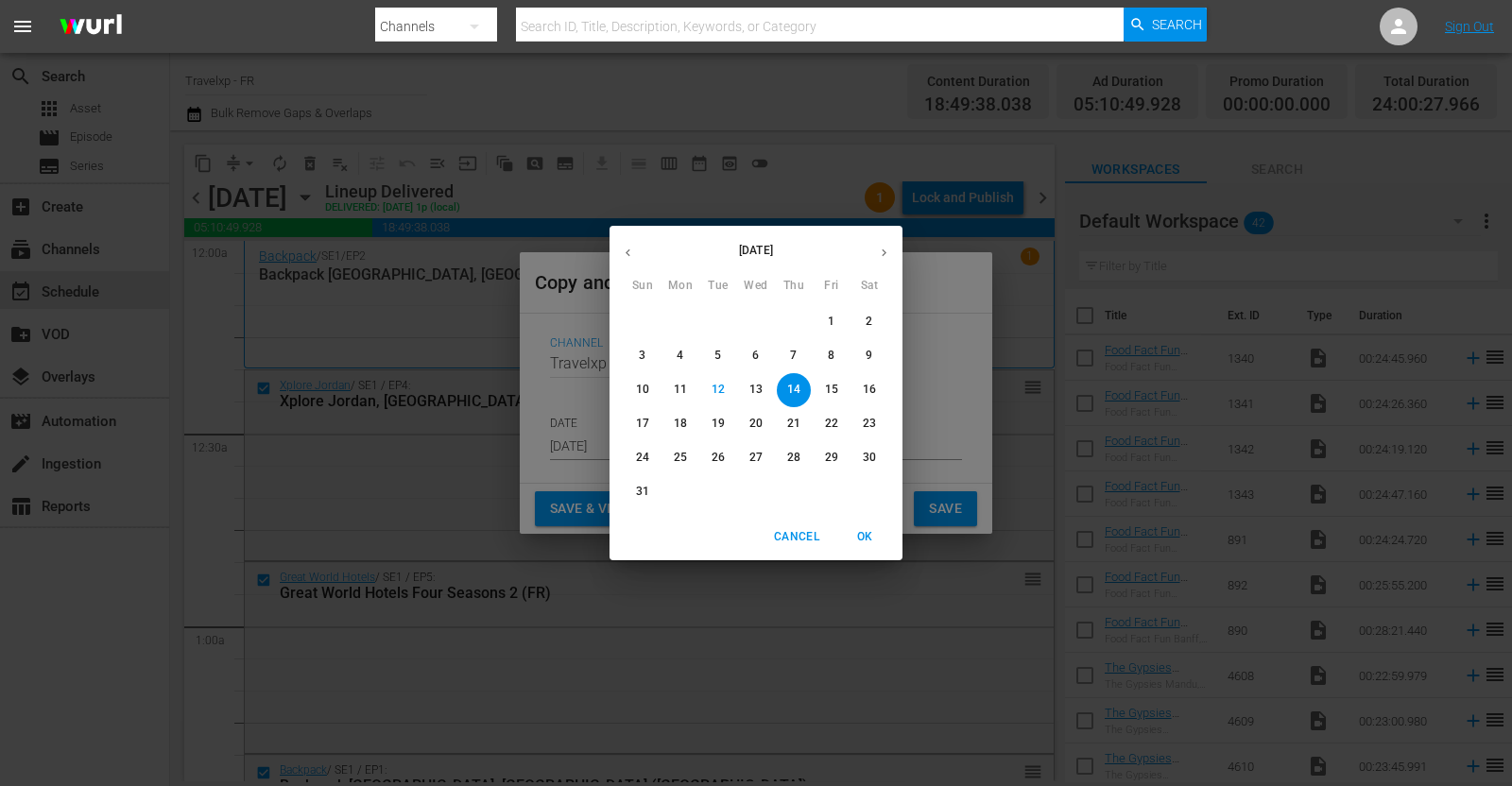
click at [841, 387] on span "15" at bounding box center [832, 389] width 34 height 16
type input "[DATE]"
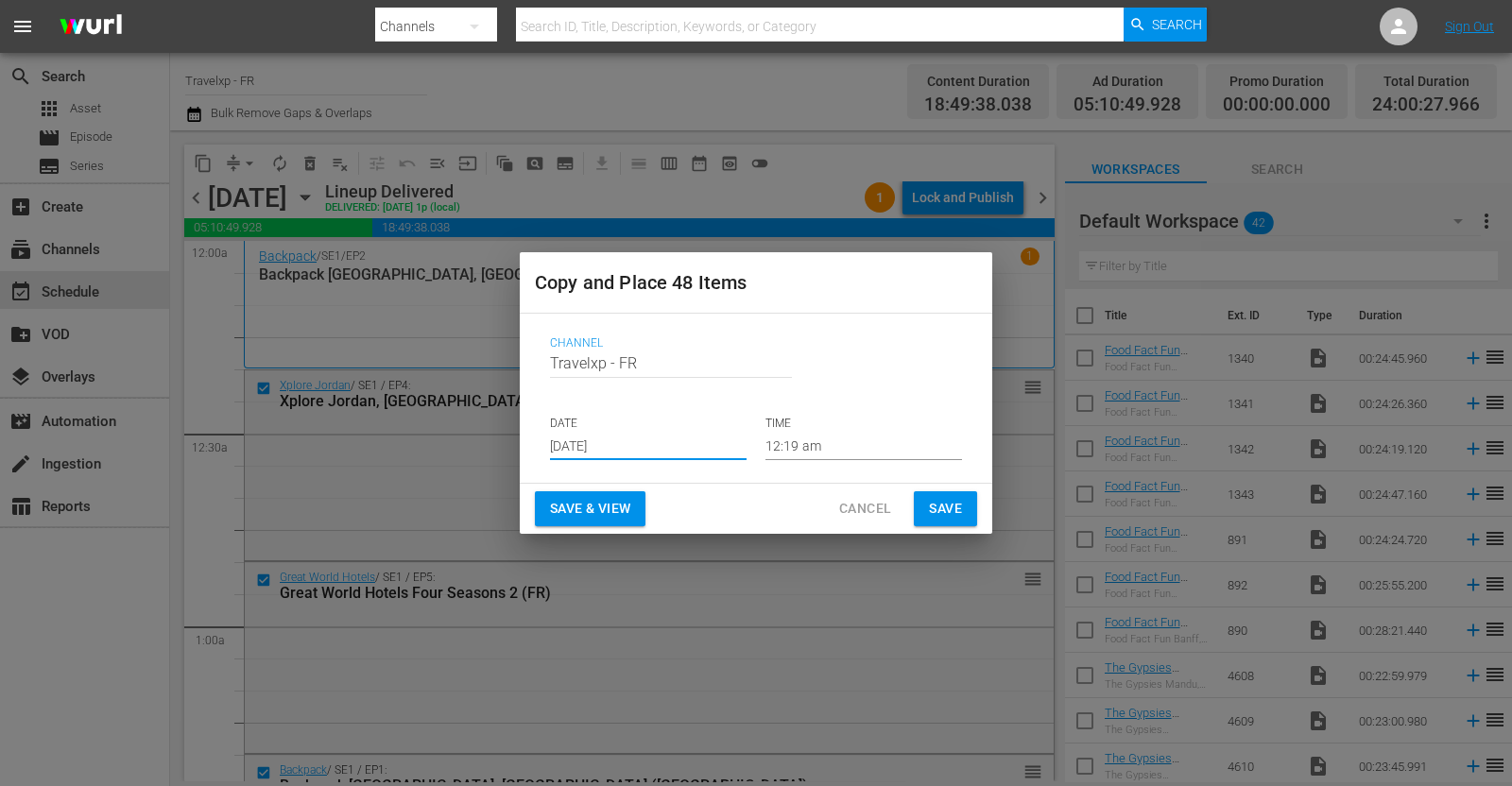
click at [601, 498] on span "Save & View" at bounding box center [590, 509] width 80 height 24
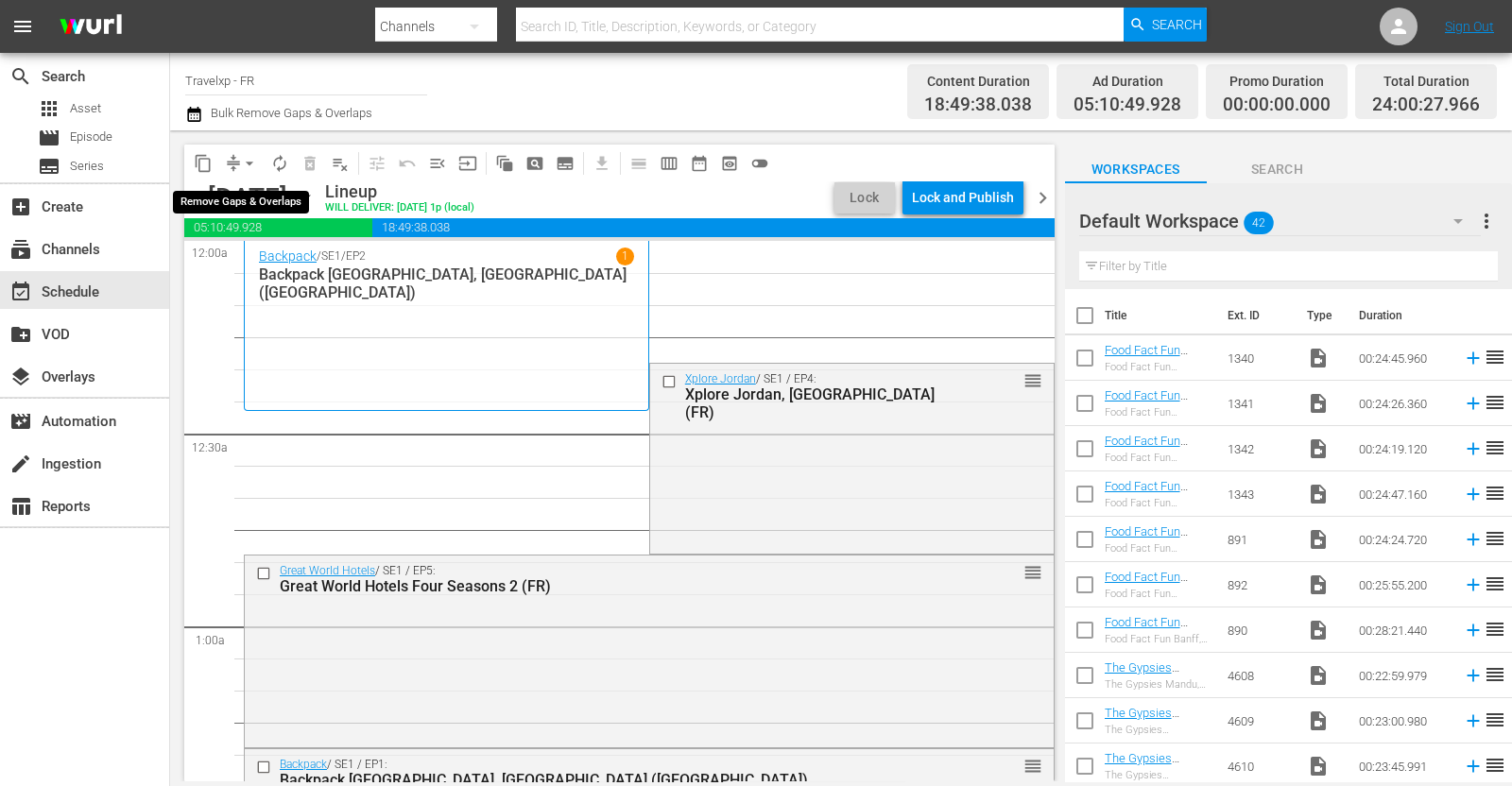
click at [238, 163] on button "arrow_drop_down" at bounding box center [249, 163] width 30 height 30
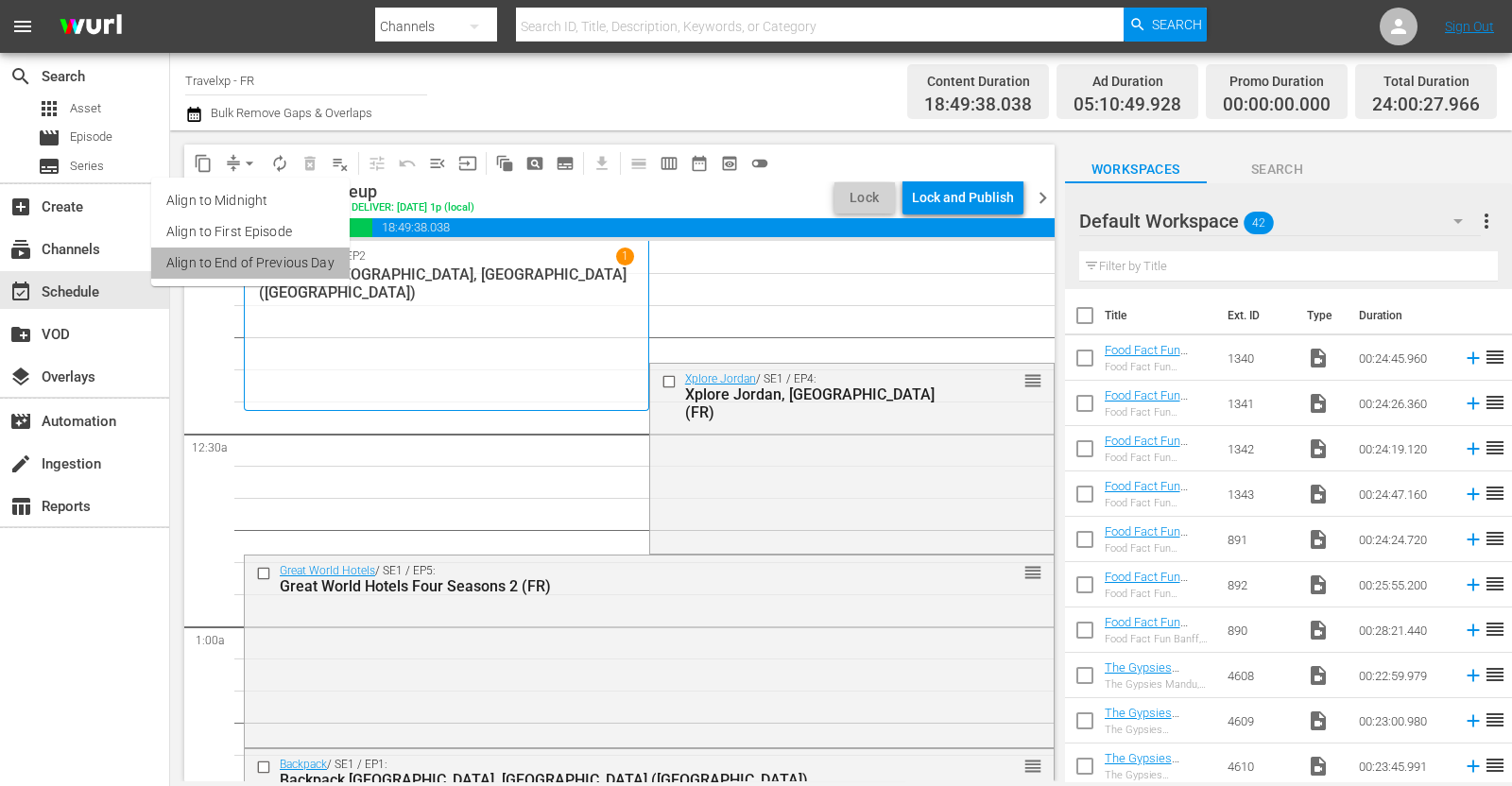
click at [261, 258] on li "Align to End of Previous Day" at bounding box center [250, 263] width 198 height 31
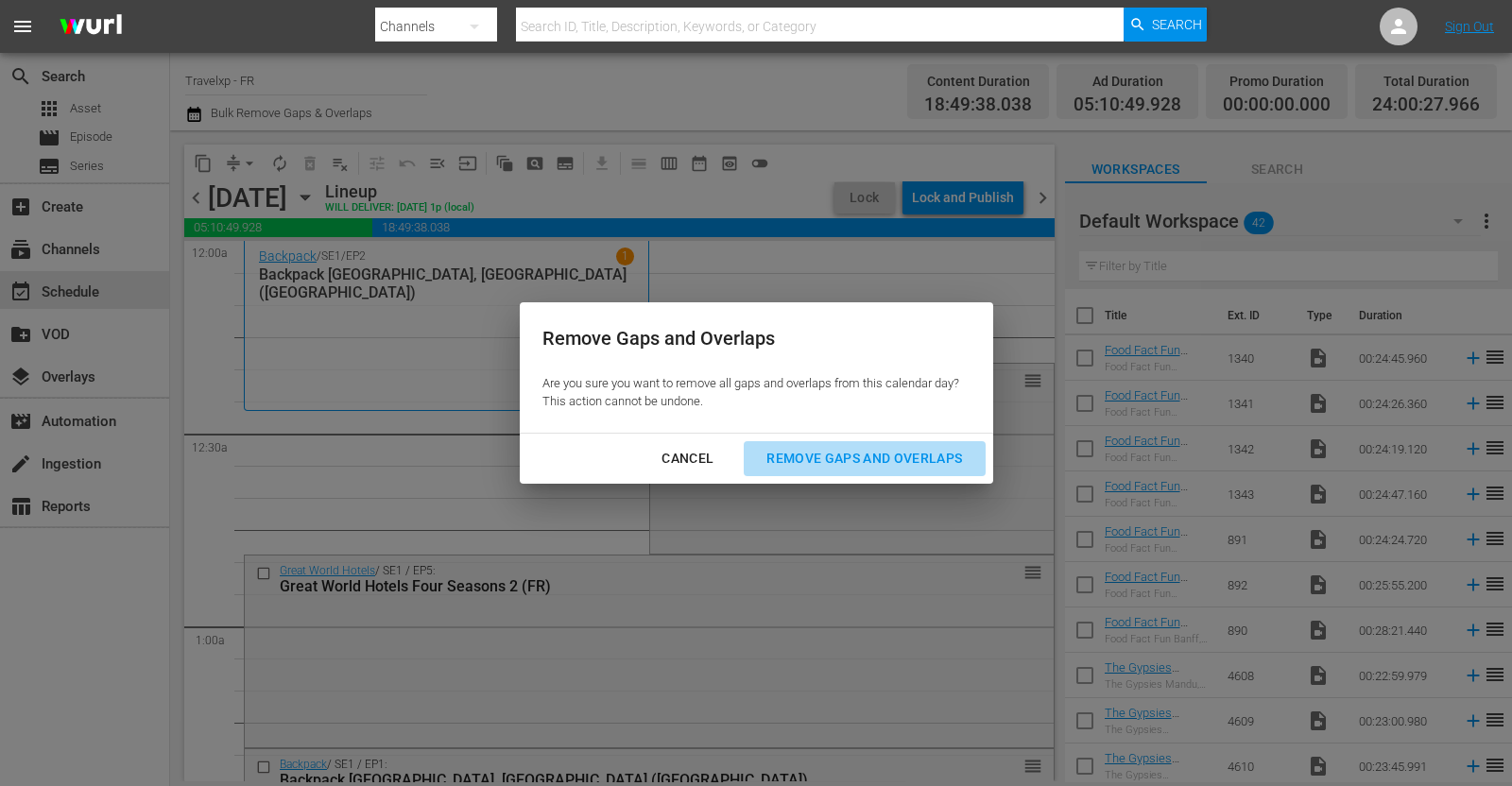
click at [834, 451] on div "Remove Gaps and Overlaps" at bounding box center [864, 459] width 226 height 24
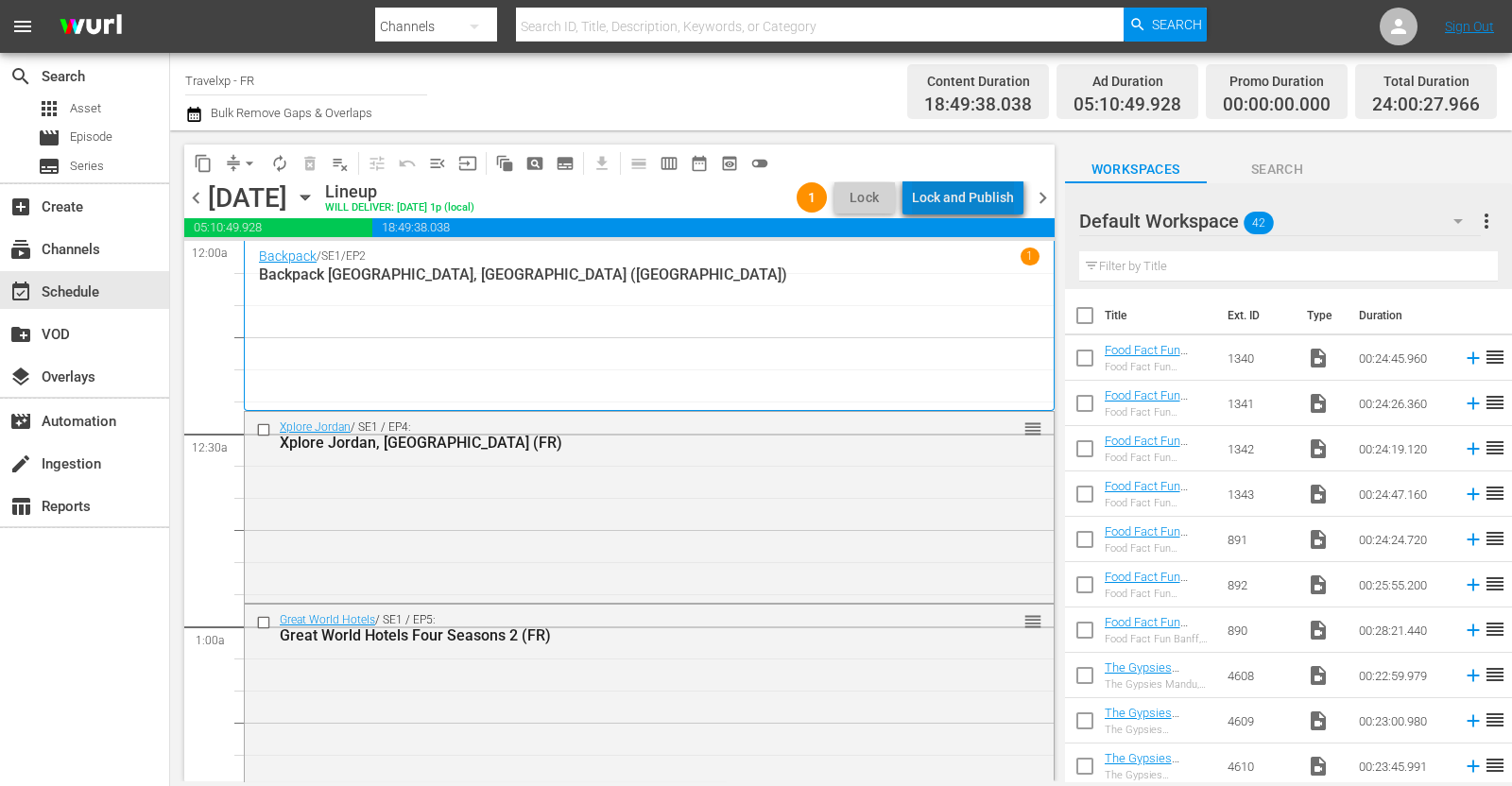
click at [980, 183] on div "Lock and Publish" at bounding box center [963, 197] width 102 height 34
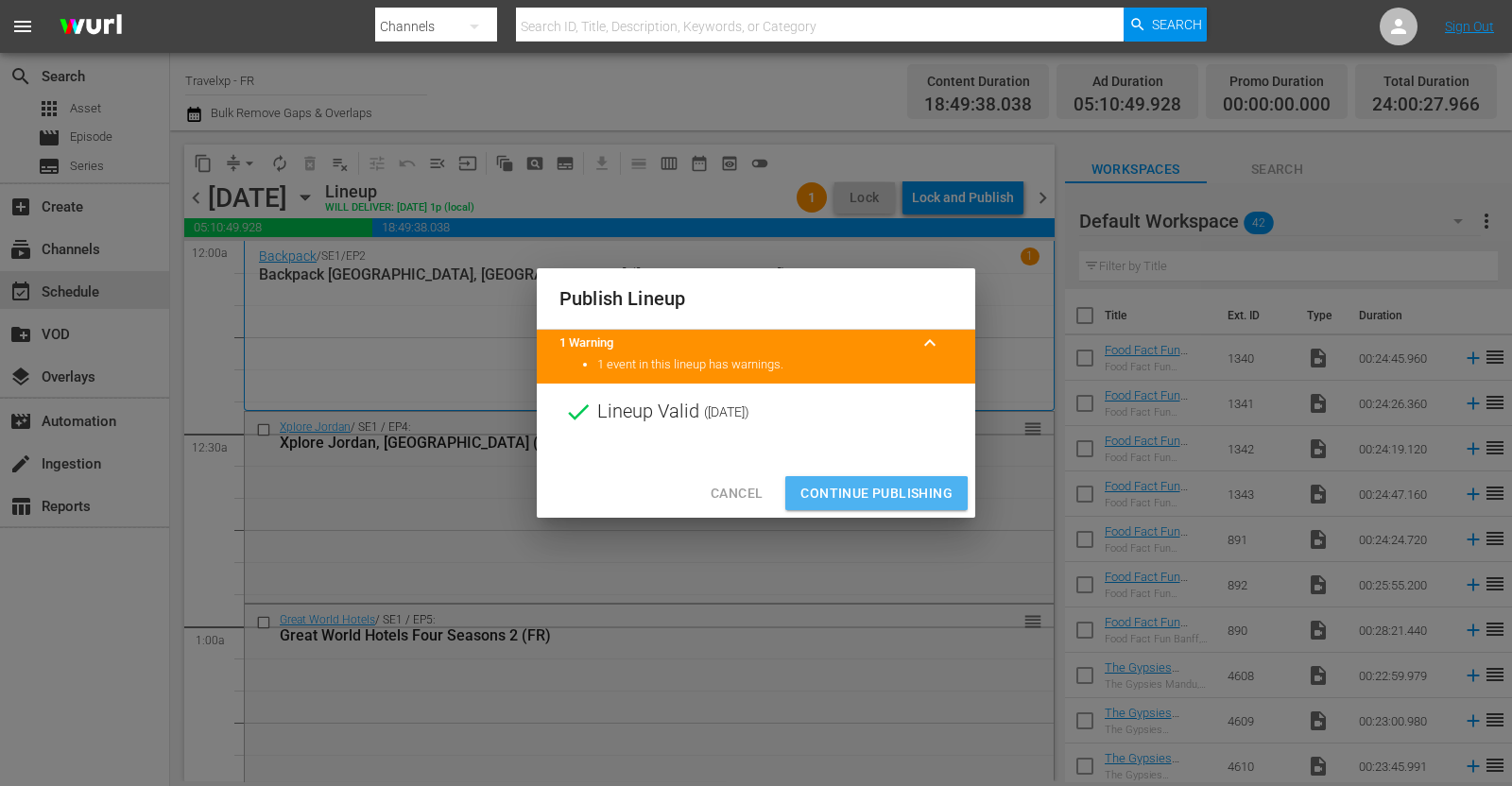
click at [855, 494] on span "Continue Publishing" at bounding box center [876, 494] width 152 height 24
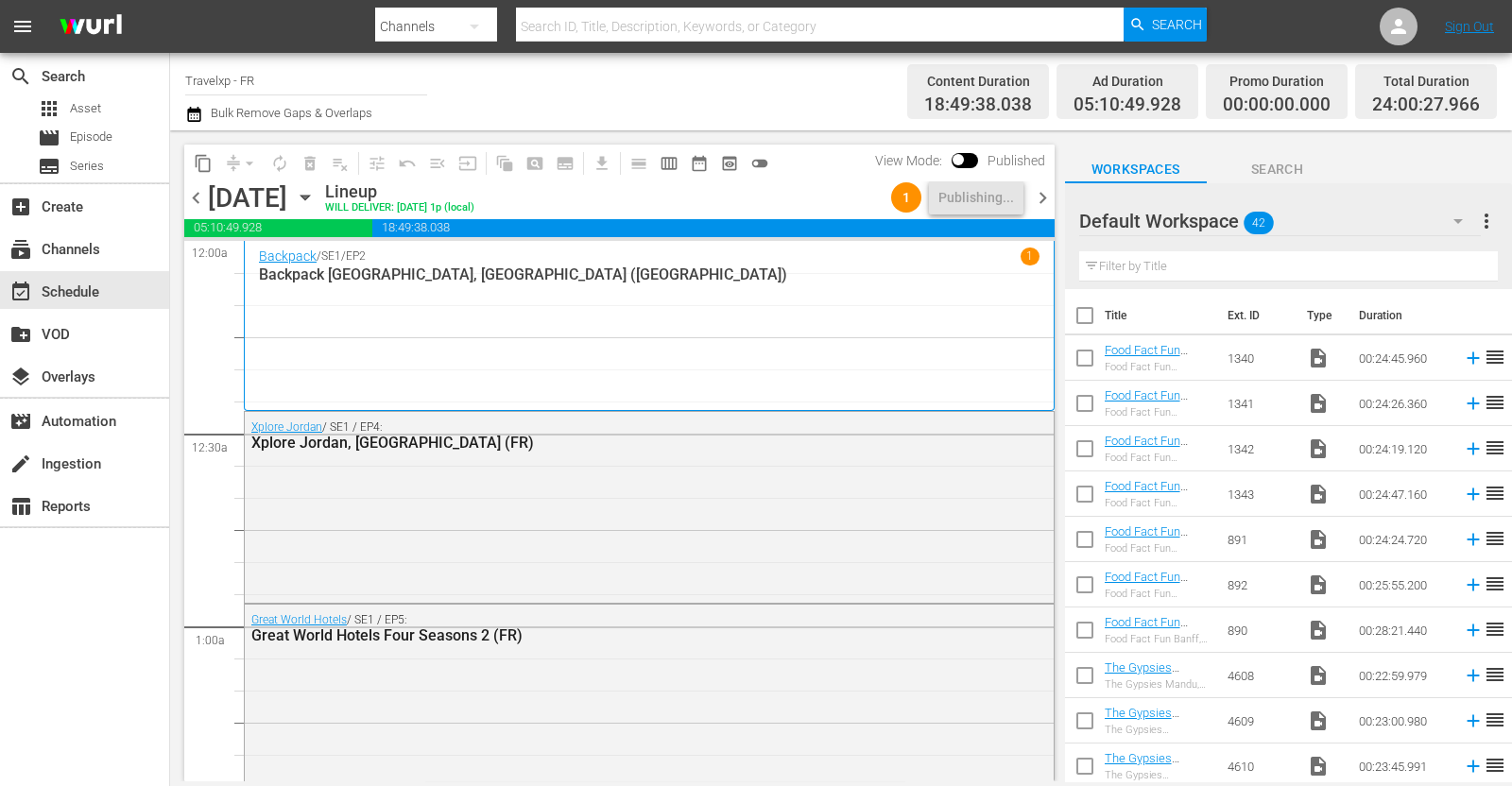
click at [1039, 194] on span "chevron_right" at bounding box center [1042, 198] width 24 height 24
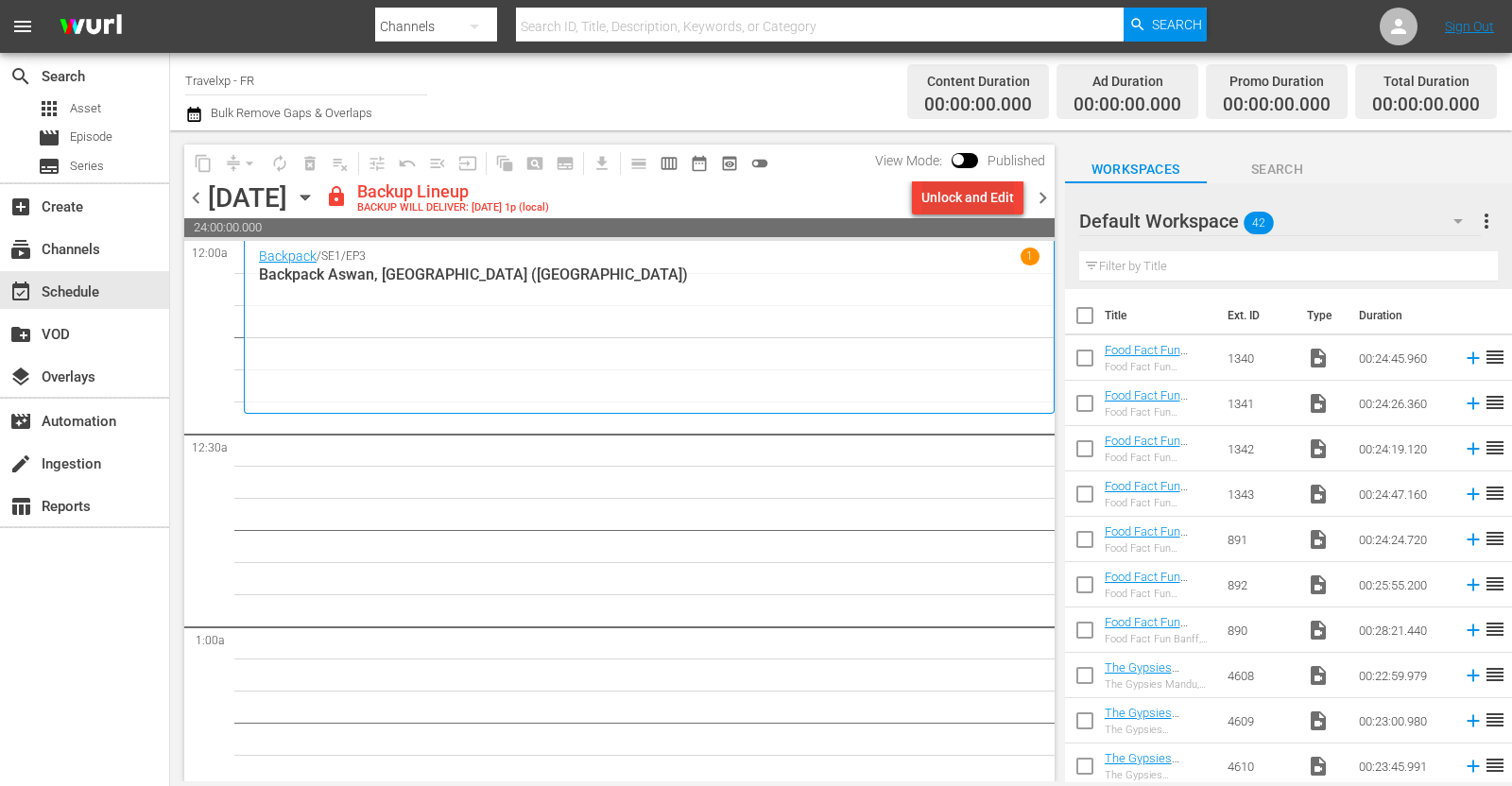
click at [954, 203] on div "Unlock and Edit" at bounding box center [968, 197] width 92 height 34
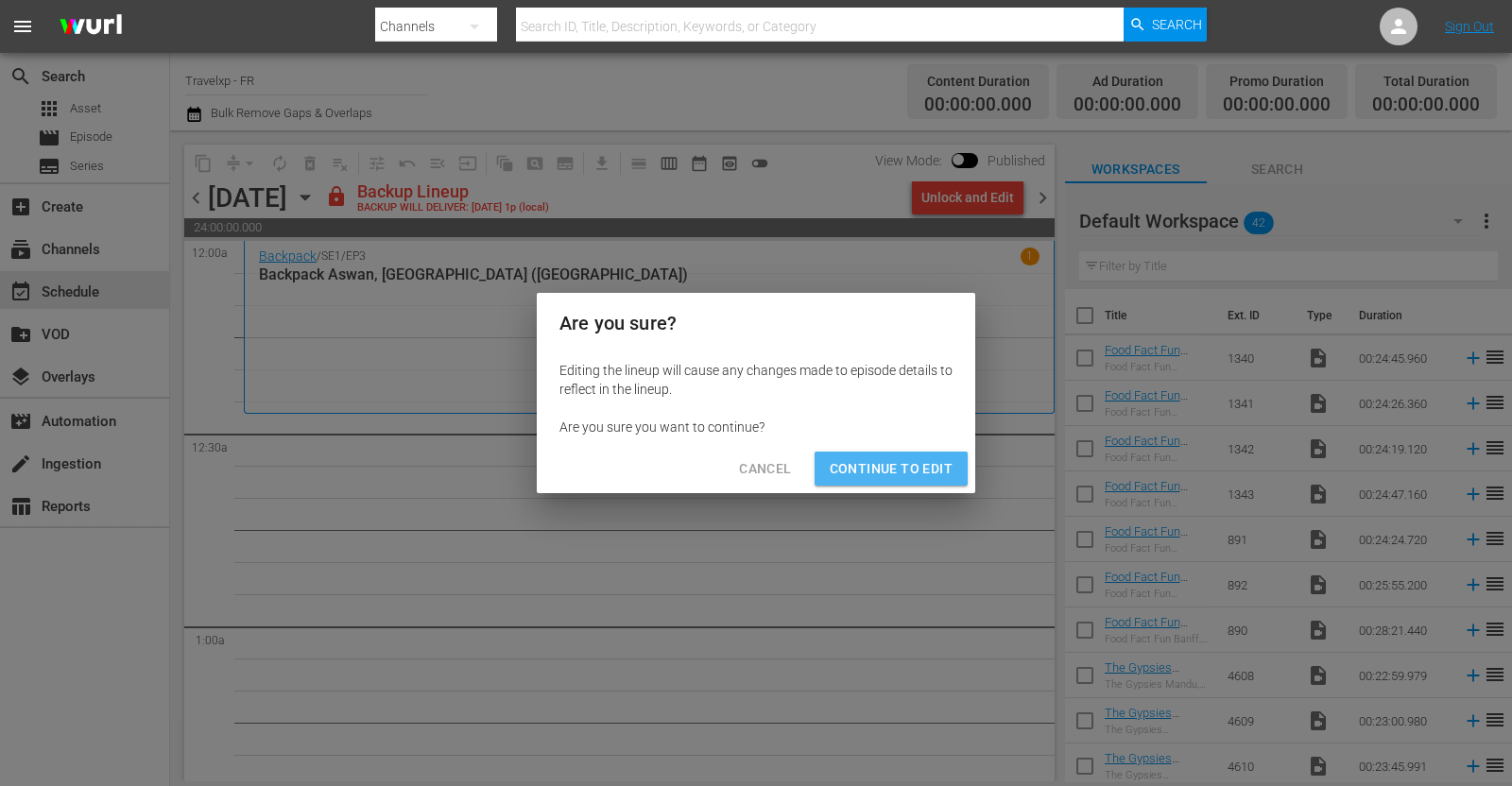
click at [893, 465] on span "Continue to Edit" at bounding box center [890, 468] width 123 height 24
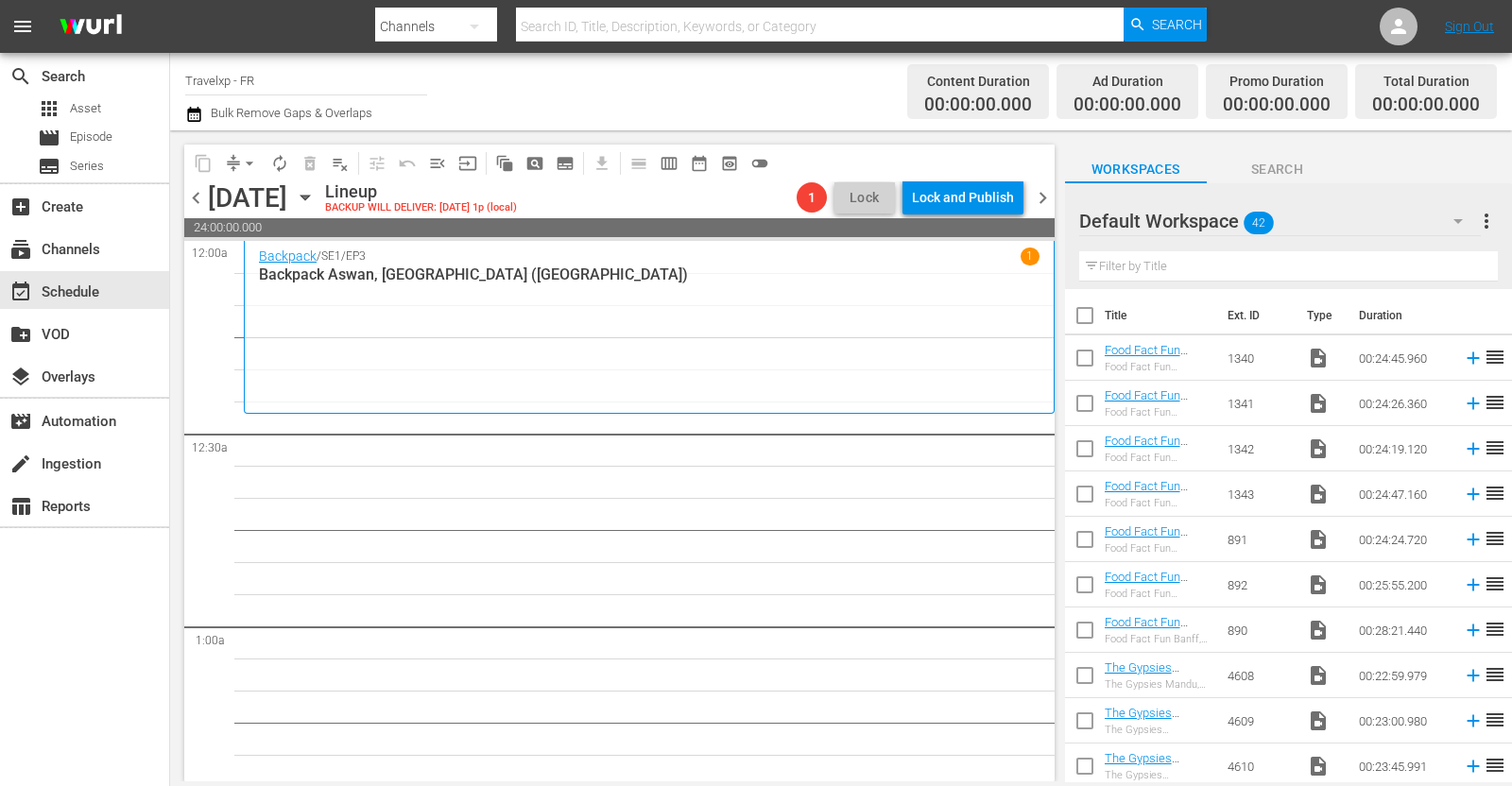
click at [316, 199] on icon "button" at bounding box center [305, 197] width 21 height 21
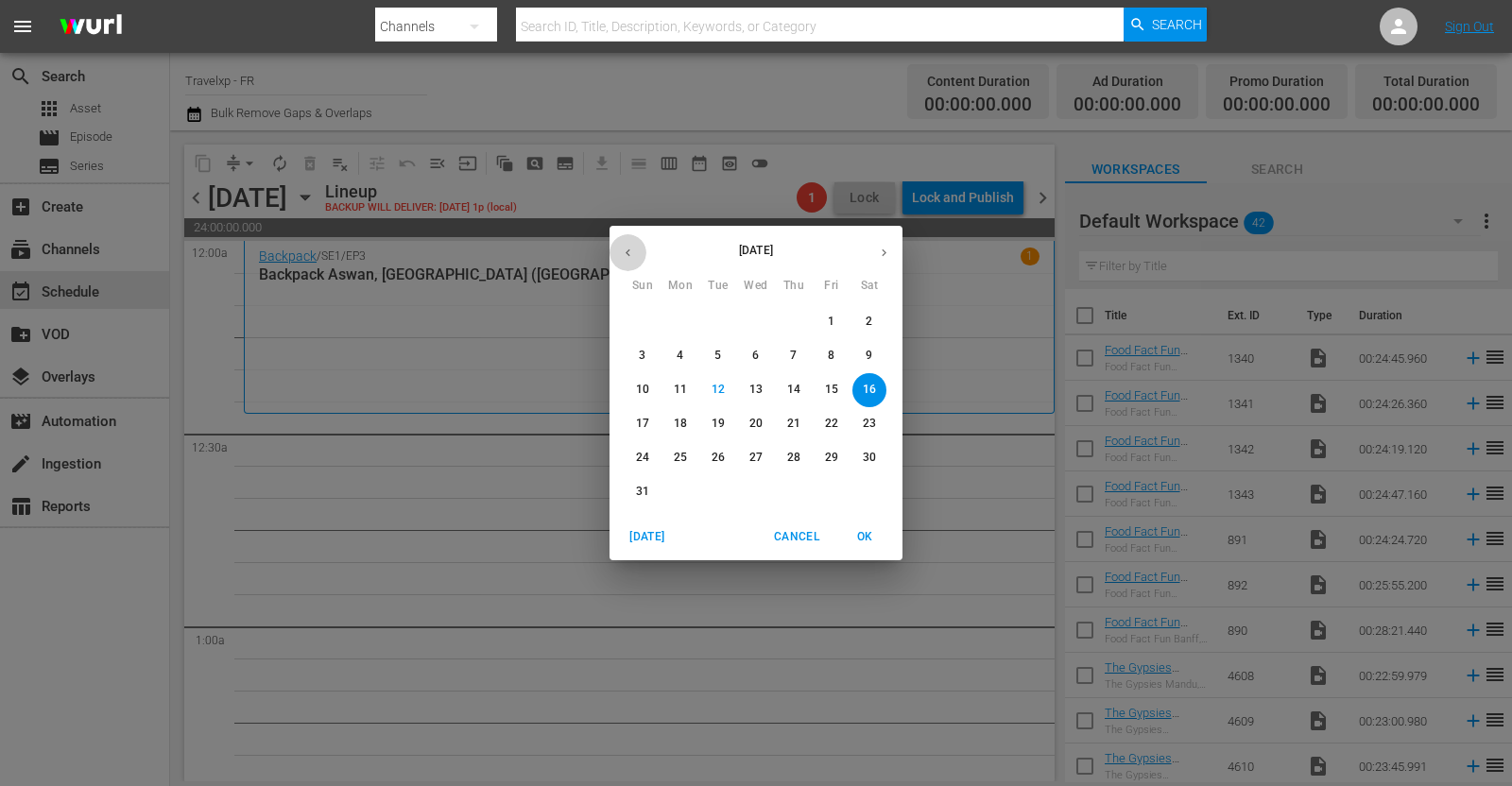
click at [631, 253] on icon "button" at bounding box center [628, 253] width 14 height 14
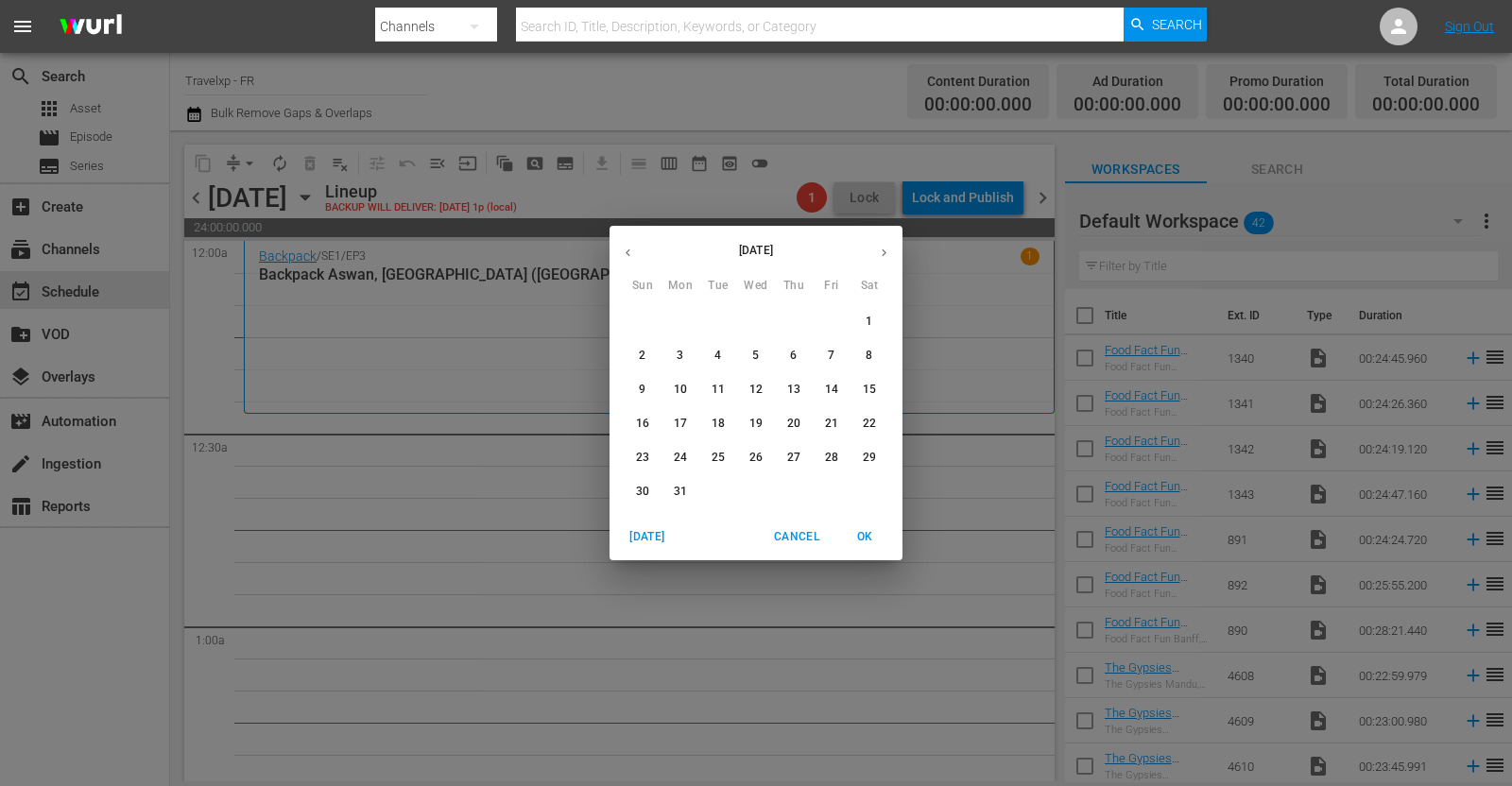
click at [644, 425] on p "16" at bounding box center [642, 423] width 13 height 16
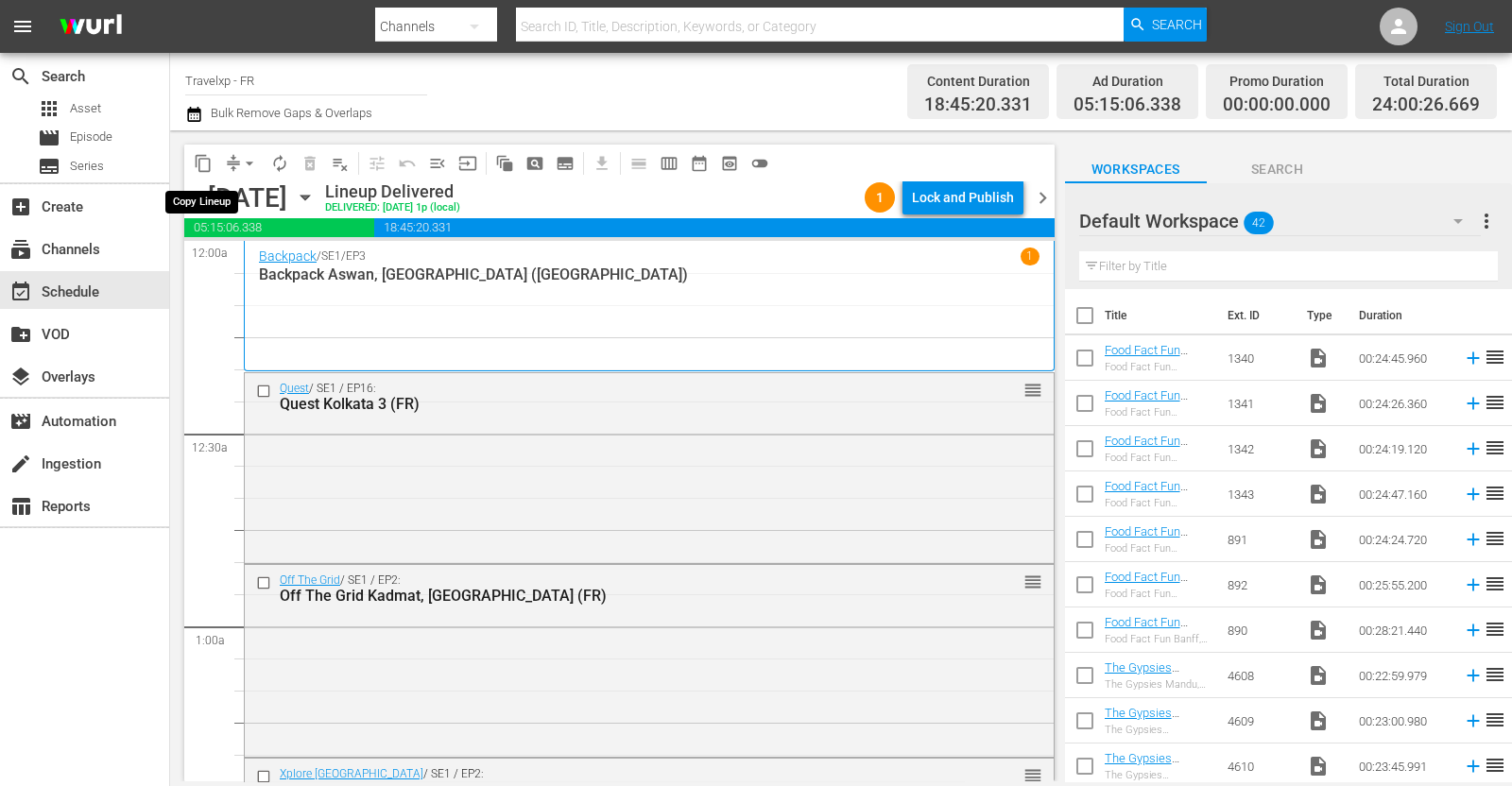
click at [203, 168] on span "content_copy" at bounding box center [203, 163] width 19 height 19
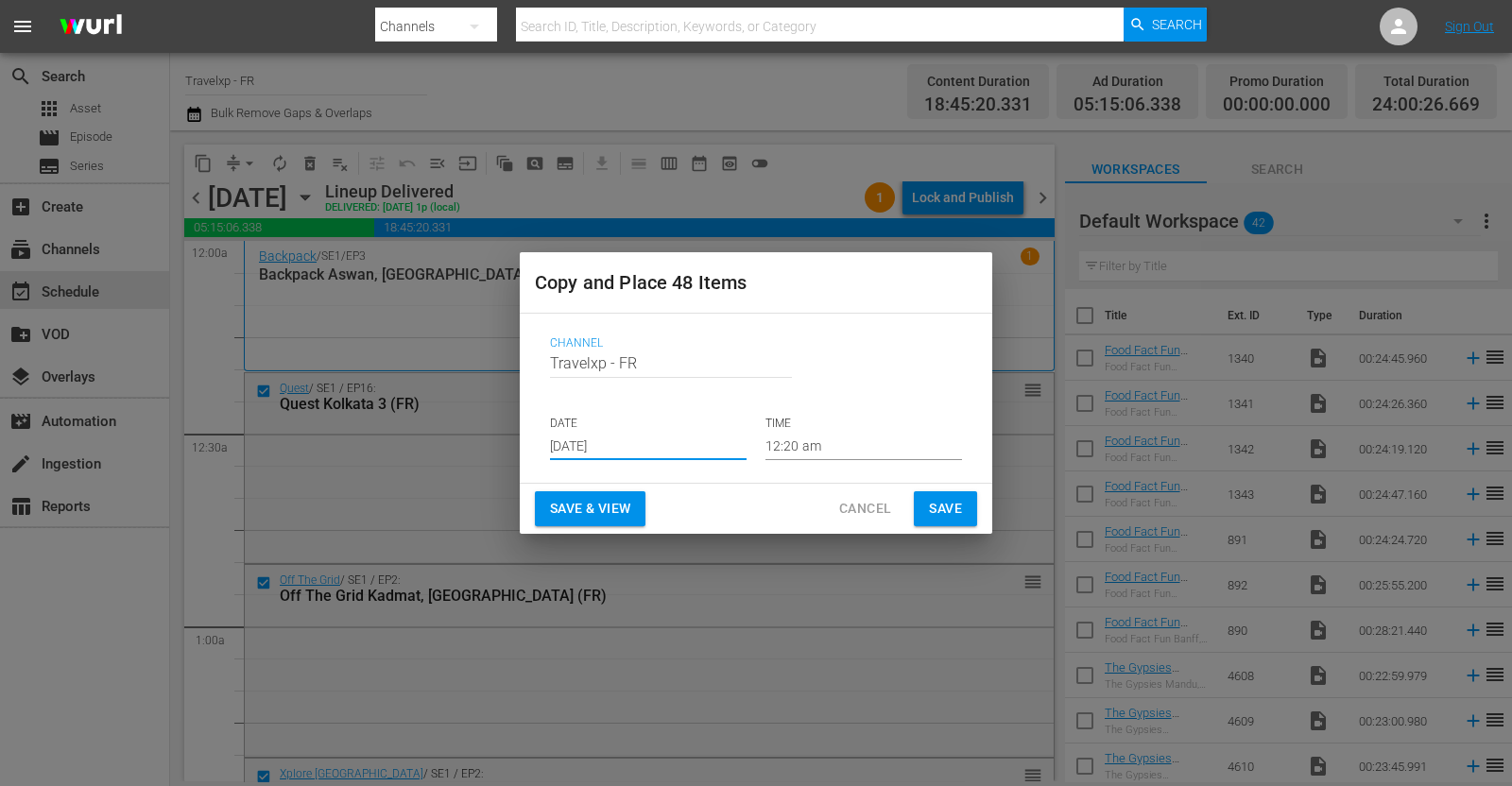
click at [623, 437] on input "[DATE]" at bounding box center [648, 445] width 196 height 28
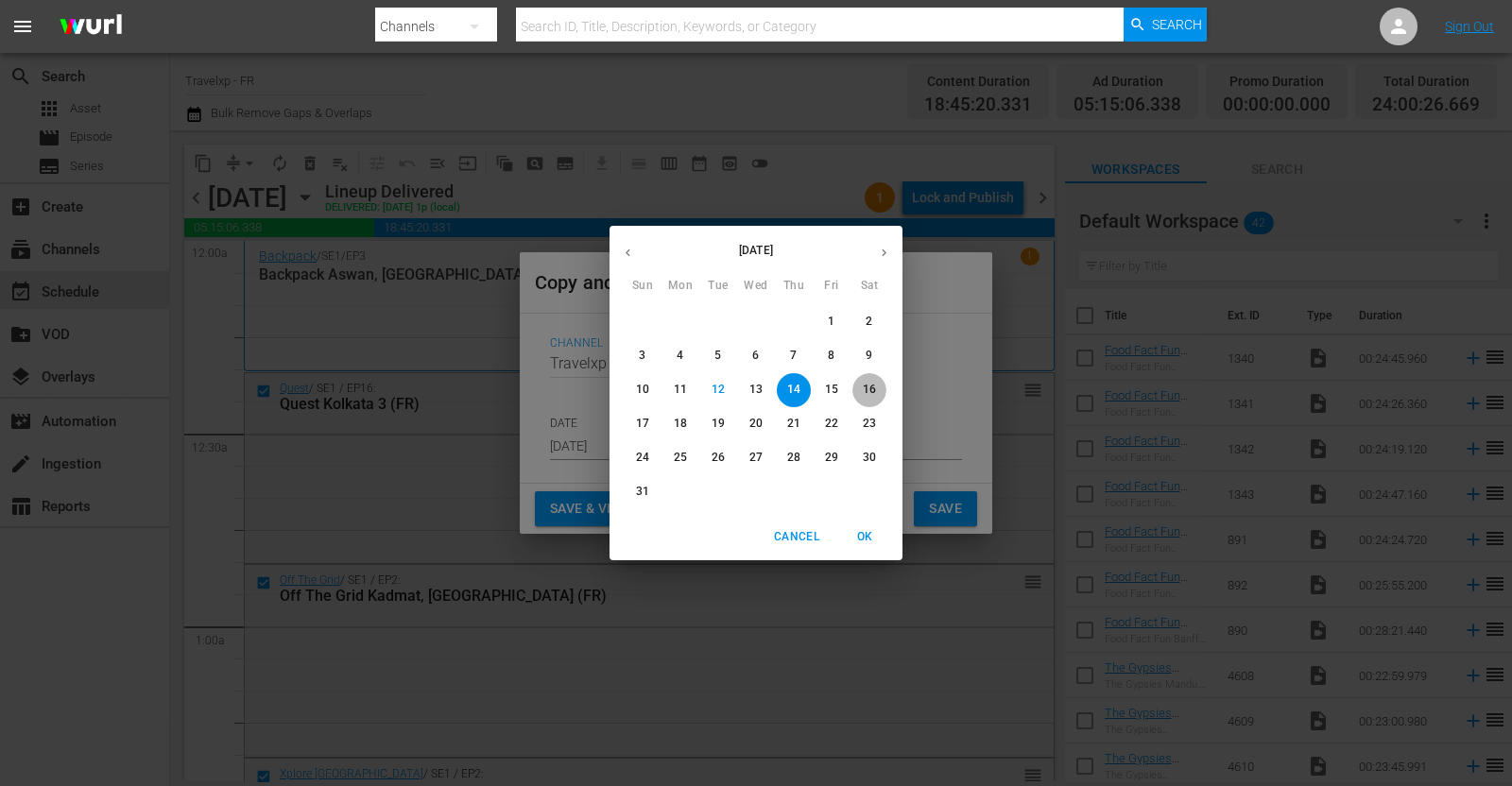
click at [873, 384] on p "16" at bounding box center [869, 389] width 13 height 16
type input "[DATE]"
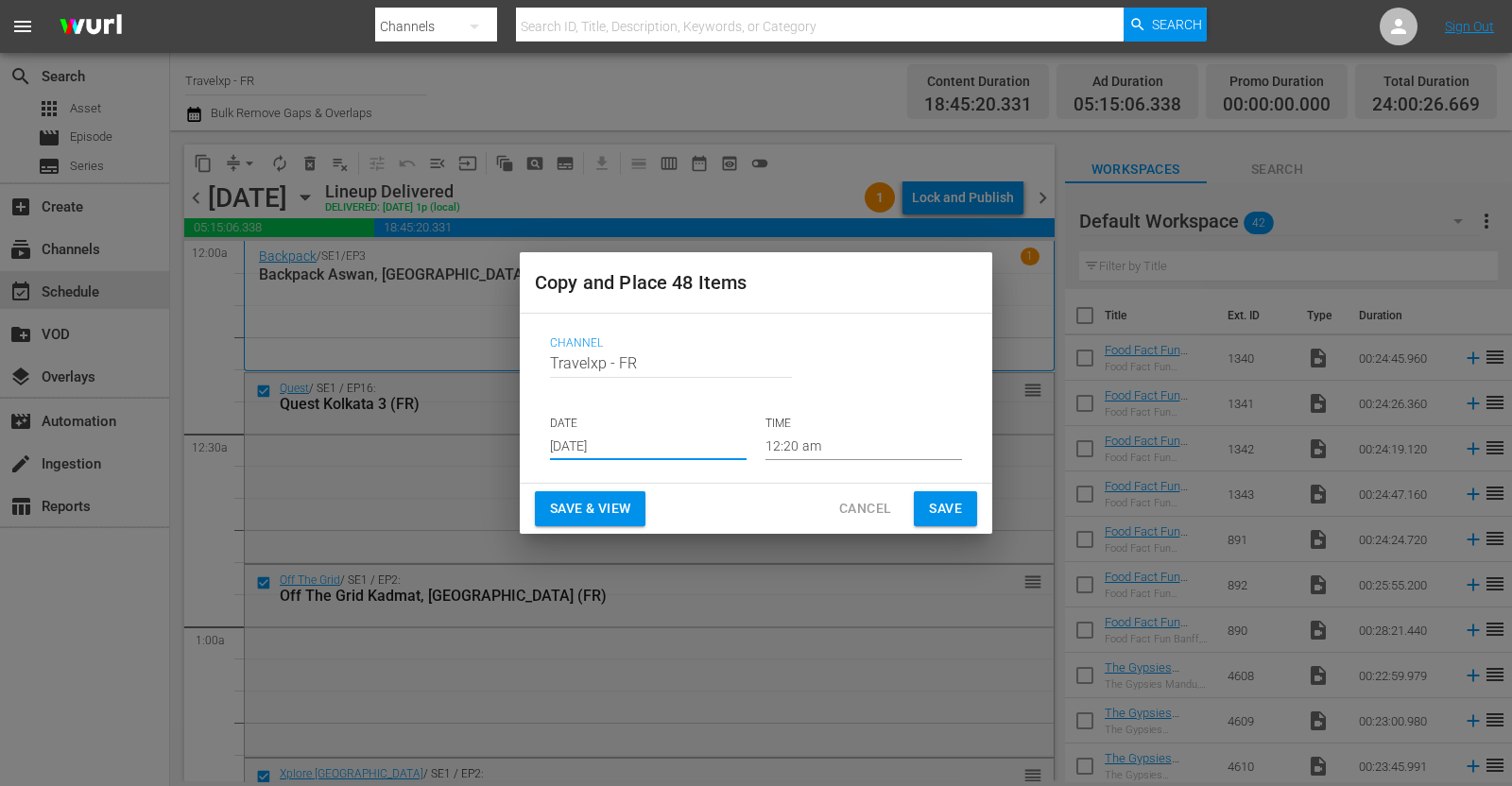
click at [606, 515] on span "Save & View" at bounding box center [590, 509] width 80 height 24
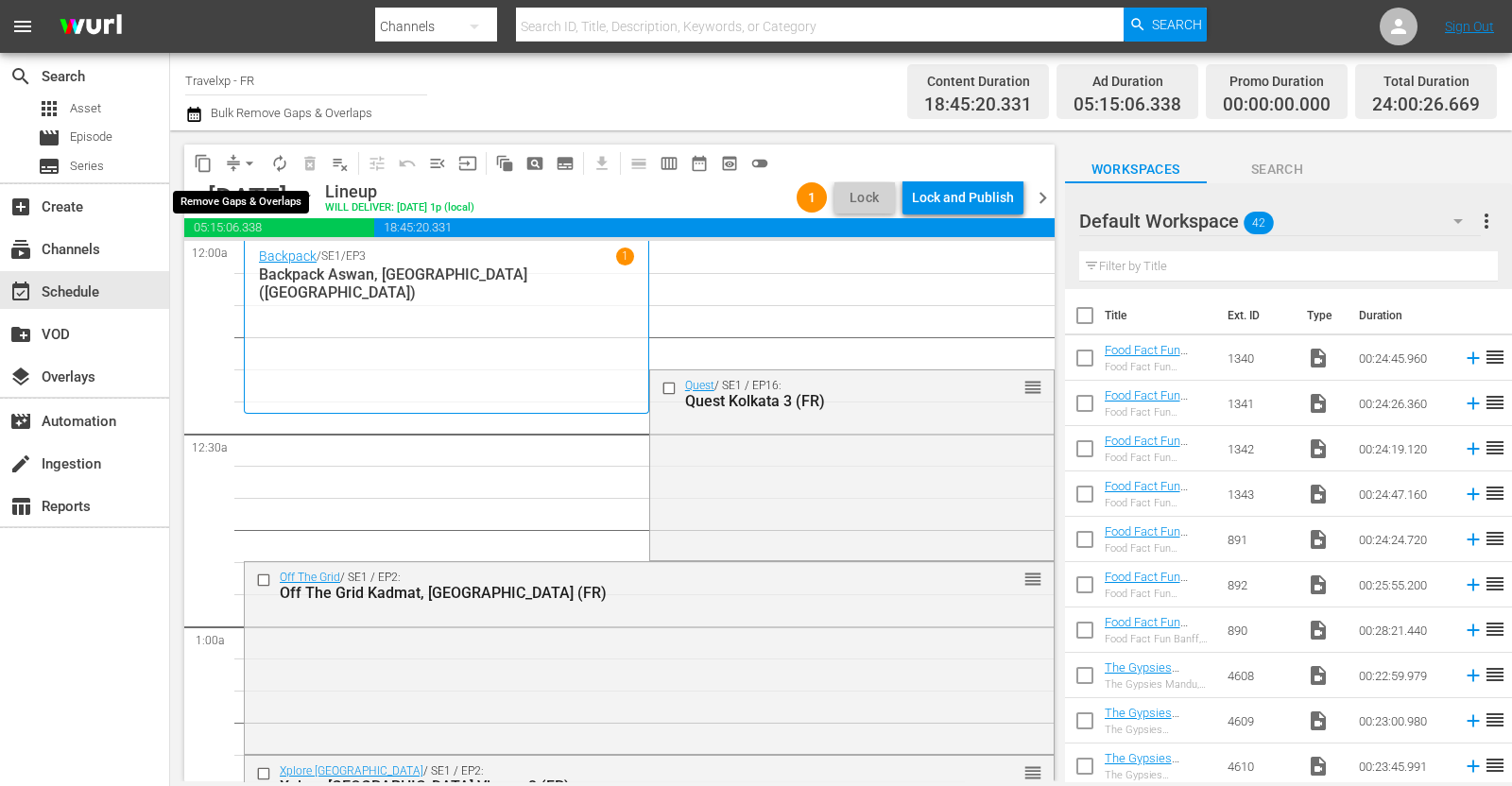
click at [255, 162] on span "arrow_drop_down" at bounding box center [249, 163] width 19 height 19
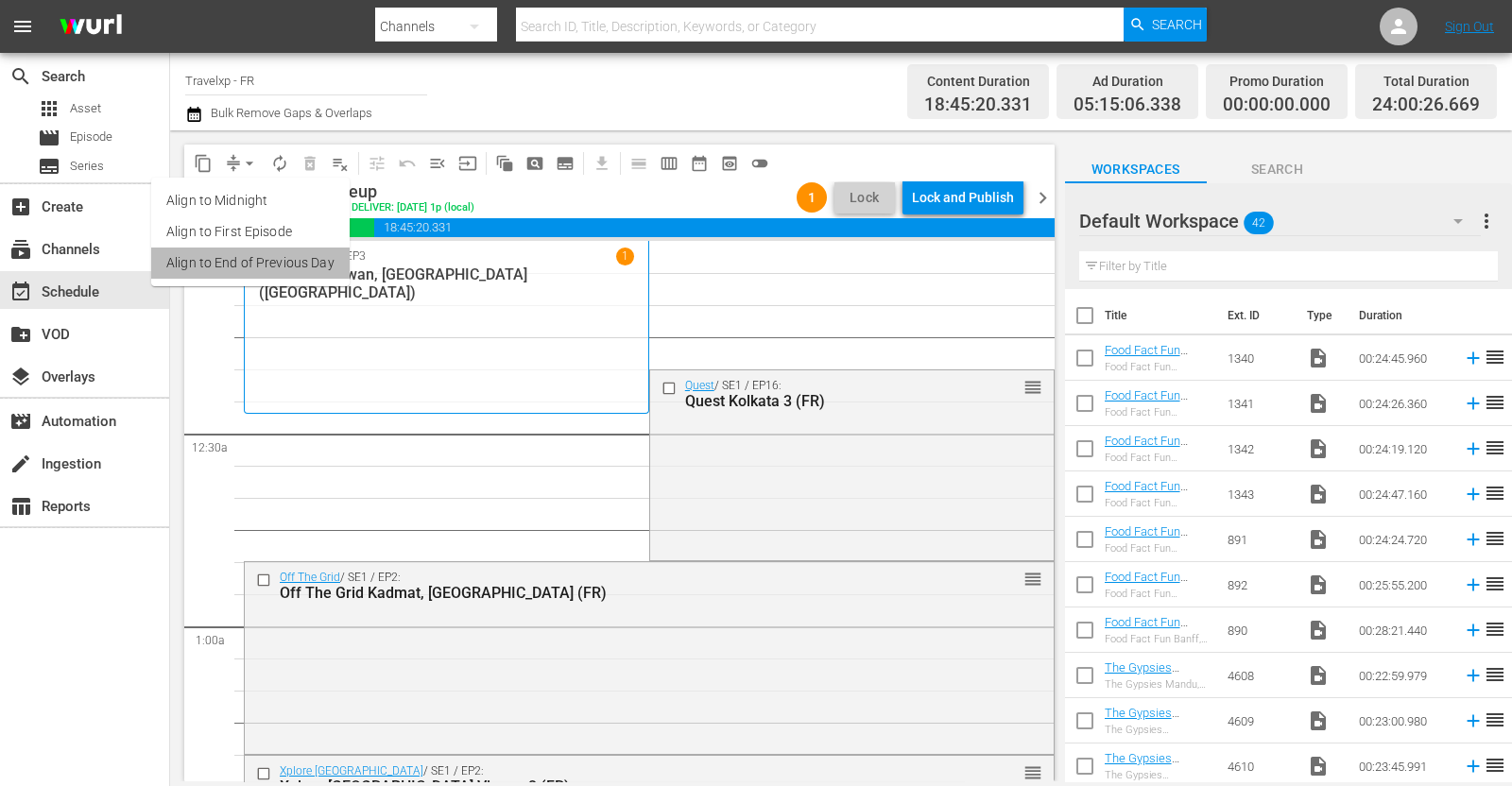
click at [263, 267] on li "Align to End of Previous Day" at bounding box center [250, 263] width 198 height 31
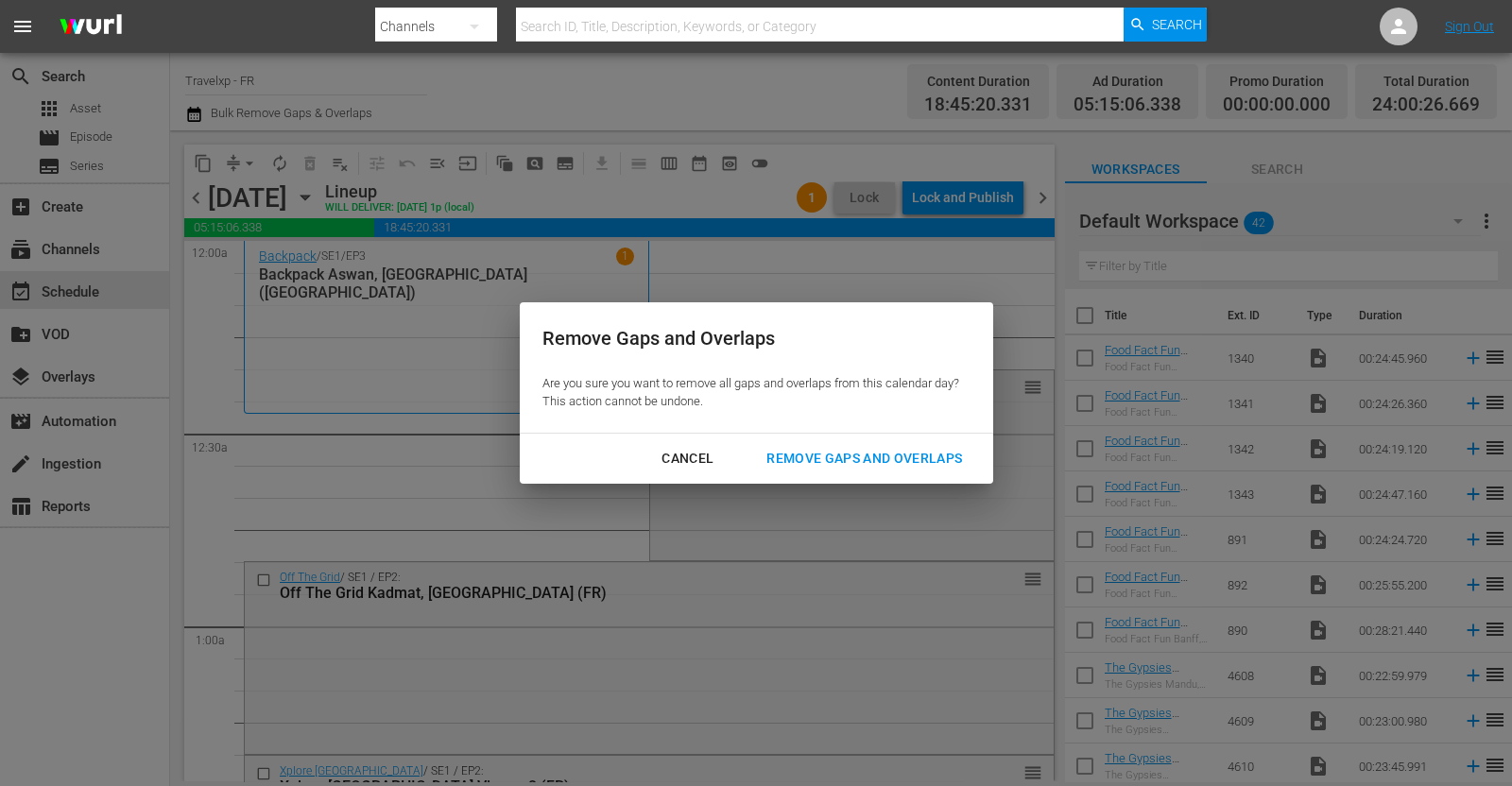
click at [879, 451] on div "Remove Gaps and Overlaps" at bounding box center [864, 459] width 226 height 24
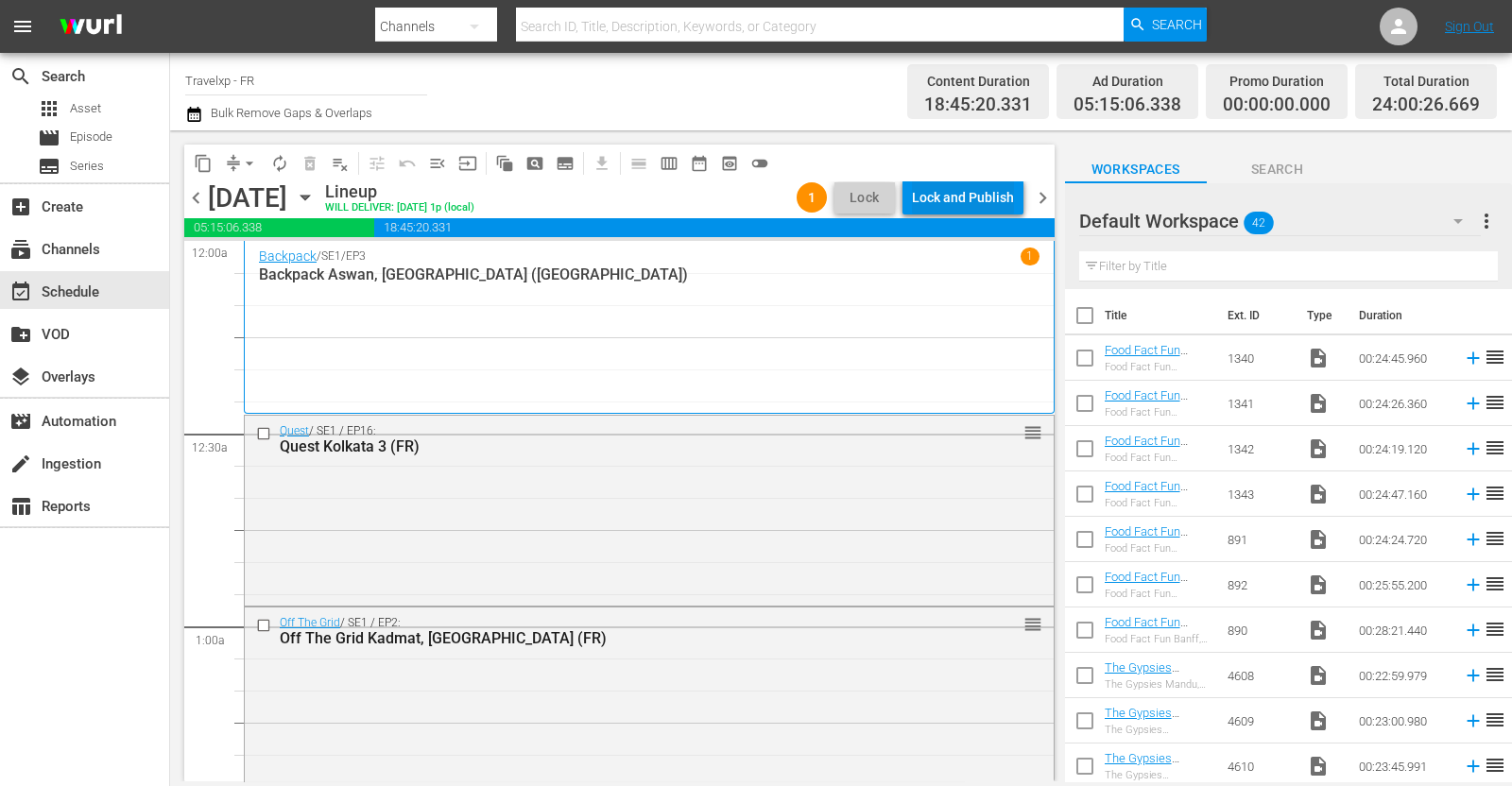
click at [973, 196] on div "Lock and Publish" at bounding box center [963, 197] width 102 height 34
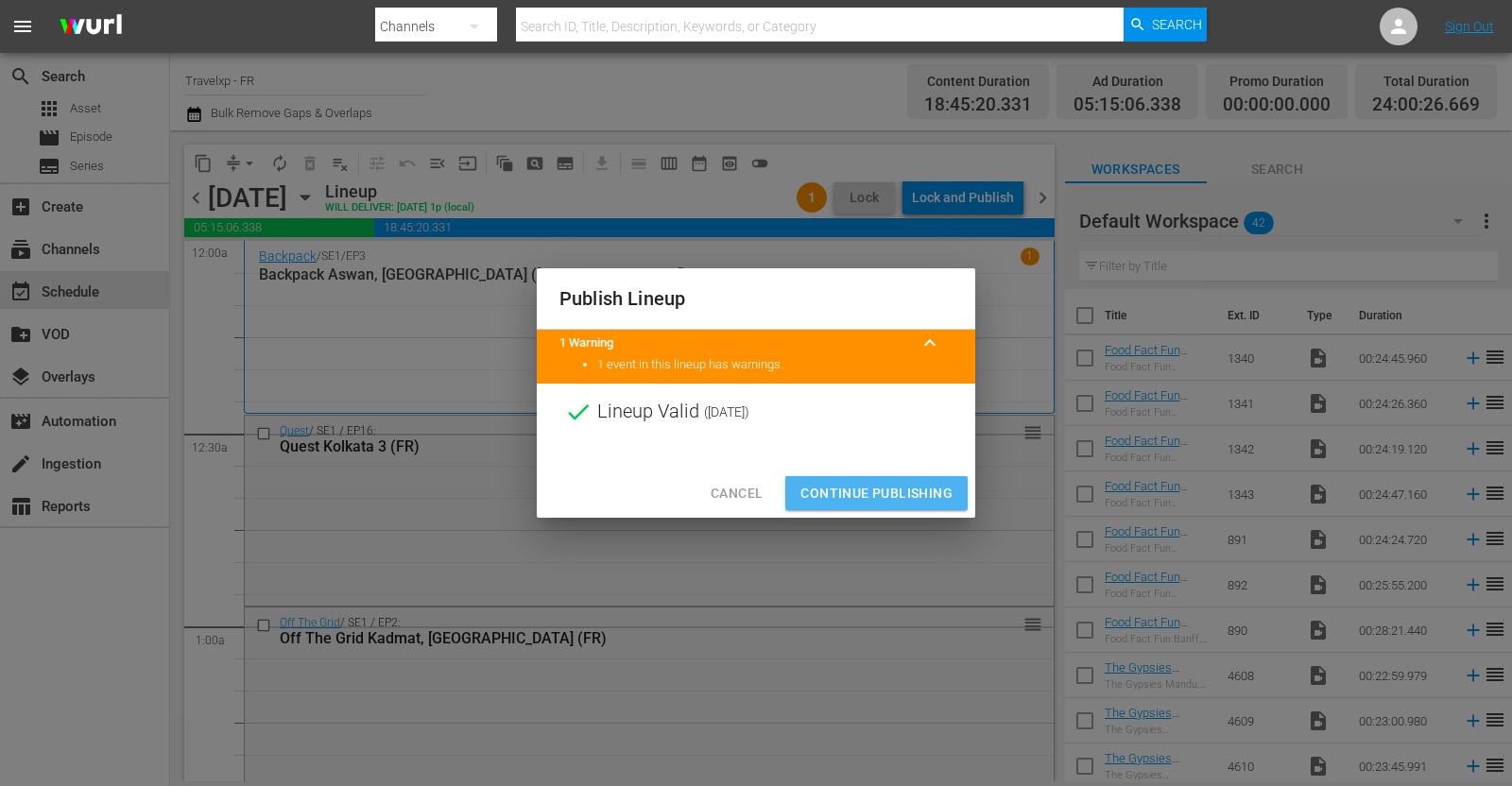
click at [898, 488] on span "Continue Publishing" at bounding box center [876, 494] width 152 height 24
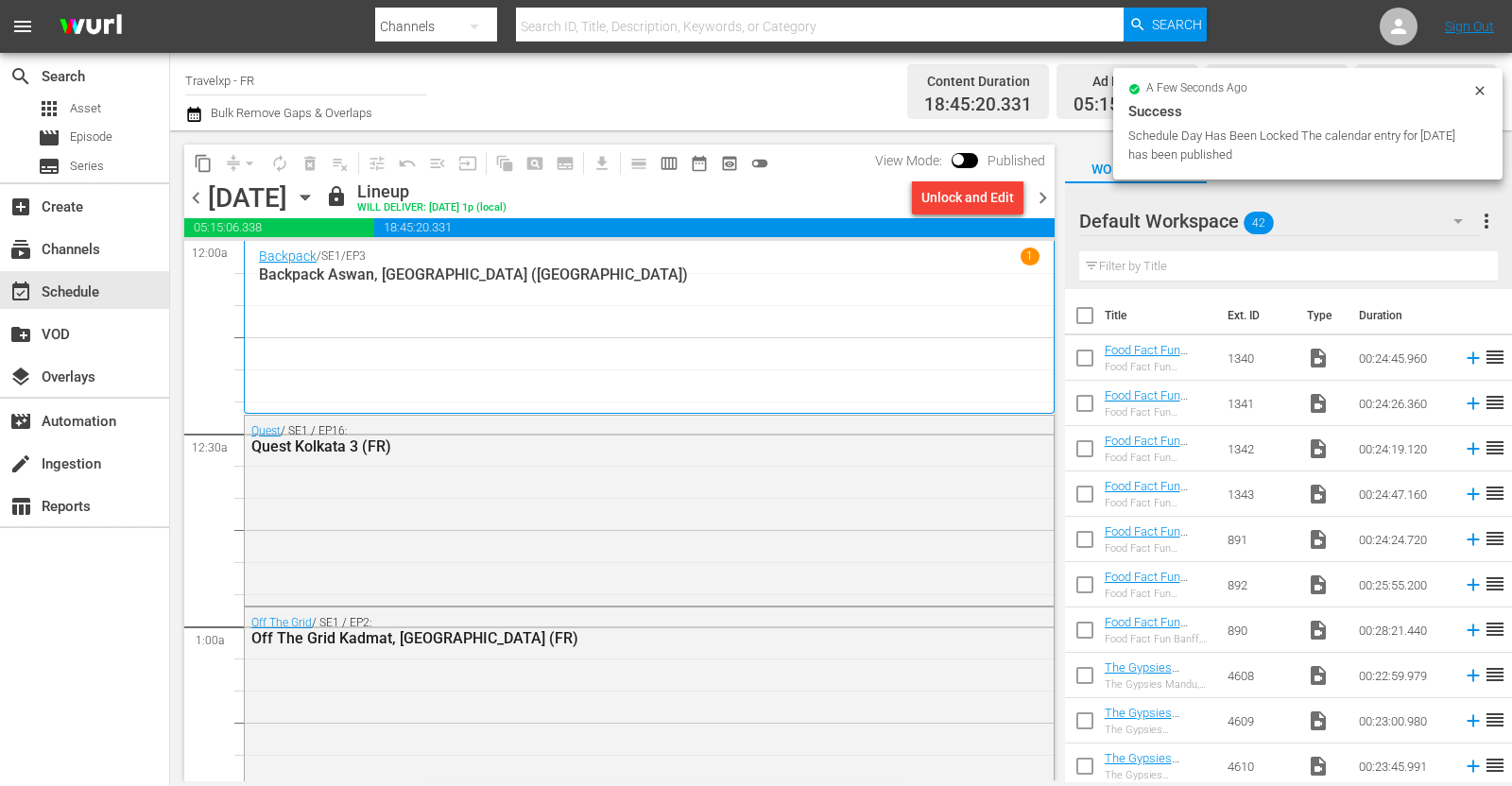
click at [1039, 195] on span "chevron_right" at bounding box center [1042, 198] width 24 height 24
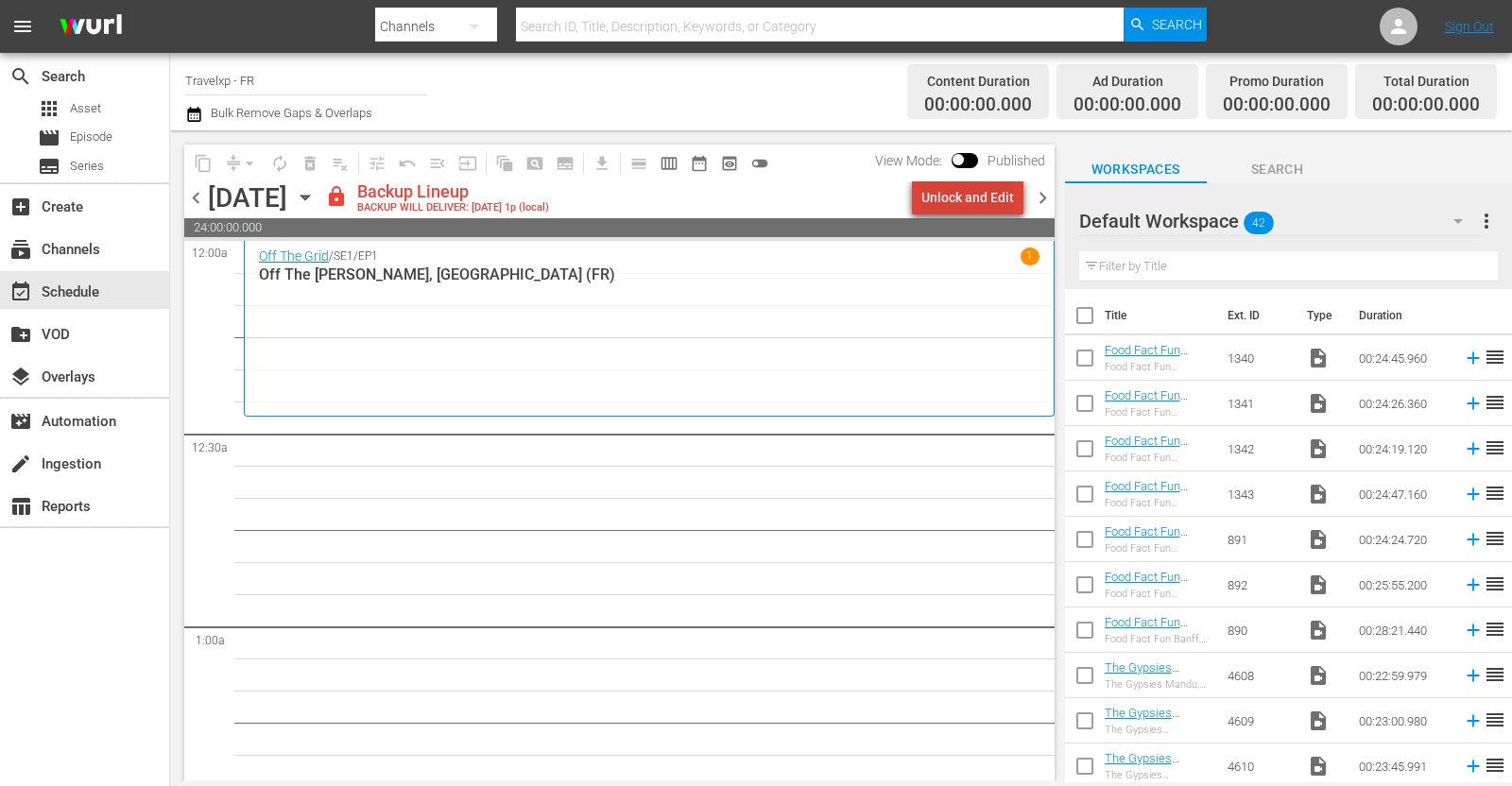
click at [987, 196] on div "Unlock and Edit" at bounding box center [968, 197] width 92 height 34
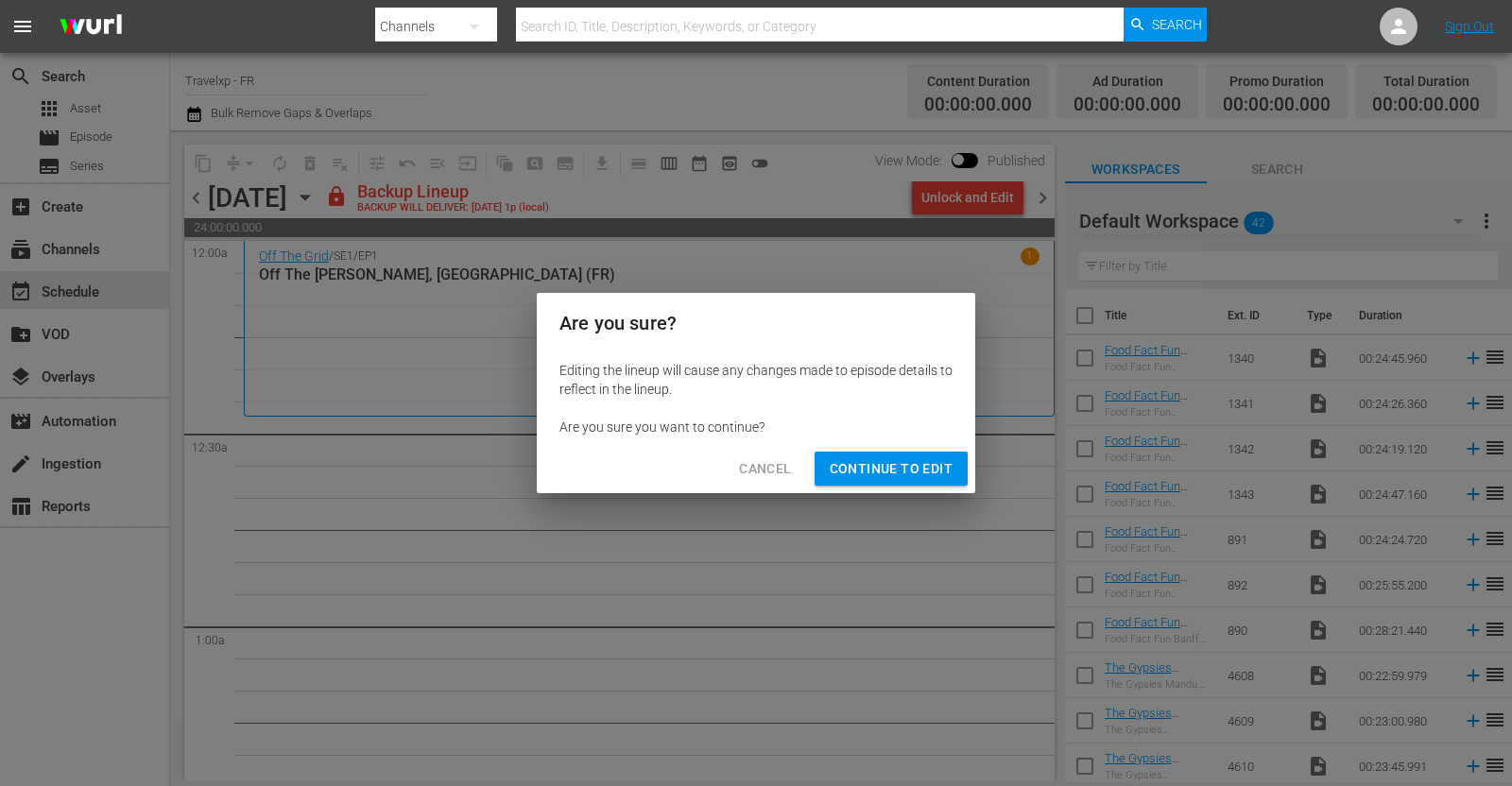
click at [914, 471] on span "Continue to Edit" at bounding box center [890, 468] width 123 height 24
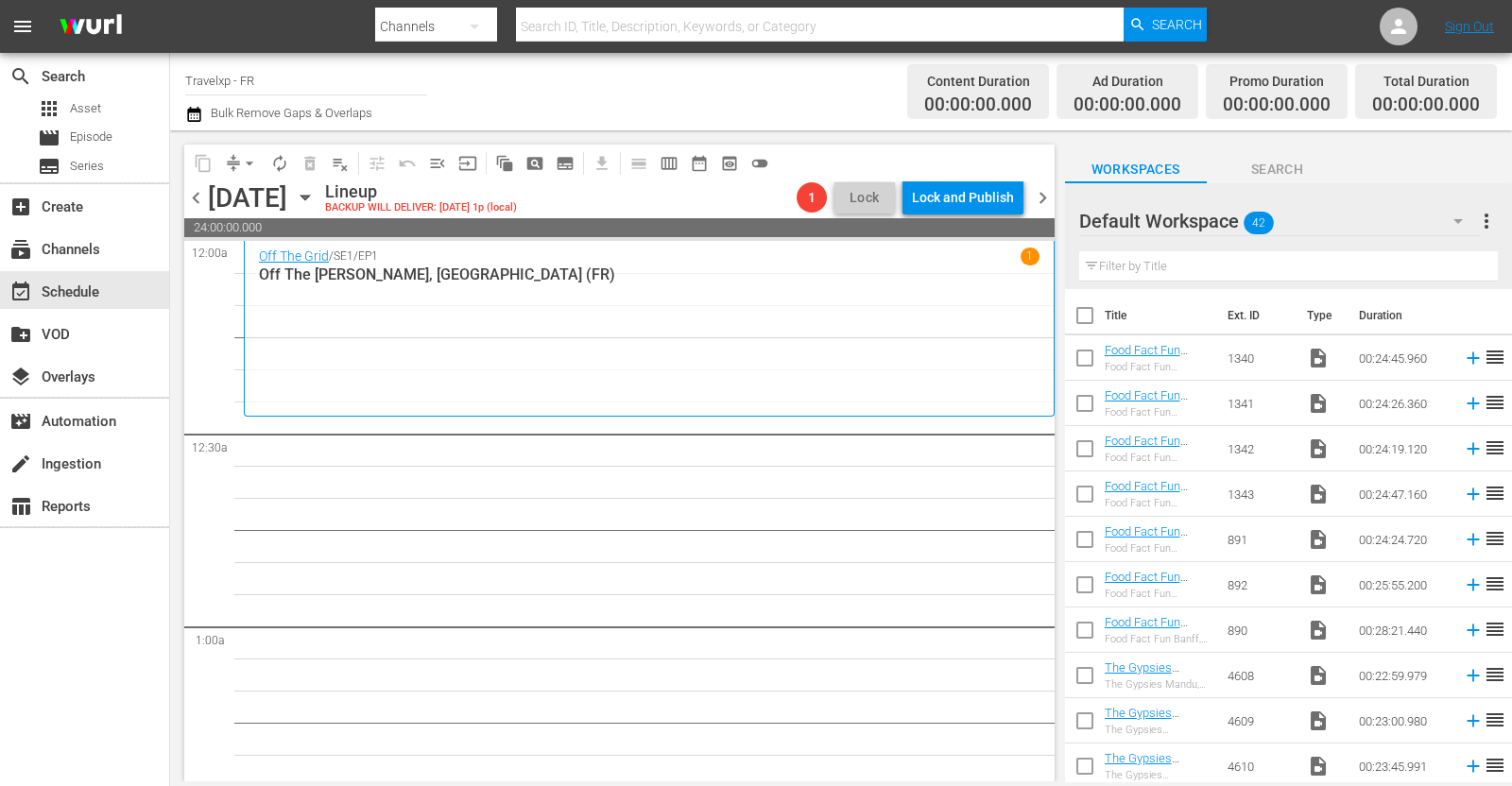
click at [321, 198] on div "Sunday, August 17th August 17th" at bounding box center [264, 198] width 113 height 31
click at [316, 203] on icon "button" at bounding box center [305, 197] width 21 height 21
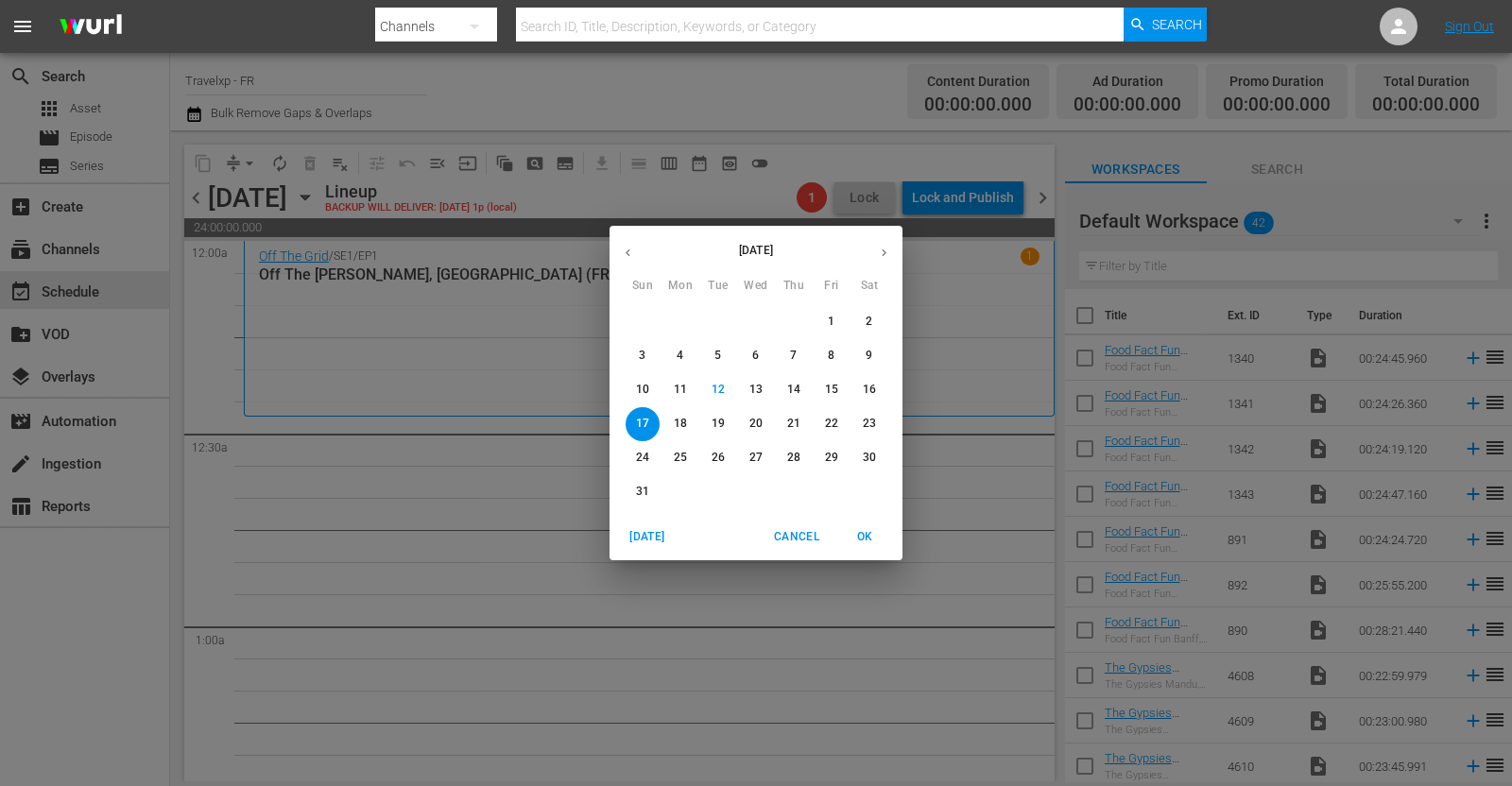
click at [631, 243] on button "button" at bounding box center [629, 253] width 37 height 37
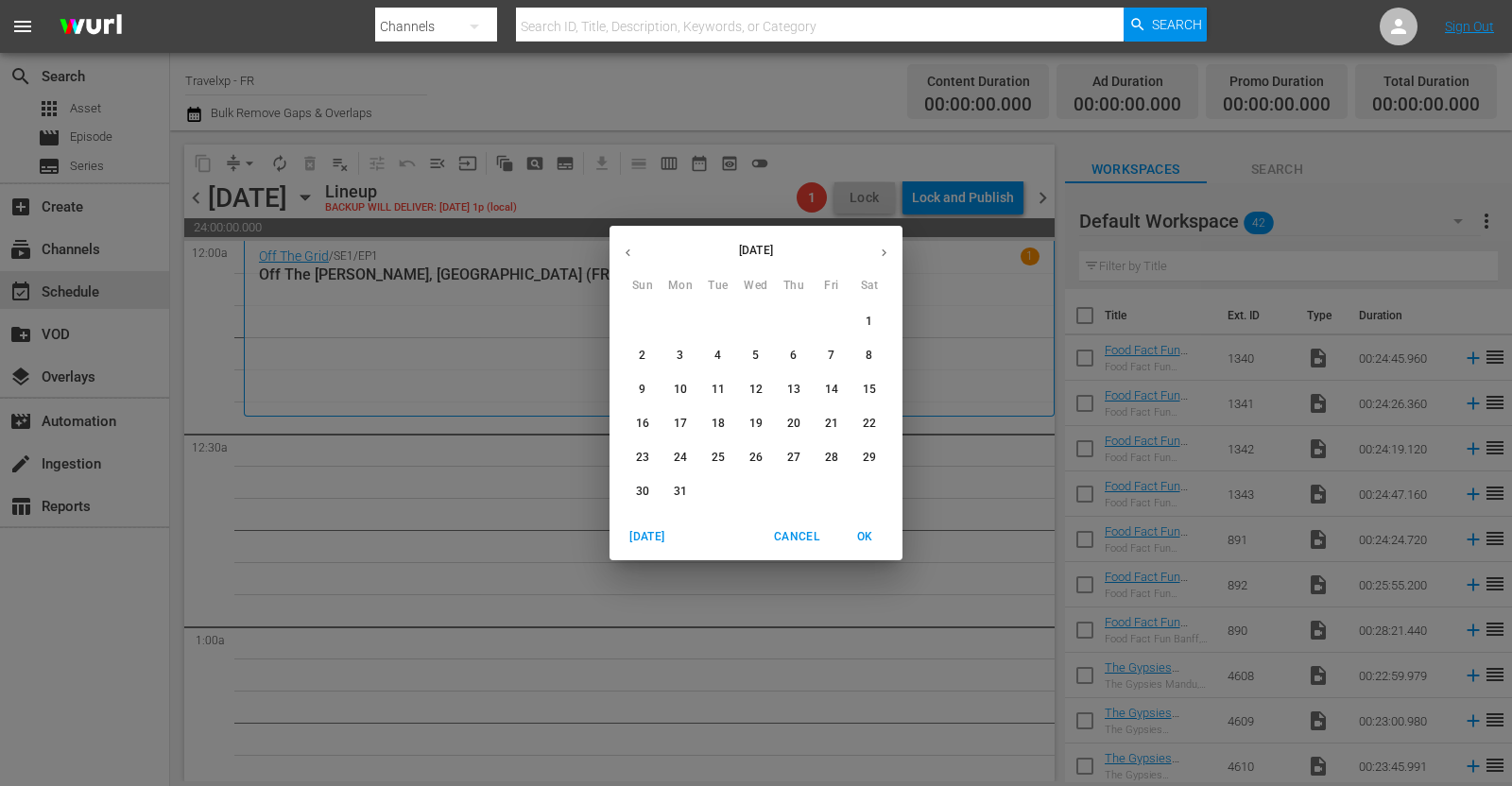
click at [686, 422] on p "17" at bounding box center [680, 423] width 13 height 16
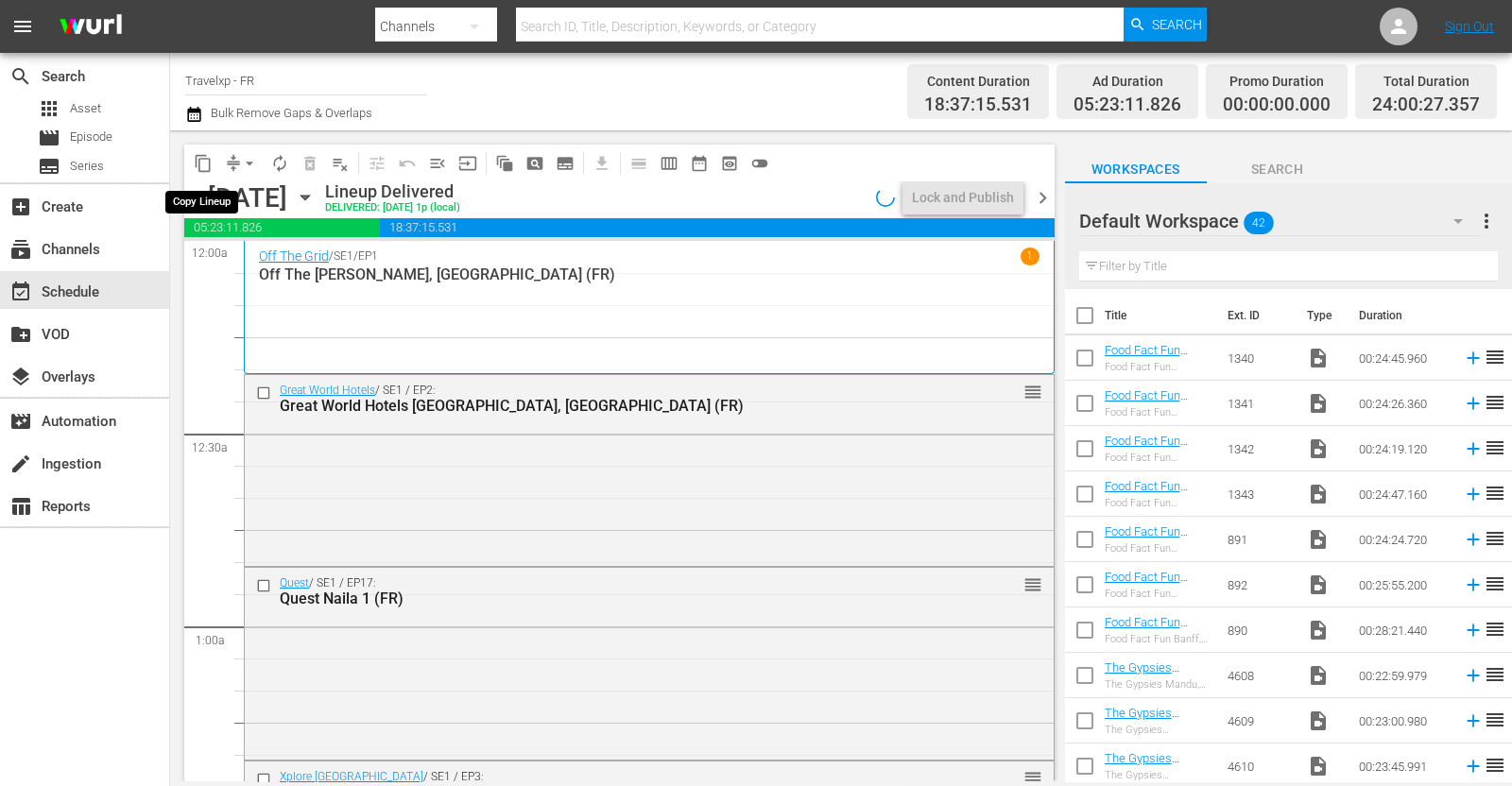
click at [203, 162] on span "content_copy" at bounding box center [203, 163] width 19 height 19
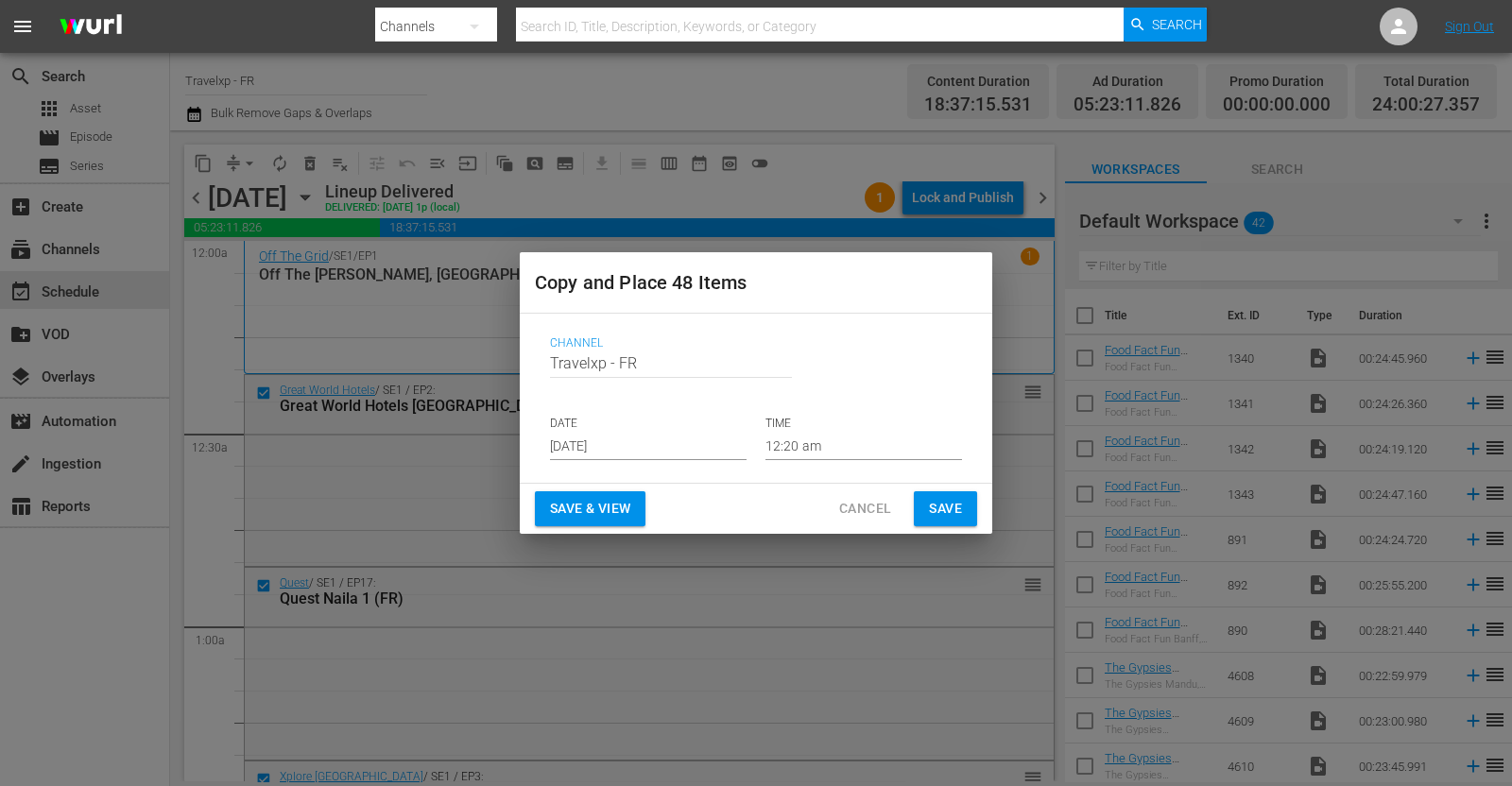
click at [620, 446] on input "[DATE]" at bounding box center [648, 445] width 196 height 28
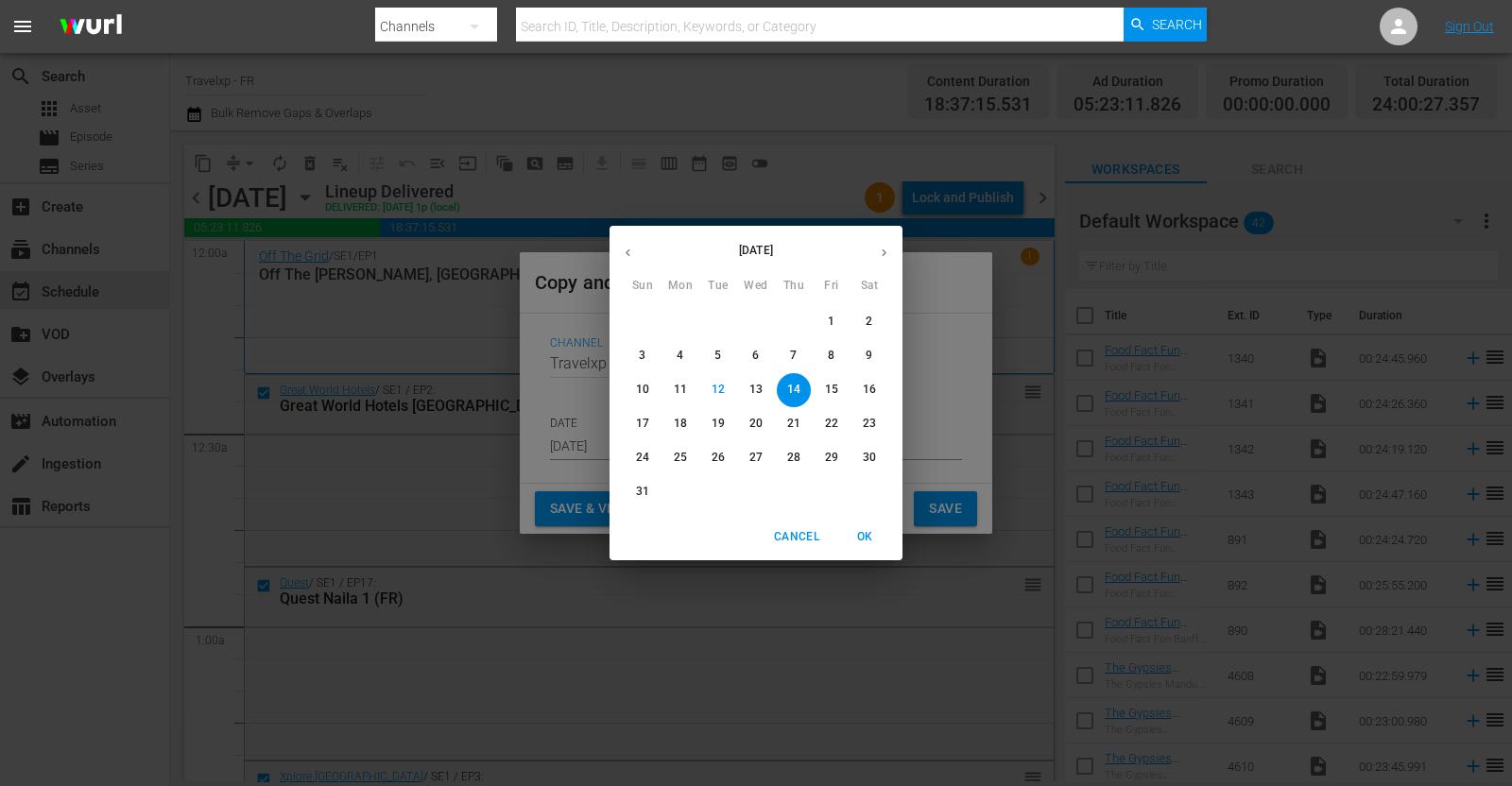
click at [638, 416] on p "17" at bounding box center [642, 423] width 13 height 16
type input "[DATE]"
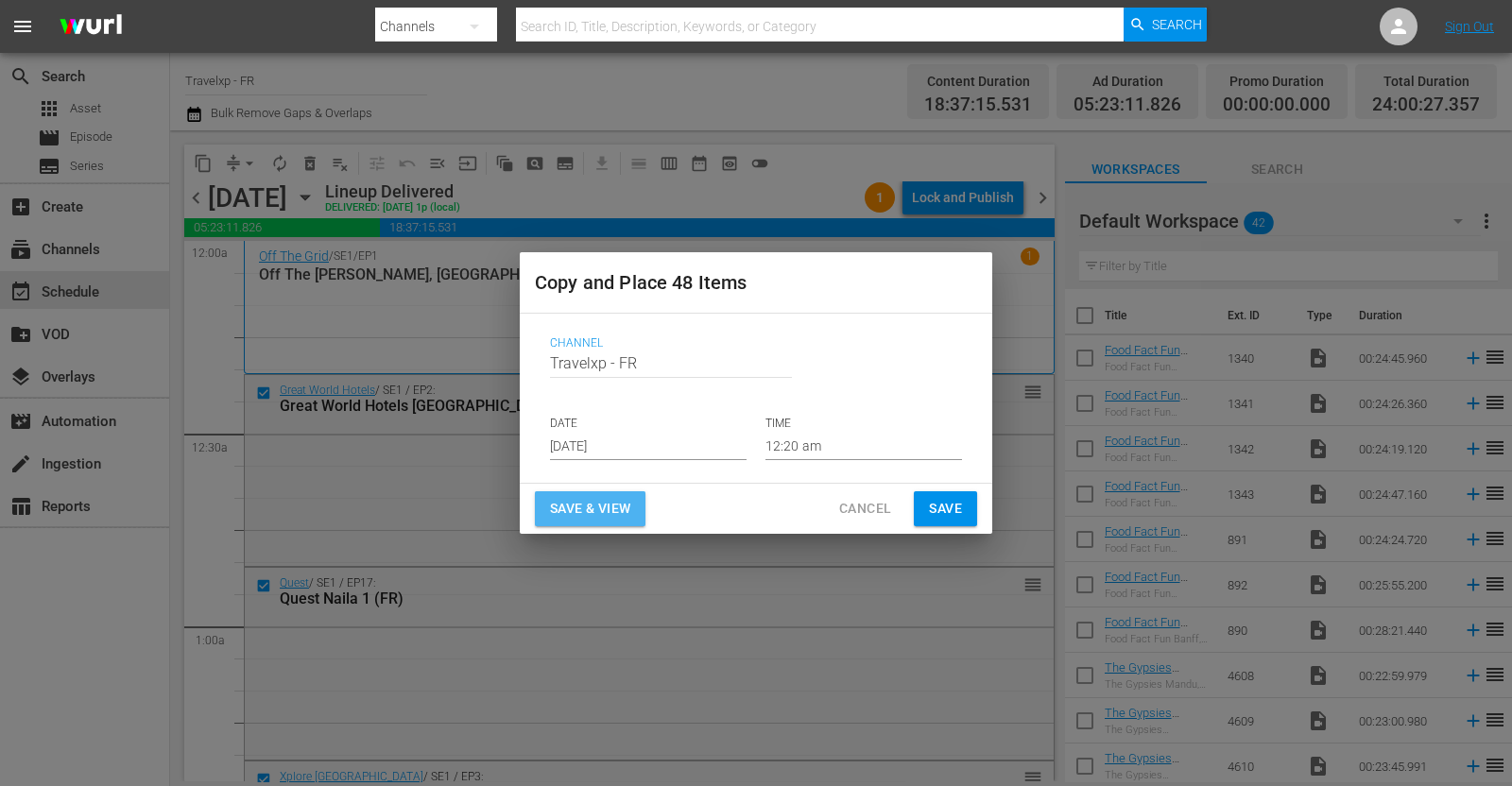
click at [630, 508] on span "Save & View" at bounding box center [590, 509] width 80 height 24
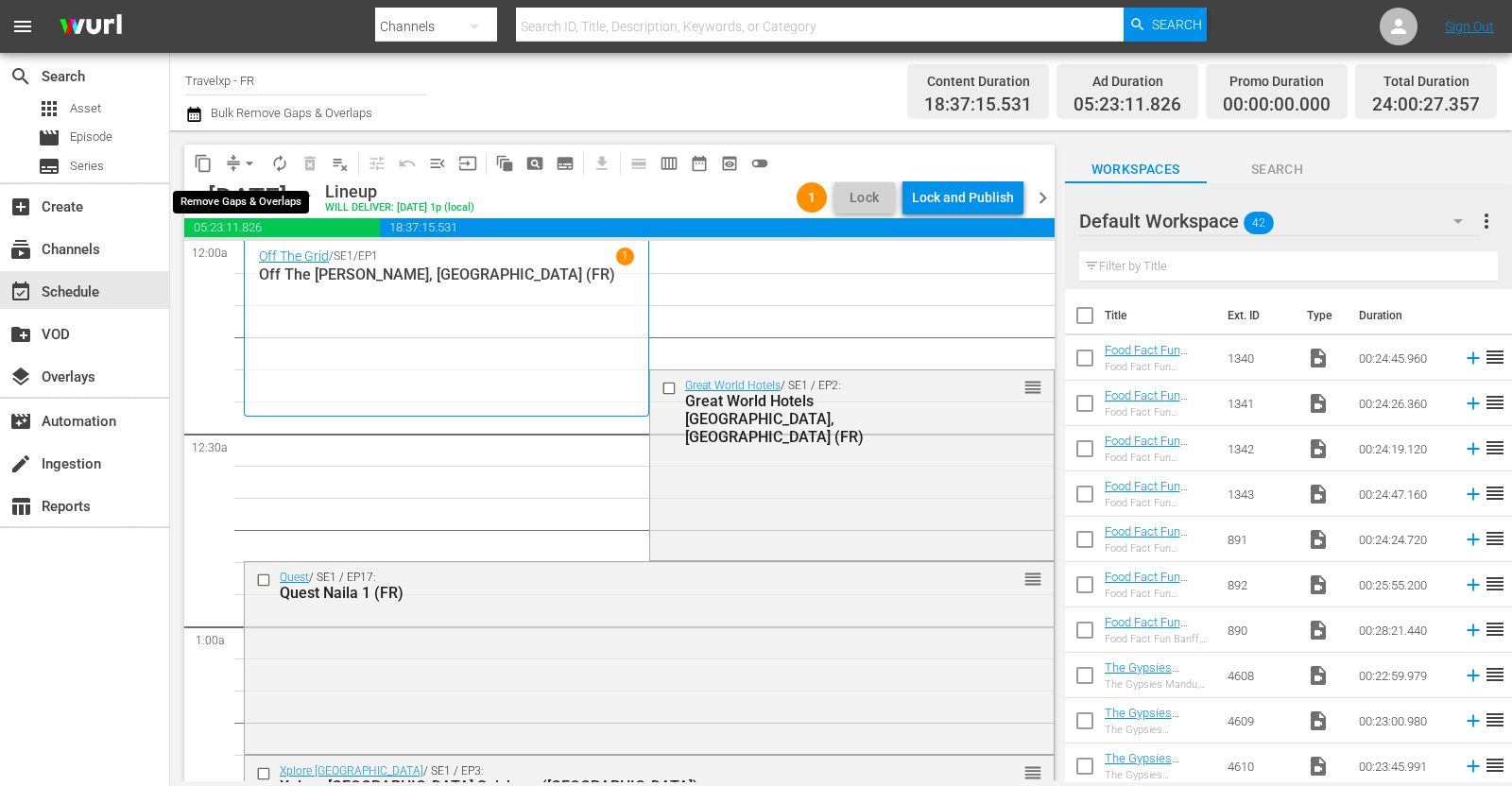
click at [234, 158] on button "arrow_drop_down" at bounding box center [249, 163] width 30 height 30
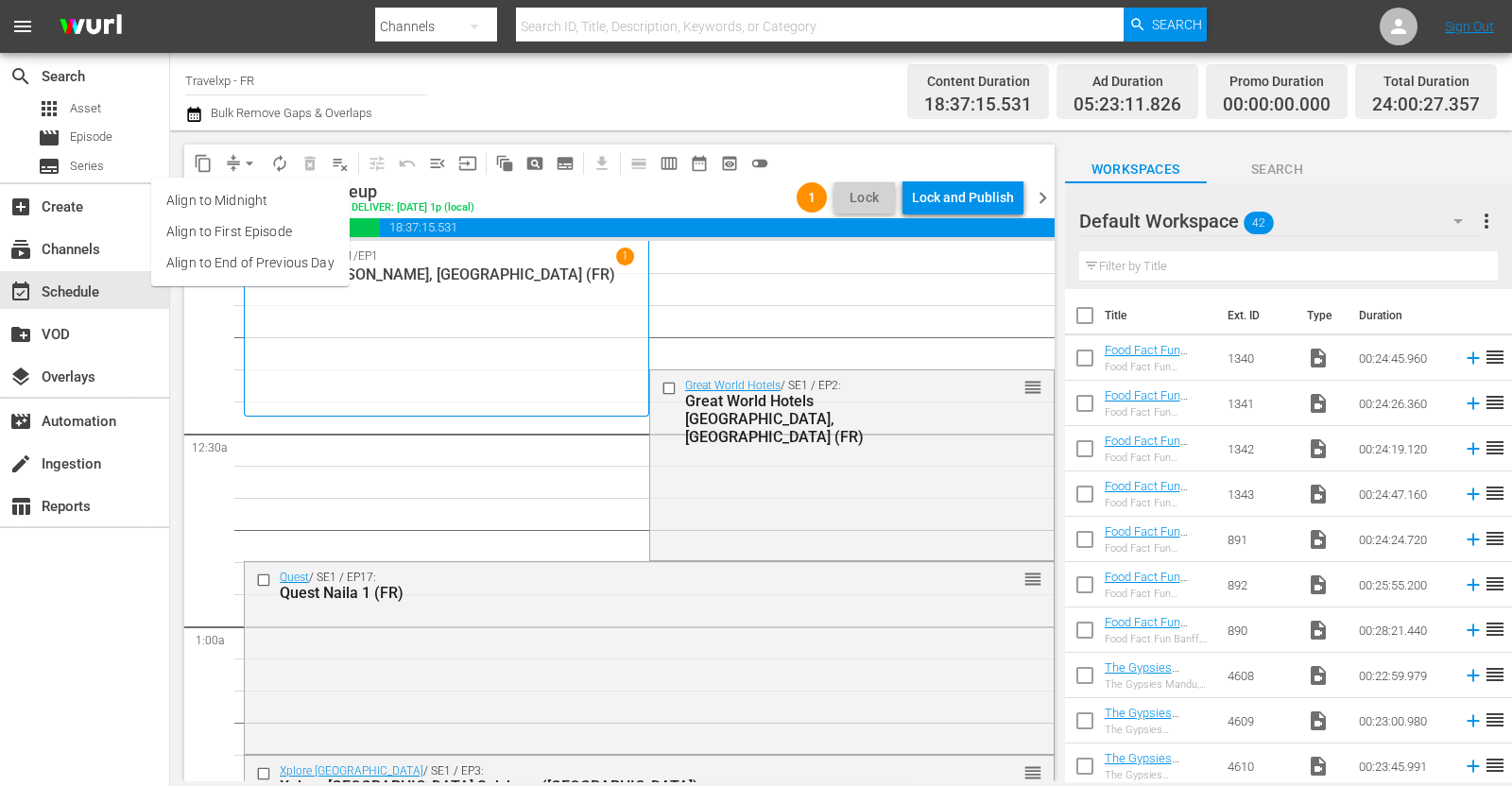
click at [259, 273] on li "Align to End of Previous Day" at bounding box center [250, 263] width 198 height 31
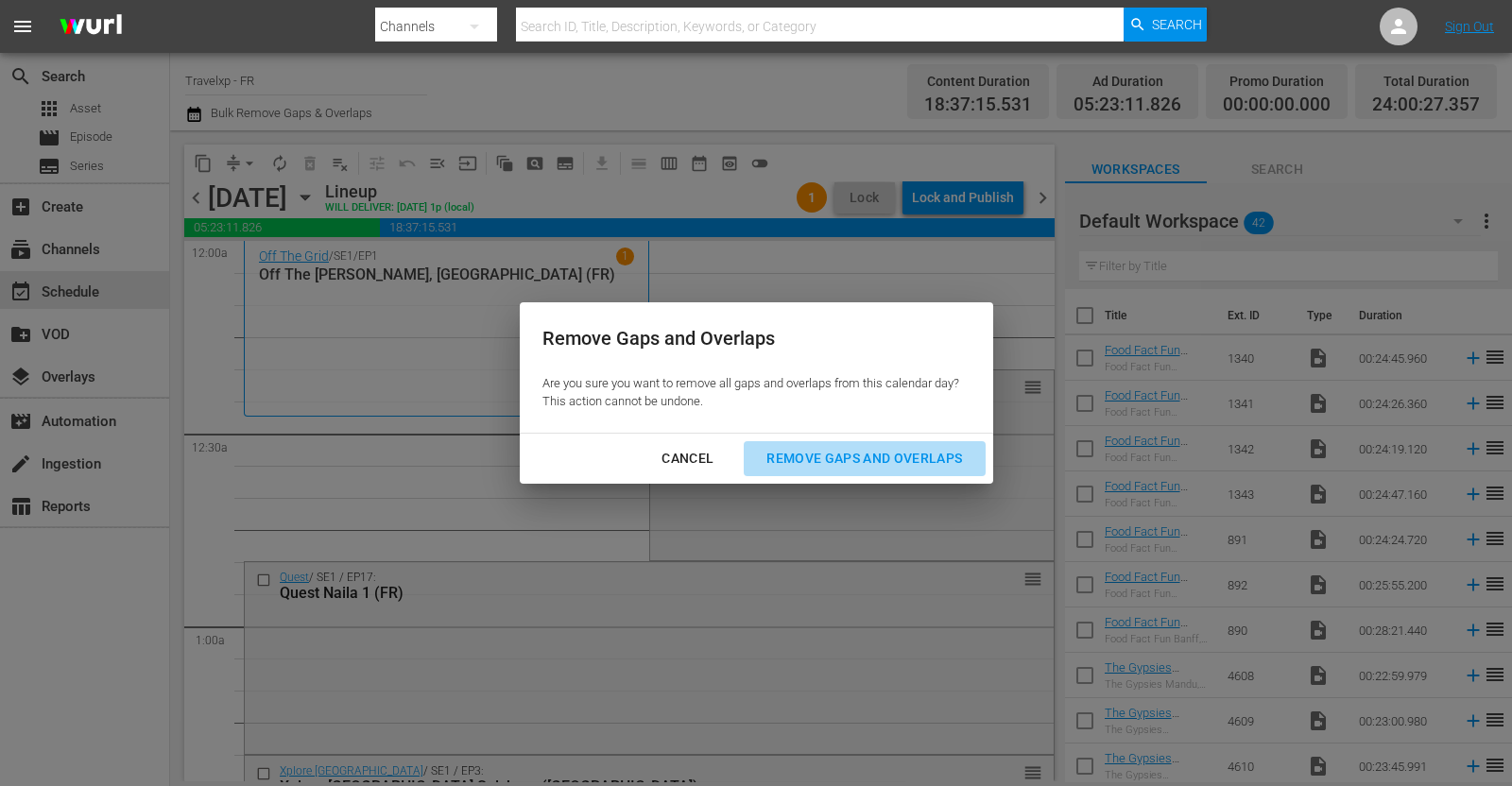
click at [870, 455] on div "Remove Gaps and Overlaps" at bounding box center [864, 459] width 226 height 24
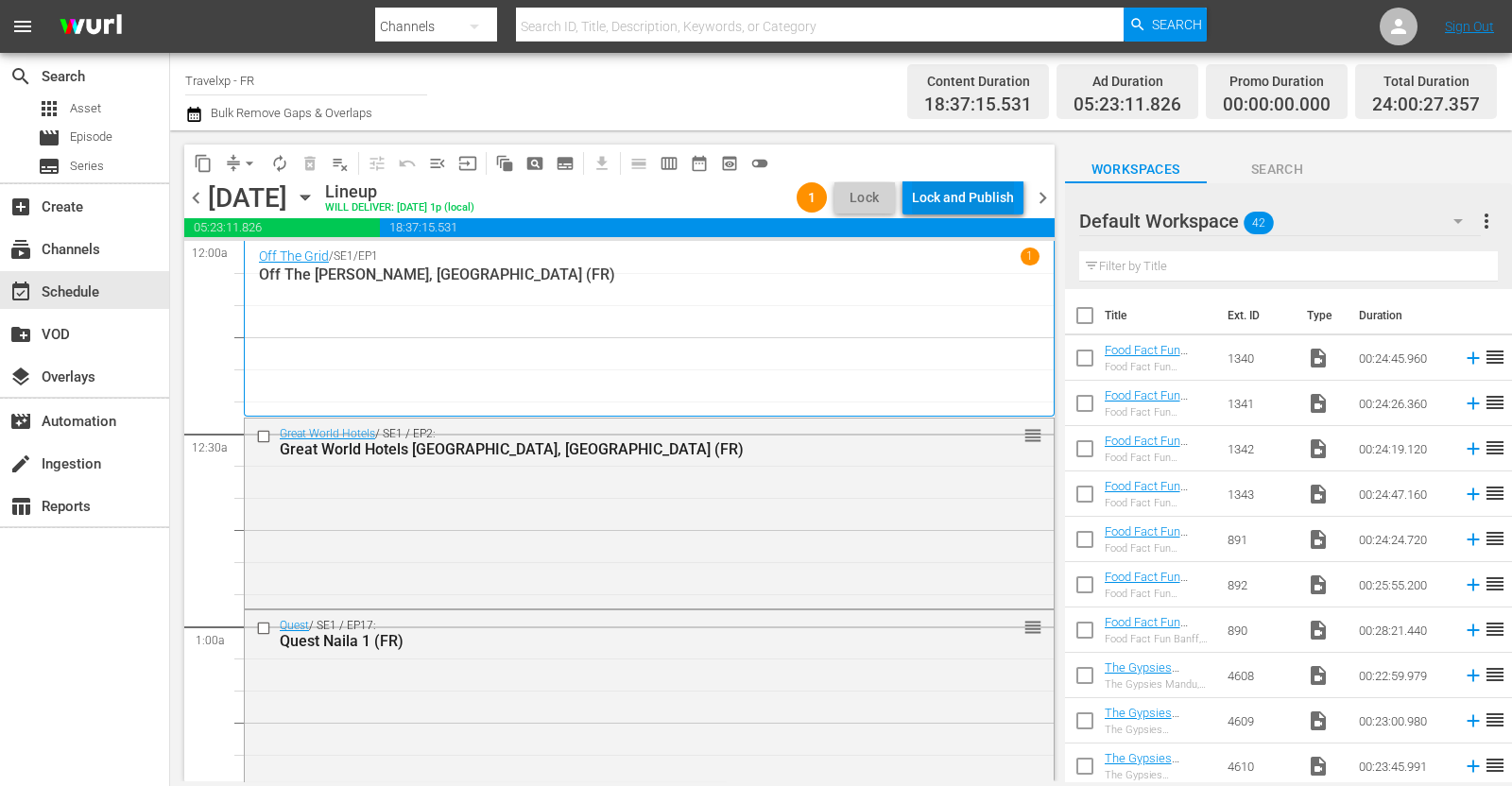
click at [986, 202] on div "Lock and Publish" at bounding box center [963, 197] width 102 height 34
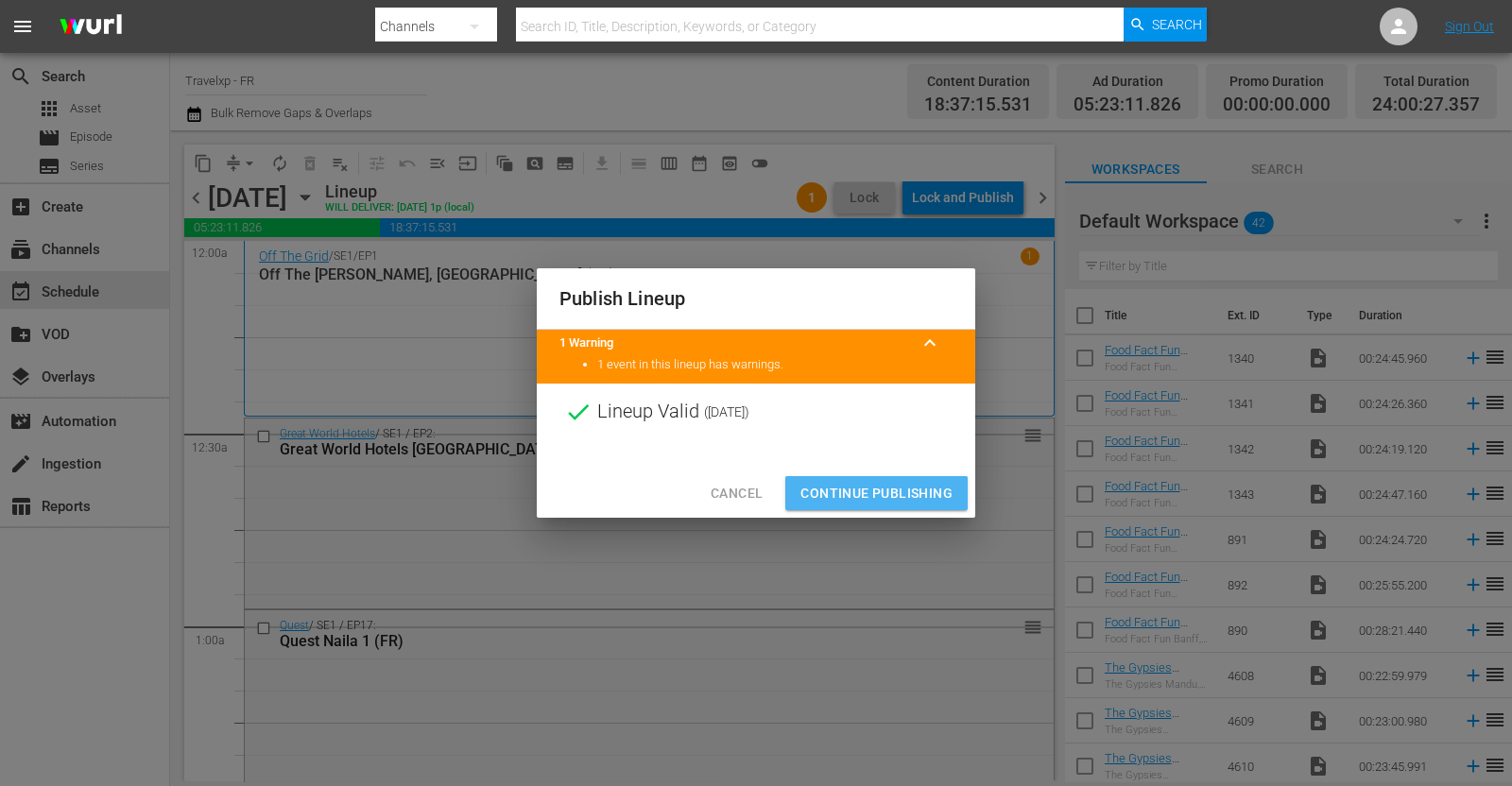
click at [917, 492] on span "Continue Publishing" at bounding box center [876, 494] width 152 height 24
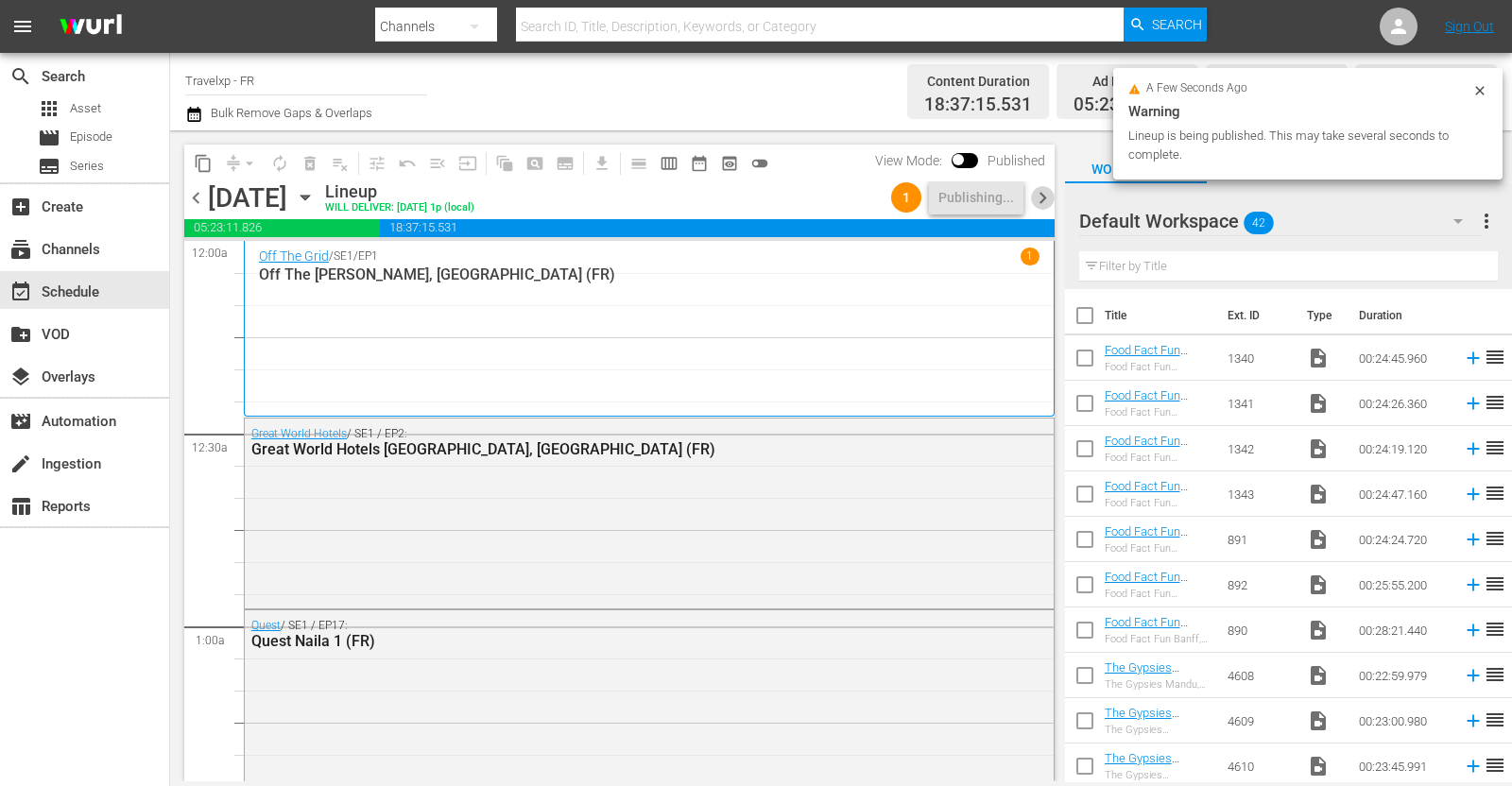
click at [1037, 195] on span "chevron_right" at bounding box center [1042, 198] width 24 height 24
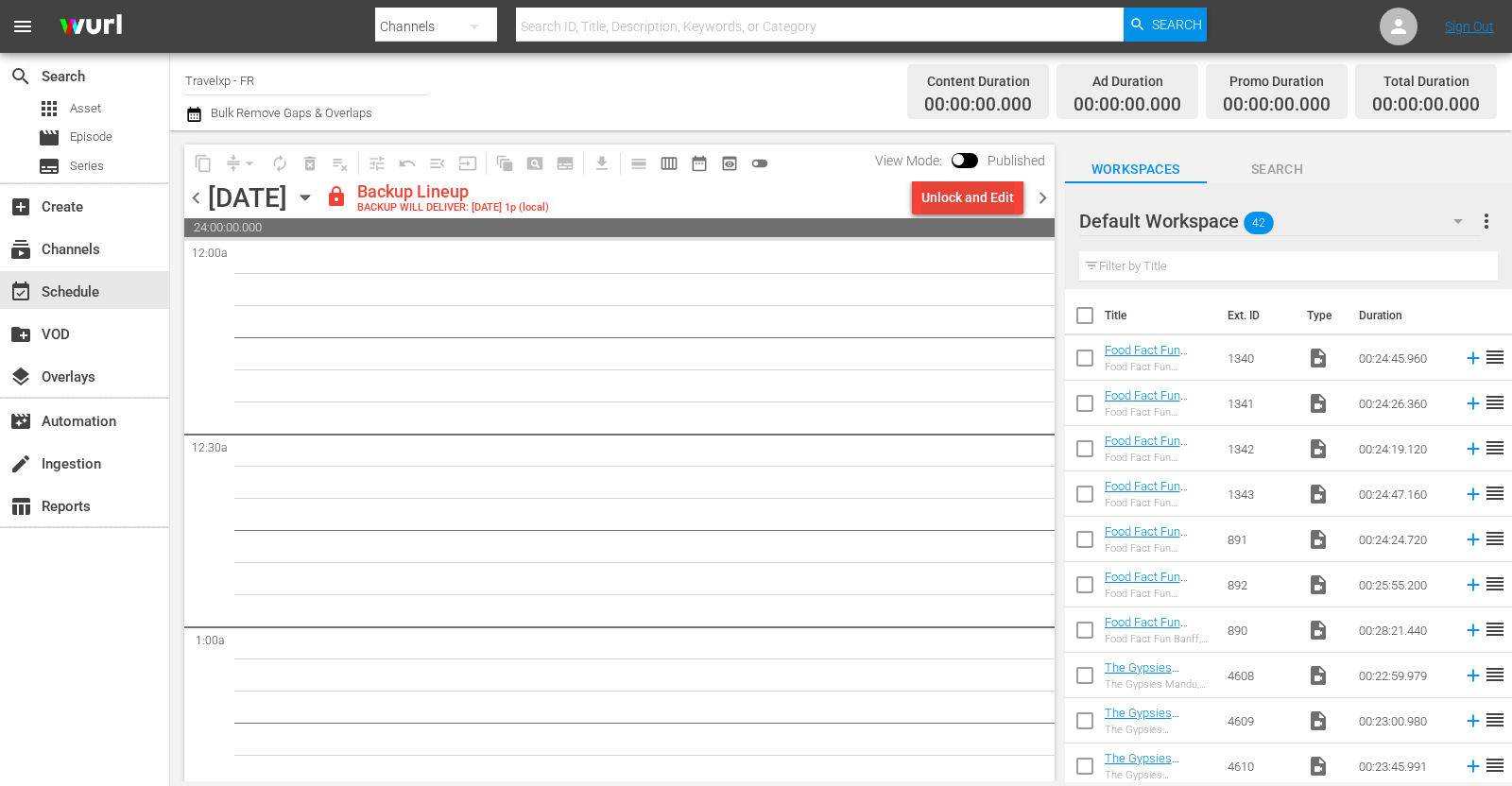
click at [957, 197] on div "Unlock and Edit" at bounding box center [968, 197] width 92 height 34
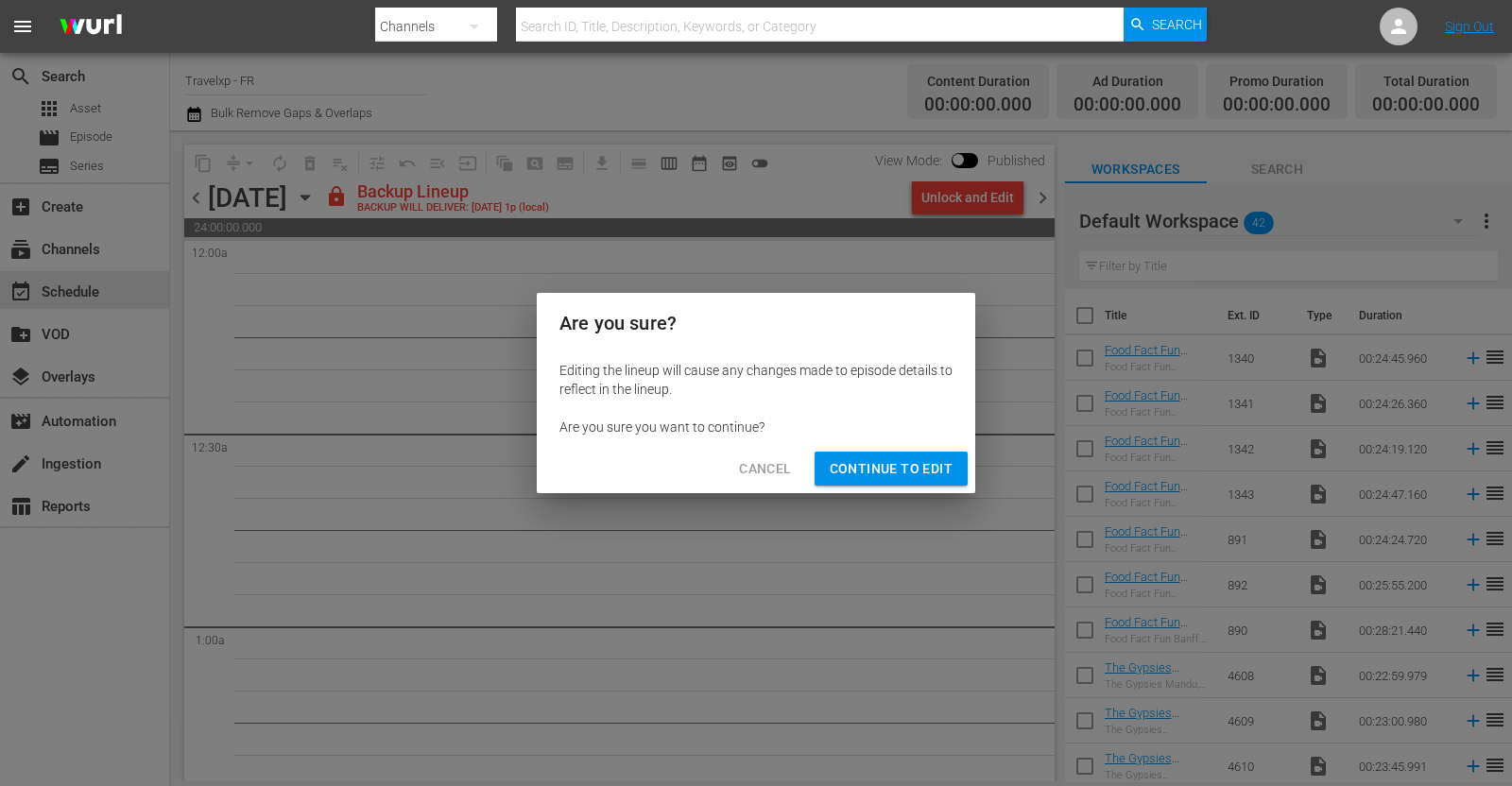
click at [864, 467] on span "Continue to Edit" at bounding box center [890, 468] width 123 height 24
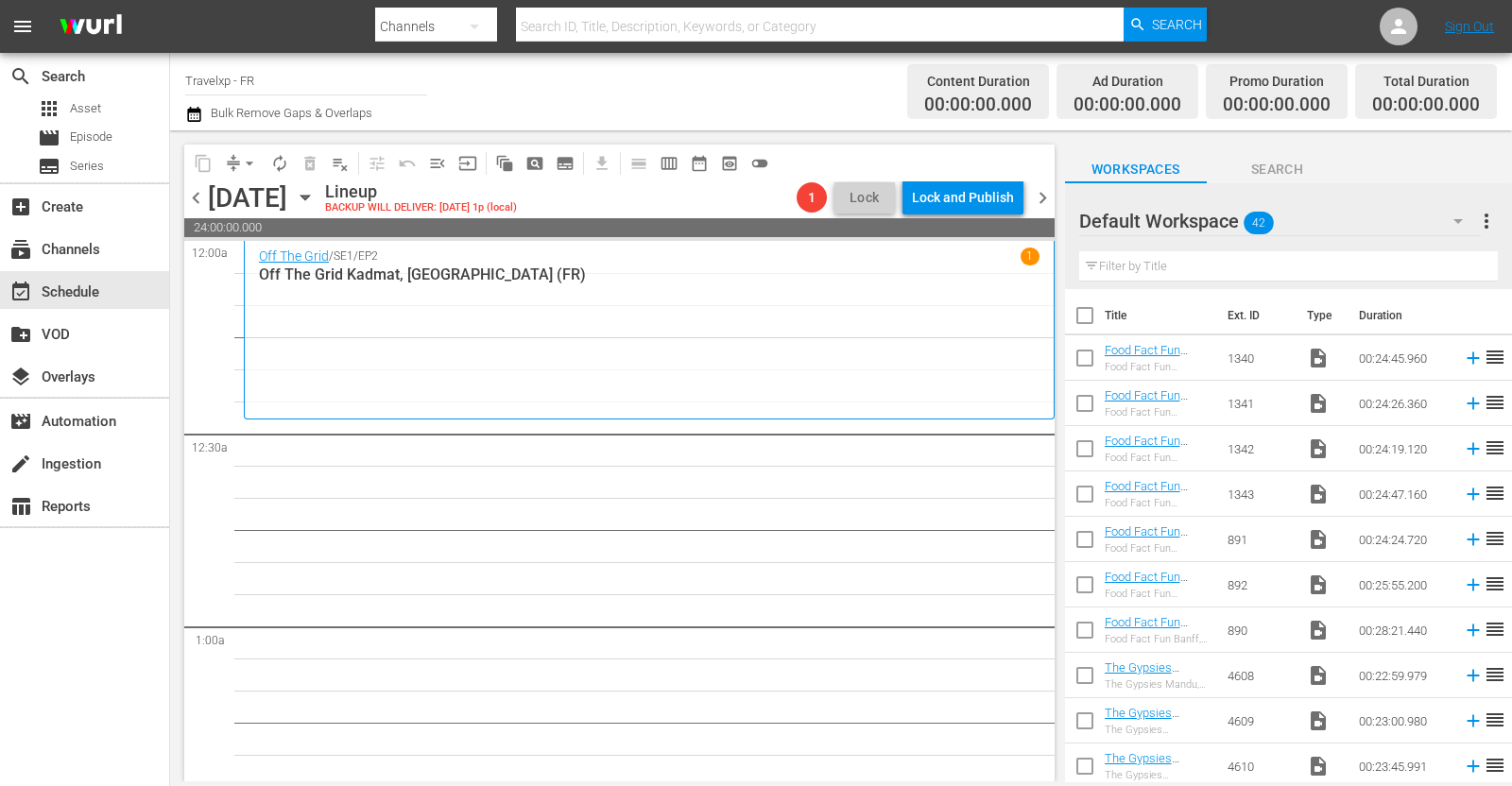
click at [309, 196] on icon "button" at bounding box center [304, 197] width 9 height 5
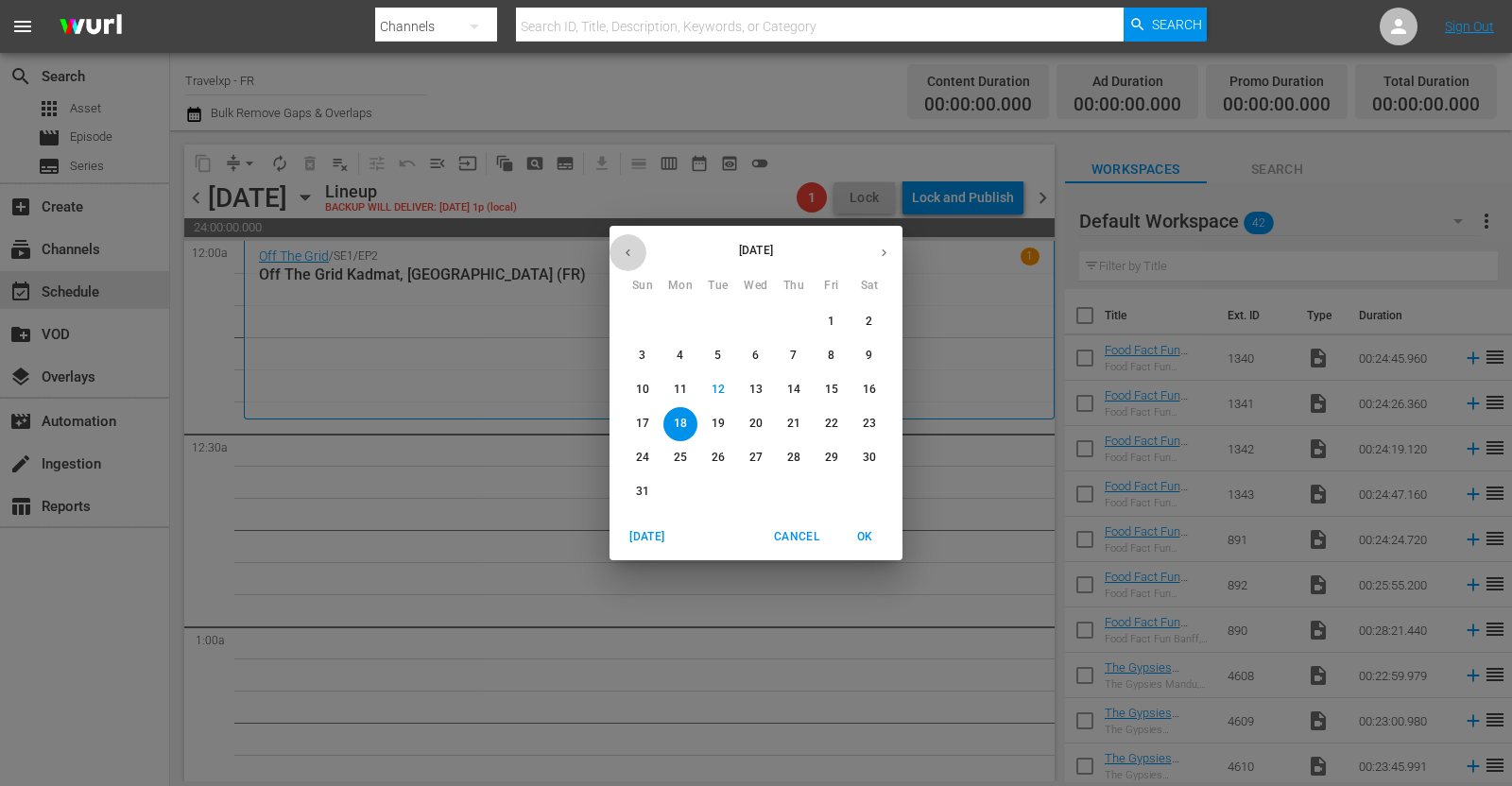
click at [624, 247] on icon "button" at bounding box center [628, 253] width 14 height 14
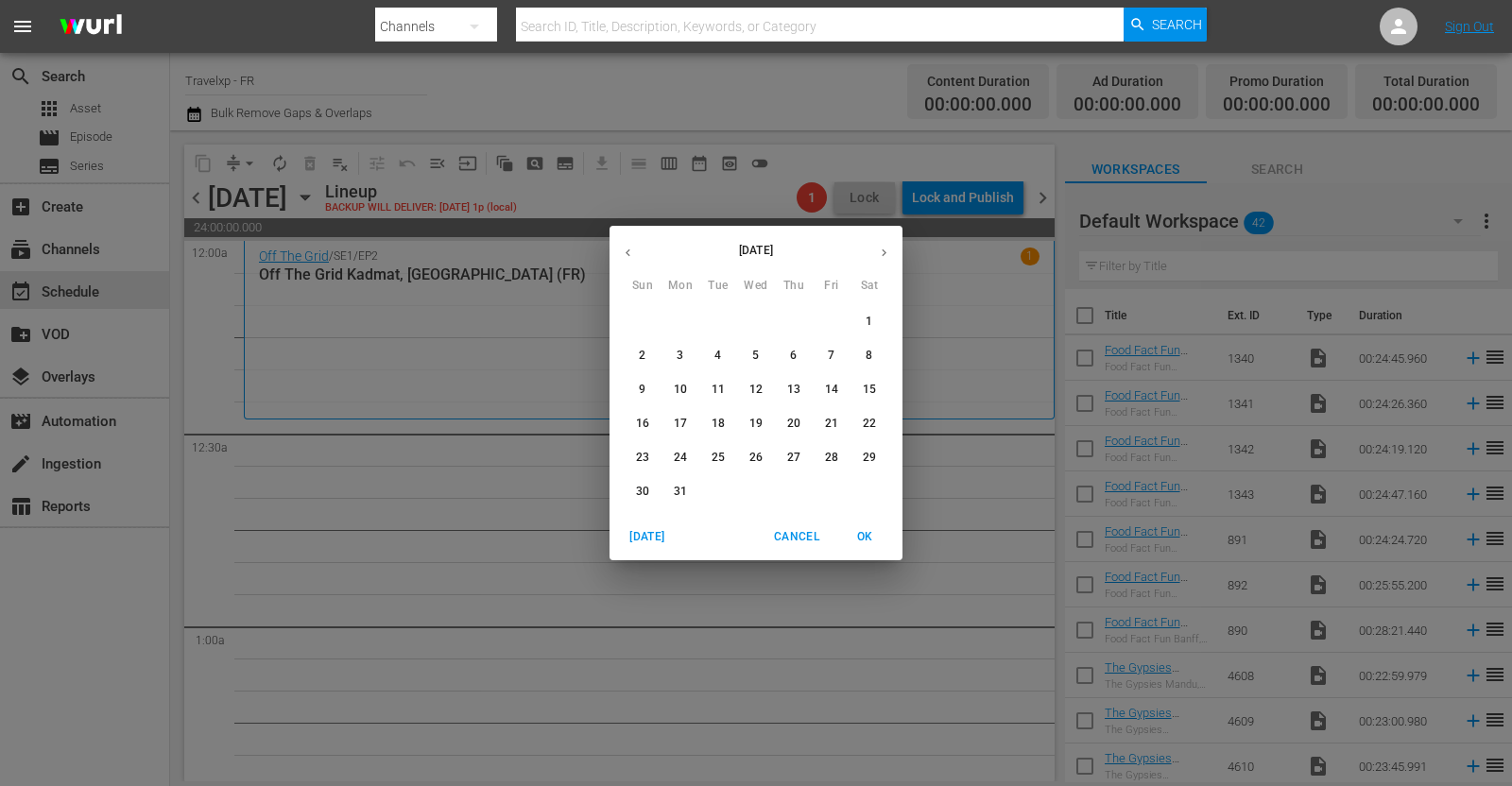
click at [719, 419] on p "18" at bounding box center [718, 423] width 13 height 16
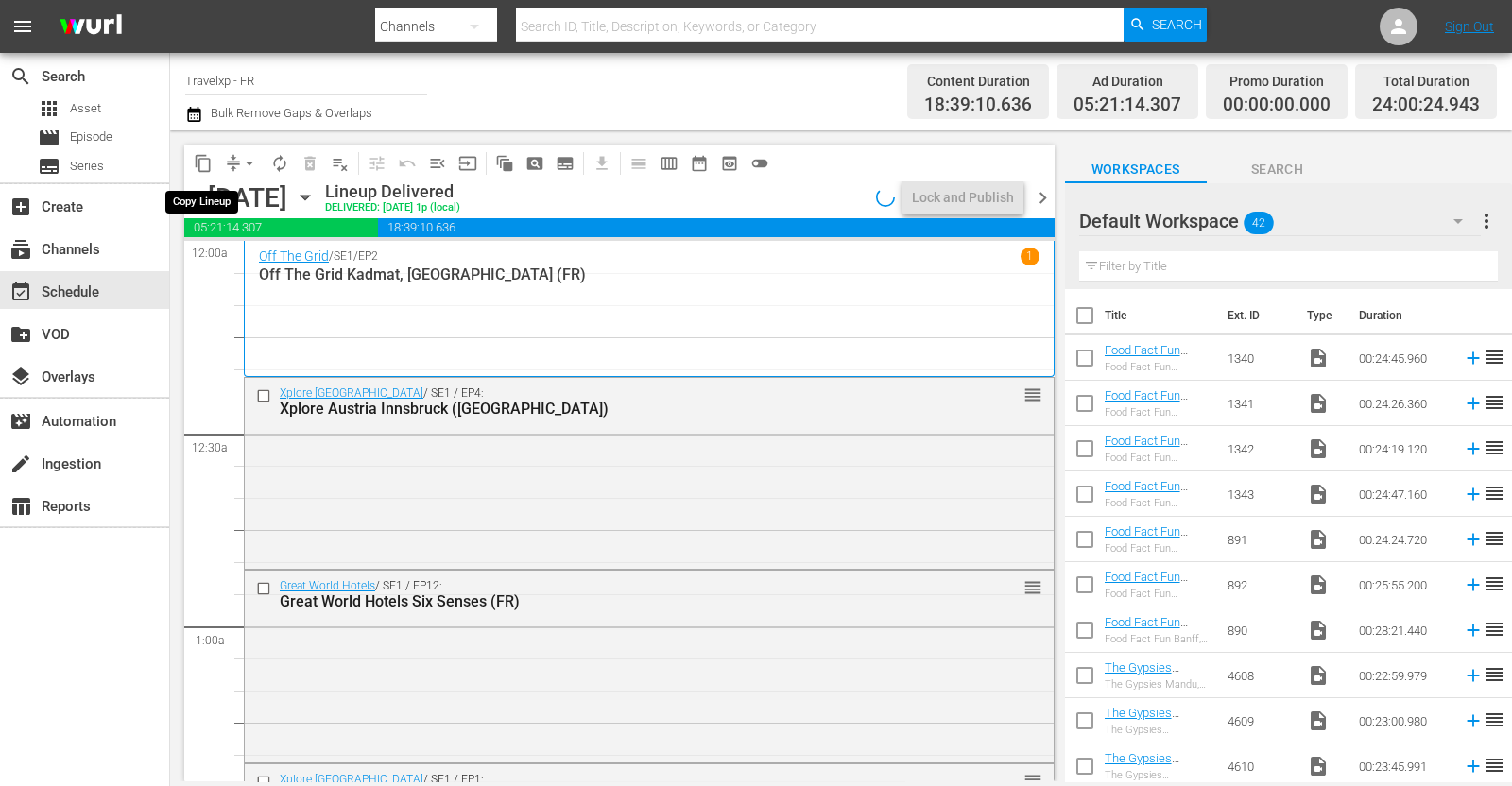
click at [198, 164] on span "content_copy" at bounding box center [203, 163] width 19 height 19
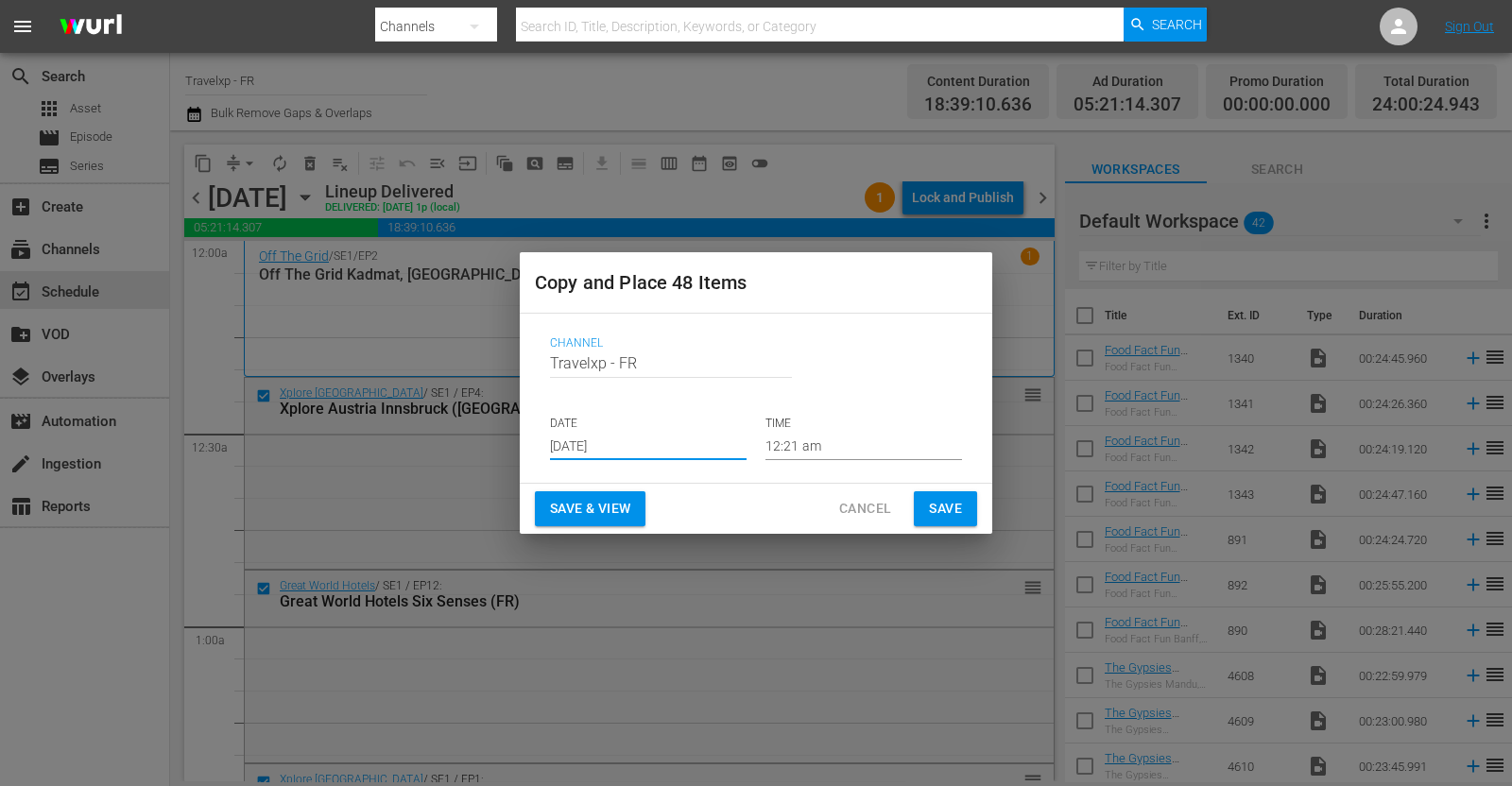
click at [606, 440] on input "[DATE]" at bounding box center [648, 445] width 196 height 28
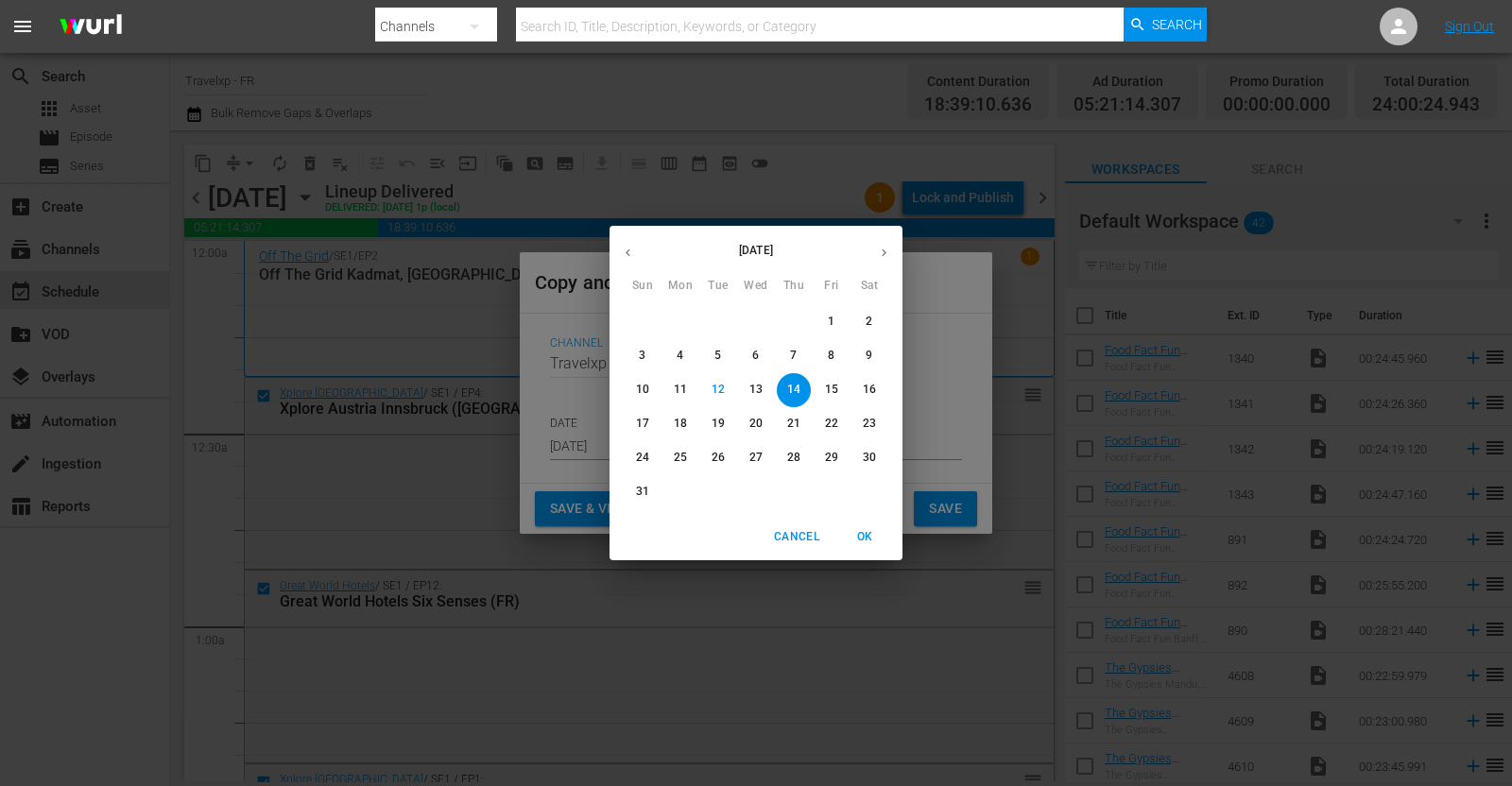
click at [697, 421] on div "18" at bounding box center [680, 423] width 38 height 34
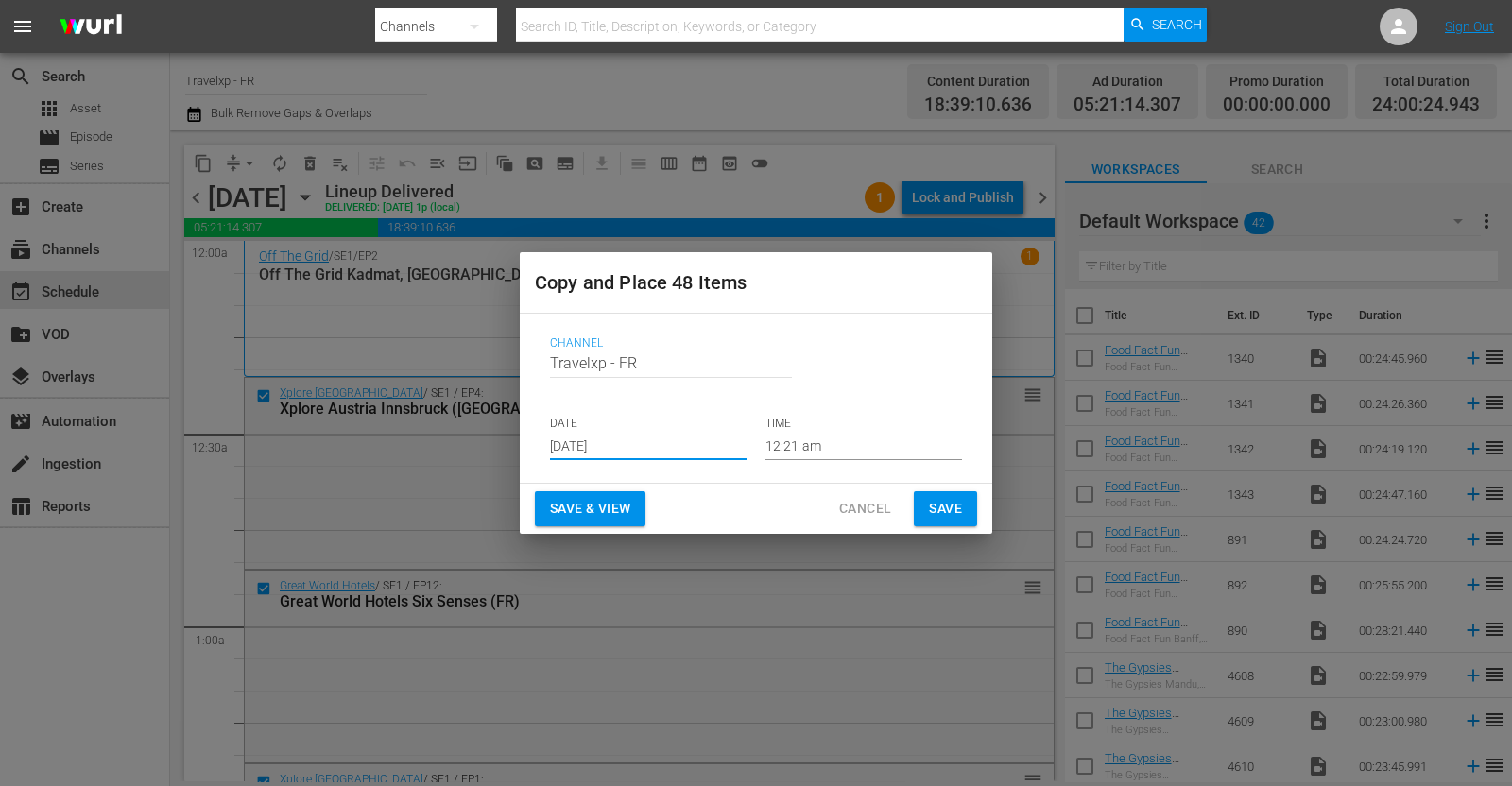
type input "[DATE]"
click at [581, 514] on span "Save & View" at bounding box center [590, 509] width 80 height 24
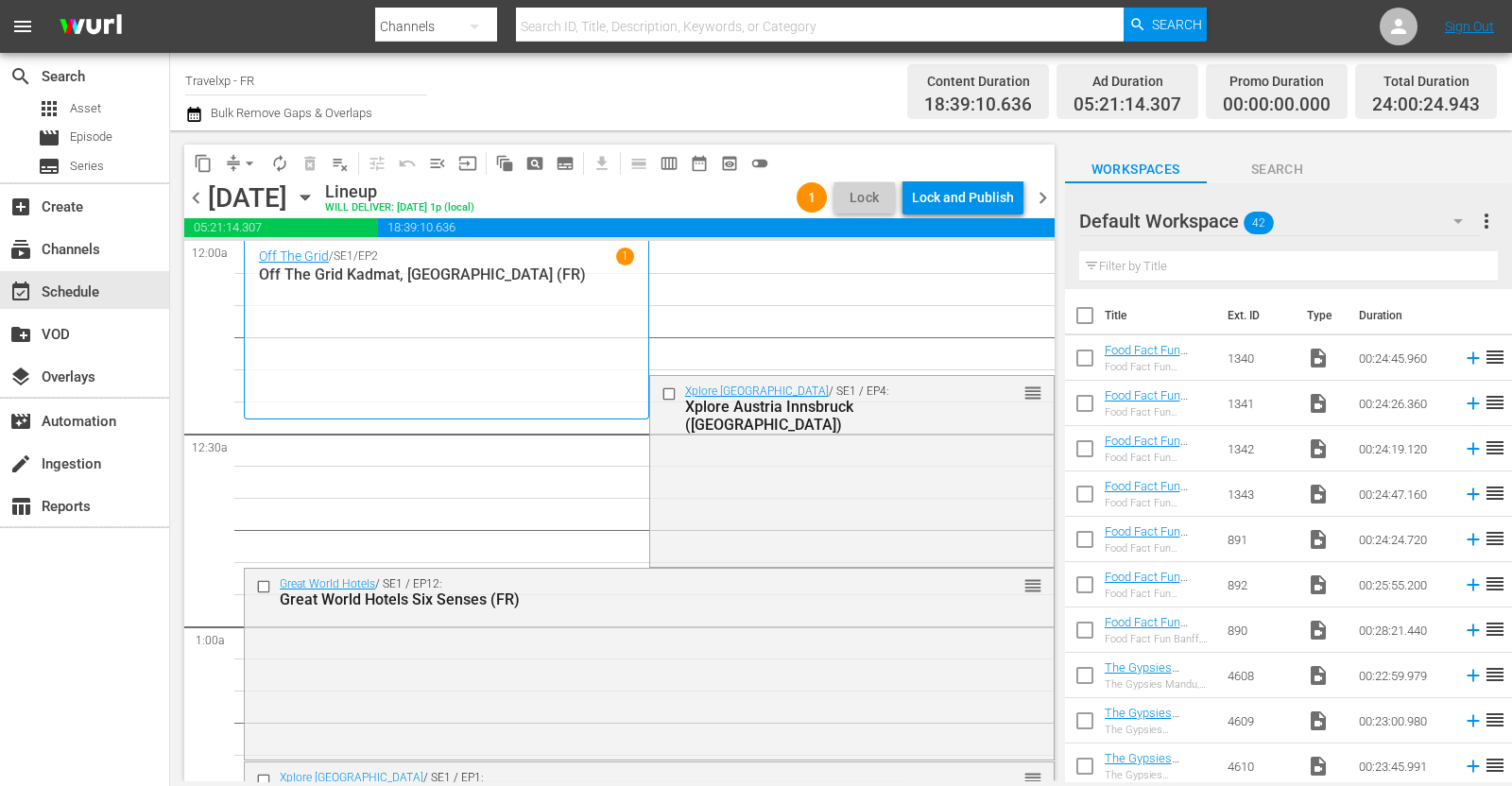
click at [251, 144] on div "content_copy compress arrow_drop_down autorenew_outlined delete_forever_outline…" at bounding box center [481, 163] width 594 height 37
click at [252, 159] on span "arrow_drop_down" at bounding box center [249, 163] width 19 height 19
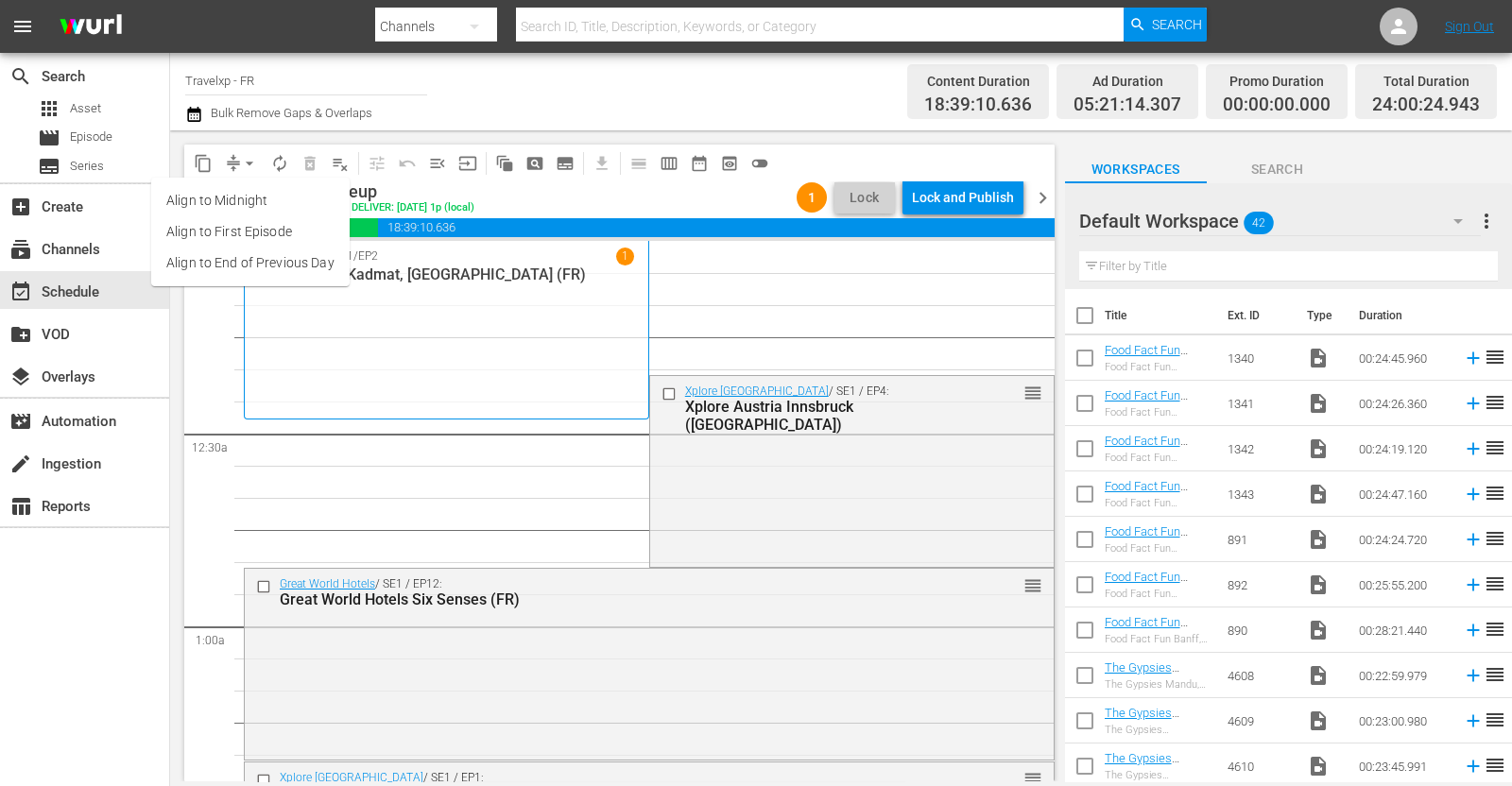
click at [298, 270] on li "Align to End of Previous Day" at bounding box center [250, 263] width 198 height 31
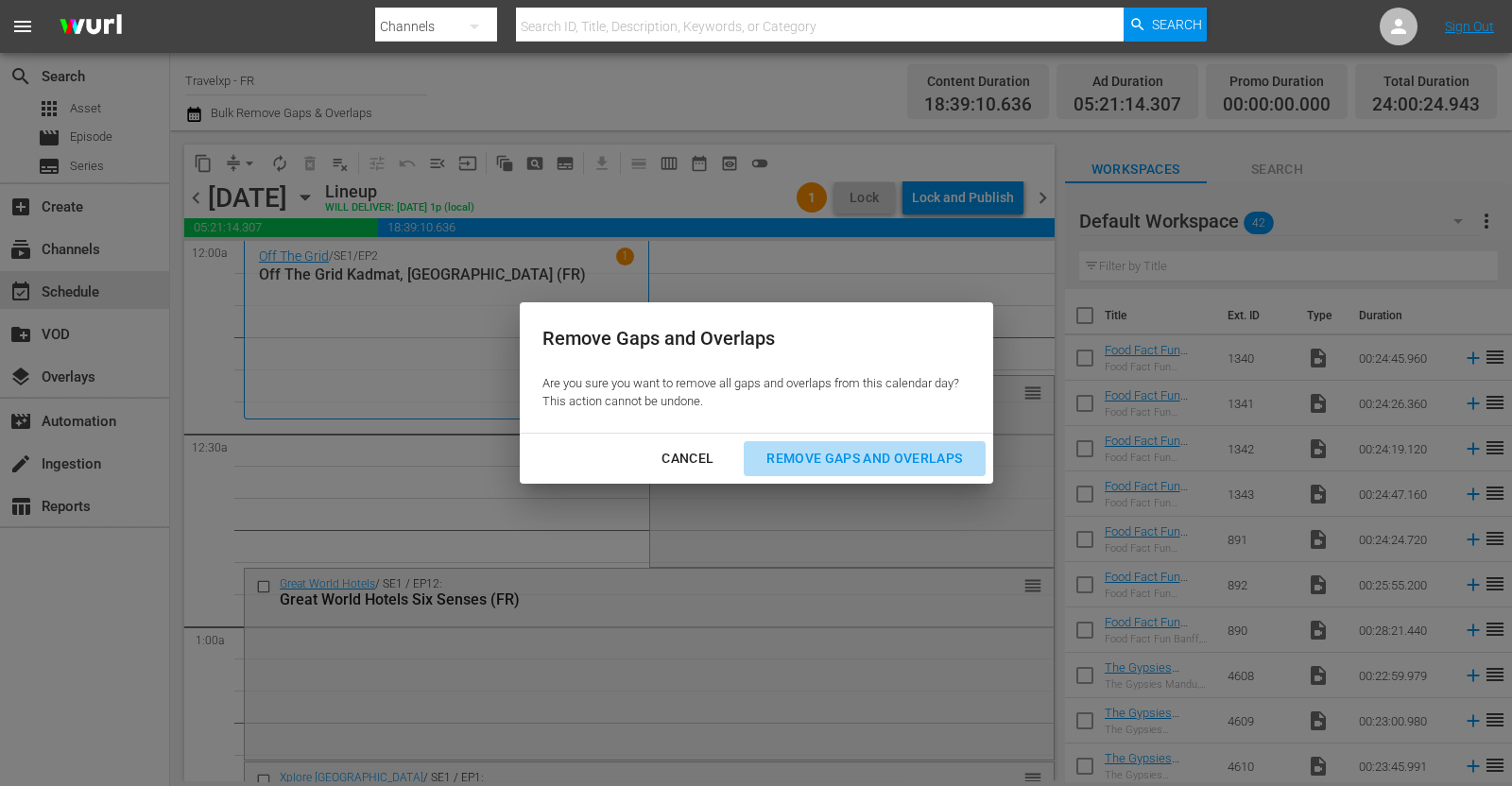
click at [830, 465] on div "Remove Gaps and Overlaps" at bounding box center [864, 459] width 226 height 24
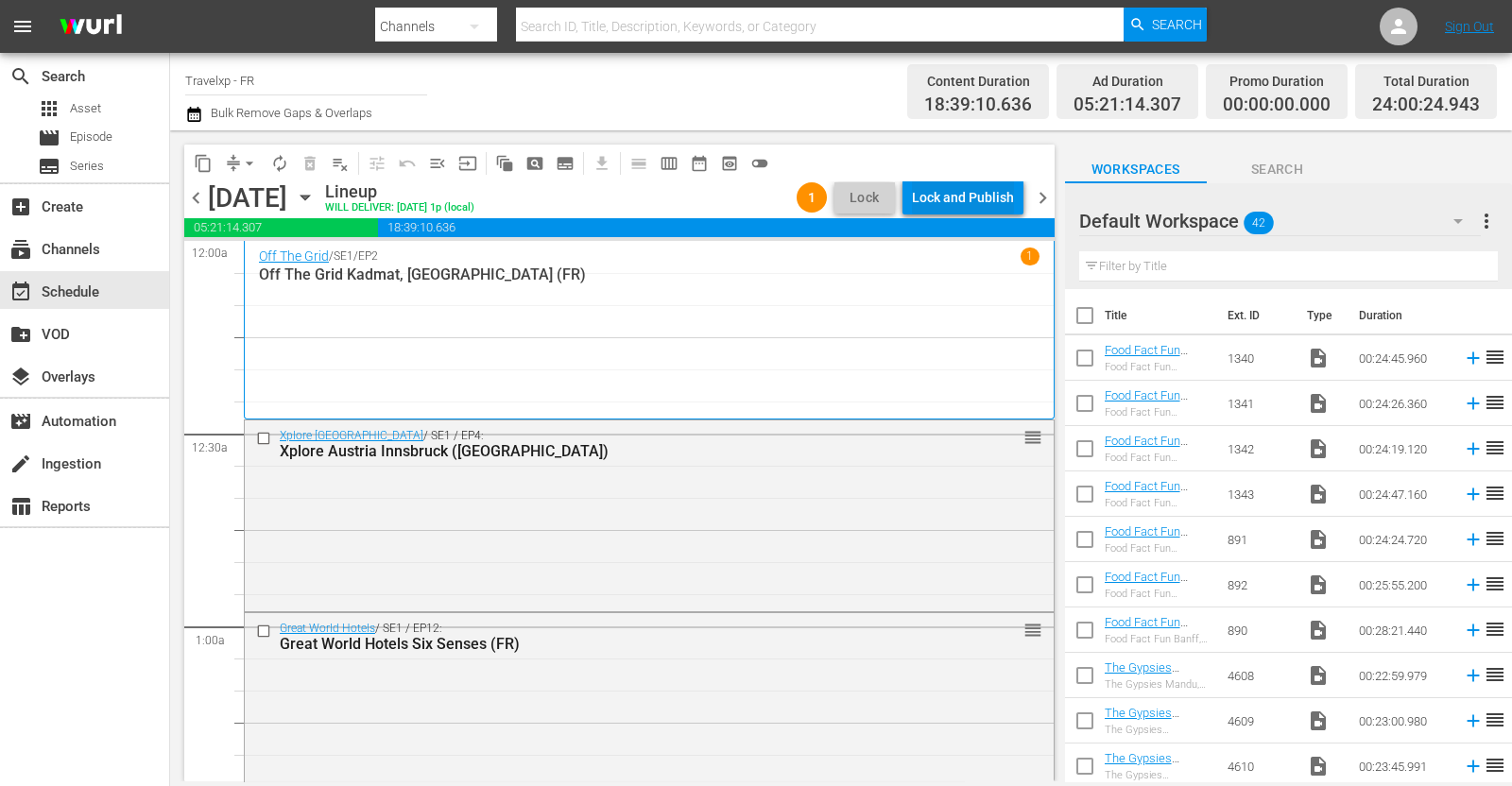
click at [969, 204] on div "Lock and Publish" at bounding box center [963, 197] width 102 height 34
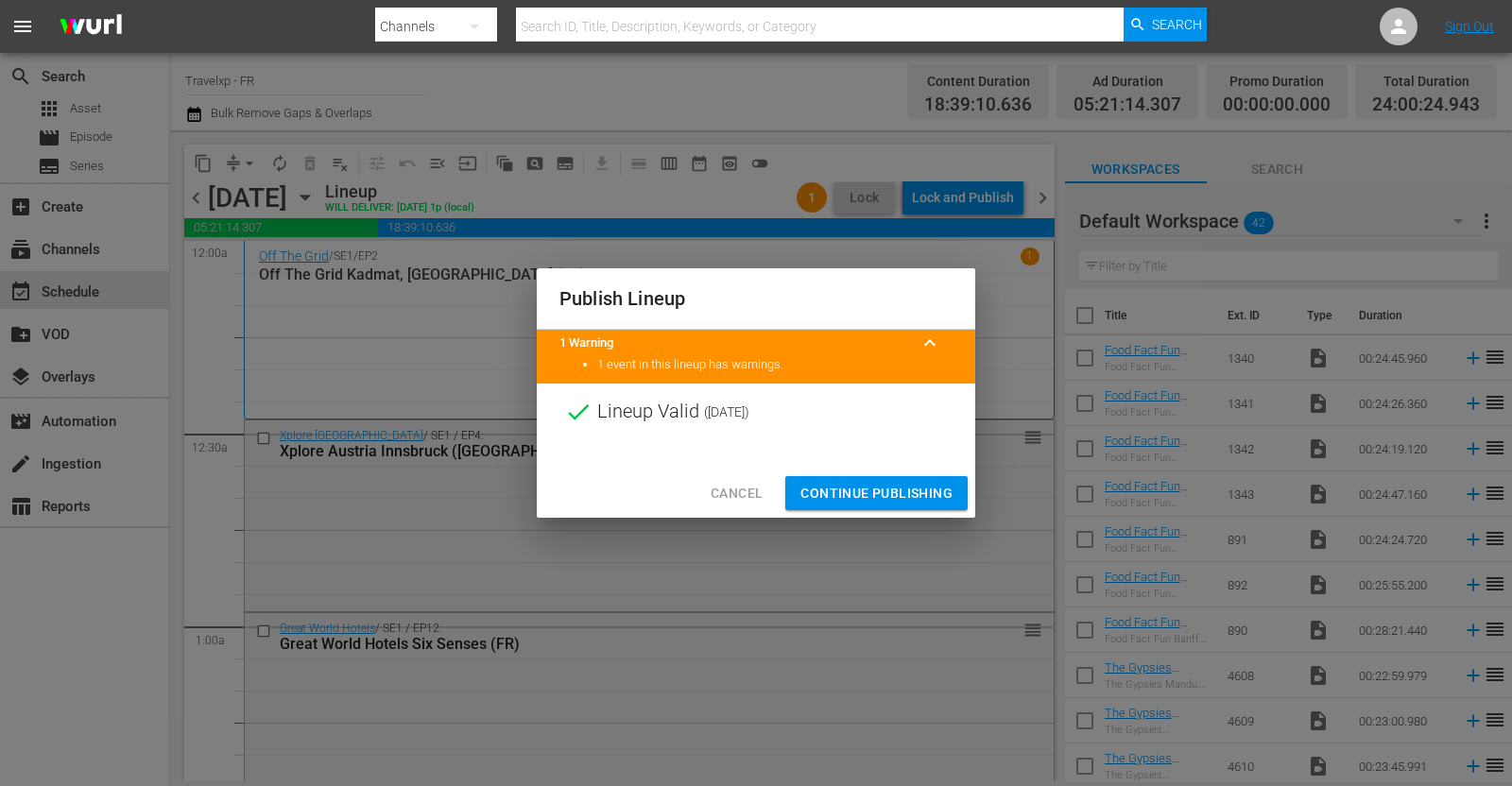
click at [870, 493] on span "Continue Publishing" at bounding box center [876, 494] width 152 height 24
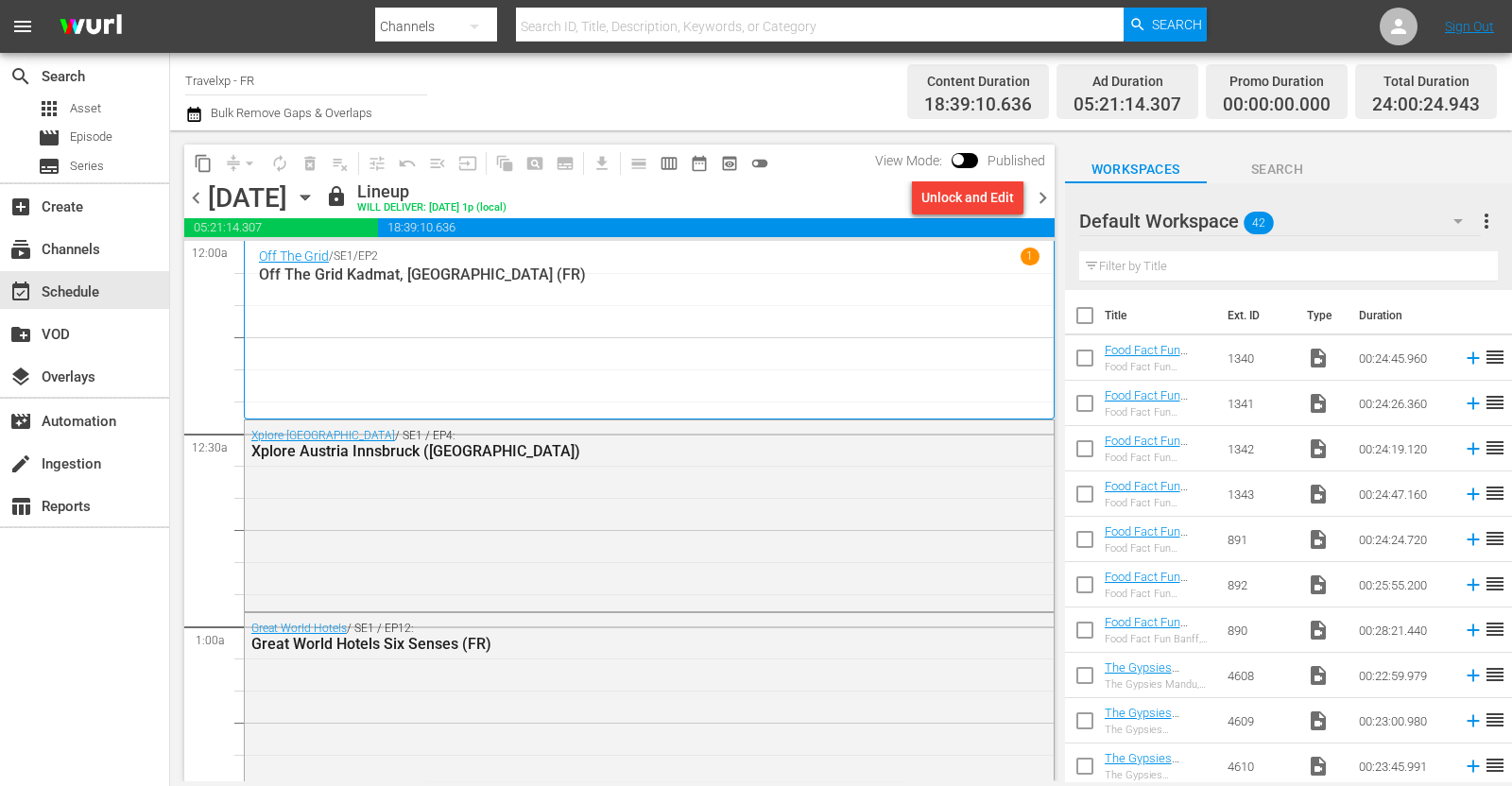
click at [1050, 195] on span "chevron_right" at bounding box center [1042, 198] width 24 height 24
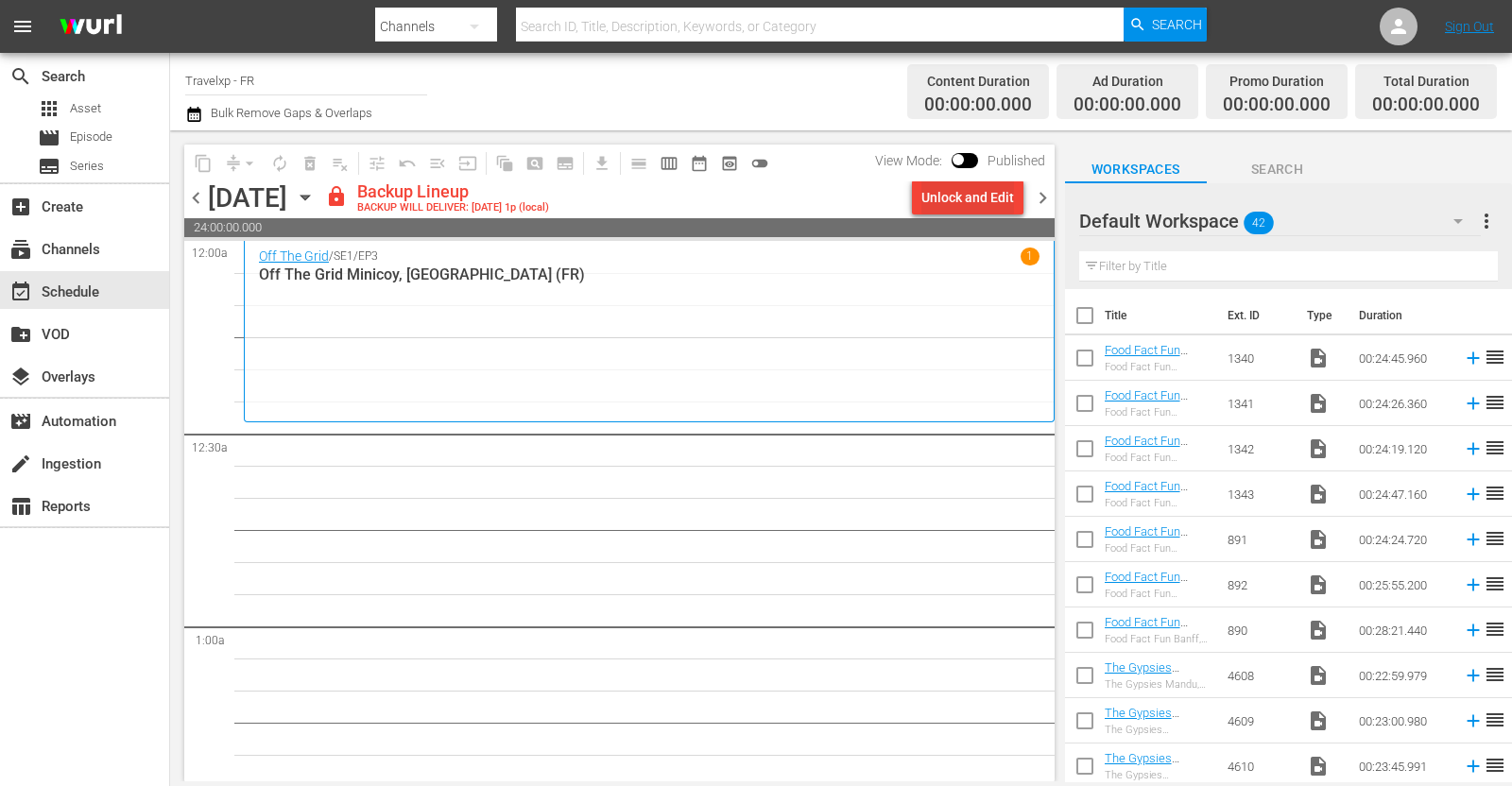
click at [954, 195] on div "Unlock and Edit" at bounding box center [968, 197] width 92 height 34
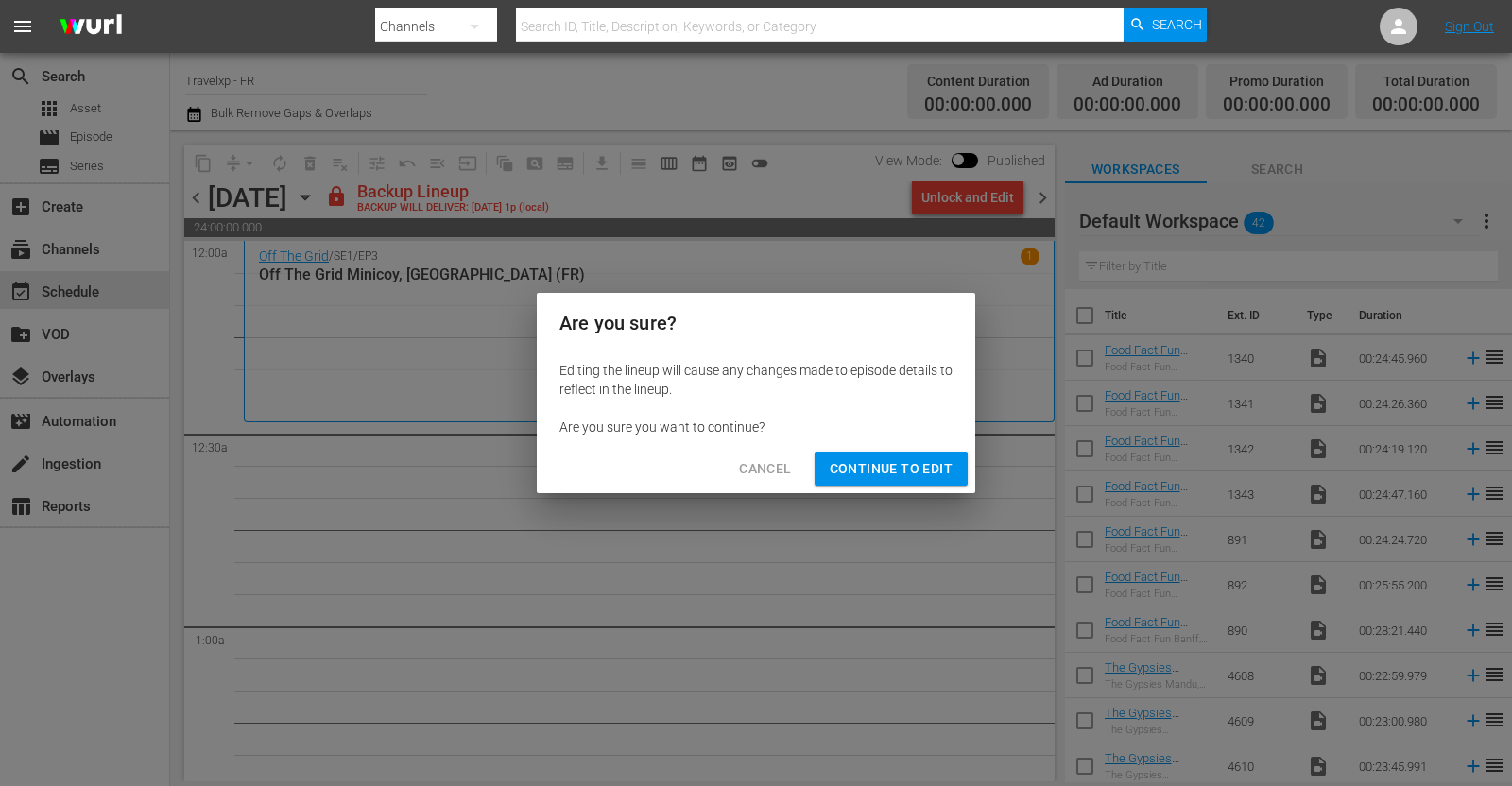
click at [935, 463] on span "Continue to Edit" at bounding box center [890, 468] width 123 height 24
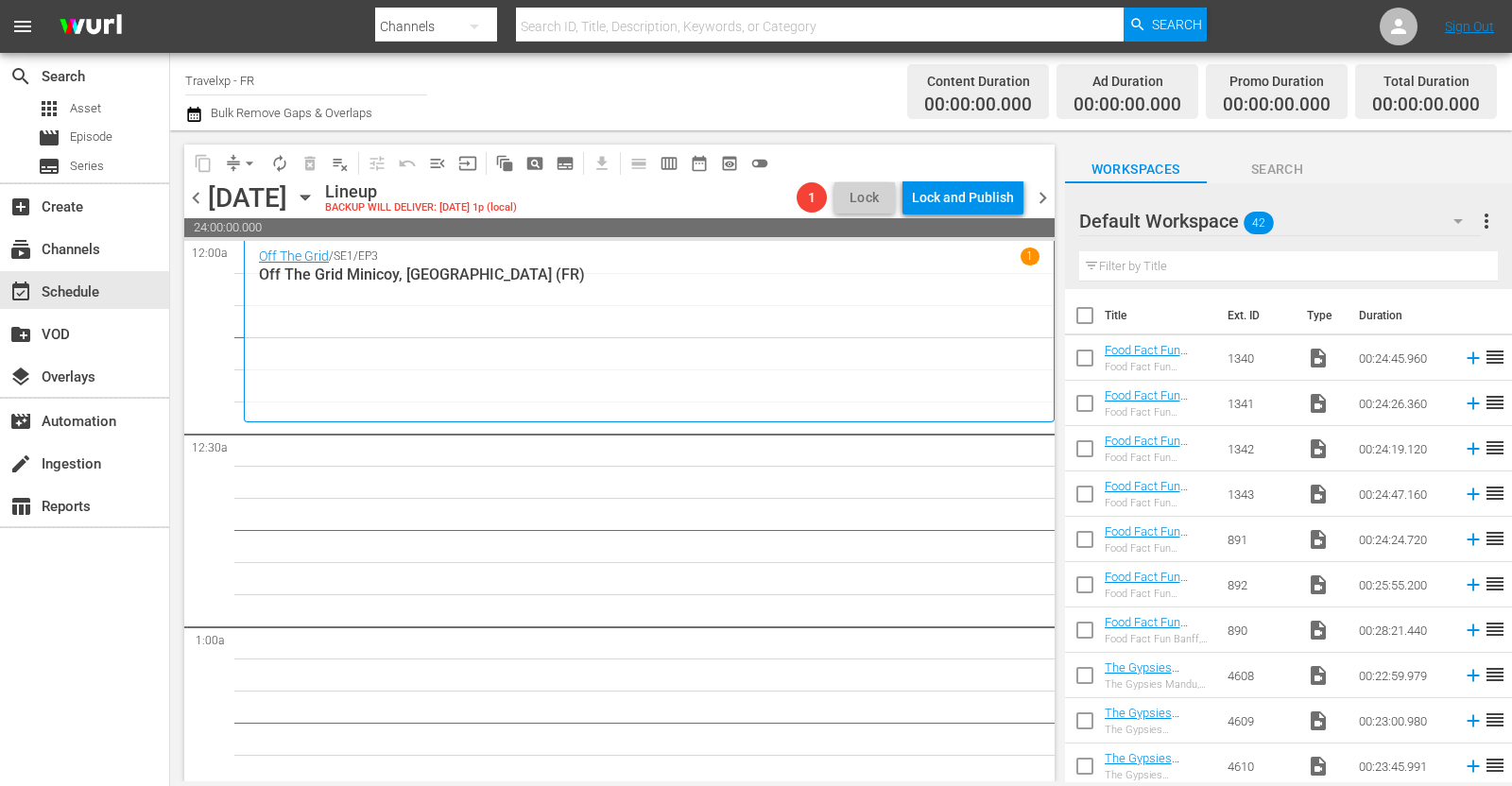
click at [321, 210] on div "Tuesday, August 19th August 19th" at bounding box center [264, 198] width 113 height 31
click at [316, 207] on icon "button" at bounding box center [305, 197] width 21 height 21
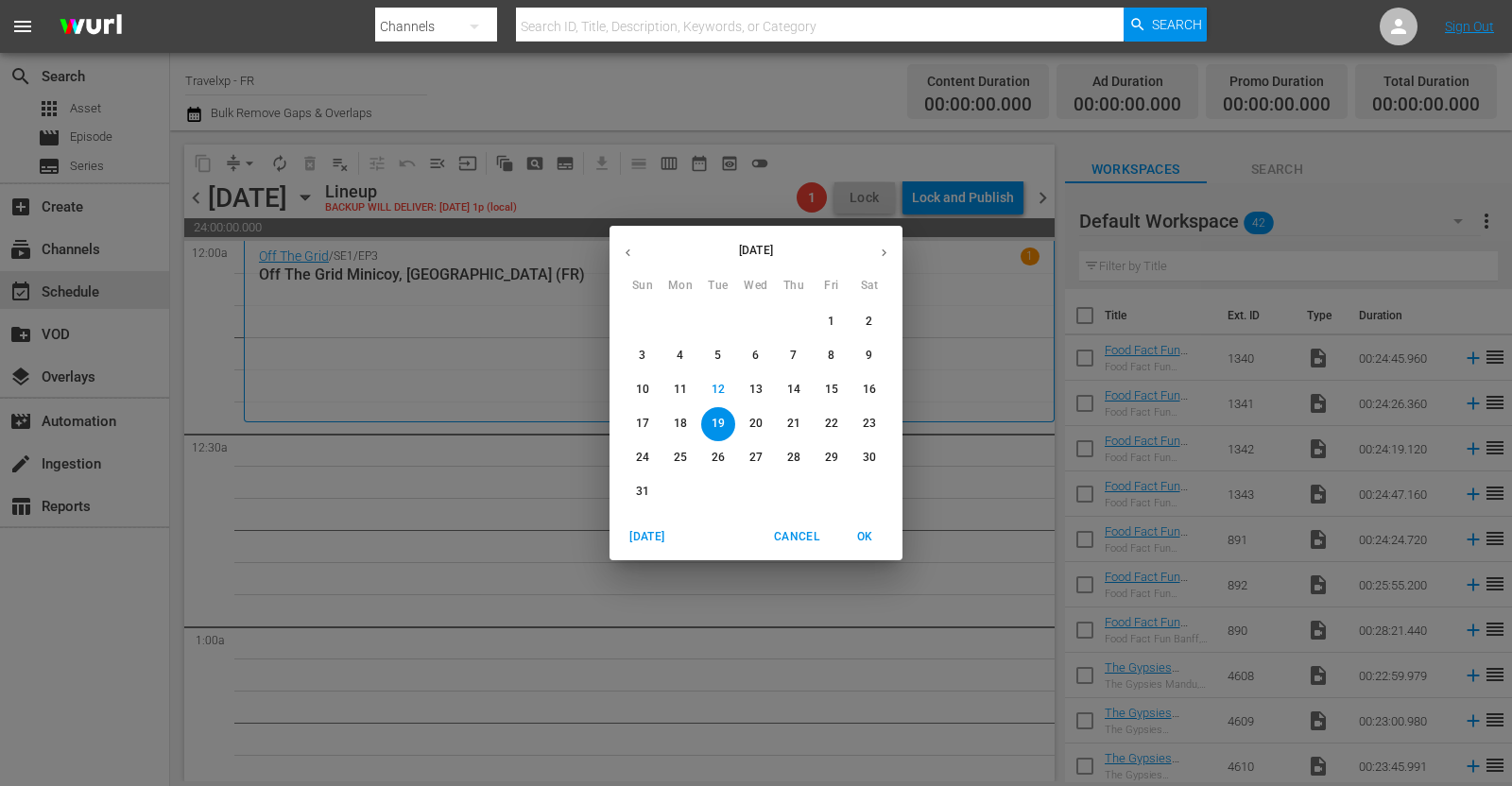
click at [619, 249] on button "button" at bounding box center [629, 253] width 37 height 37
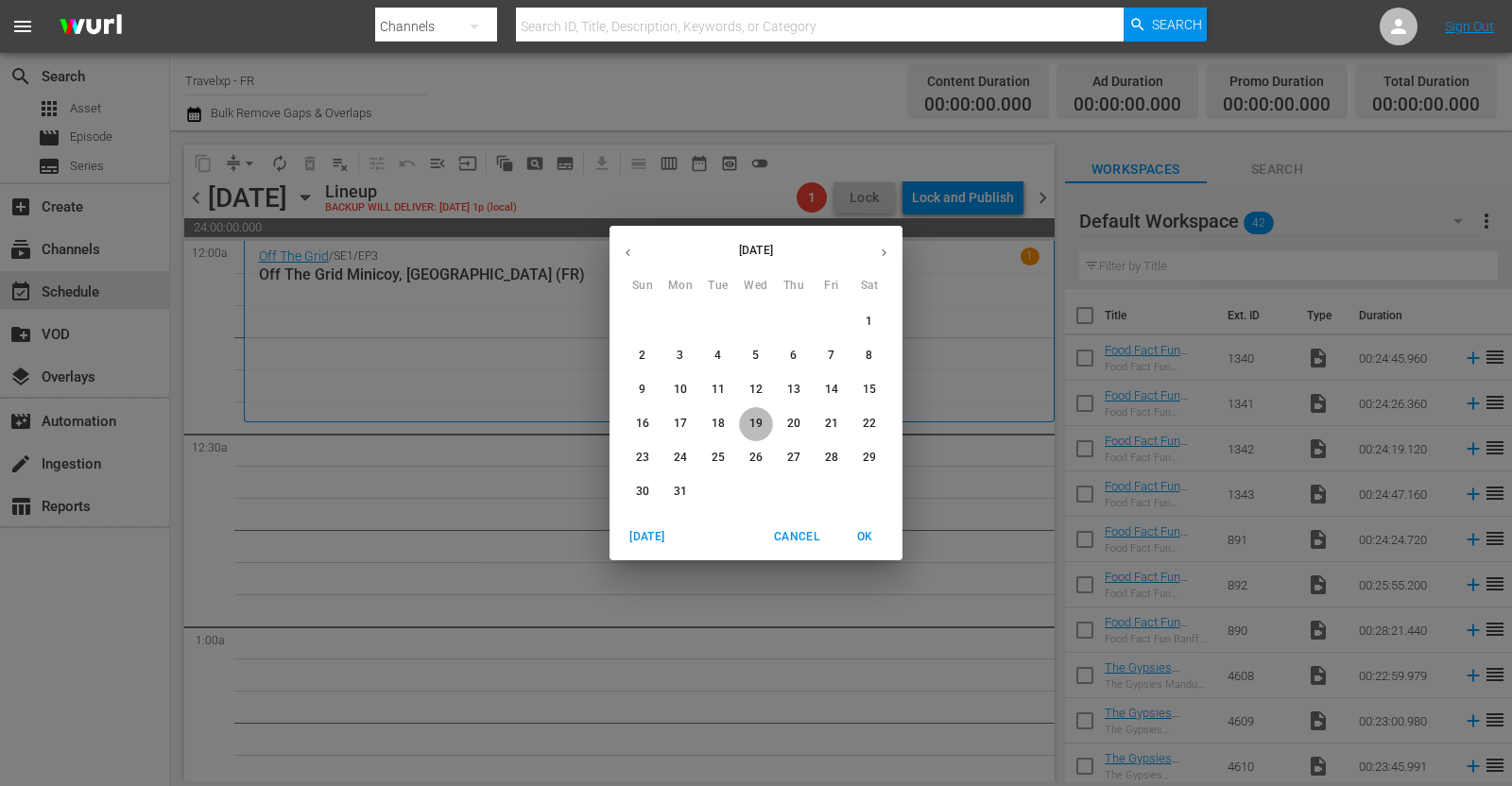
click at [759, 425] on p "19" at bounding box center [755, 423] width 13 height 16
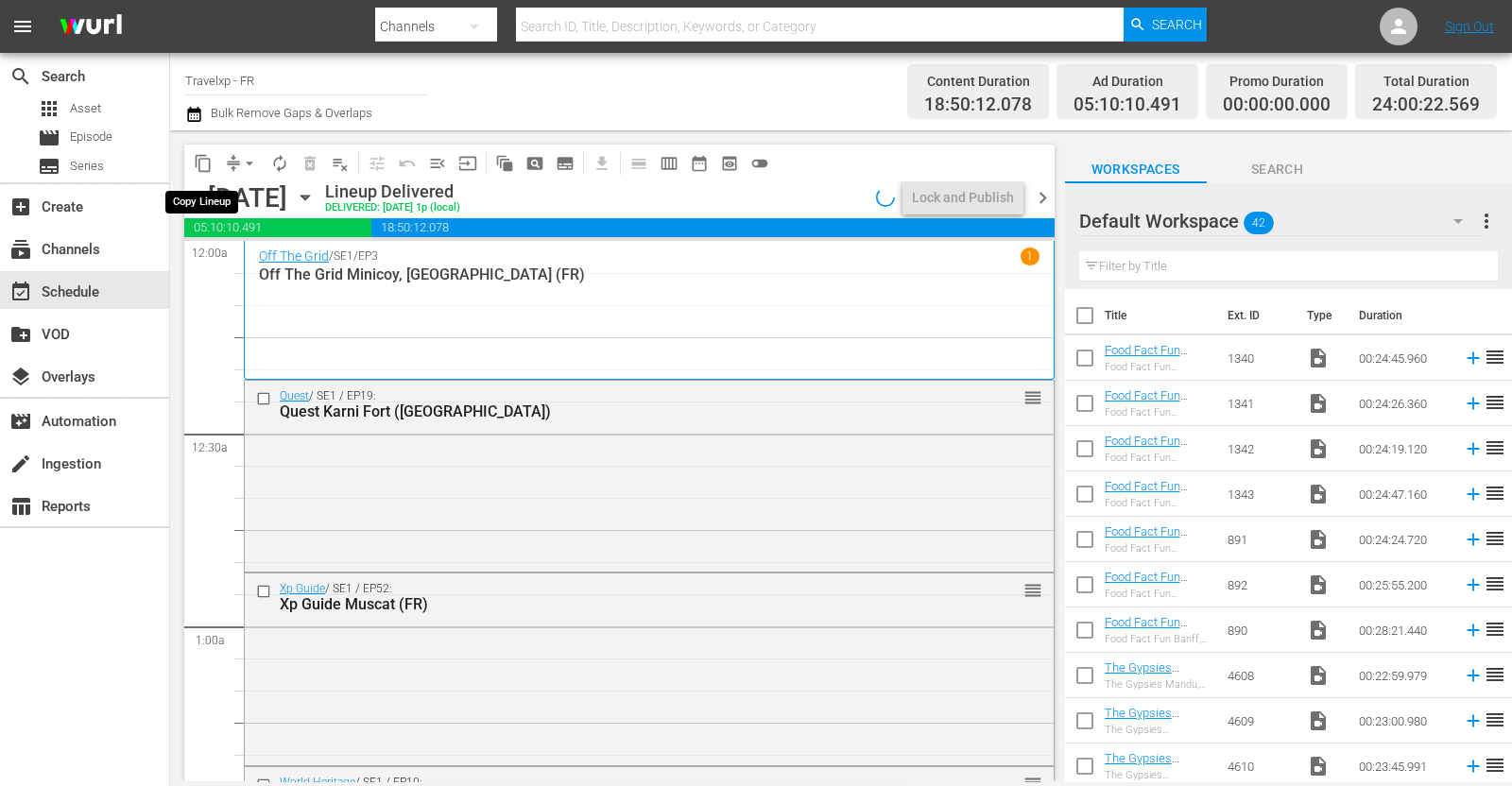
click at [208, 165] on span "content_copy" at bounding box center [203, 163] width 19 height 19
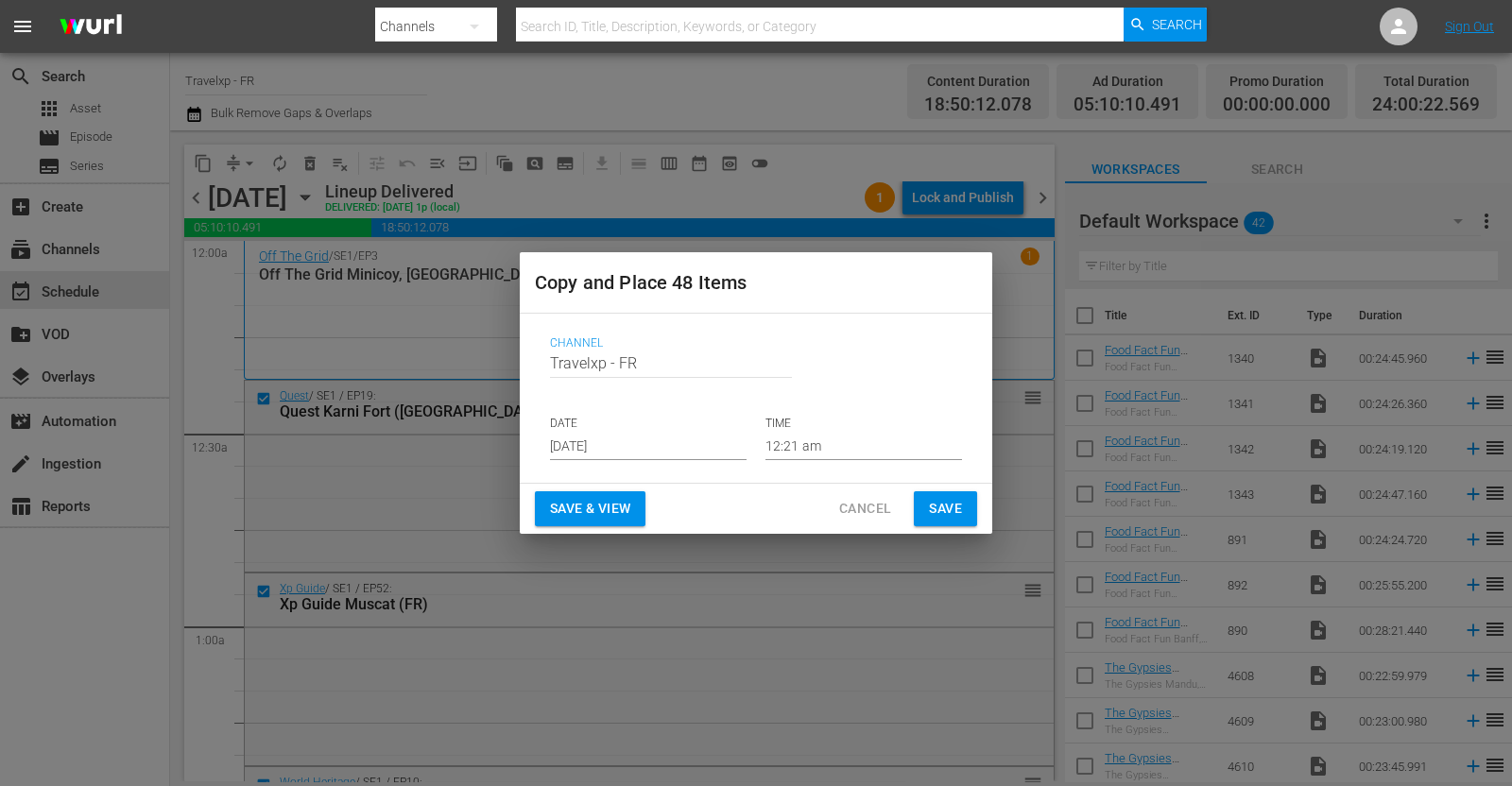
click at [643, 456] on input "[DATE]" at bounding box center [648, 445] width 196 height 28
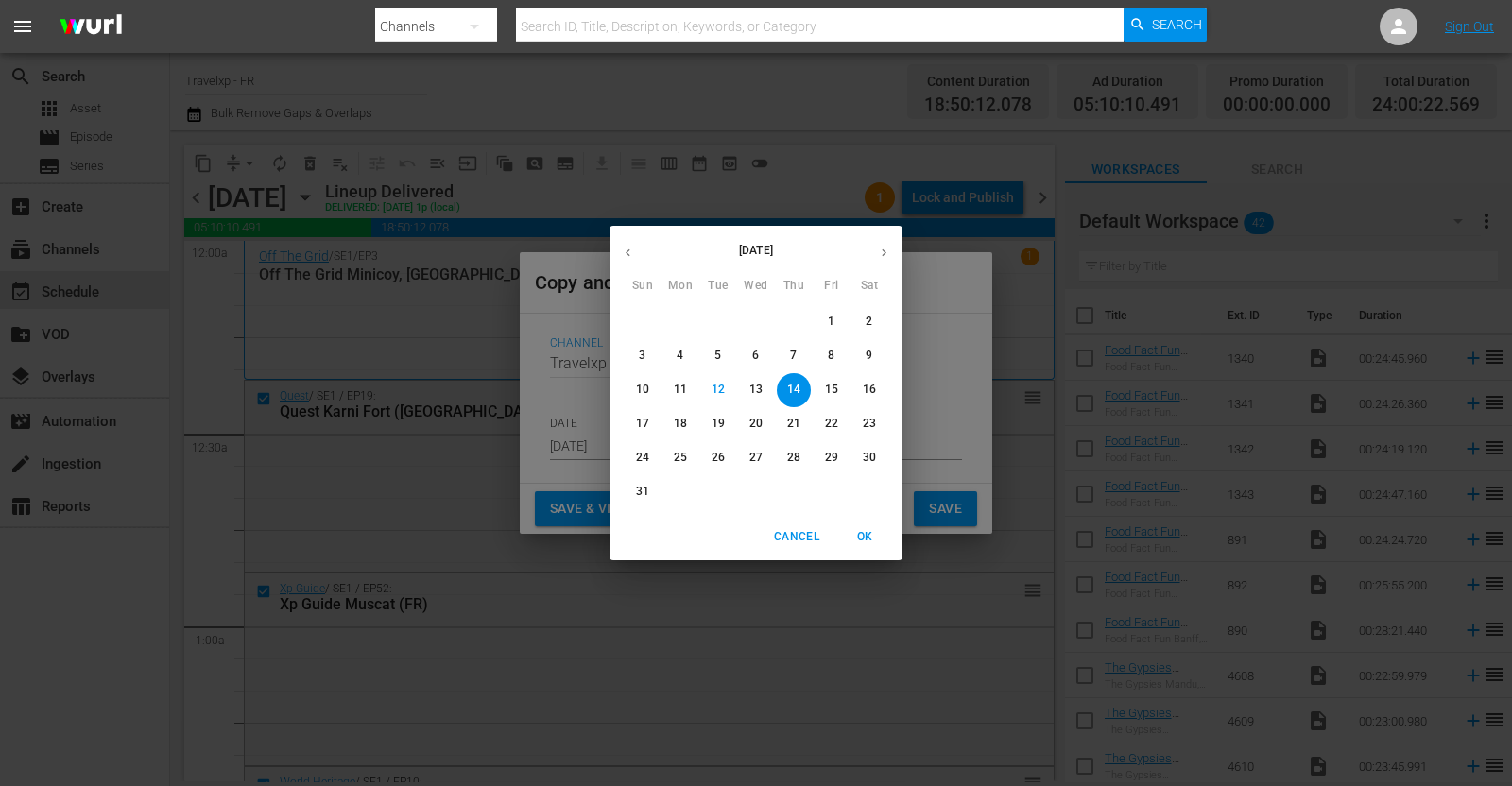
click at [726, 422] on span "19" at bounding box center [718, 423] width 34 height 16
type input "Aug 19th 2025"
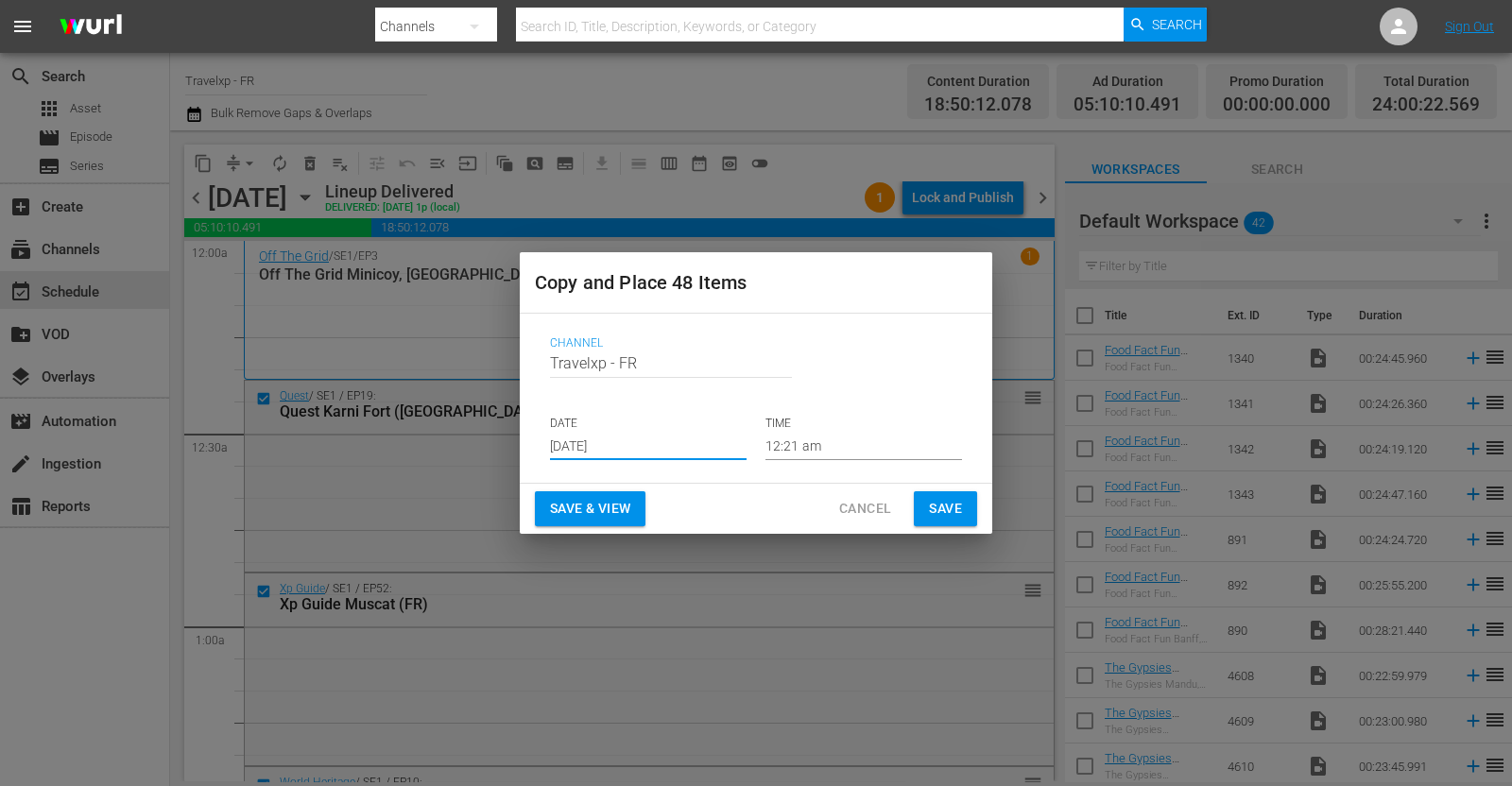
click at [595, 503] on span "Save & View" at bounding box center [590, 509] width 80 height 24
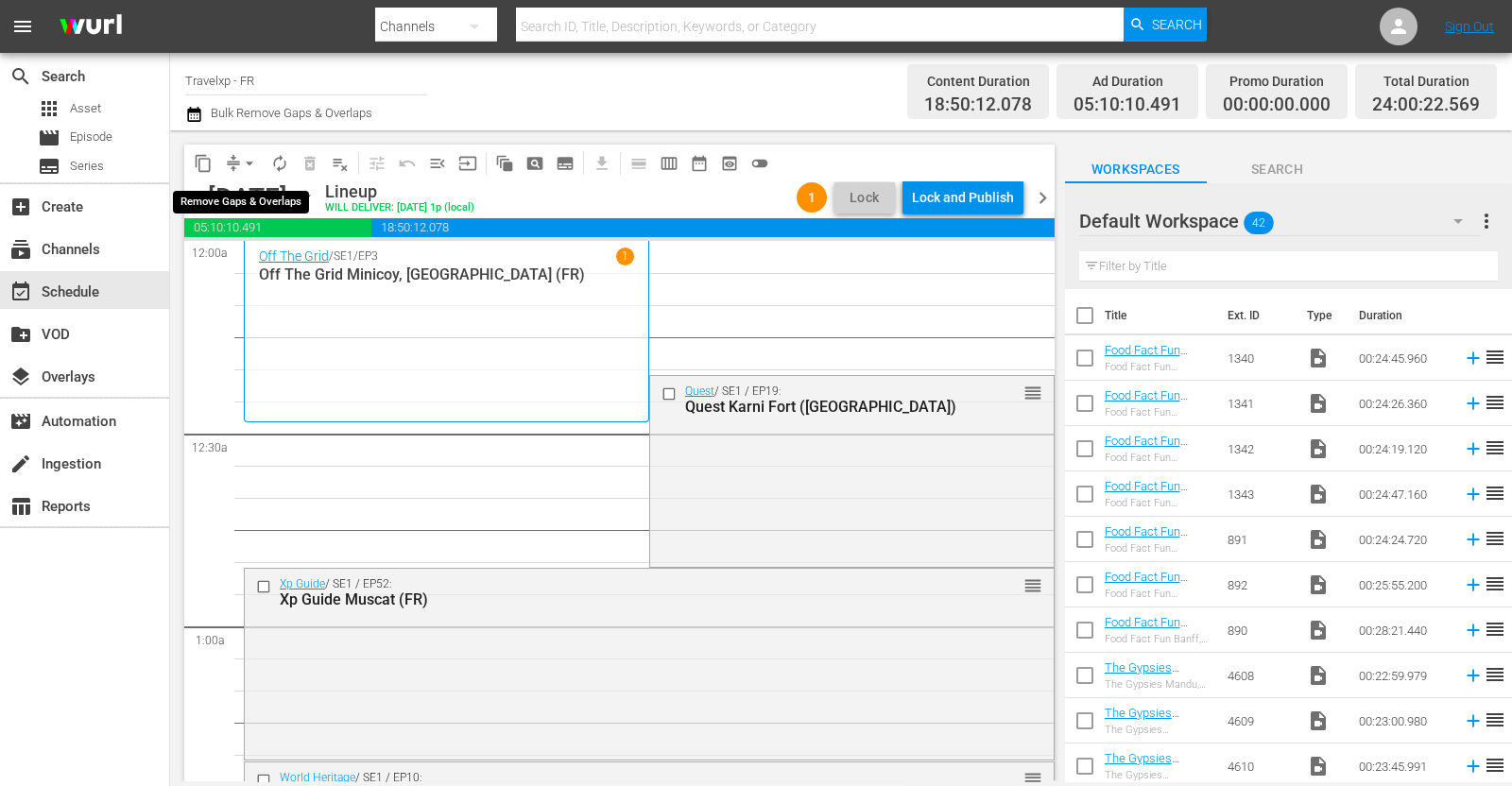
click at [248, 163] on span "arrow_drop_down" at bounding box center [249, 163] width 19 height 19
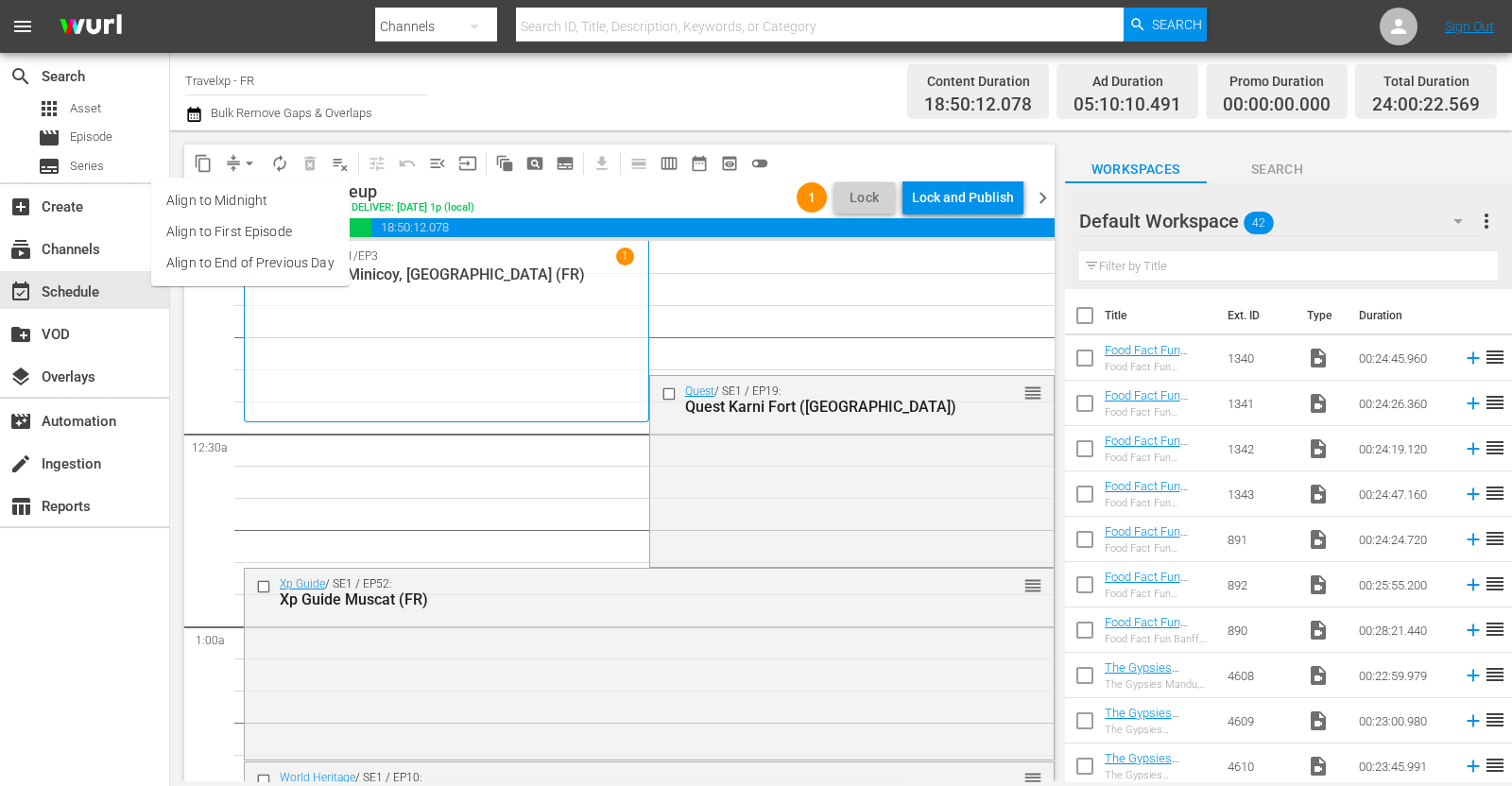
click at [251, 267] on li "Align to End of Previous Day" at bounding box center [250, 263] width 198 height 31
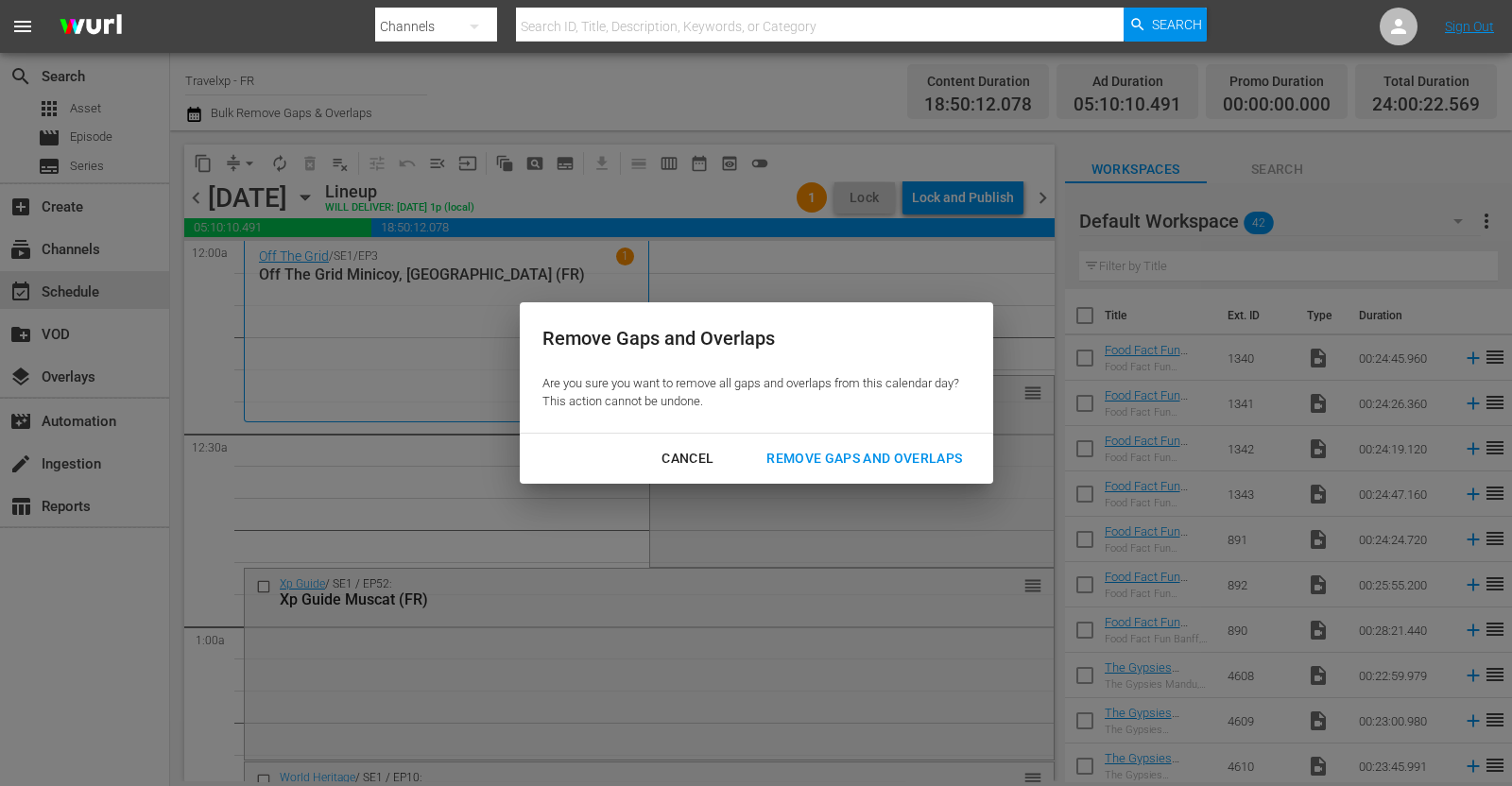
click at [805, 459] on div "Remove Gaps and Overlaps" at bounding box center [864, 459] width 226 height 24
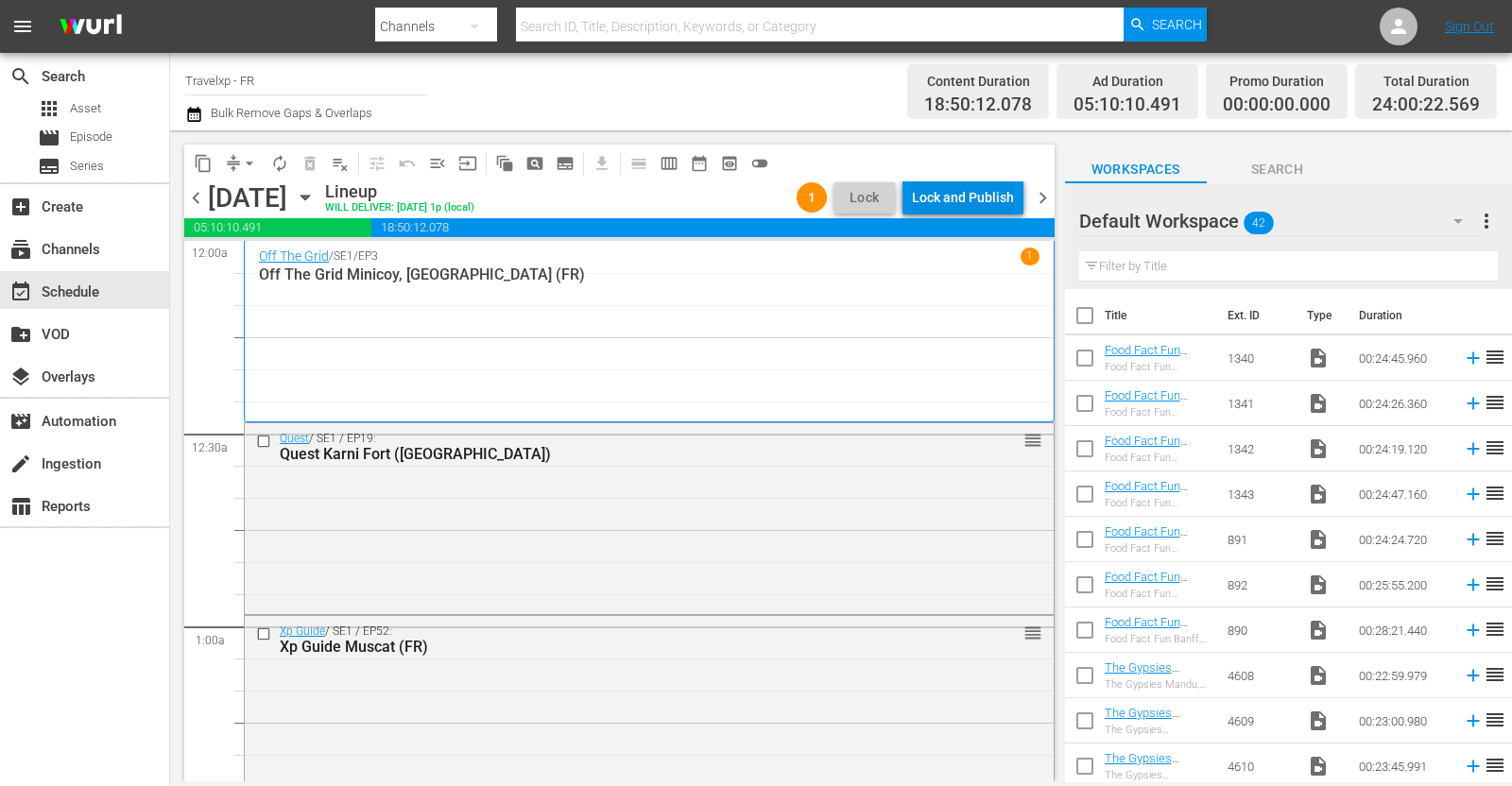
click at [988, 208] on div "Lock and Publish" at bounding box center [963, 197] width 102 height 34
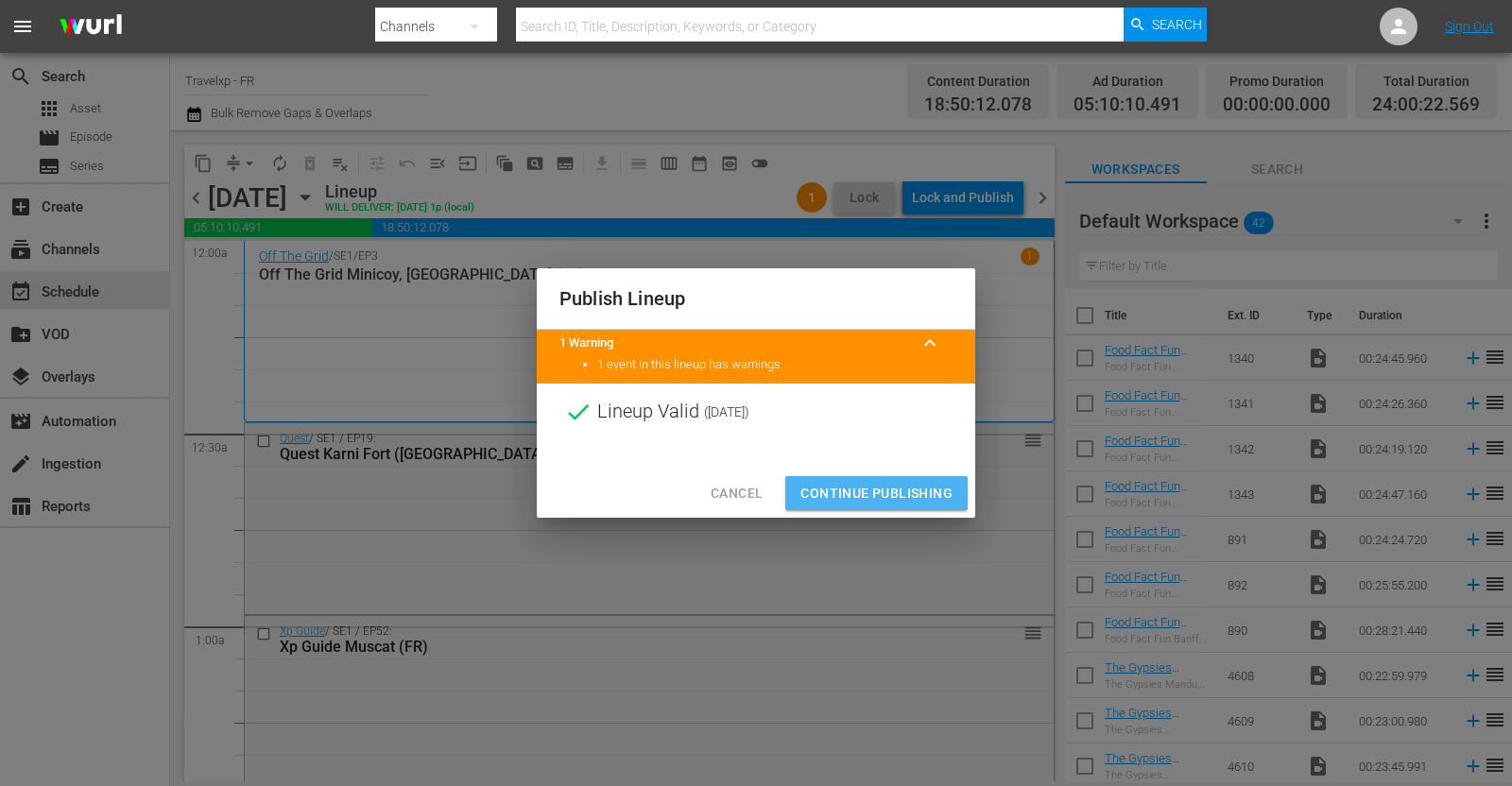
click at [885, 498] on span "Continue Publishing" at bounding box center [876, 494] width 152 height 24
